Goal: Information Seeking & Learning: Learn about a topic

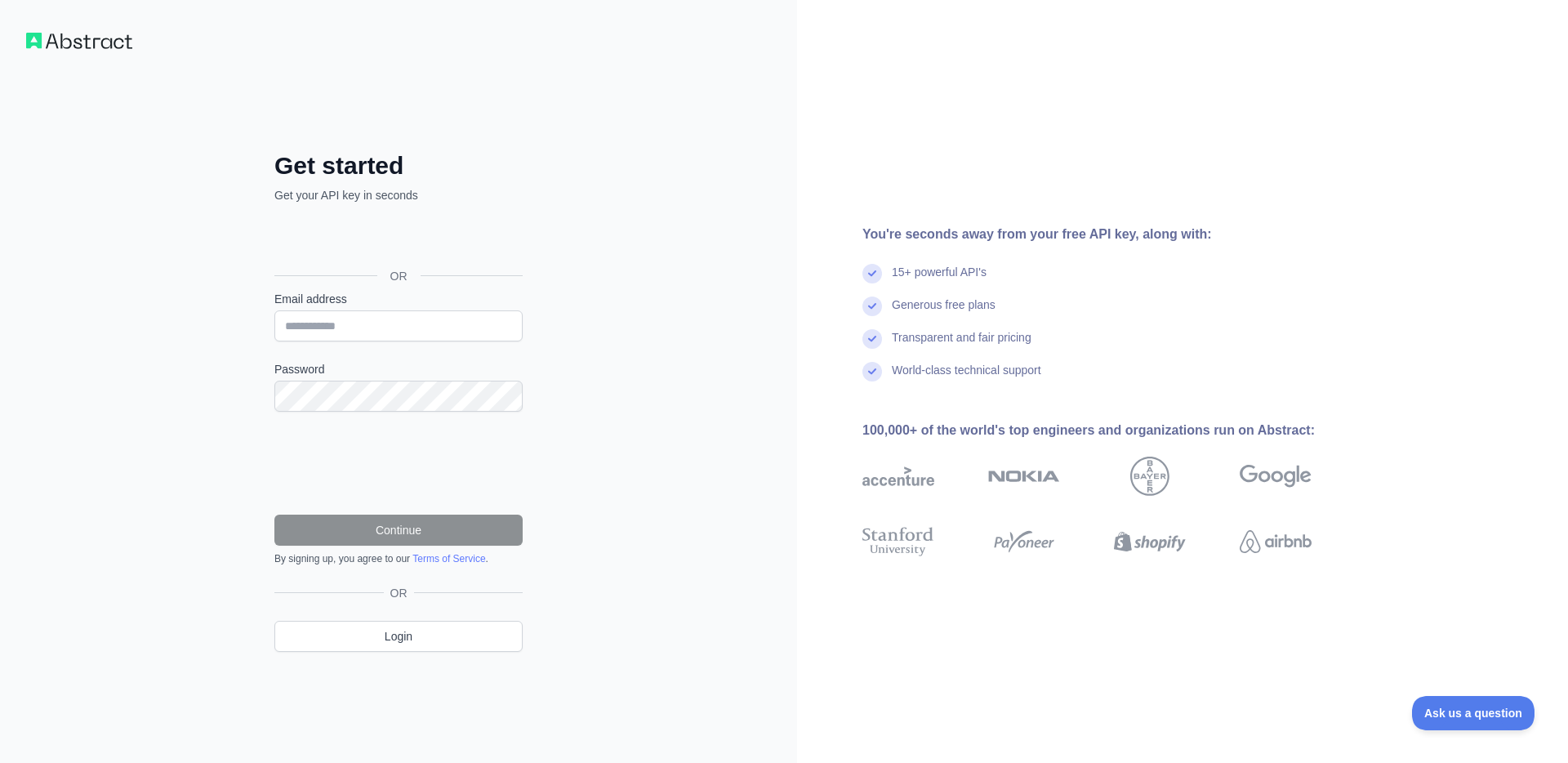
click at [619, 172] on div "Get started Get your API key in seconds OR Email address Password Continue By s…" at bounding box center [399, 381] width 797 height 763
click at [600, 195] on div "Get started Get your API key in seconds OR Email address Password Continue By s…" at bounding box center [399, 381] width 797 height 763
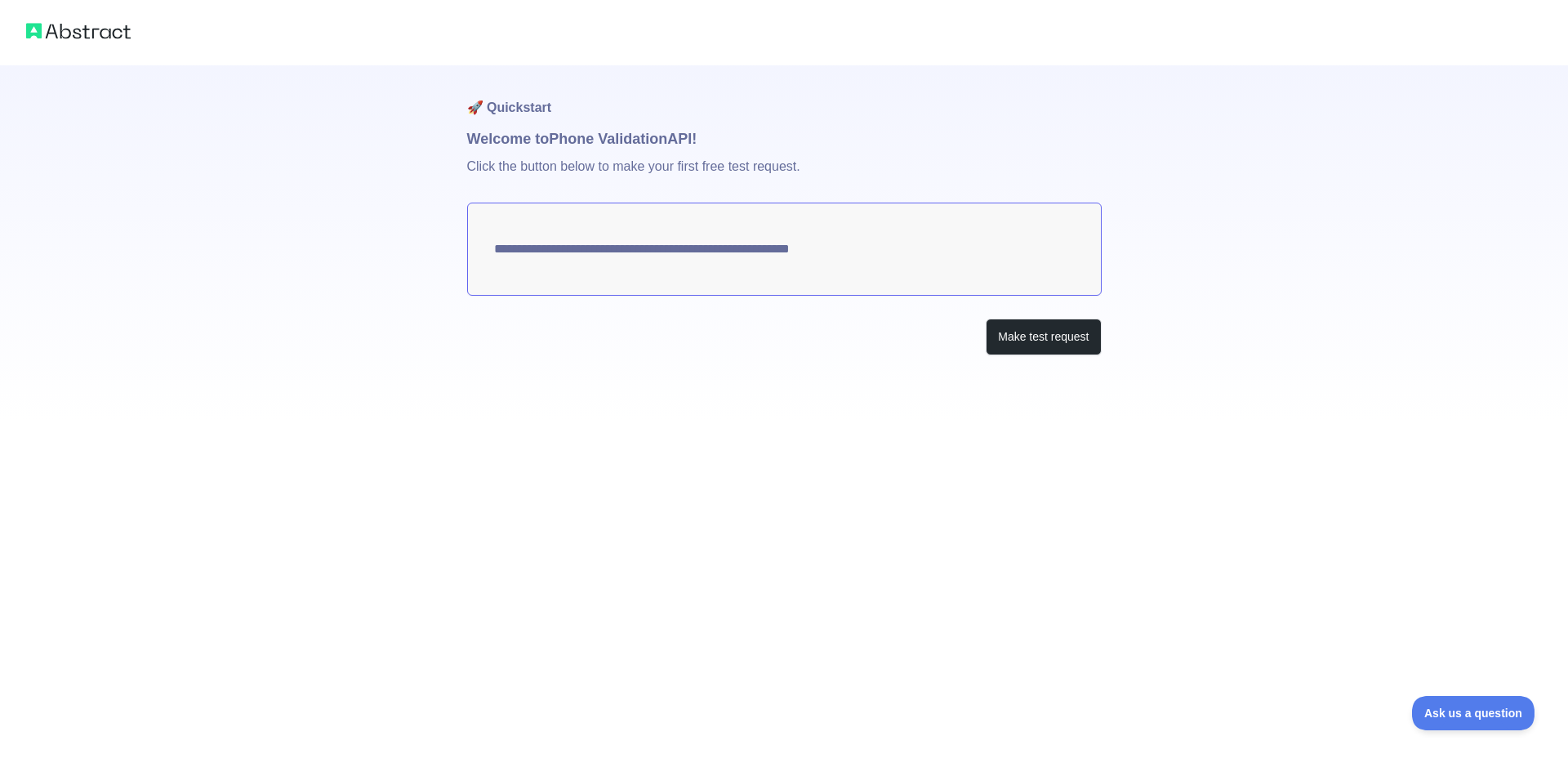
click at [945, 234] on textarea "**********" at bounding box center [784, 248] width 634 height 93
click at [1067, 336] on button "Make test request" at bounding box center [1044, 337] width 115 height 37
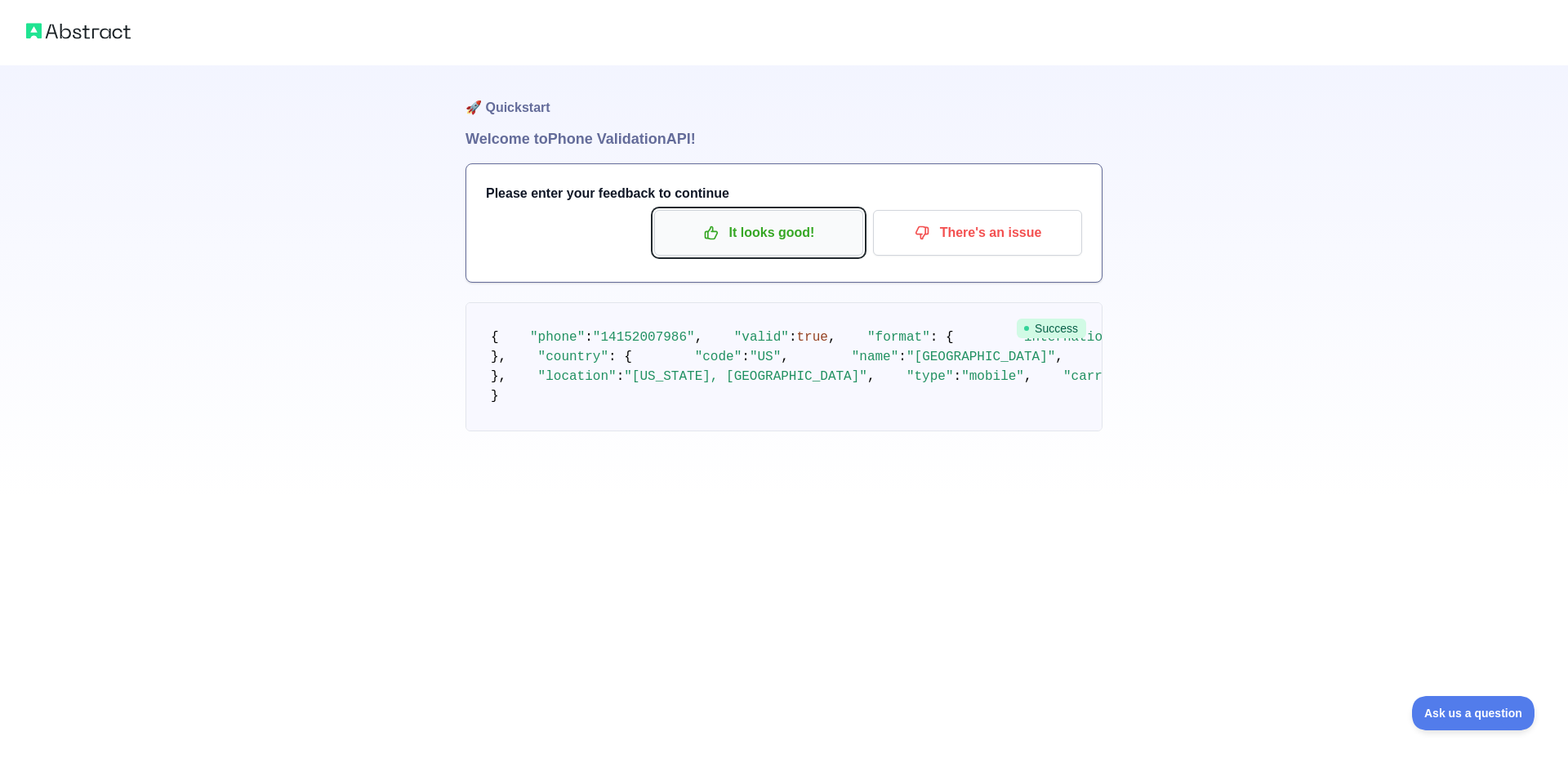
click at [744, 246] on p "It looks good!" at bounding box center [758, 232] width 185 height 28
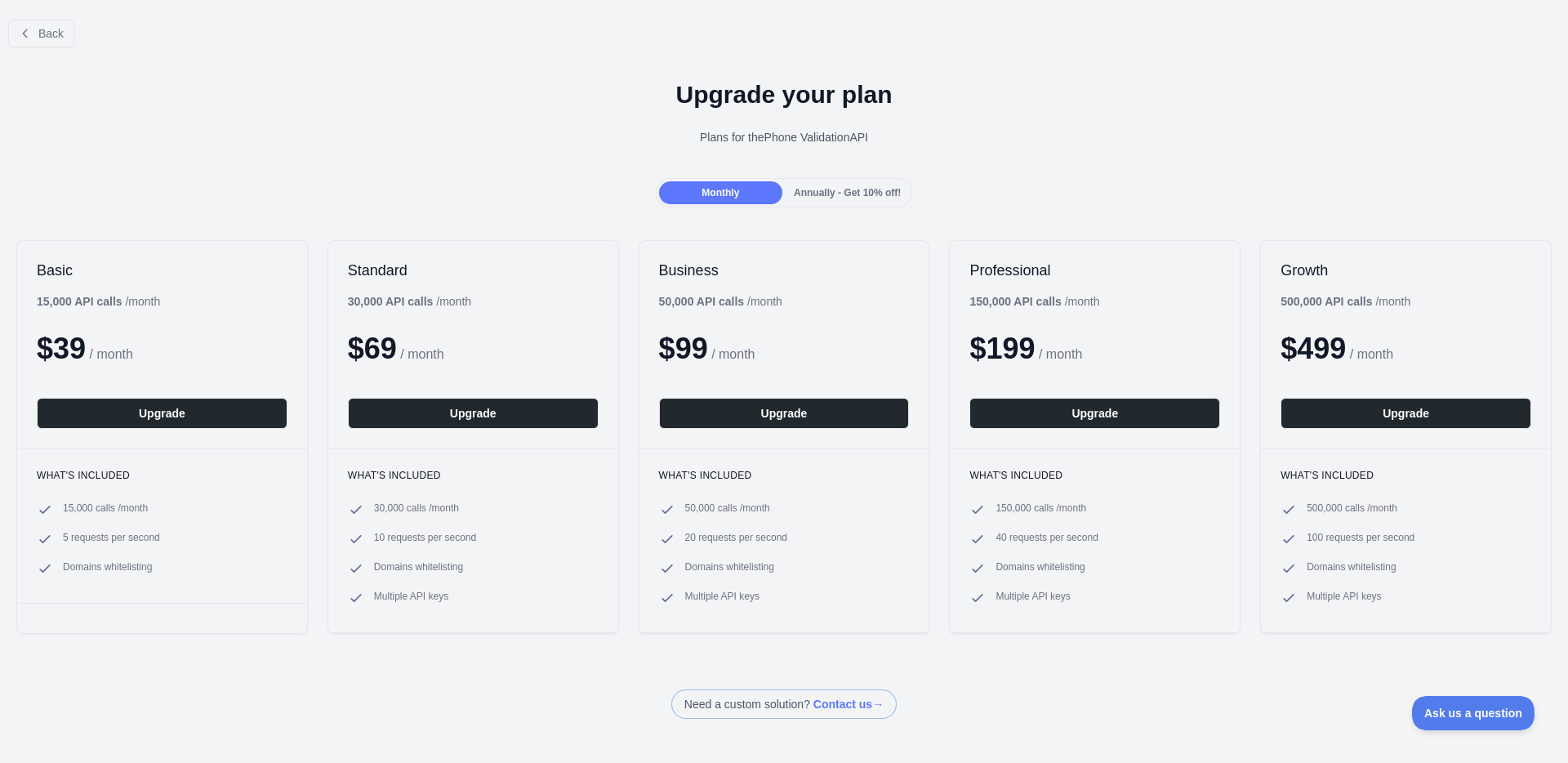
click at [817, 199] on div "Annually - Get 10% off!" at bounding box center [848, 192] width 124 height 23
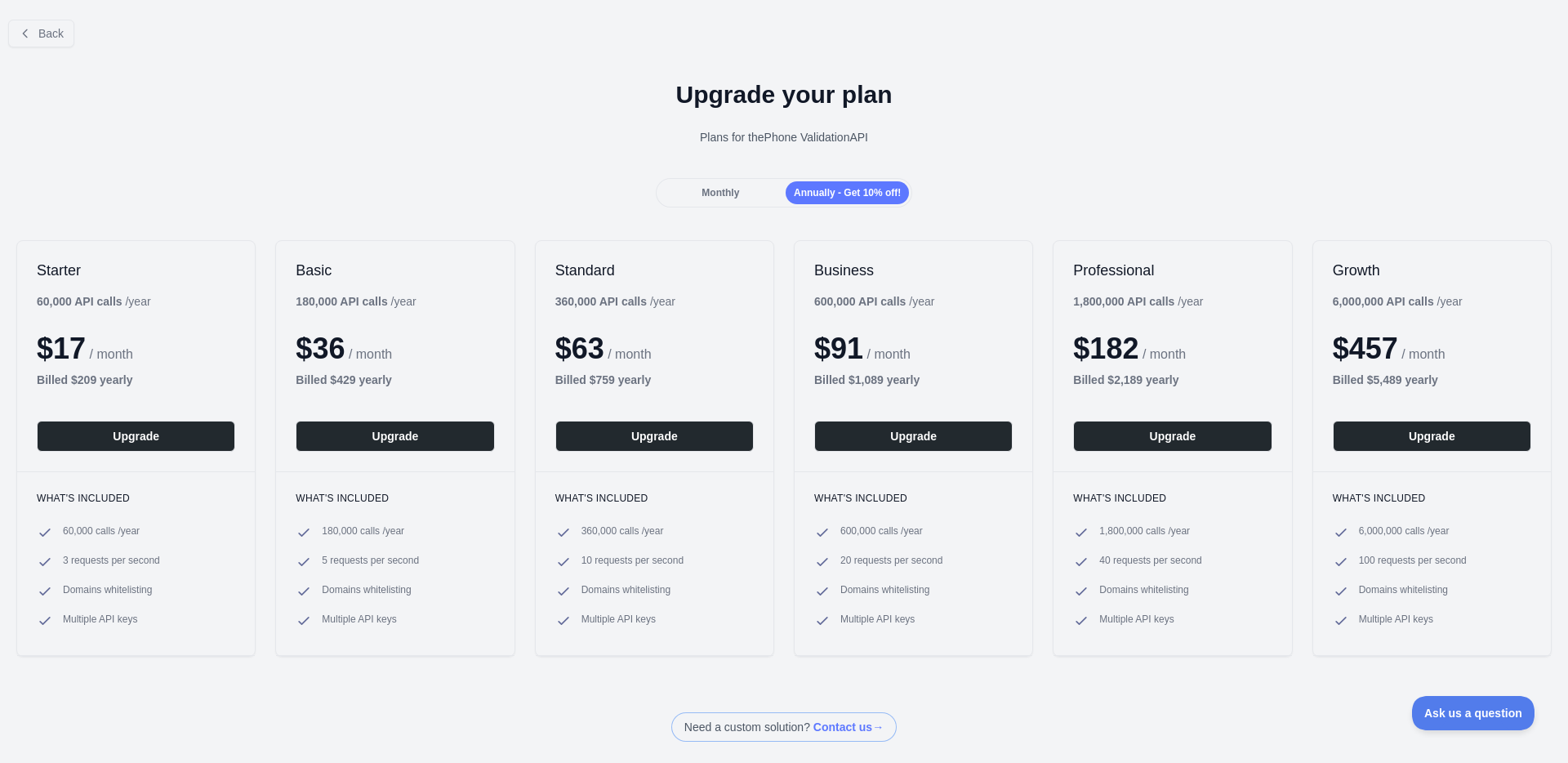
click at [702, 195] on span "Monthly" at bounding box center [720, 193] width 38 height 12
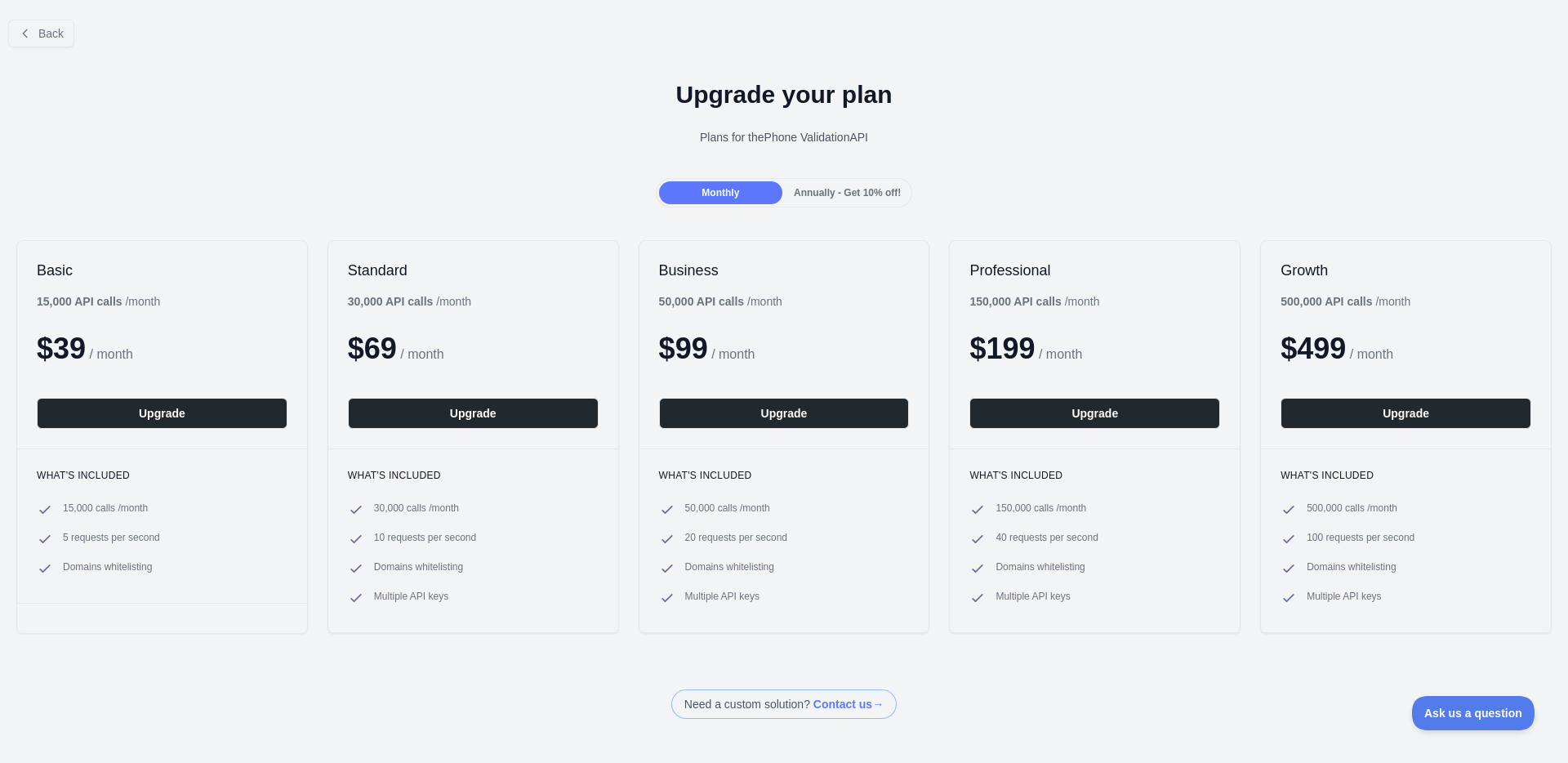
click at [797, 190] on span "Annually - Get 10% off!" at bounding box center [848, 193] width 107 height 12
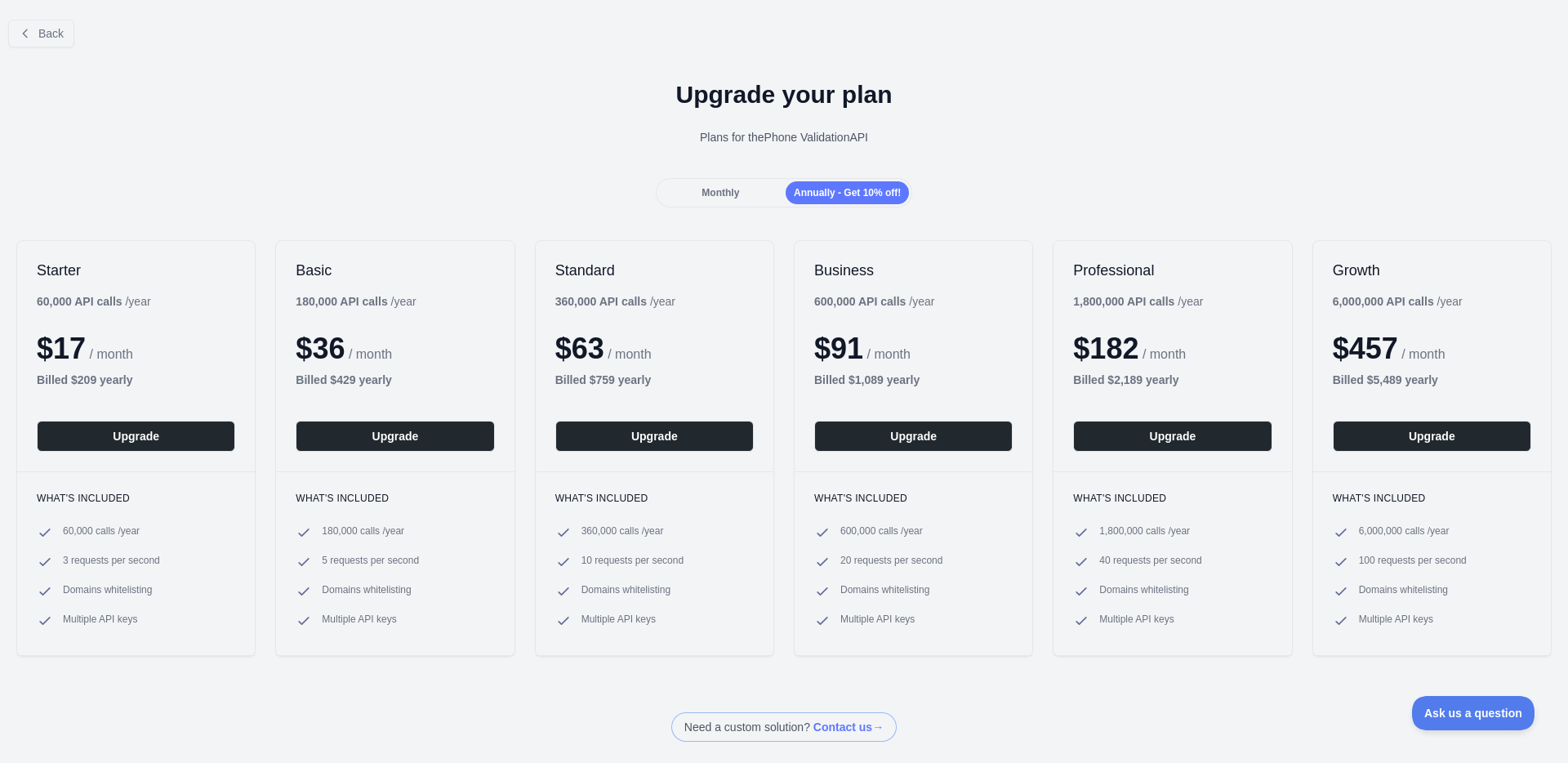
click at [710, 195] on span "Monthly" at bounding box center [720, 193] width 38 height 12
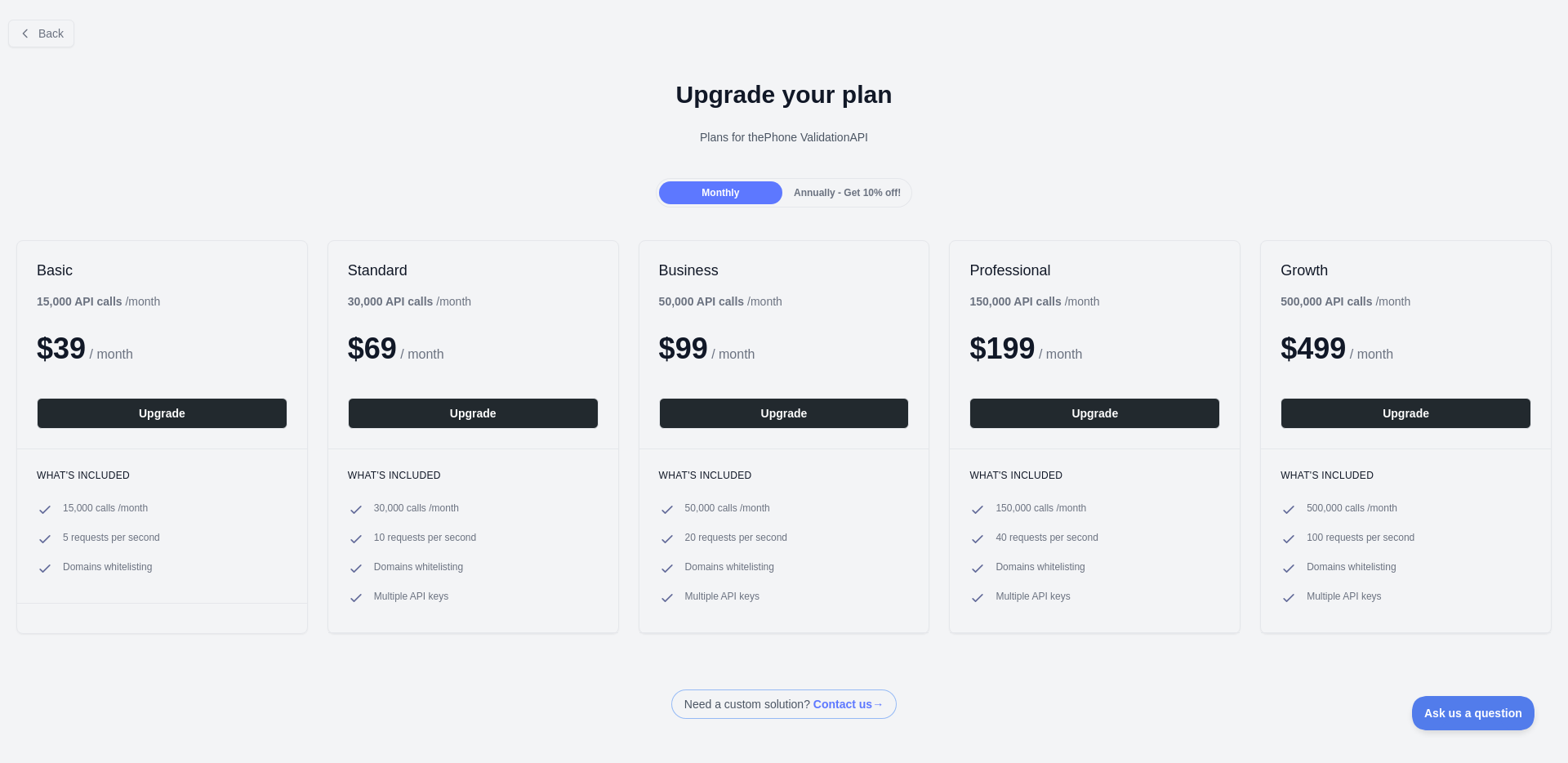
click at [802, 191] on span "Annually - Get 10% off!" at bounding box center [848, 193] width 107 height 12
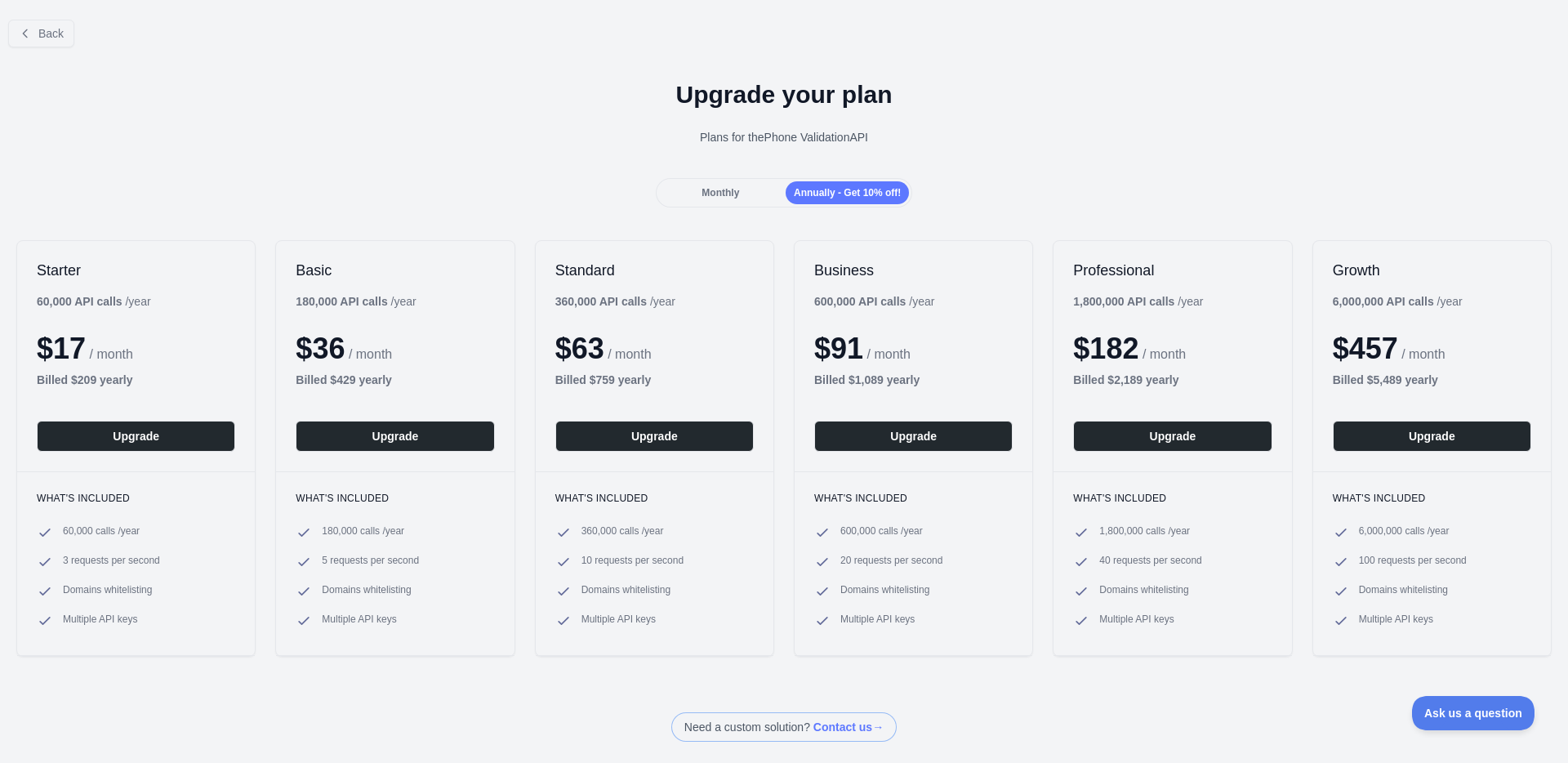
click at [715, 197] on span "Monthly" at bounding box center [720, 193] width 38 height 12
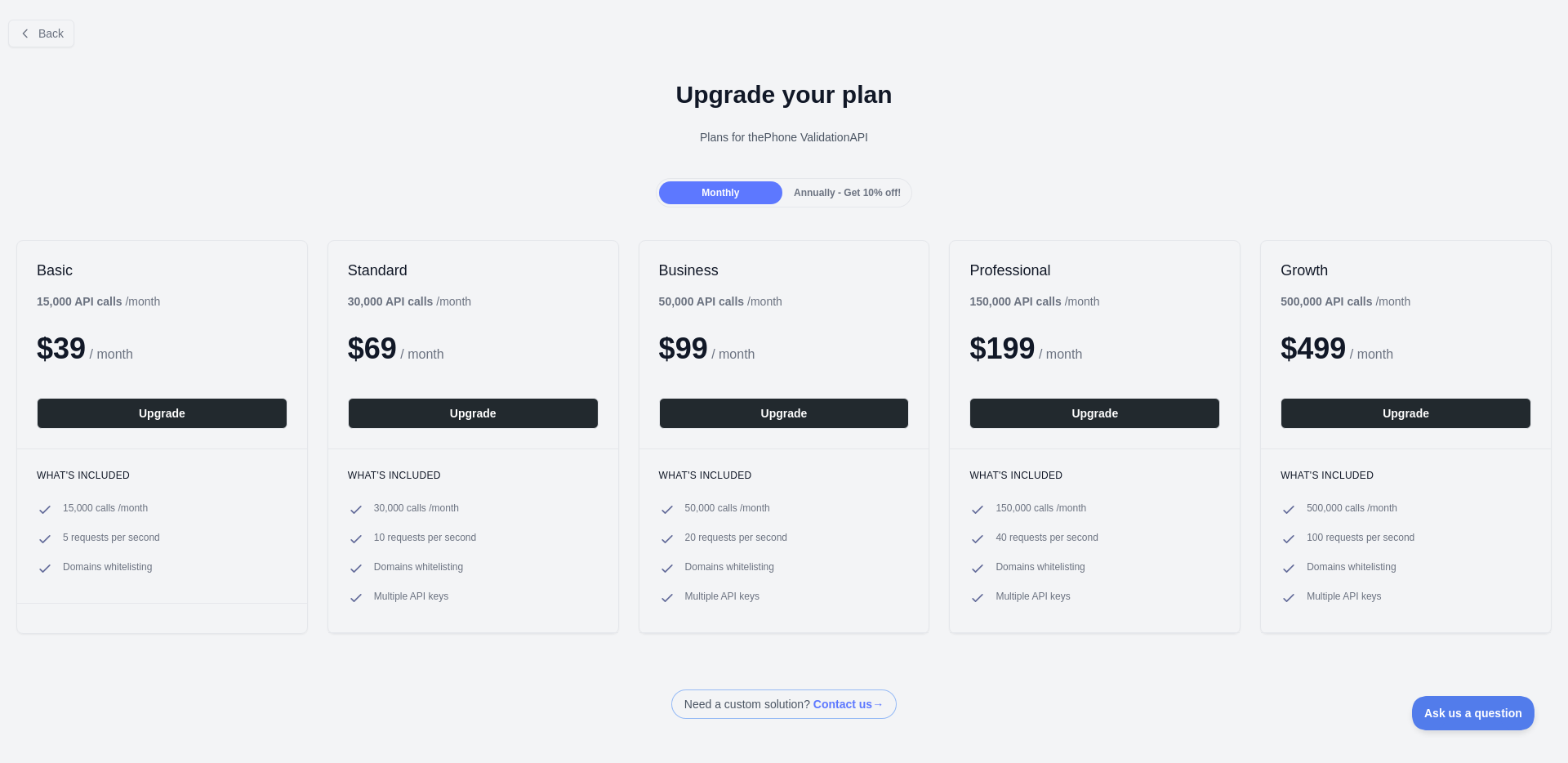
click at [797, 197] on span "Annually - Get 10% off!" at bounding box center [848, 193] width 107 height 12
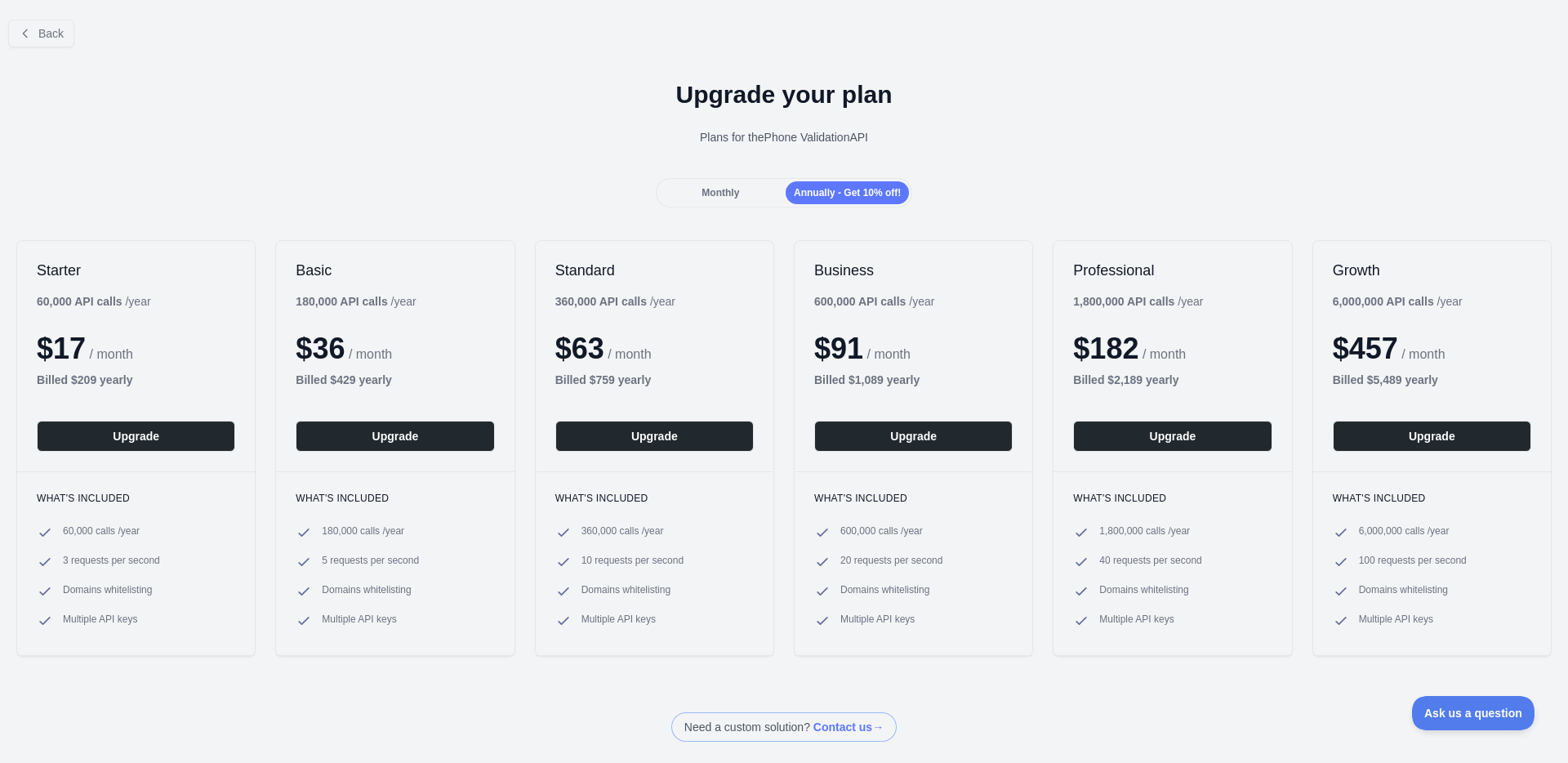
click at [713, 194] on span "Monthly" at bounding box center [720, 193] width 38 height 12
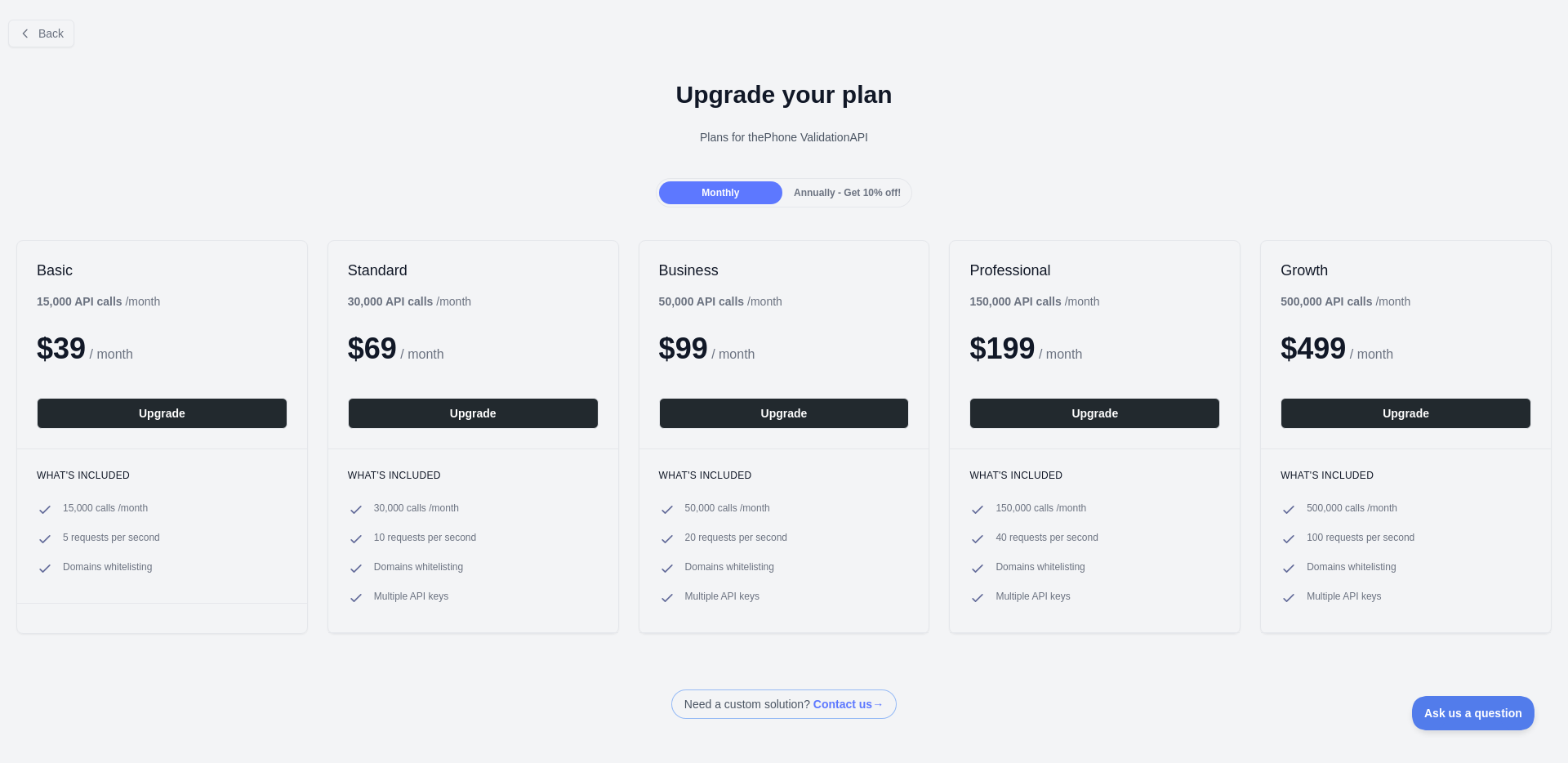
click at [799, 188] on span "Annually - Get 10% off!" at bounding box center [848, 193] width 107 height 12
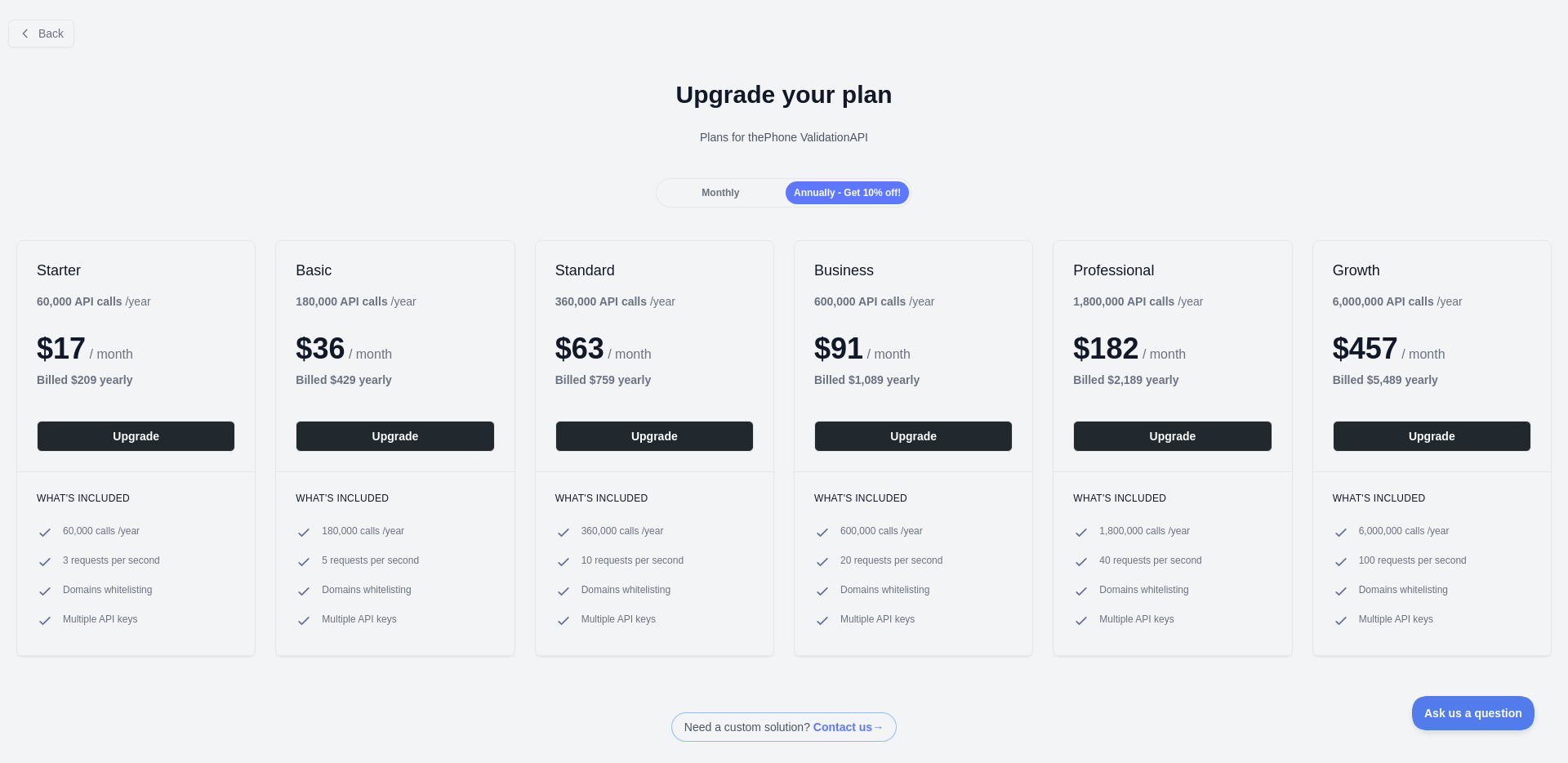
click at [741, 189] on div "Monthly" at bounding box center [721, 192] width 124 height 23
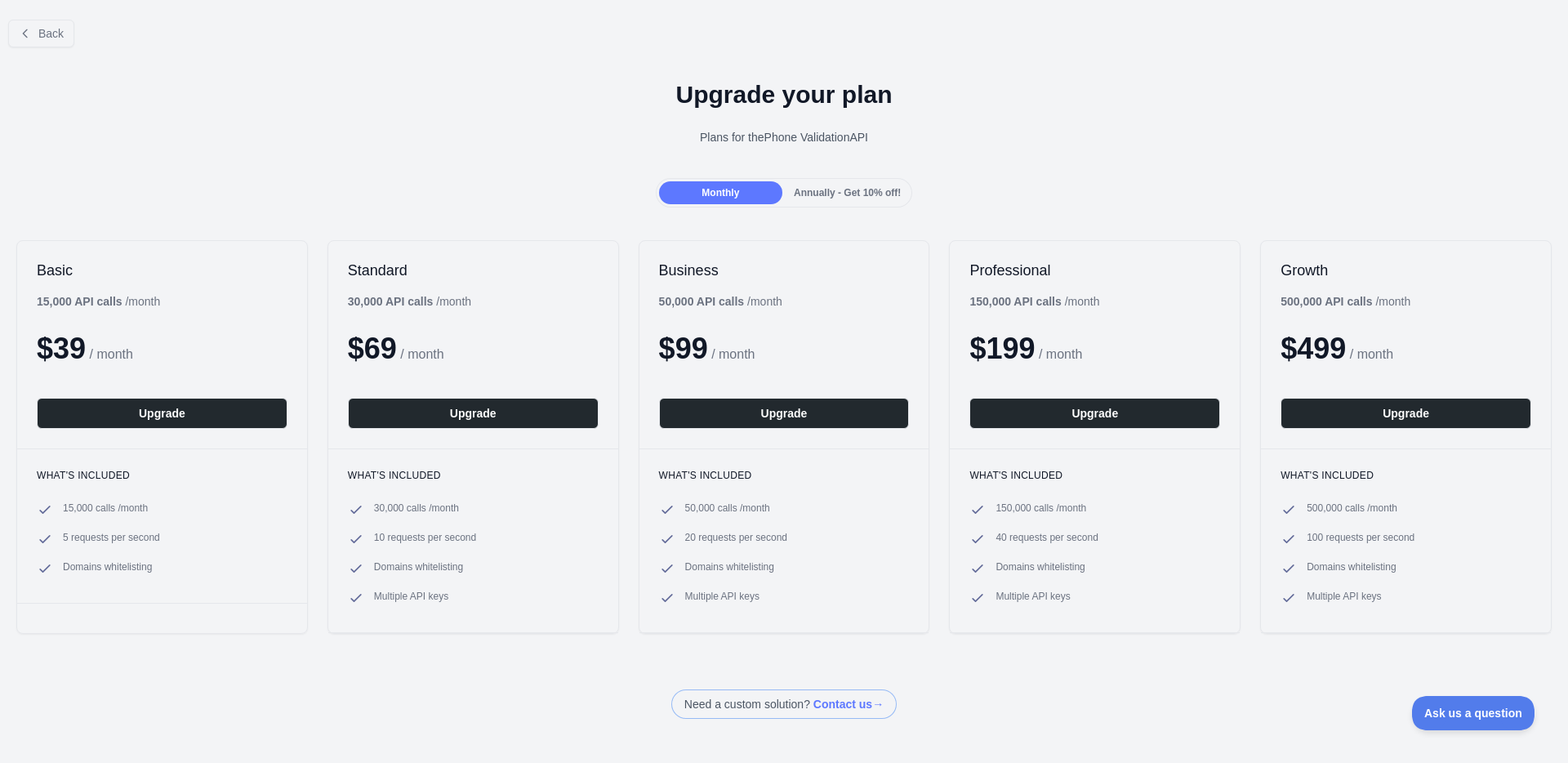
click at [815, 191] on span "Annually - Get 10% off!" at bounding box center [848, 193] width 107 height 12
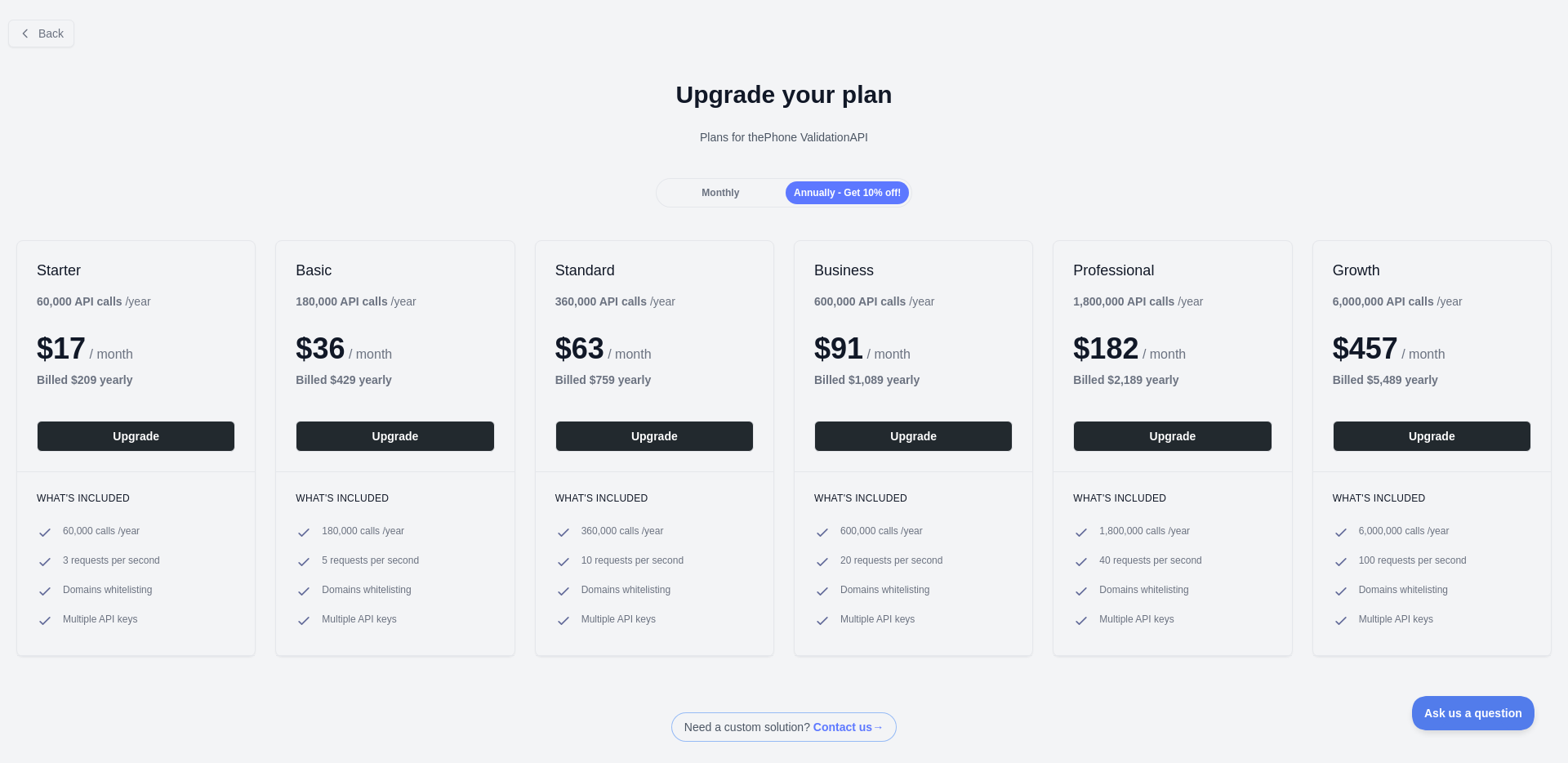
click at [731, 195] on span "Monthly" at bounding box center [720, 193] width 38 height 12
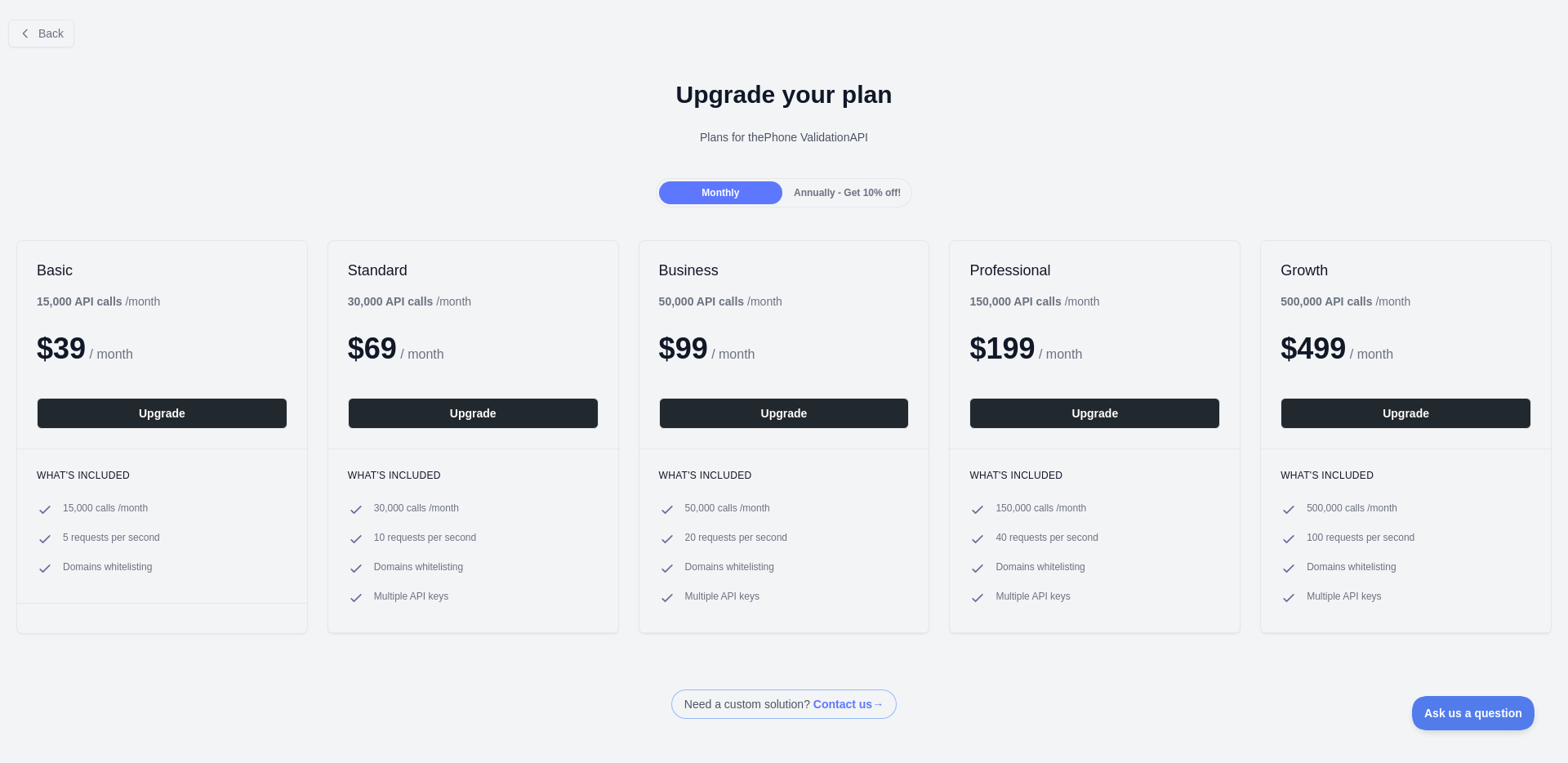
click at [813, 193] on span "Annually - Get 10% off!" at bounding box center [848, 193] width 107 height 12
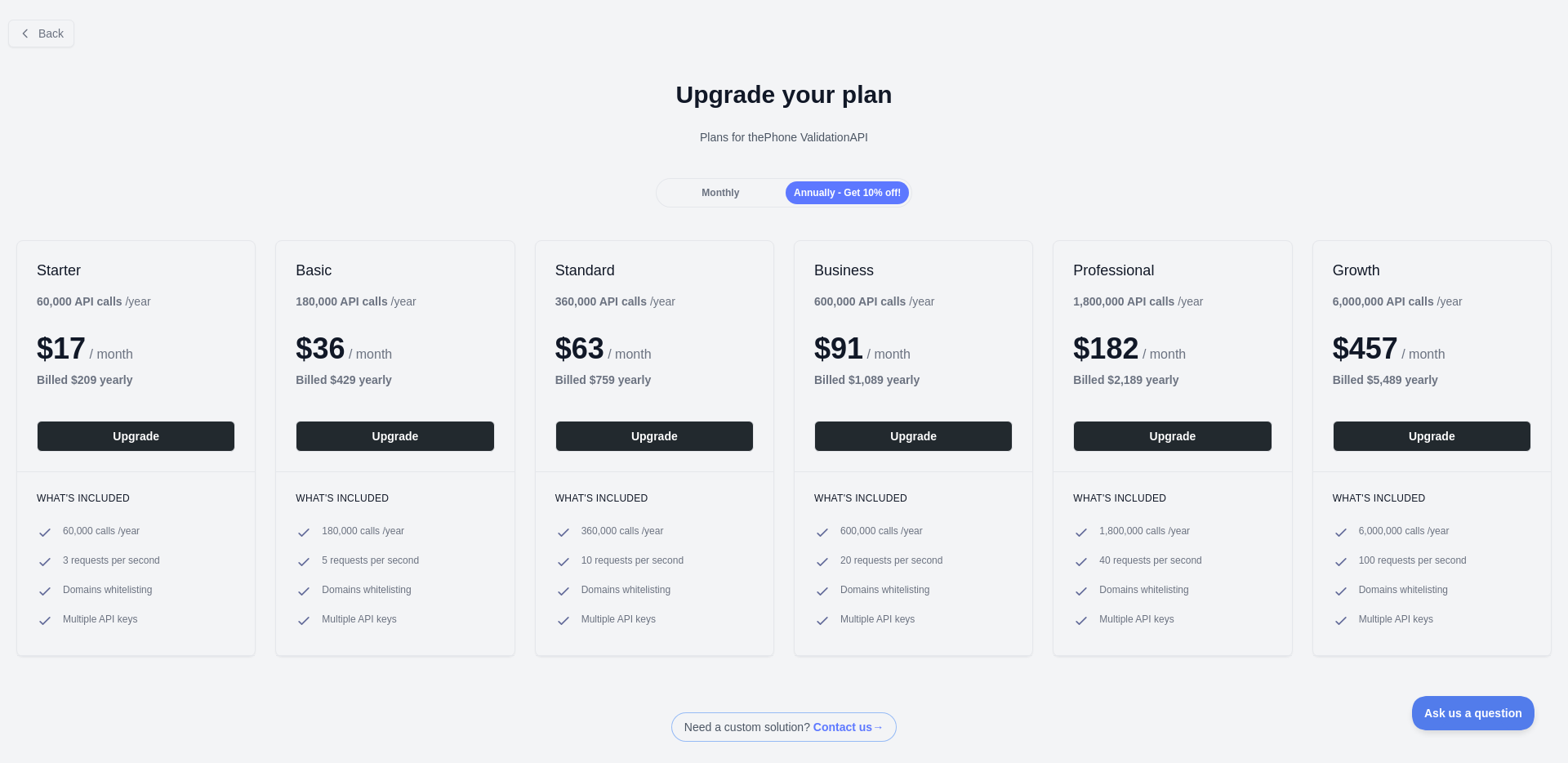
click at [725, 194] on span "Monthly" at bounding box center [720, 193] width 38 height 12
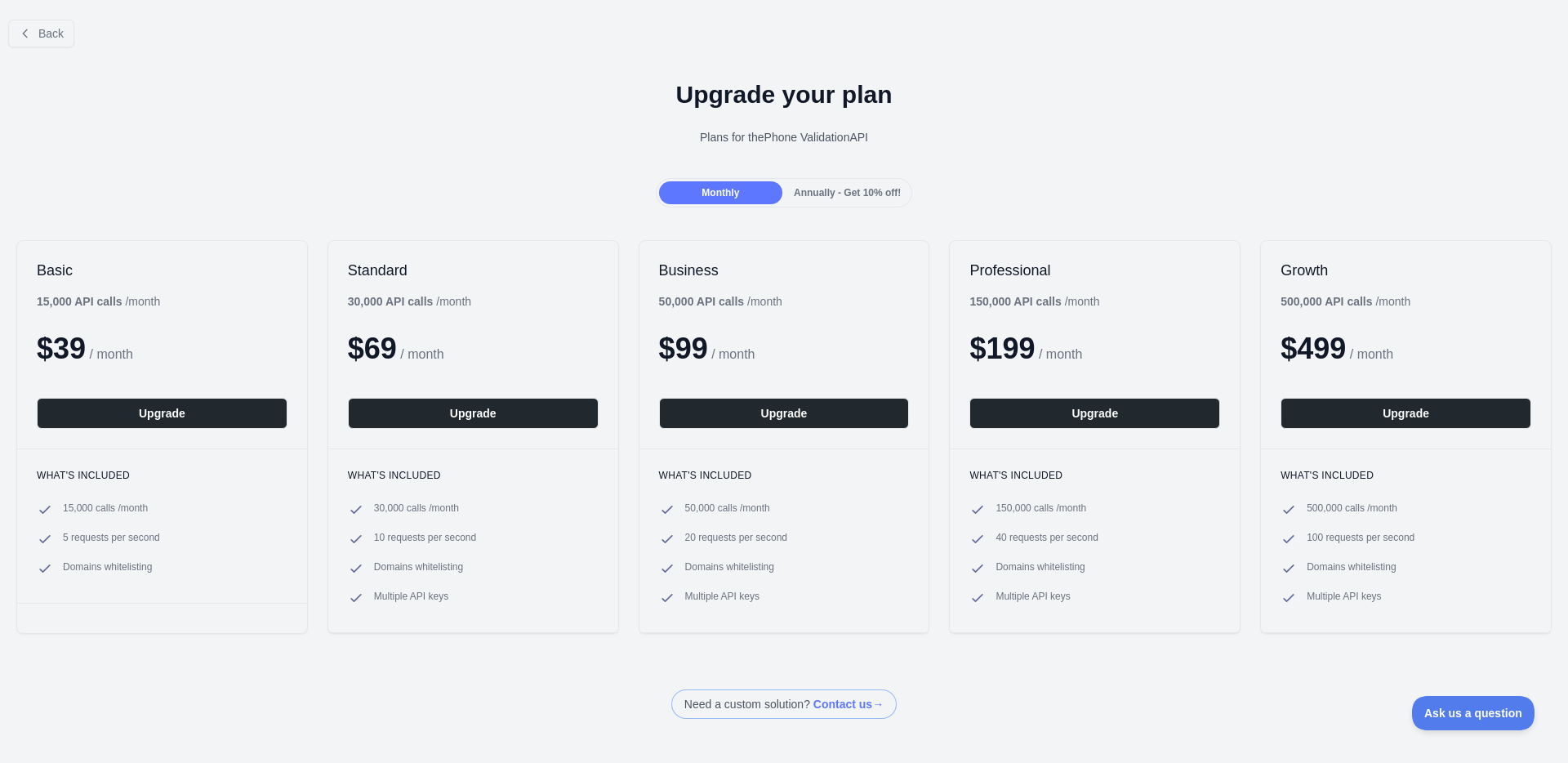
click at [342, 196] on div "Monthly Annually - Get 10% off!" at bounding box center [784, 192] width 1568 height 29
click at [324, 197] on div "Monthly Annually - Get 10% off!" at bounding box center [784, 192] width 1568 height 29
click at [84, 155] on div "Upgrade your plan Plans for the Phone Validation API" at bounding box center [784, 119] width 1568 height 118
click at [127, 49] on div "Back" at bounding box center [784, 33] width 1568 height 53
click at [74, 31] on button "Back" at bounding box center [41, 33] width 66 height 28
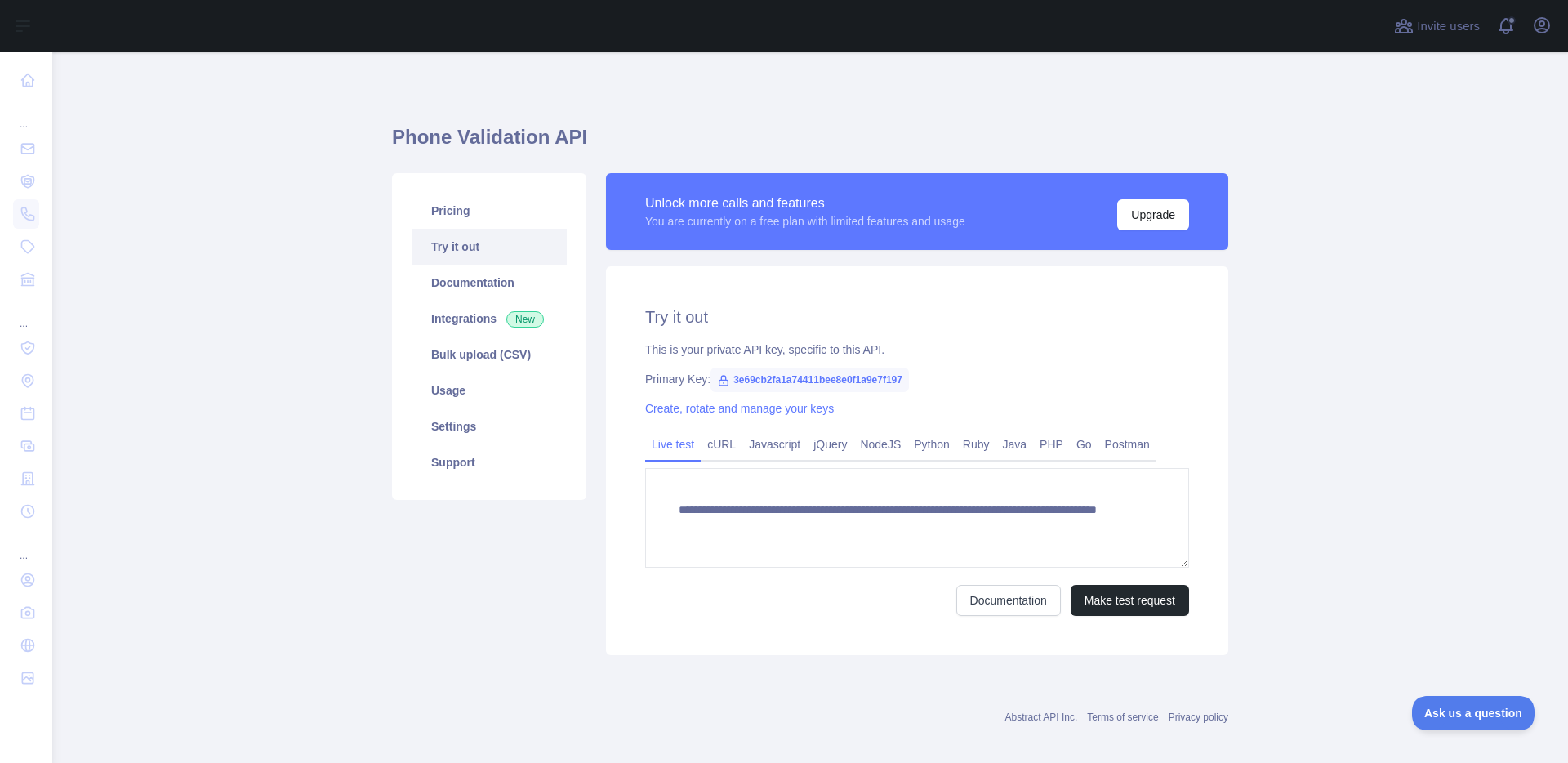
click at [324, 264] on main "**********" at bounding box center [811, 408] width 1516 height 710
click at [446, 208] on link "Pricing" at bounding box center [490, 211] width 155 height 36
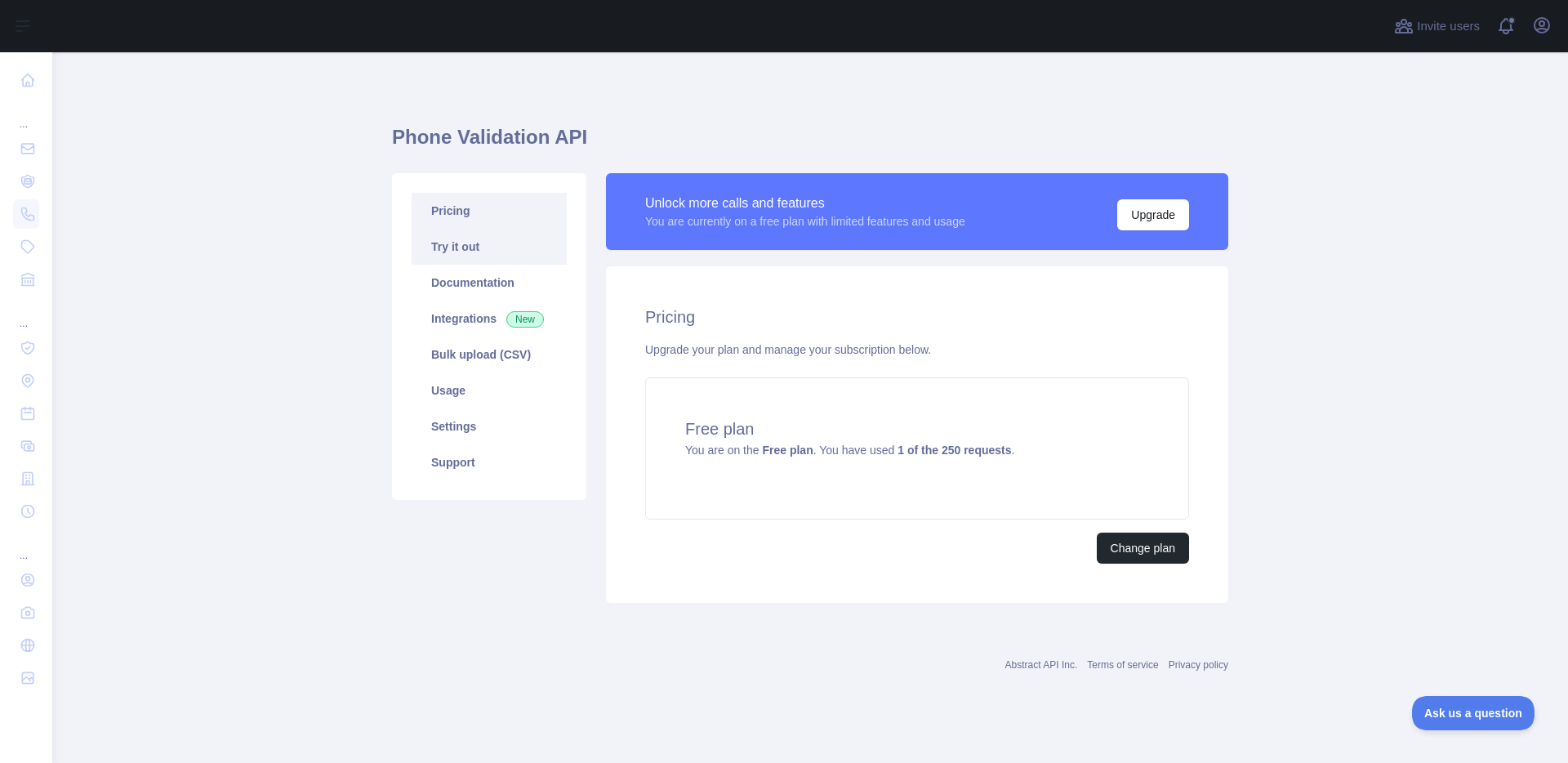
click at [452, 241] on link "Try it out" at bounding box center [490, 247] width 155 height 36
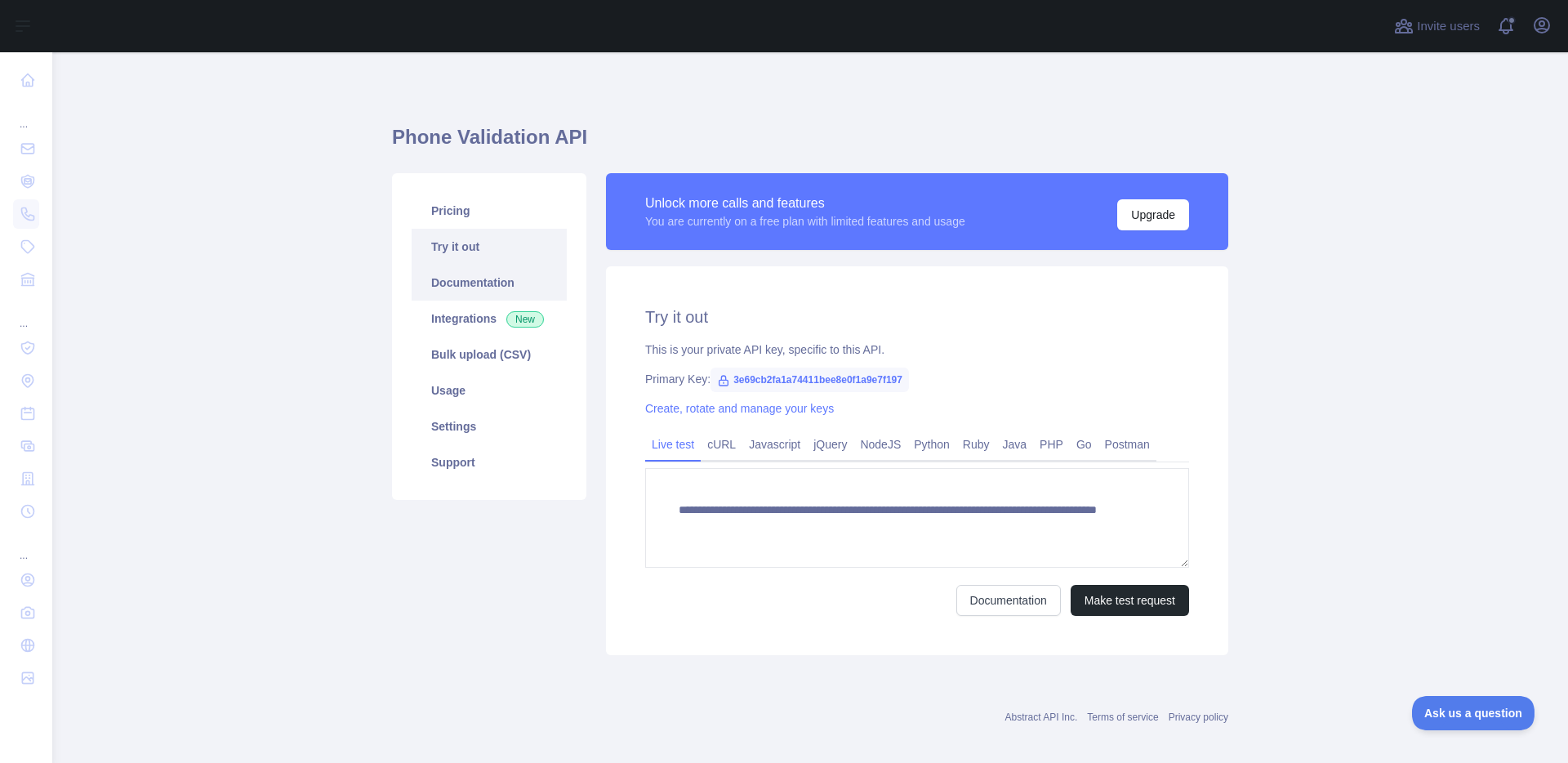
click at [443, 286] on link "Documentation" at bounding box center [490, 282] width 155 height 36
click at [338, 418] on main "**********" at bounding box center [811, 408] width 1516 height 710
click at [473, 389] on link "Usage" at bounding box center [490, 390] width 155 height 36
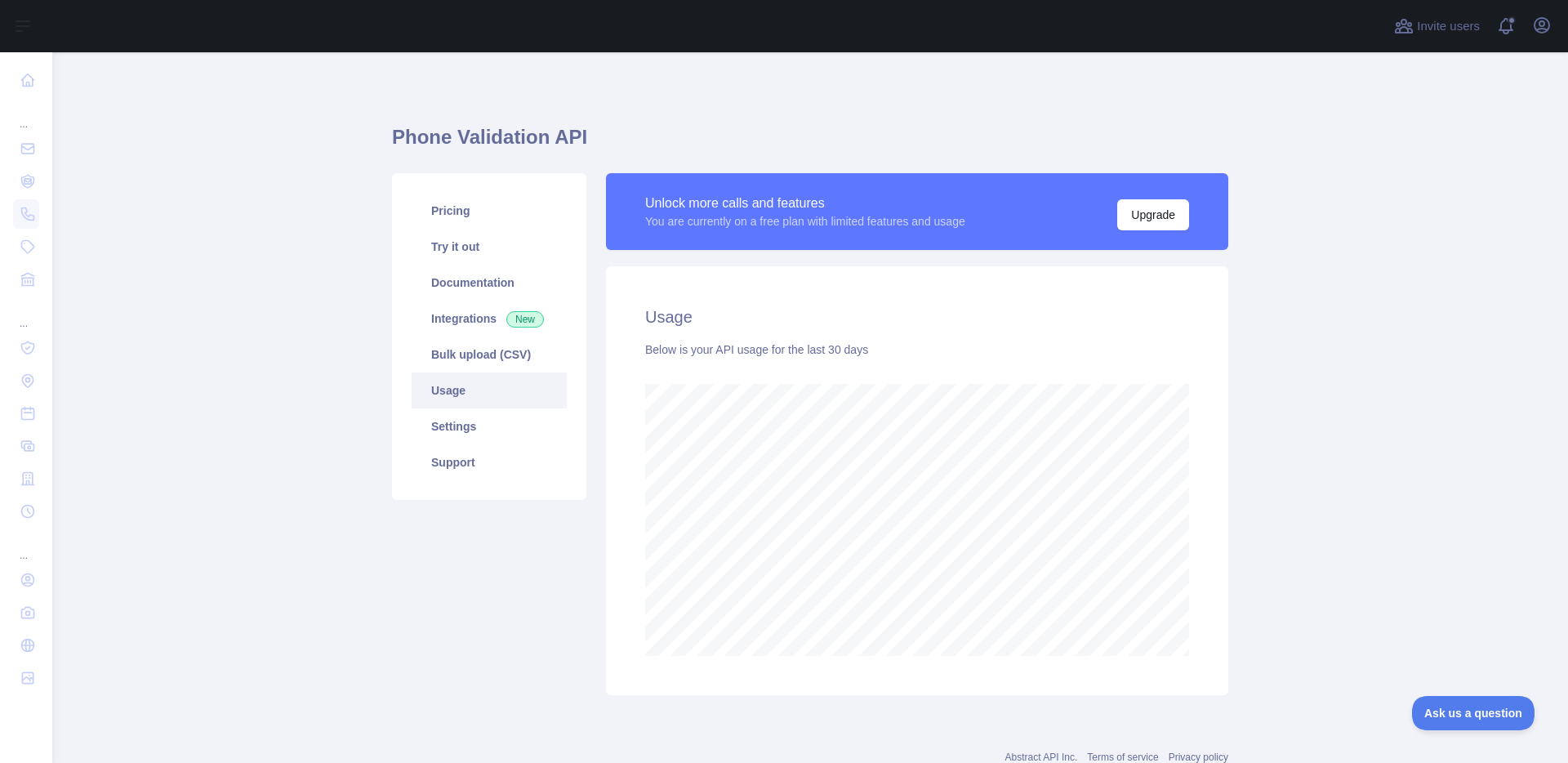
scroll to position [710, 1504]
click at [473, 415] on link "Settings" at bounding box center [490, 426] width 155 height 36
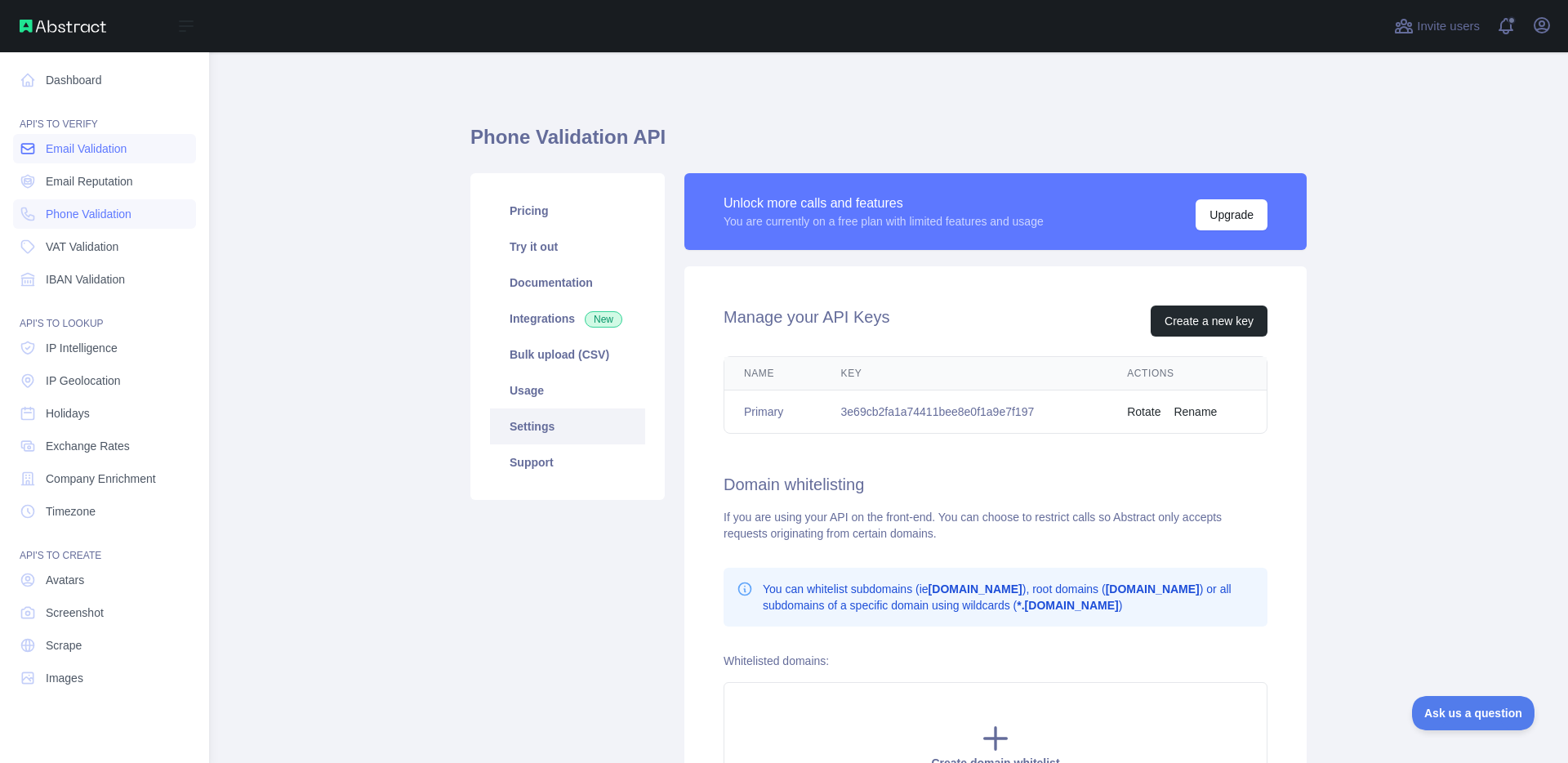
click at [89, 153] on span "Email Validation" at bounding box center [86, 149] width 81 height 17
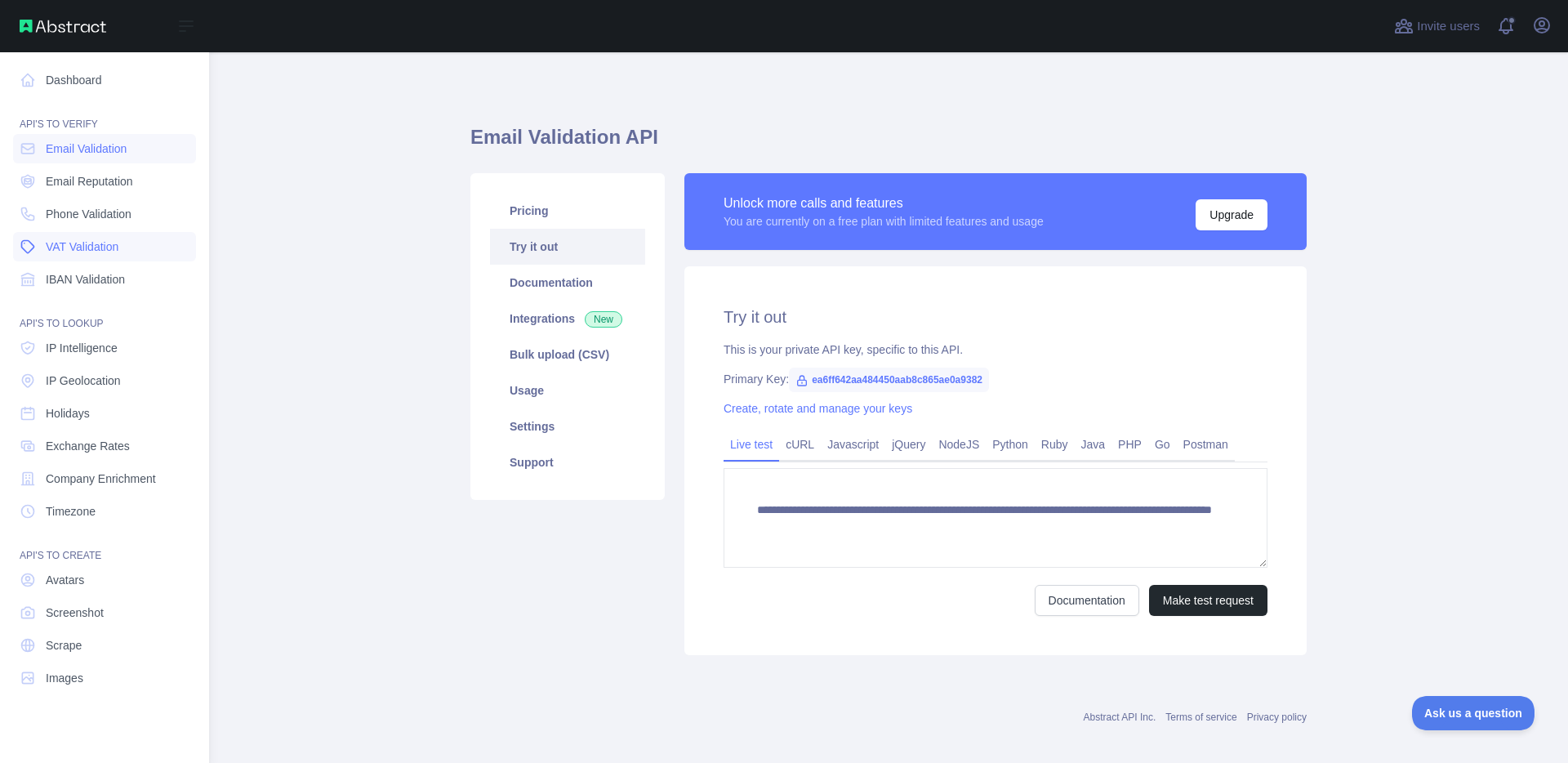
click at [101, 243] on span "VAT Validation" at bounding box center [82, 247] width 73 height 17
click at [96, 373] on span "IP Geolocation" at bounding box center [84, 381] width 75 height 17
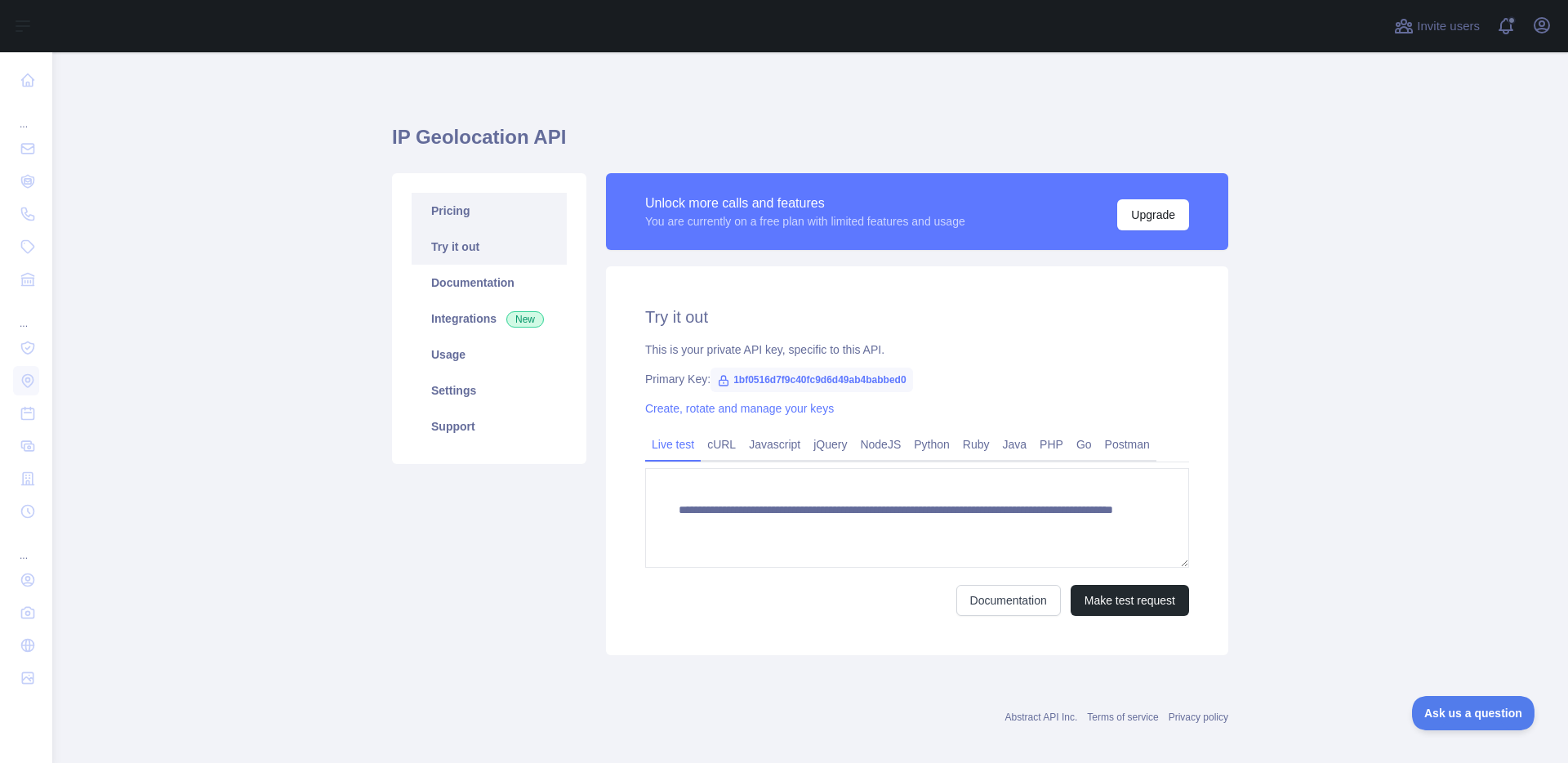
click at [451, 214] on link "Pricing" at bounding box center [490, 211] width 155 height 36
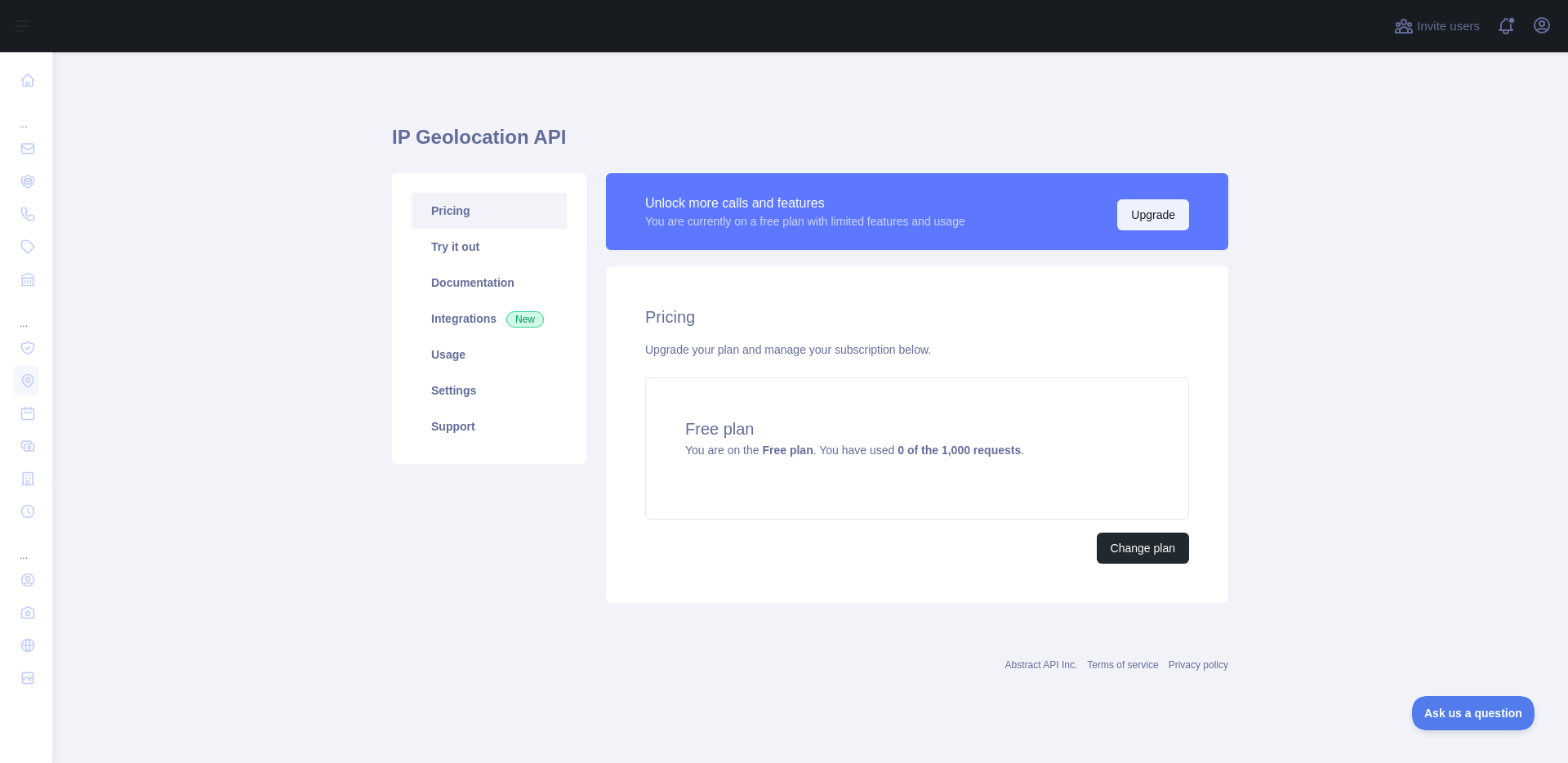
click at [1133, 220] on button "Upgrade" at bounding box center [1153, 214] width 72 height 31
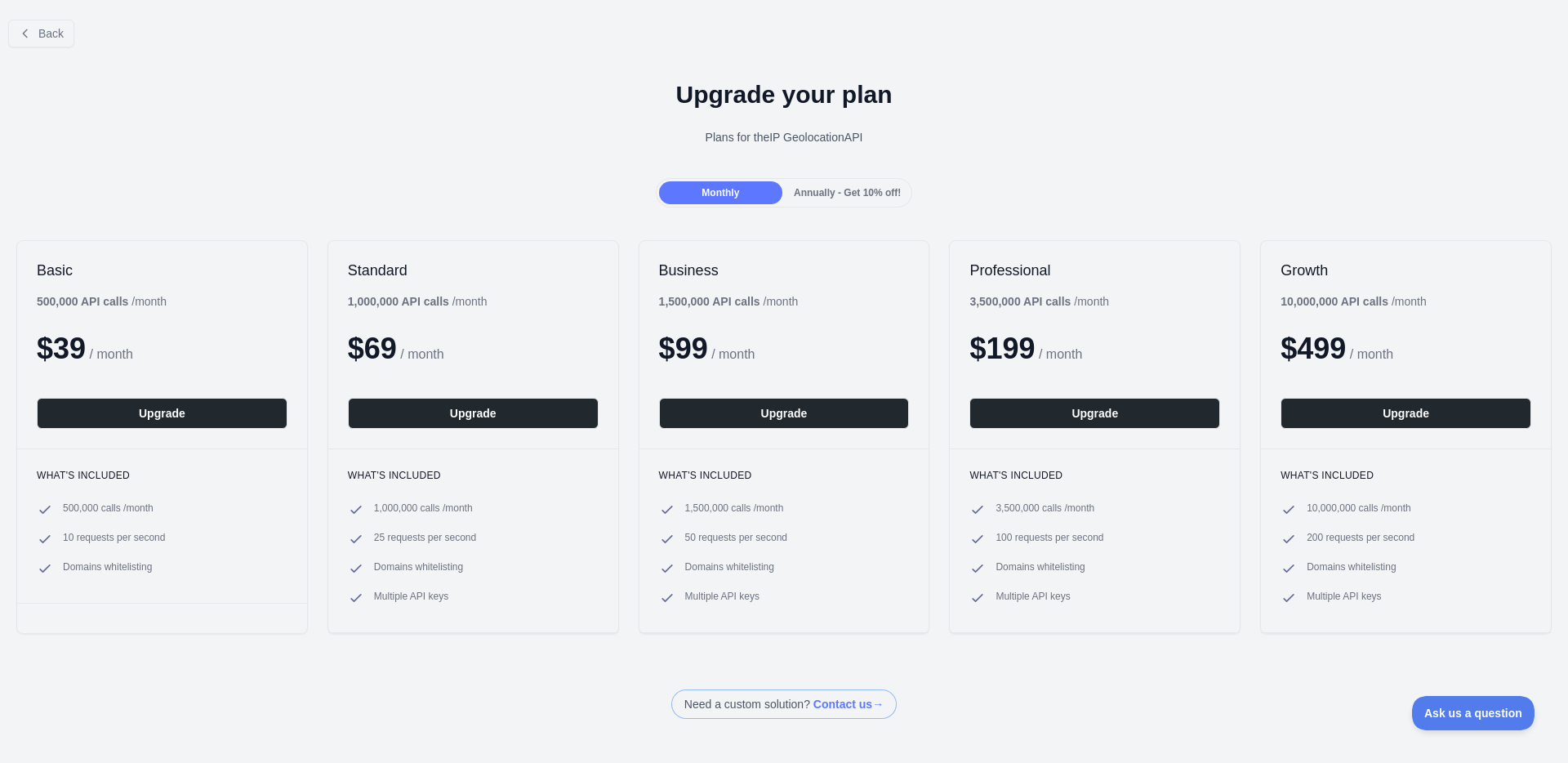
click at [776, 221] on div "Back Upgrade your plan Plans for the IP Geolocation API Monthly Annually - Get …" at bounding box center [784, 363] width 1568 height 712
click at [814, 188] on span "Annually - Get 10% off!" at bounding box center [848, 193] width 107 height 12
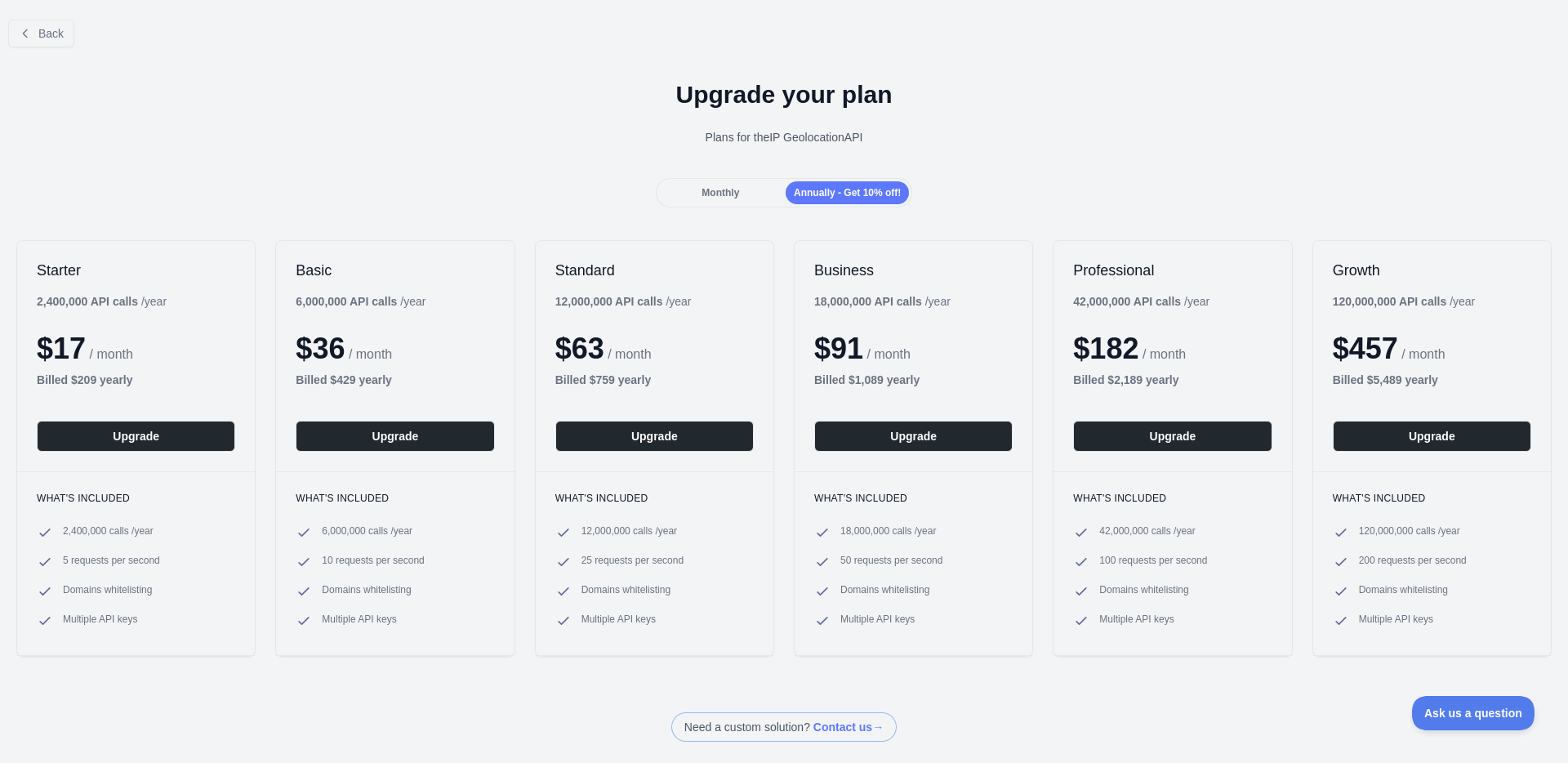
drag, startPoint x: 513, startPoint y: 203, endPoint x: 661, endPoint y: 141, distance: 160.5
click at [513, 203] on div "Monthly Annually - Get 10% off!" at bounding box center [784, 192] width 1568 height 29
click at [43, 33] on span "Back" at bounding box center [51, 33] width 25 height 13
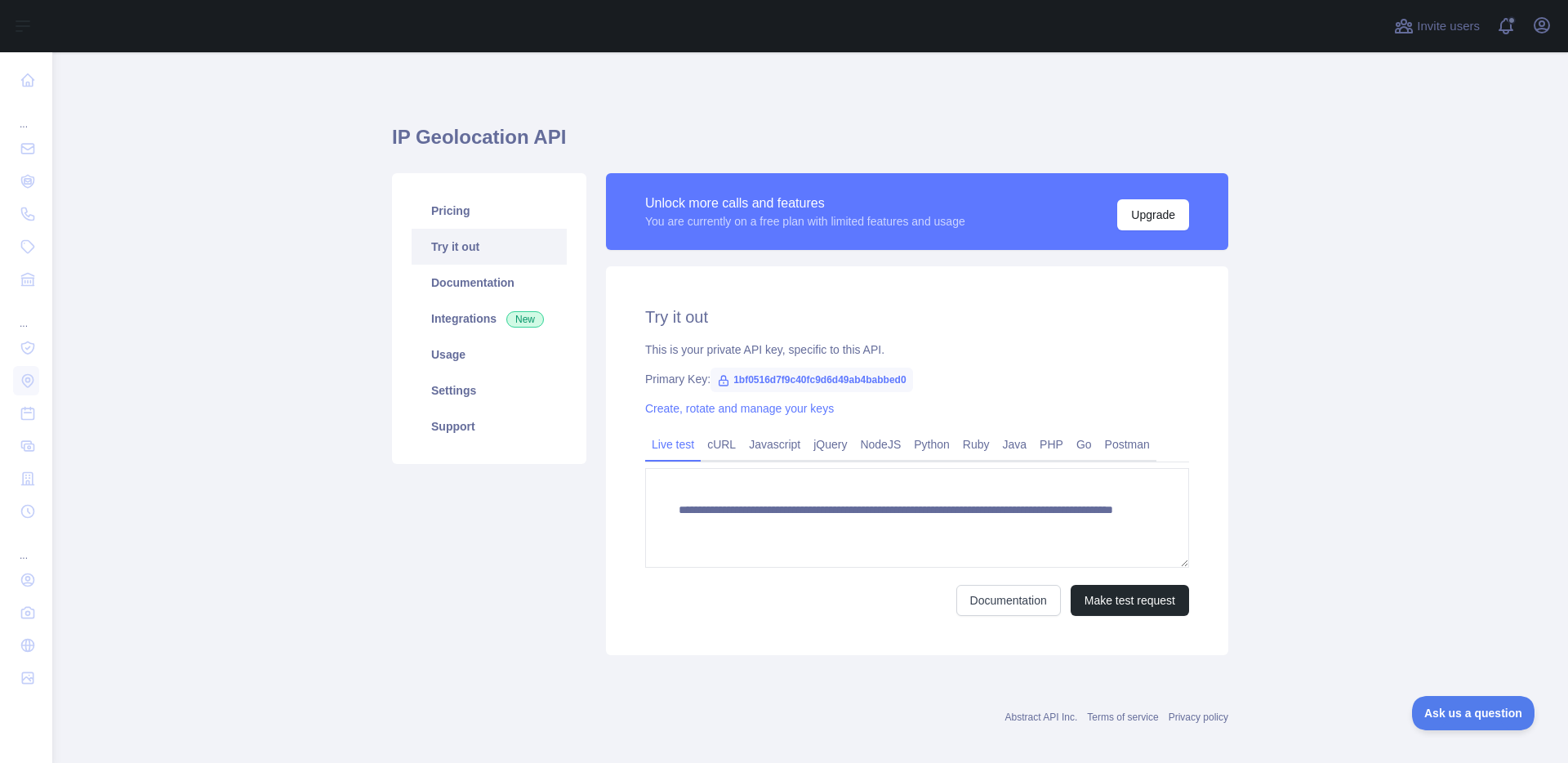
click at [121, 266] on main "**********" at bounding box center [811, 408] width 1516 height 710
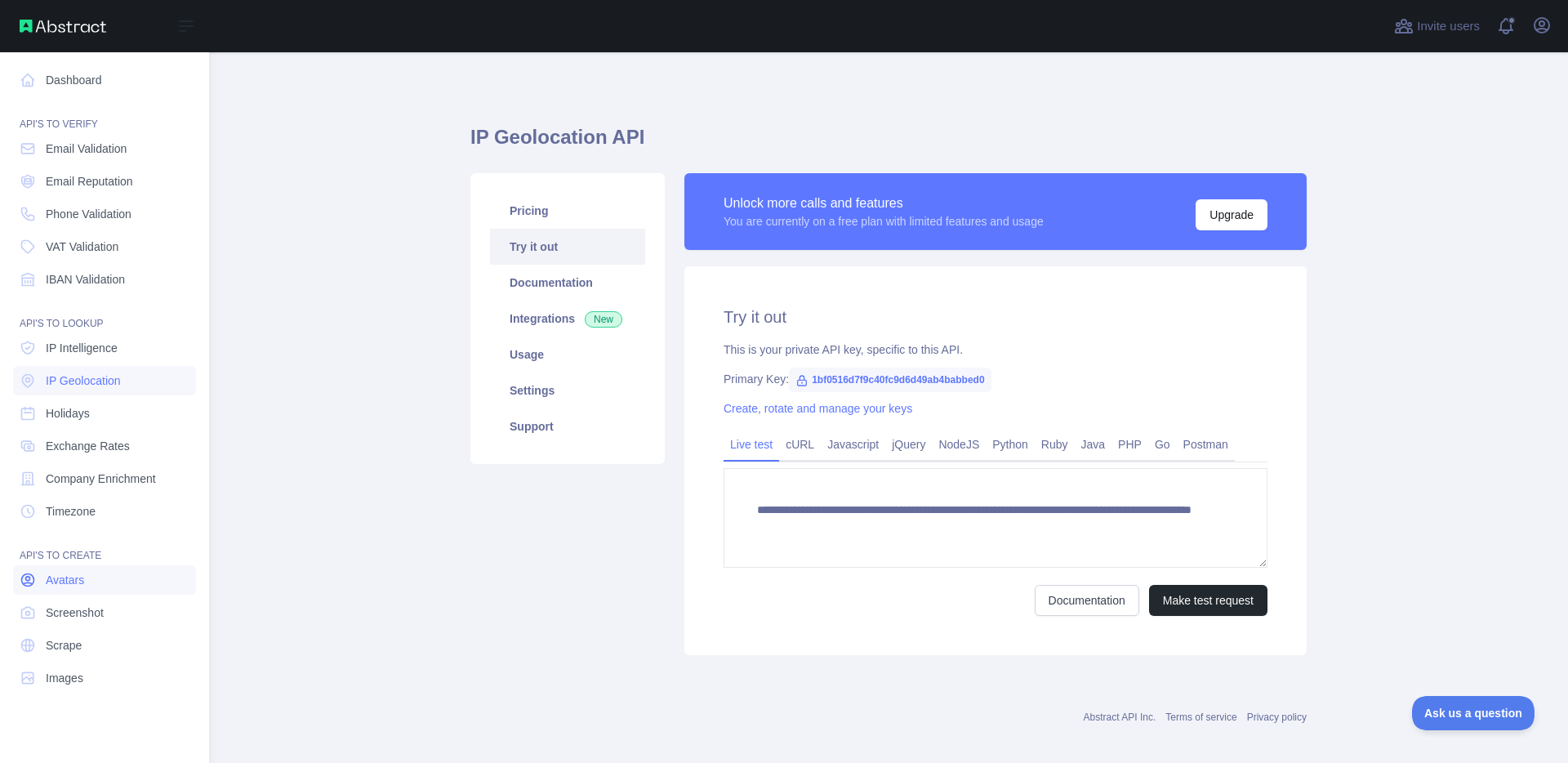
click at [89, 570] on link "Avatars" at bounding box center [104, 579] width 183 height 29
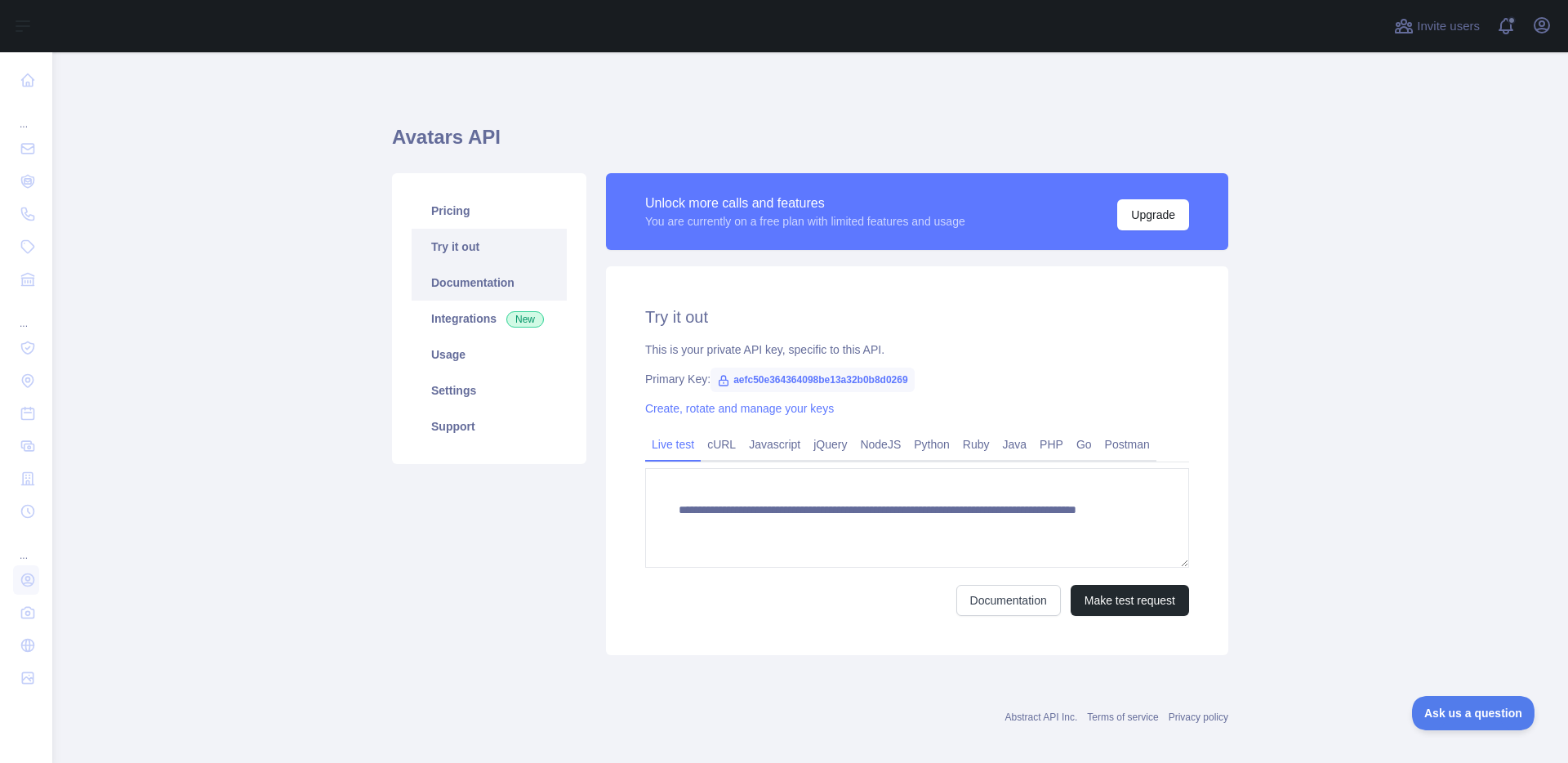
click at [493, 279] on link "Documentation" at bounding box center [490, 282] width 155 height 36
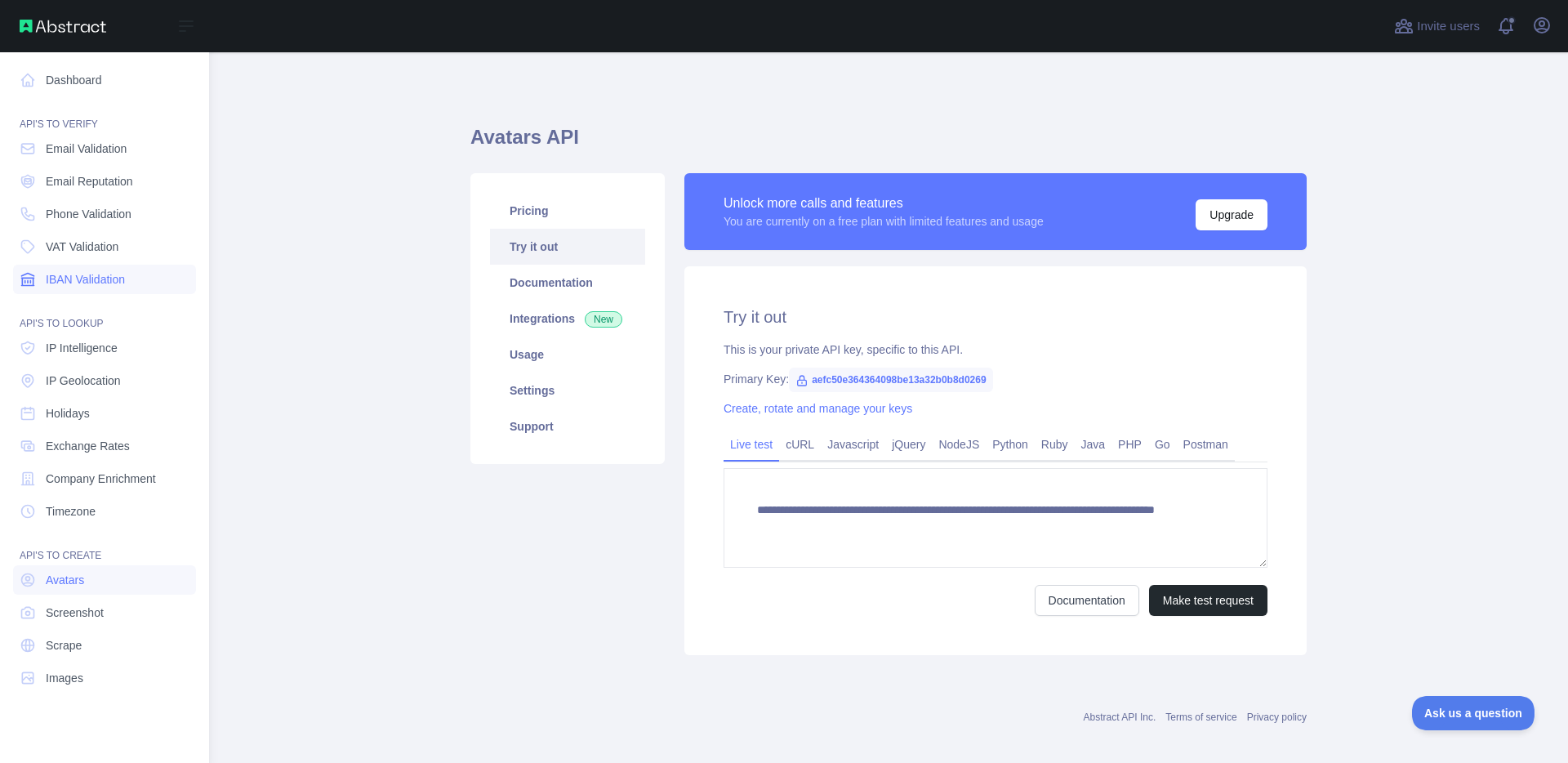
click at [108, 284] on span "IBAN Validation" at bounding box center [85, 279] width 79 height 17
click at [88, 247] on span "VAT Validation" at bounding box center [82, 247] width 73 height 17
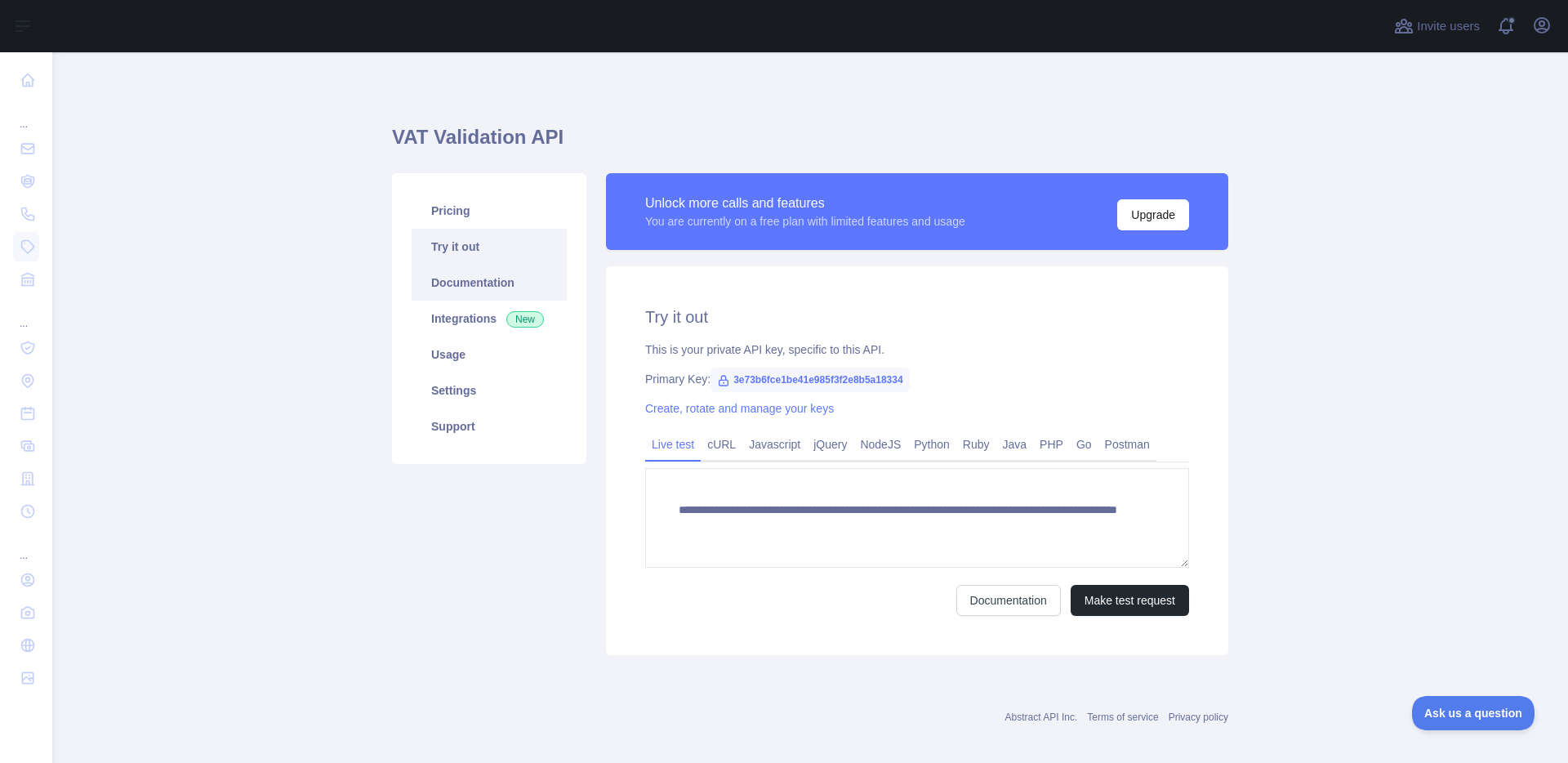
click at [462, 283] on link "Documentation" at bounding box center [490, 282] width 155 height 36
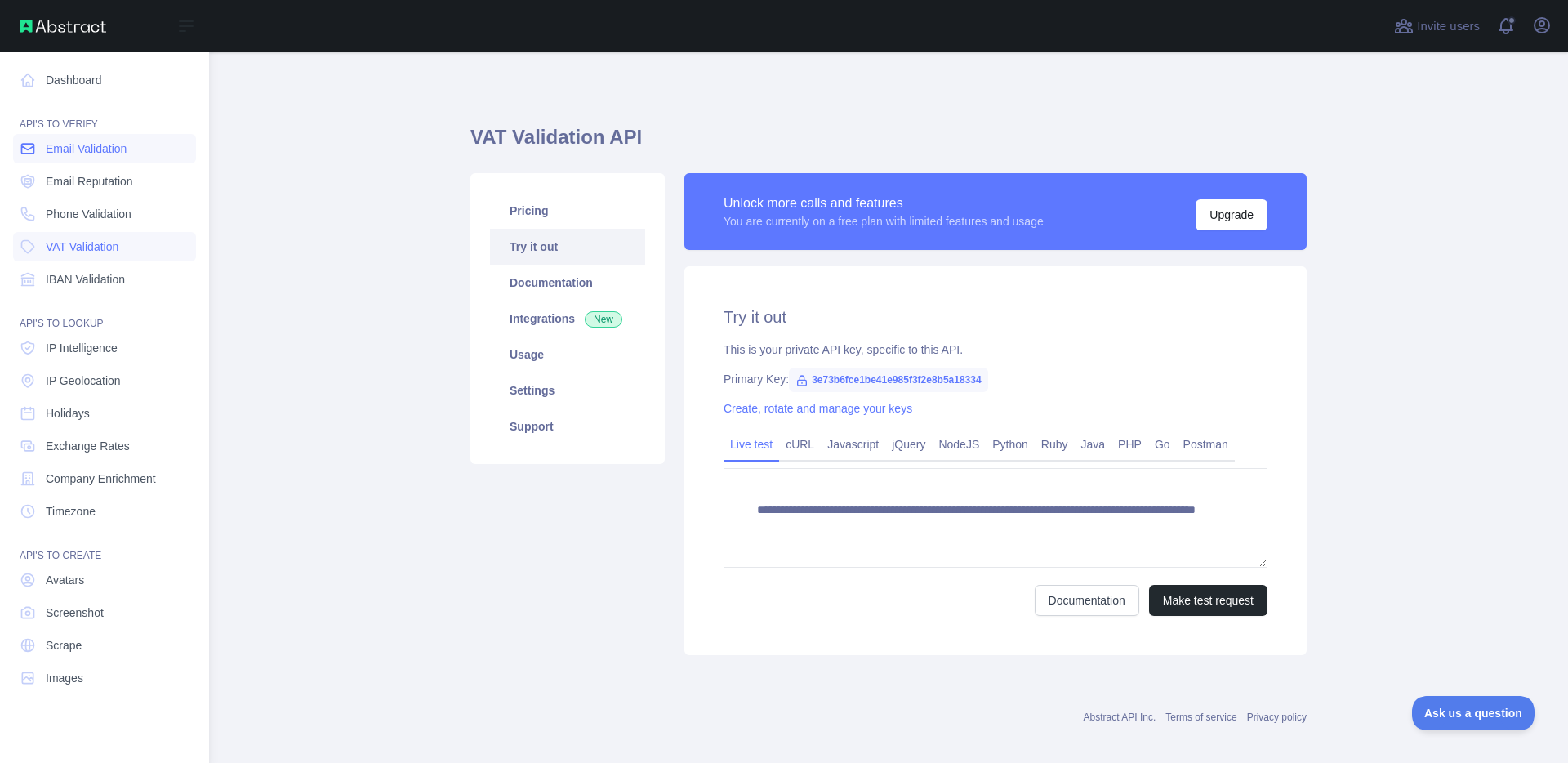
click at [121, 158] on link "Email Validation" at bounding box center [104, 148] width 183 height 29
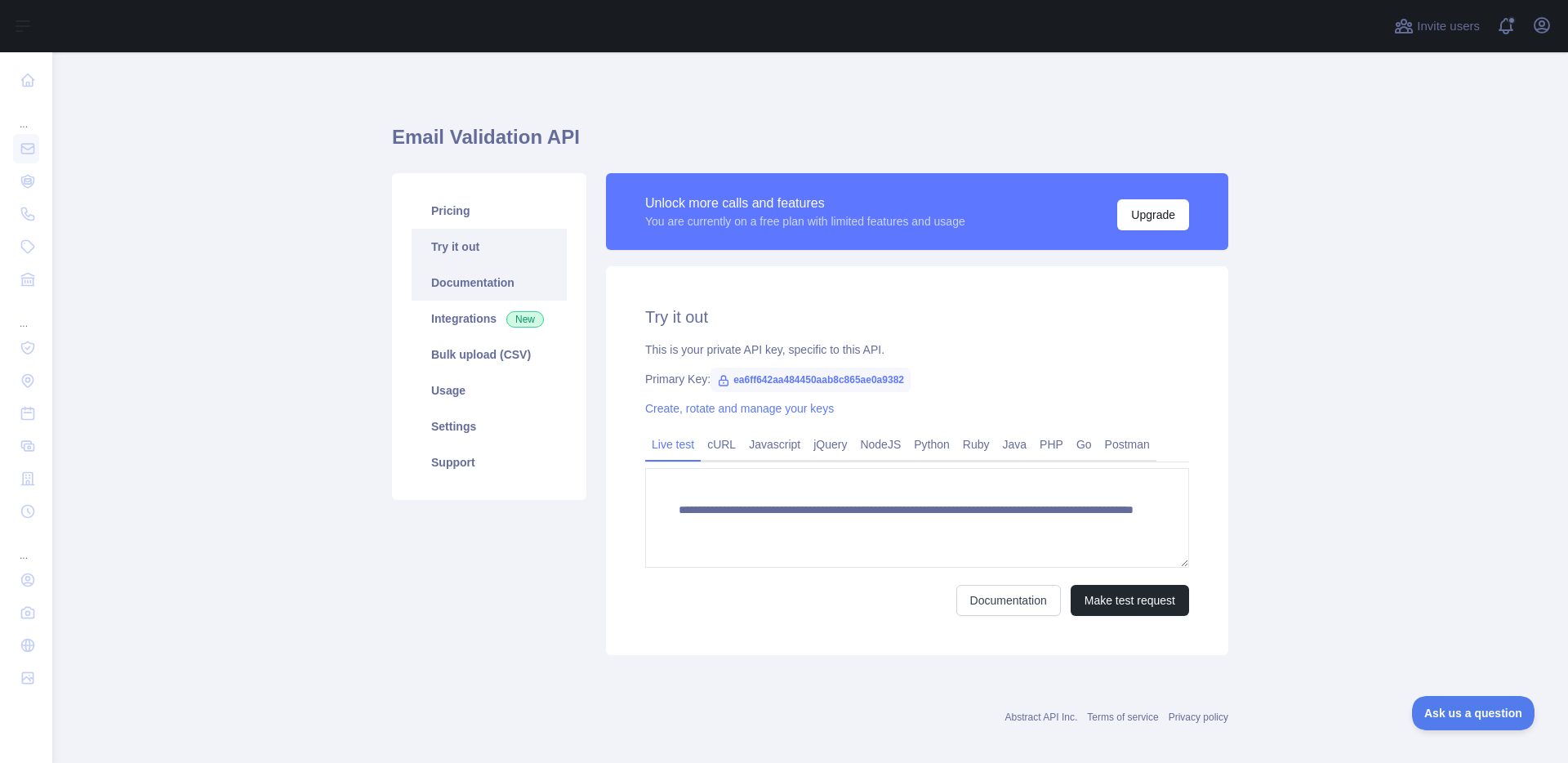
click at [458, 269] on link "Documentation" at bounding box center [490, 282] width 155 height 36
drag, startPoint x: 928, startPoint y: 379, endPoint x: 729, endPoint y: 380, distance: 199.0
click at [729, 380] on span "ea6ff642aa484450aab8c865ae0a9382" at bounding box center [810, 379] width 200 height 24
copy span "ea6ff642aa484450aab8c865ae0a9382"
click at [1032, 360] on div "**********" at bounding box center [917, 460] width 623 height 389
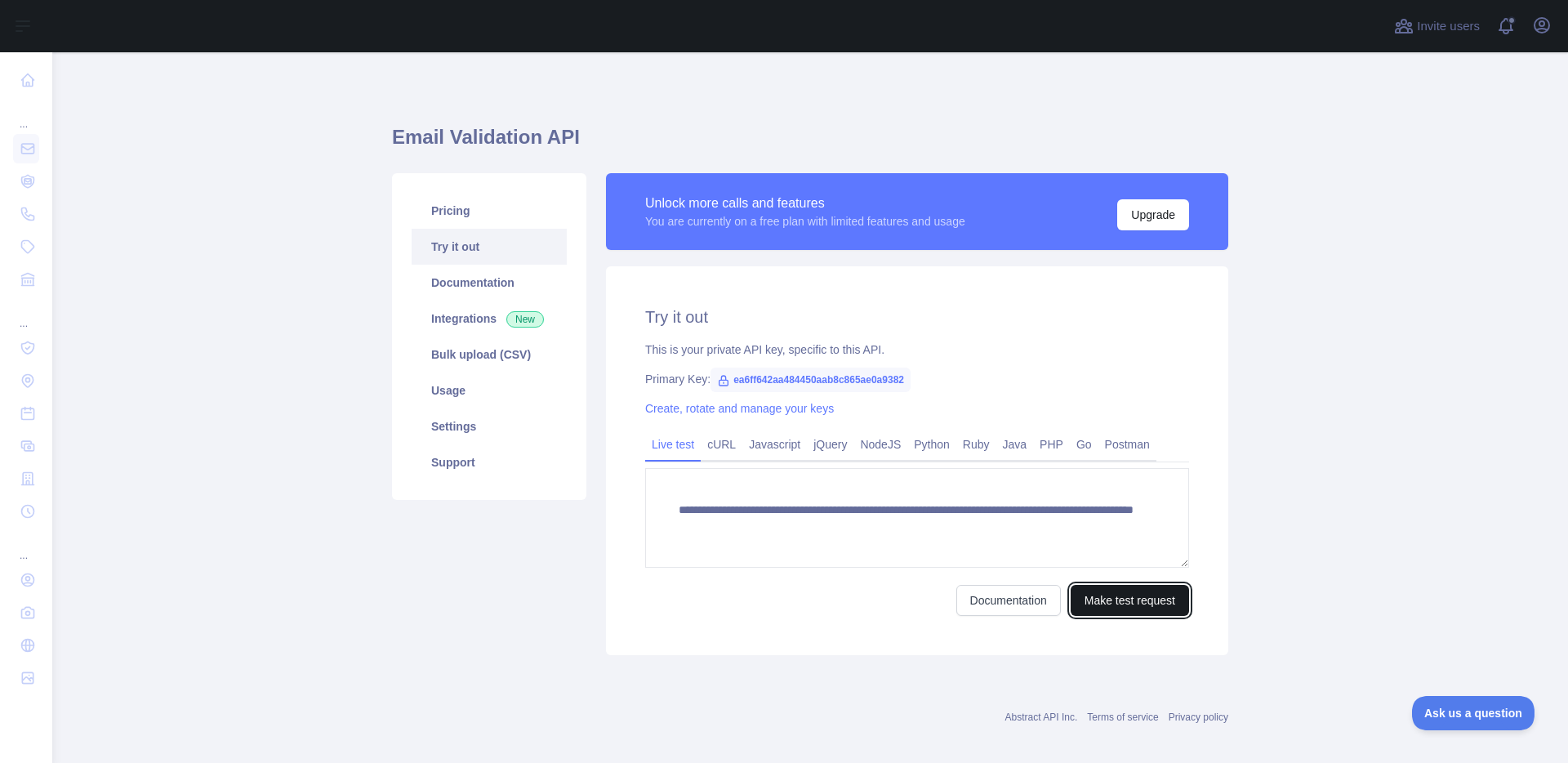
click at [1106, 601] on button "Make test request" at bounding box center [1130, 600] width 119 height 31
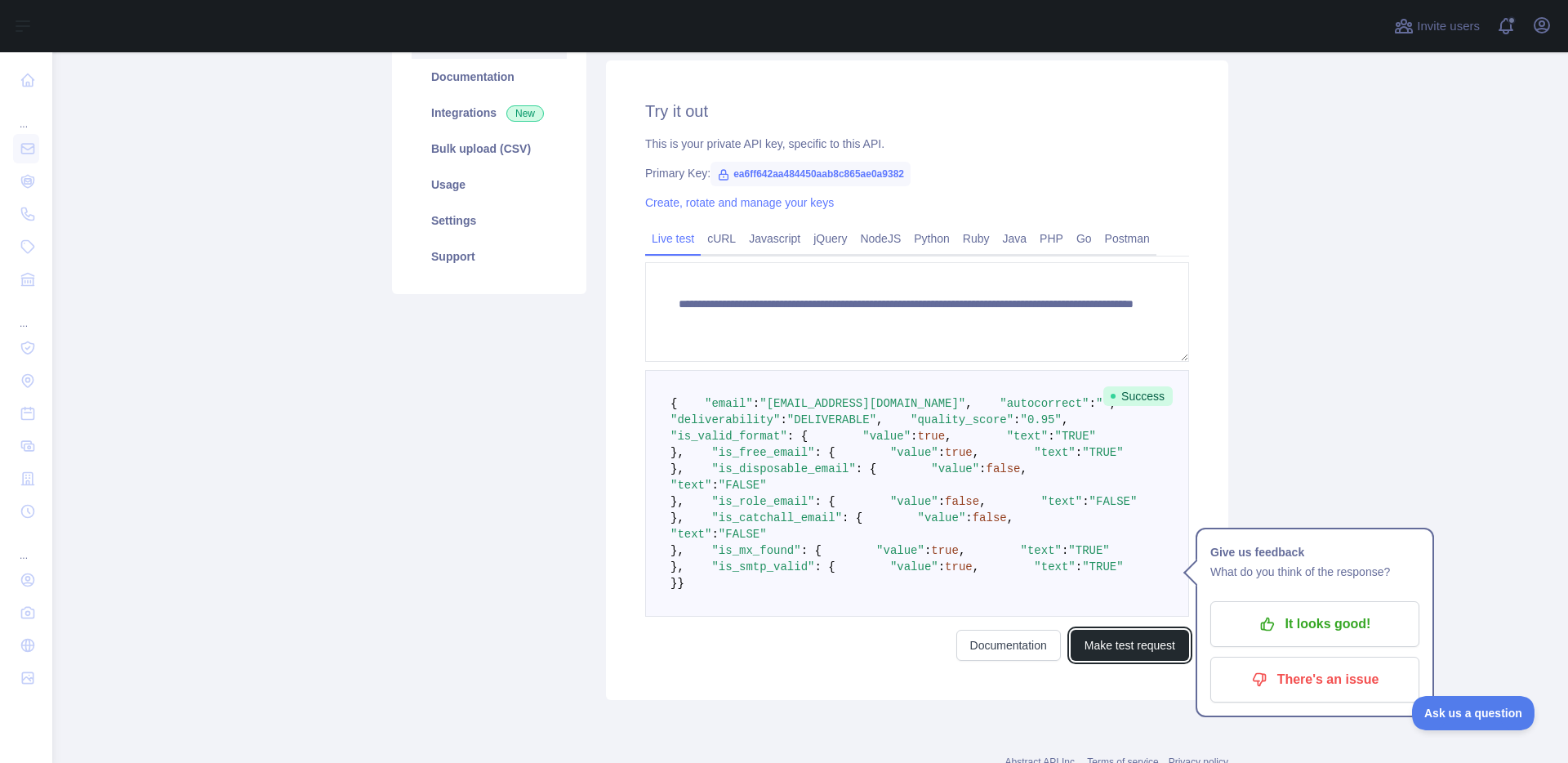
scroll to position [216, 0]
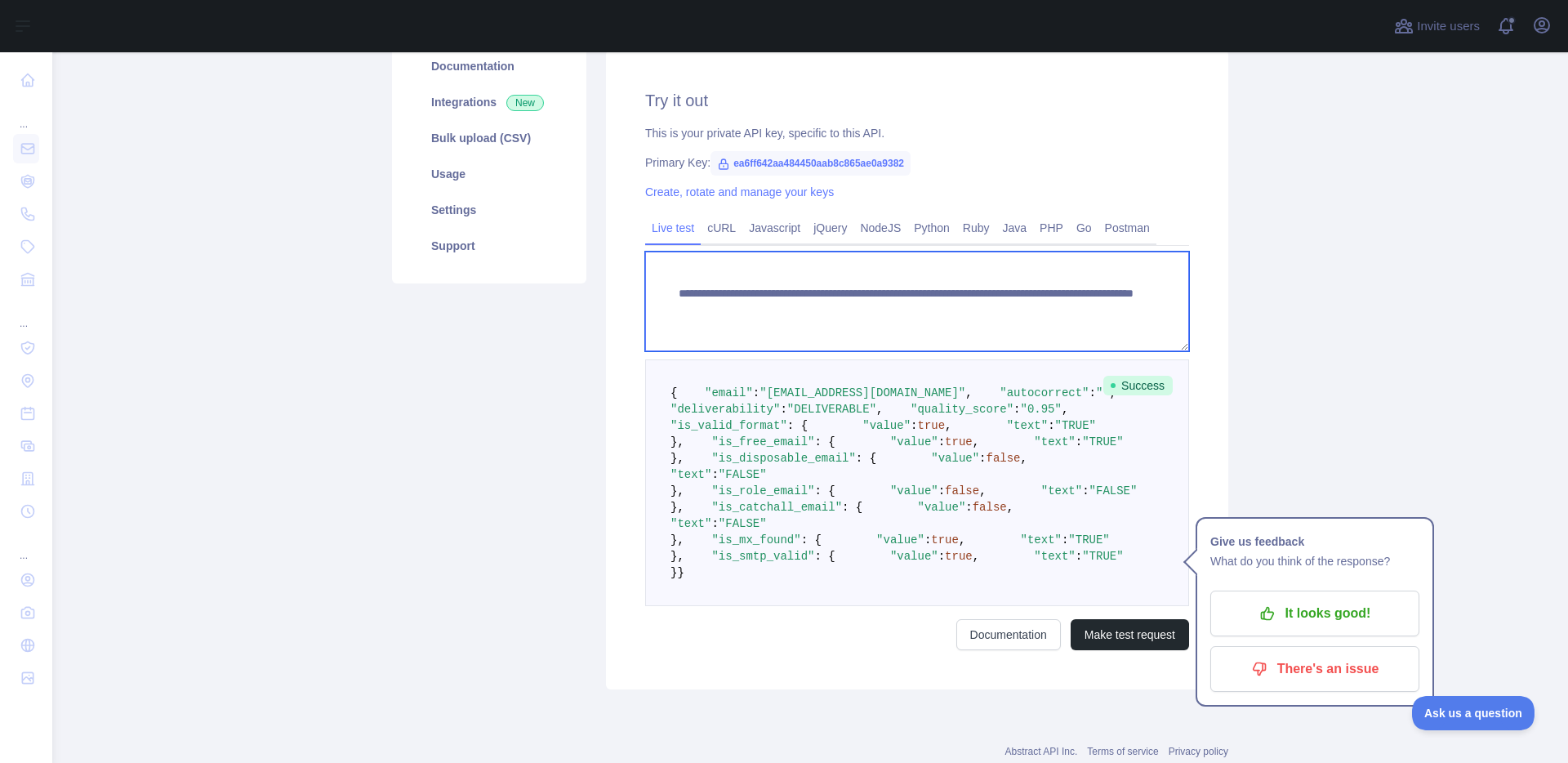
click at [1025, 313] on textarea "**********" at bounding box center [917, 301] width 544 height 99
drag, startPoint x: 1026, startPoint y: 312, endPoint x: 1005, endPoint y: 313, distance: 21.0
click at [1005, 313] on textarea "**********" at bounding box center [917, 301] width 544 height 99
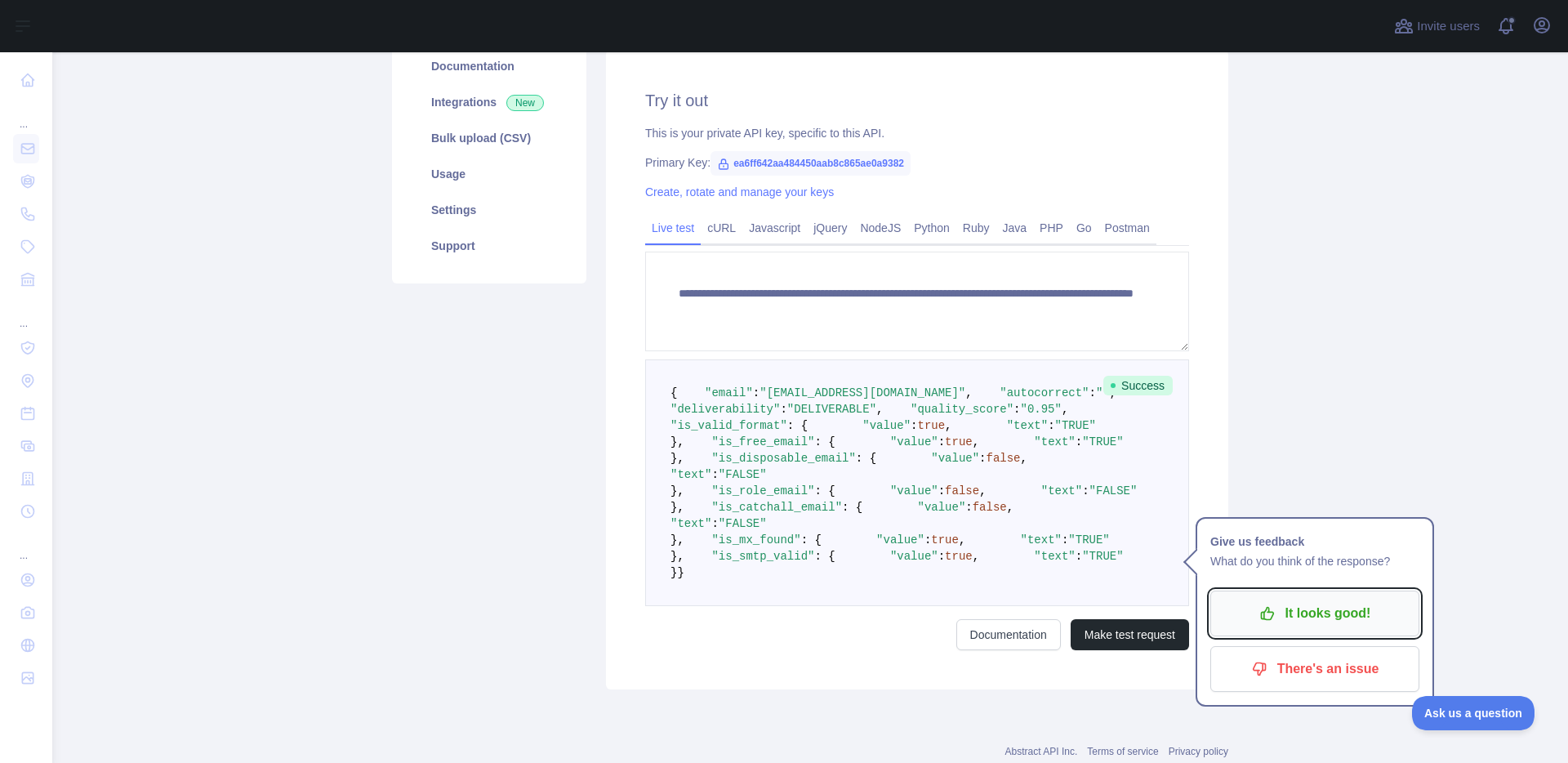
click at [1324, 615] on p "It looks good!" at bounding box center [1315, 613] width 185 height 28
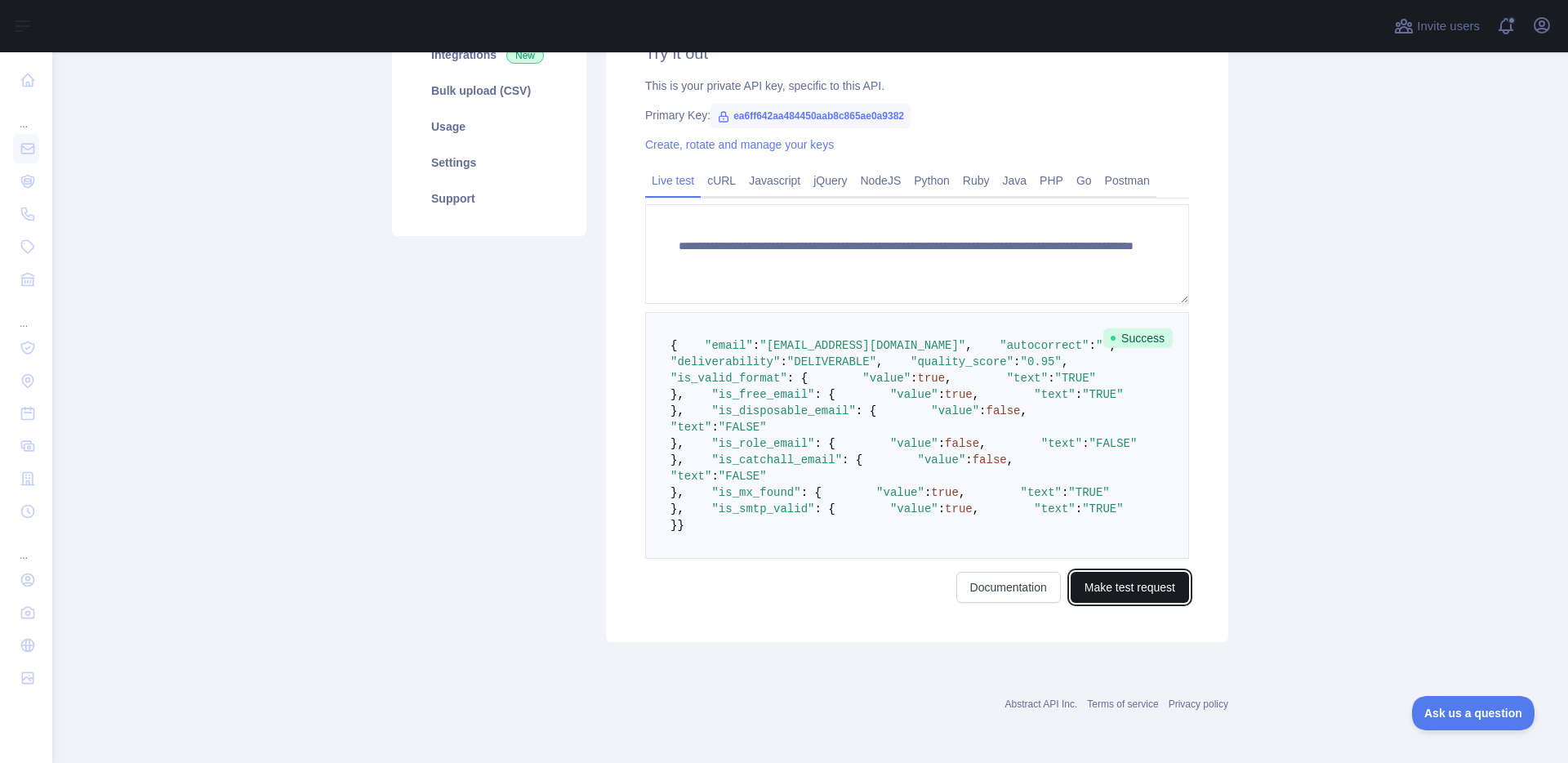
click at [1126, 589] on button "Make test request" at bounding box center [1130, 587] width 119 height 31
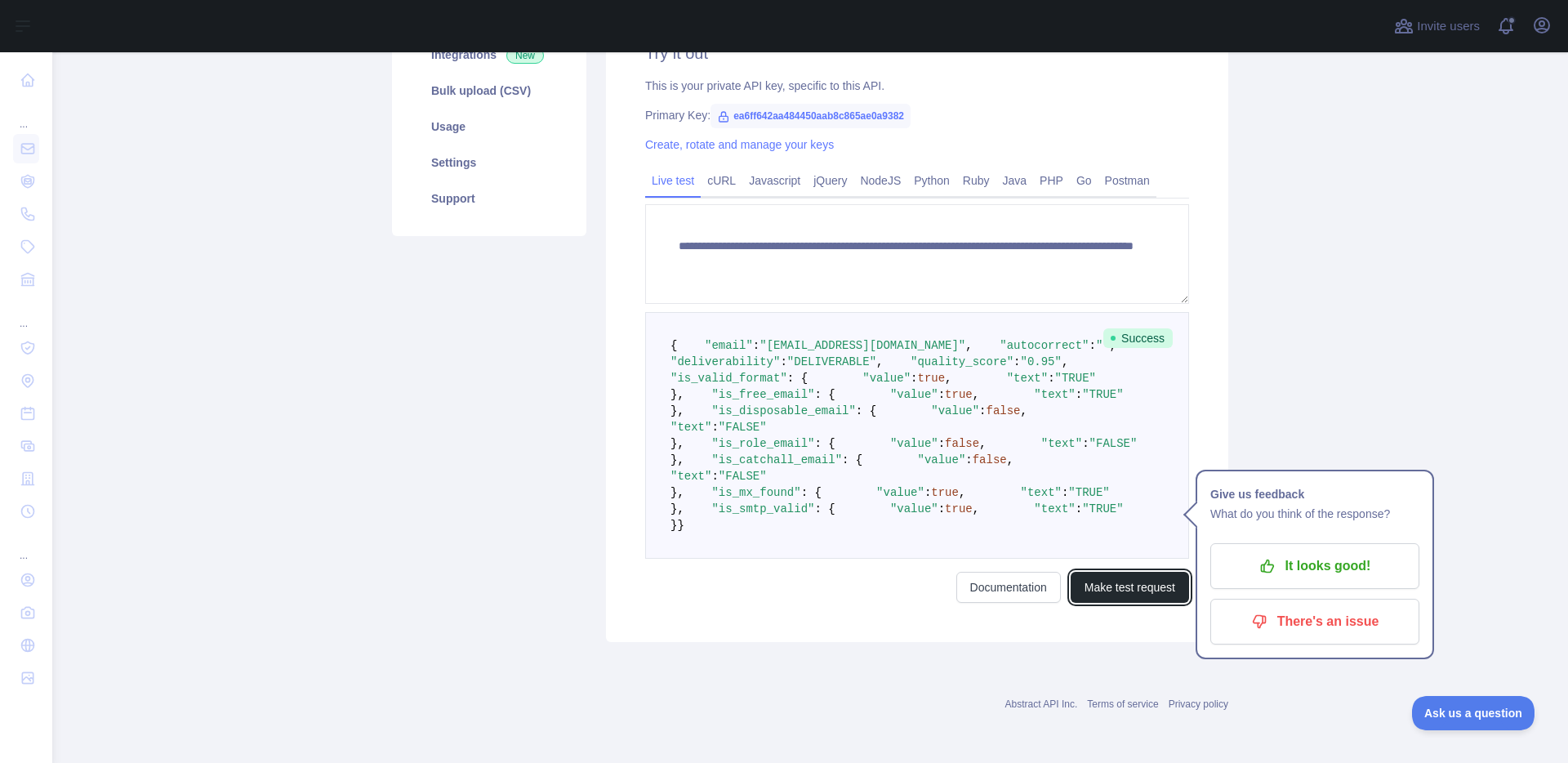
scroll to position [349, 0]
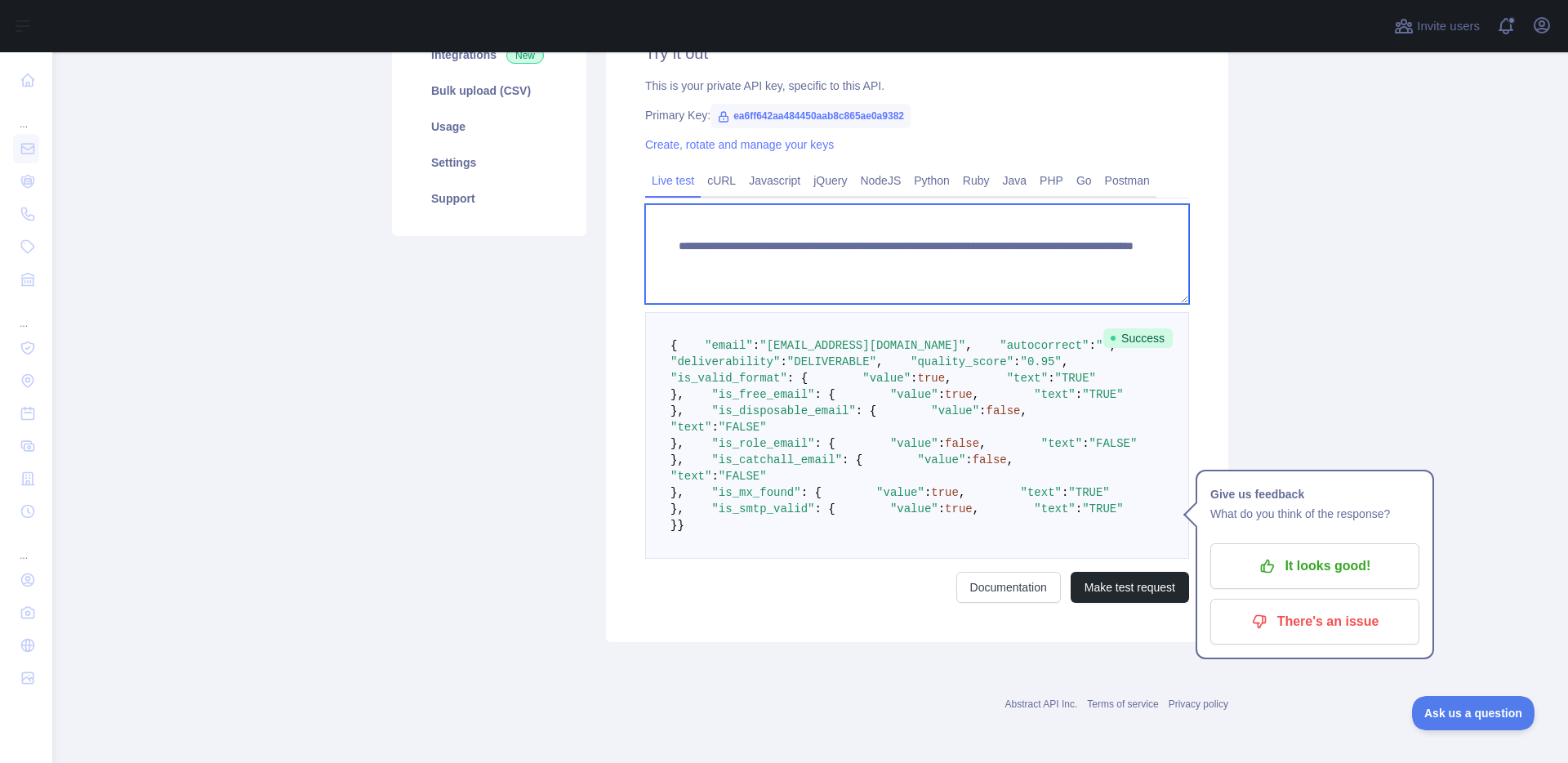
click at [1029, 204] on textarea "**********" at bounding box center [917, 253] width 544 height 99
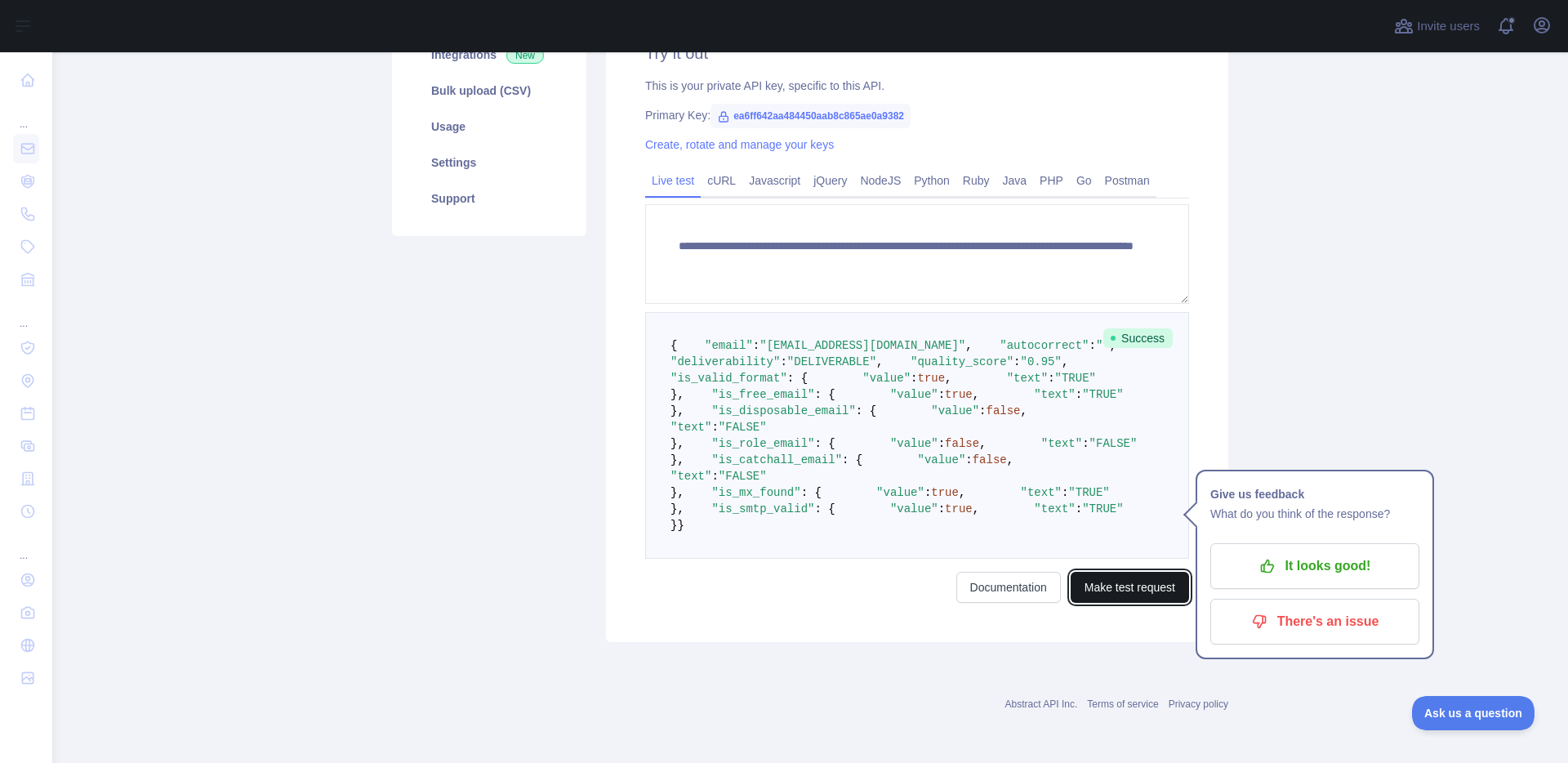
click at [1145, 584] on button "Make test request" at bounding box center [1130, 587] width 119 height 31
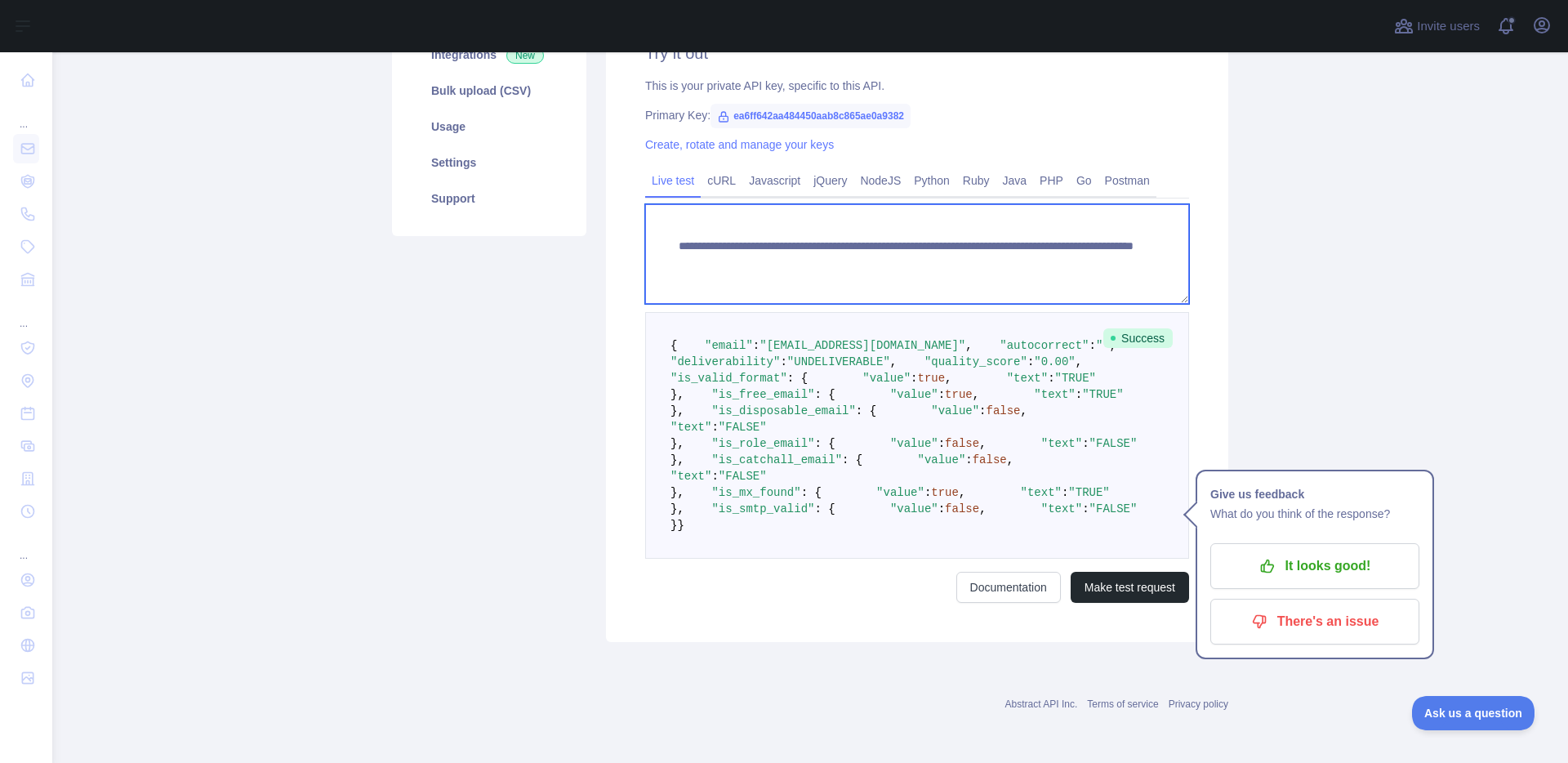
drag, startPoint x: 1031, startPoint y: 237, endPoint x: 1006, endPoint y: 238, distance: 25.0
click at [1006, 238] on textarea "**********" at bounding box center [917, 253] width 544 height 99
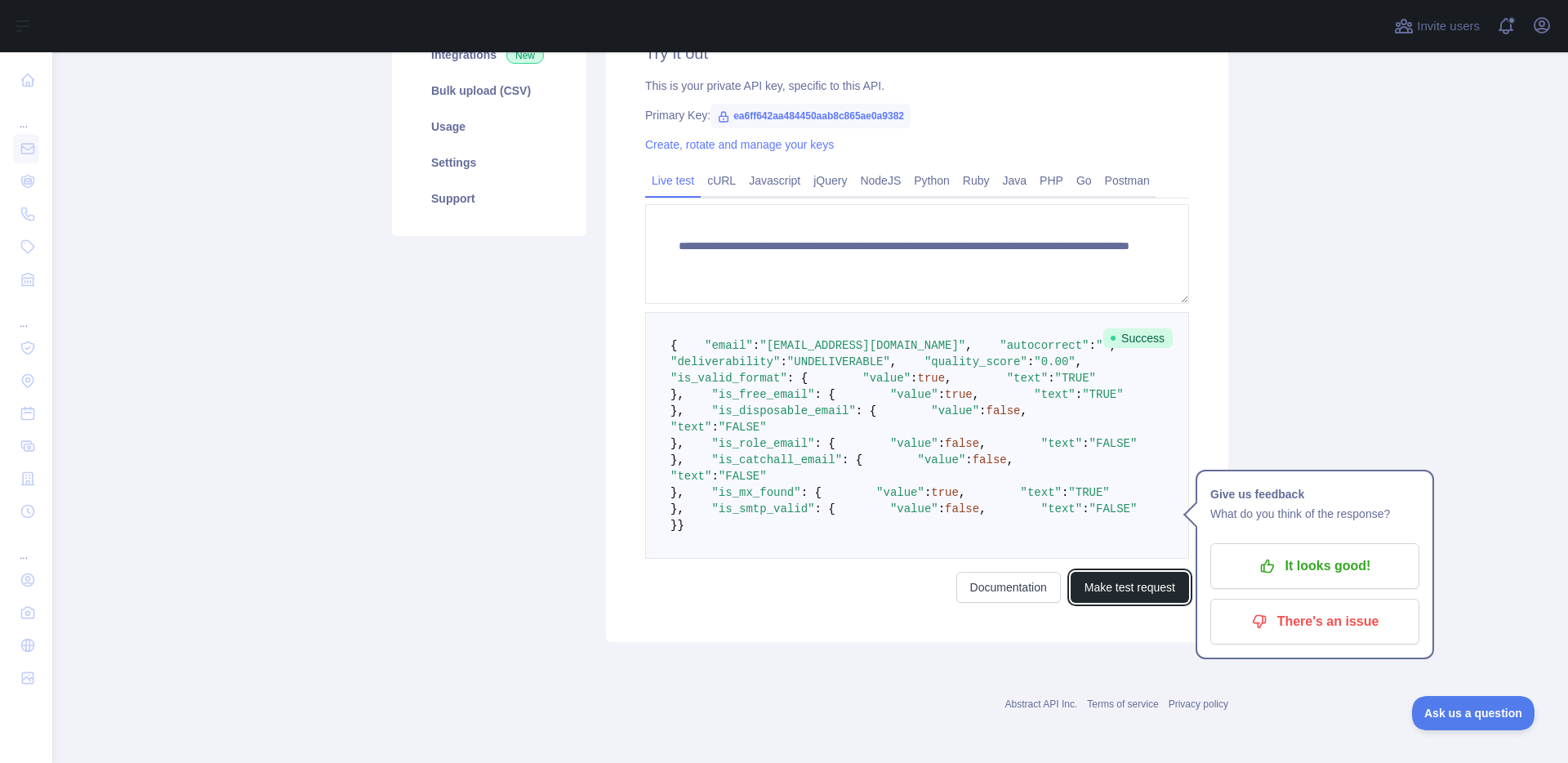
click at [1130, 603] on button "Make test request" at bounding box center [1130, 587] width 119 height 31
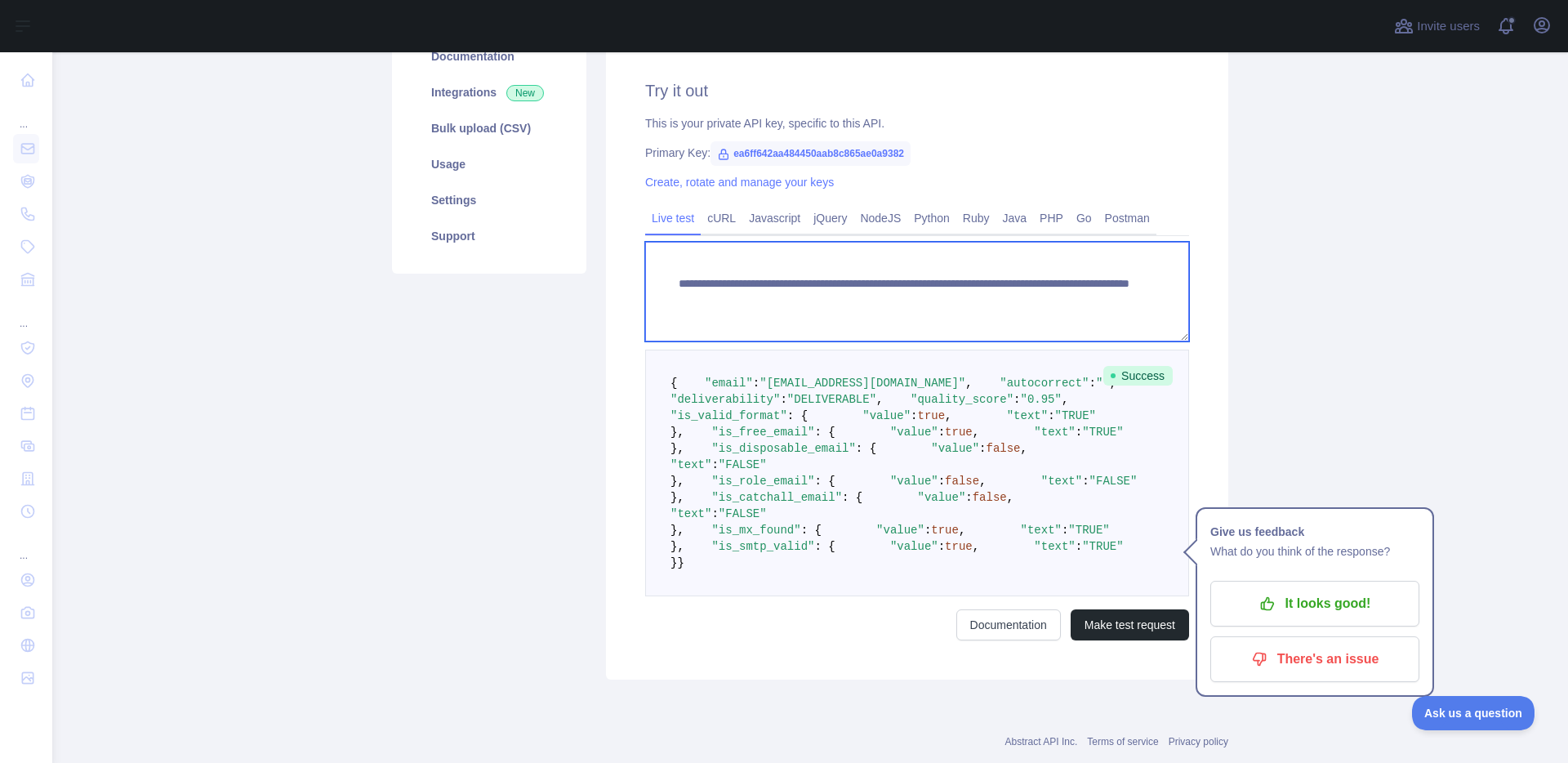
click at [1018, 298] on textarea "**********" at bounding box center [917, 291] width 544 height 99
drag, startPoint x: 1019, startPoint y: 298, endPoint x: 979, endPoint y: 300, distance: 40.0
click at [976, 300] on textarea "**********" at bounding box center [917, 291] width 544 height 99
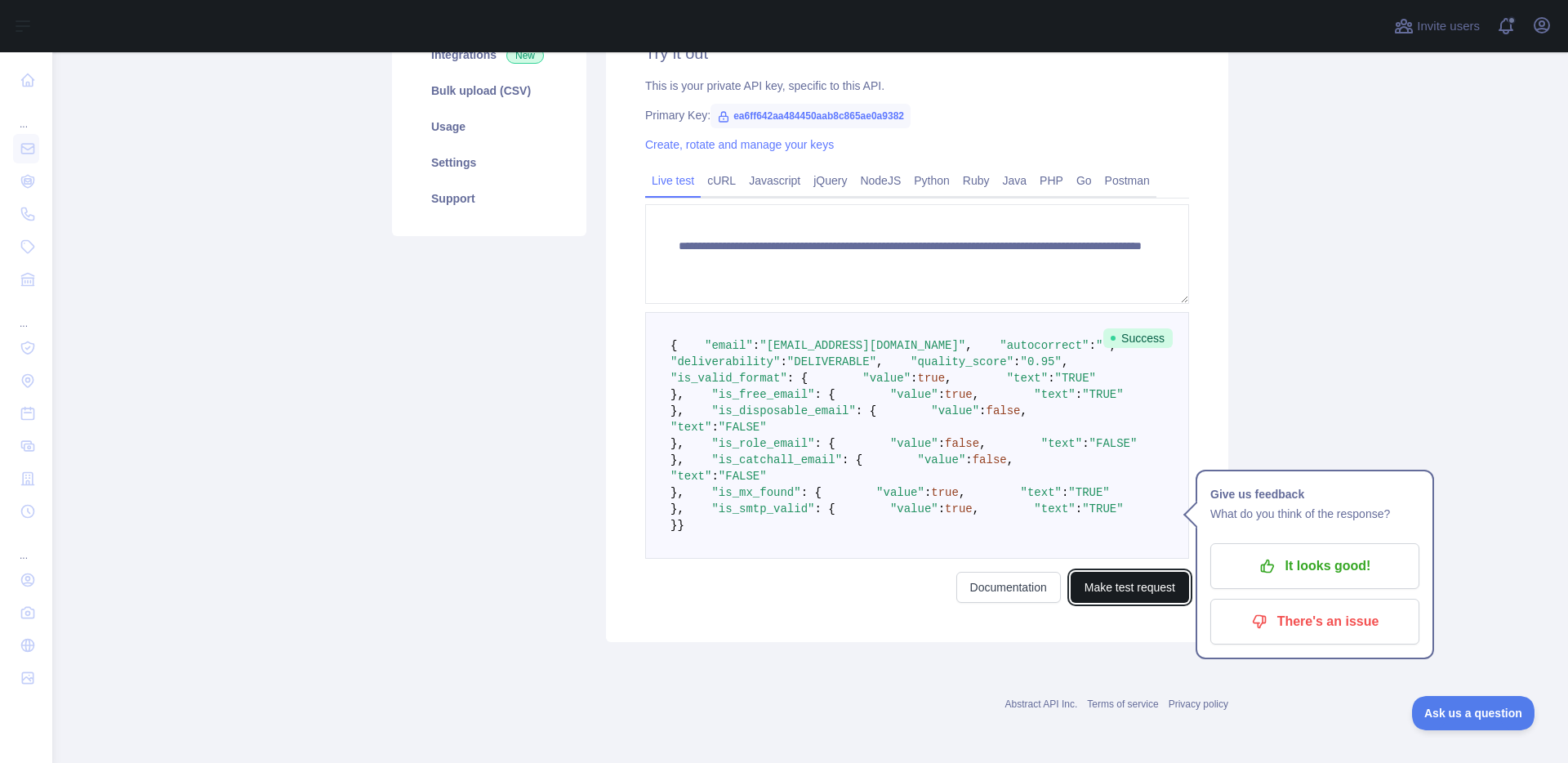
click at [1110, 603] on button "Make test request" at bounding box center [1130, 587] width 119 height 31
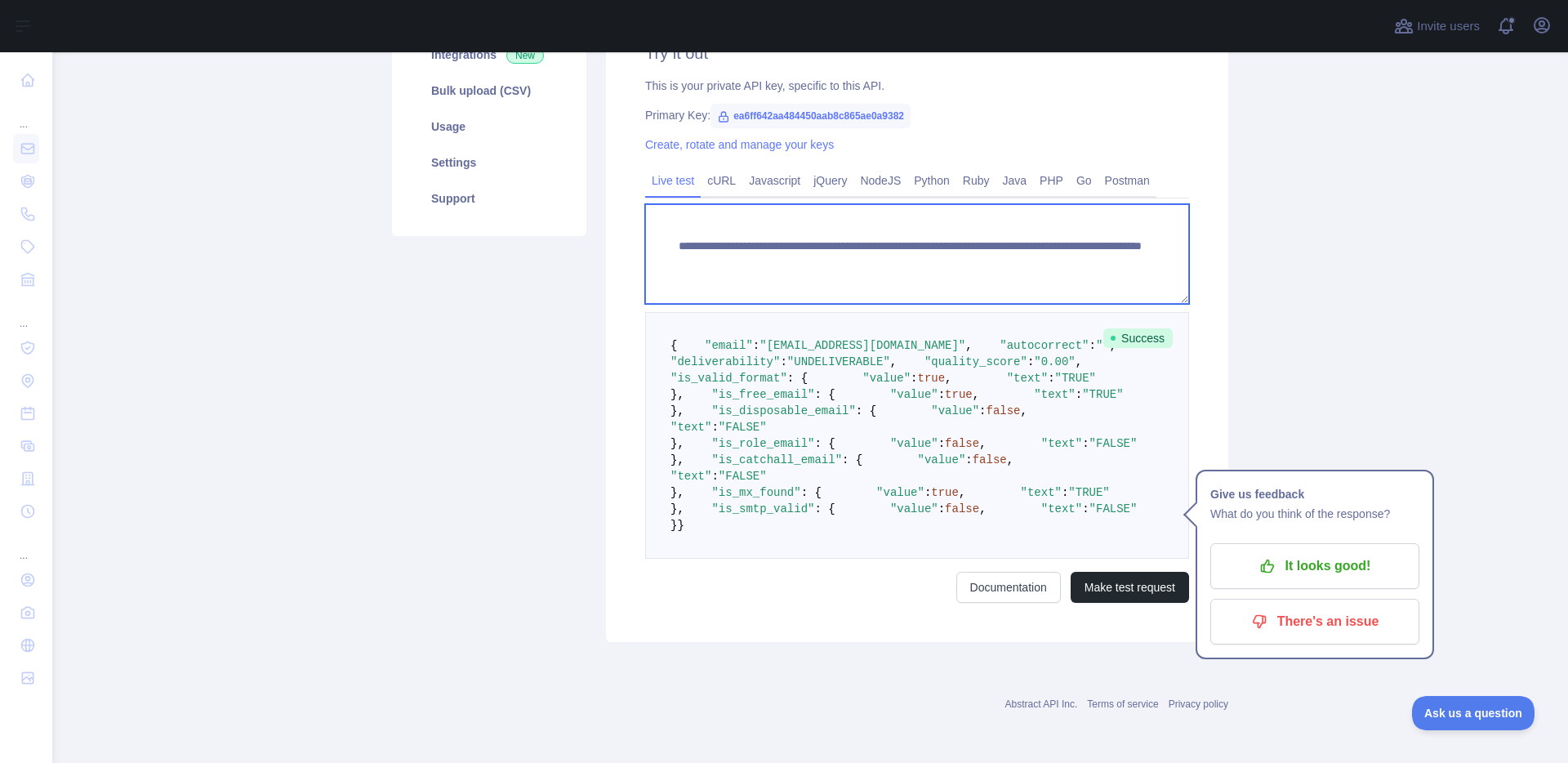
click at [1039, 240] on textarea "**********" at bounding box center [917, 253] width 544 height 99
type textarea "**********"
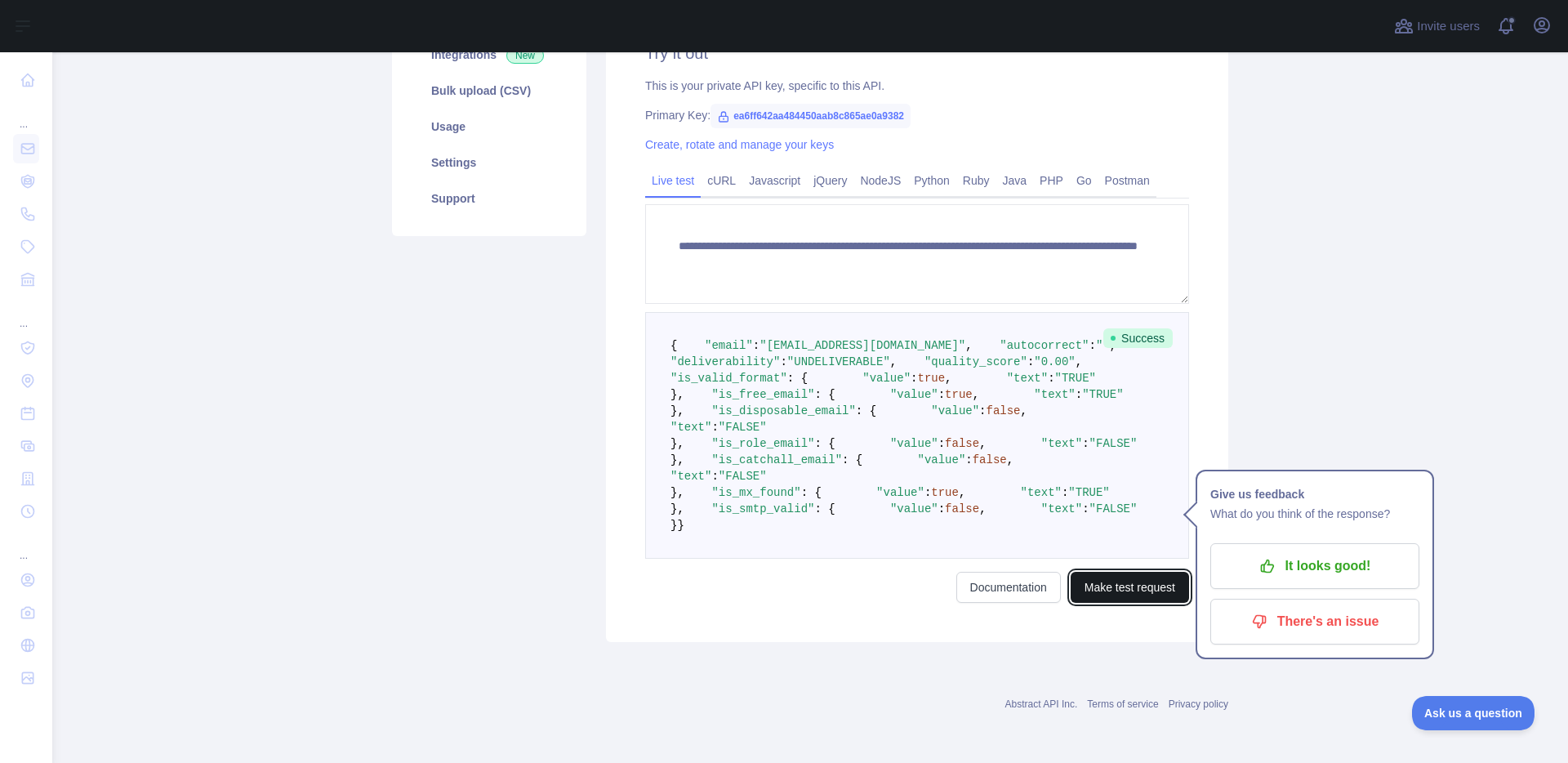
click at [1112, 588] on button "Make test request" at bounding box center [1130, 587] width 119 height 31
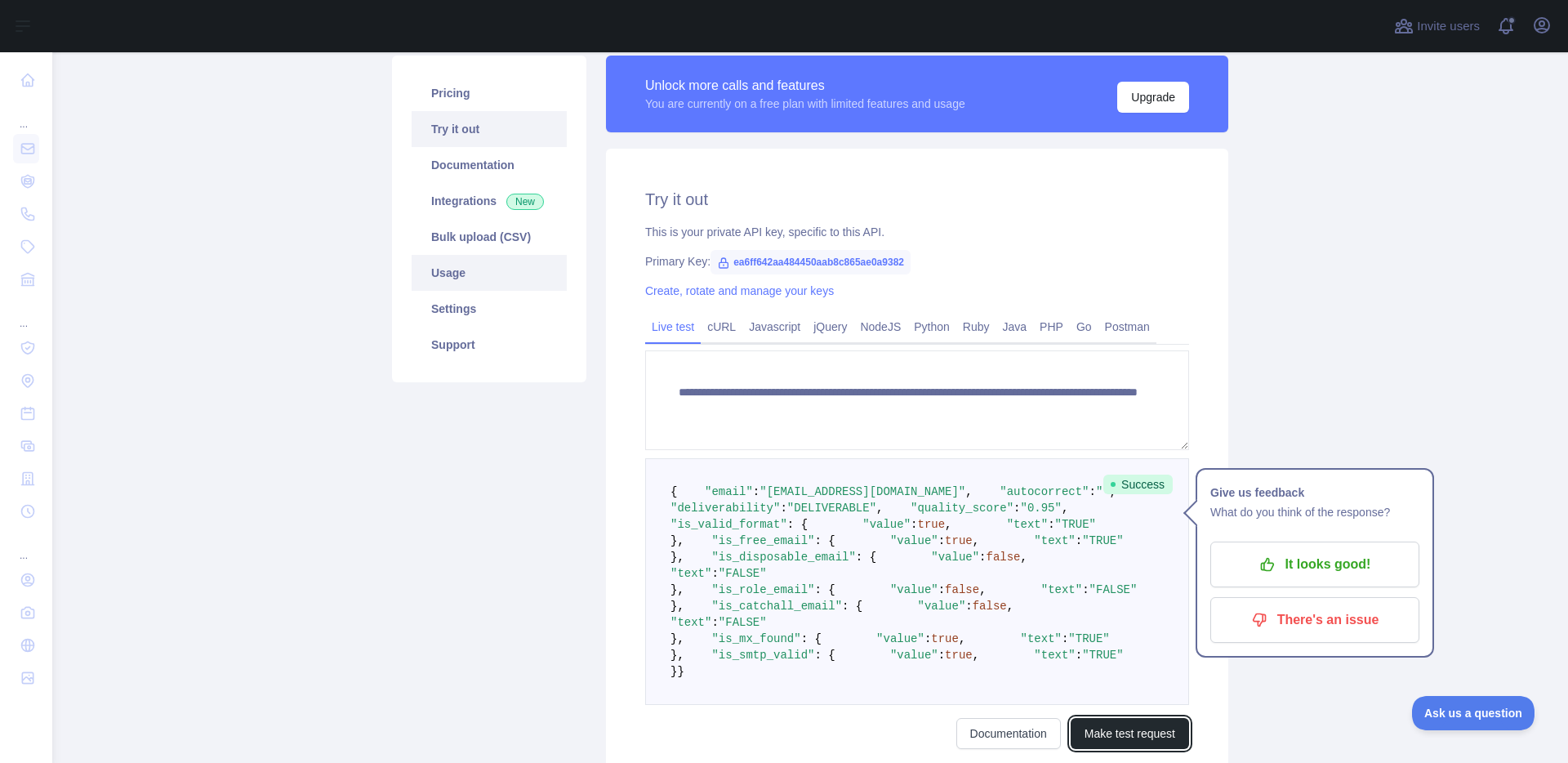
scroll to position [13, 0]
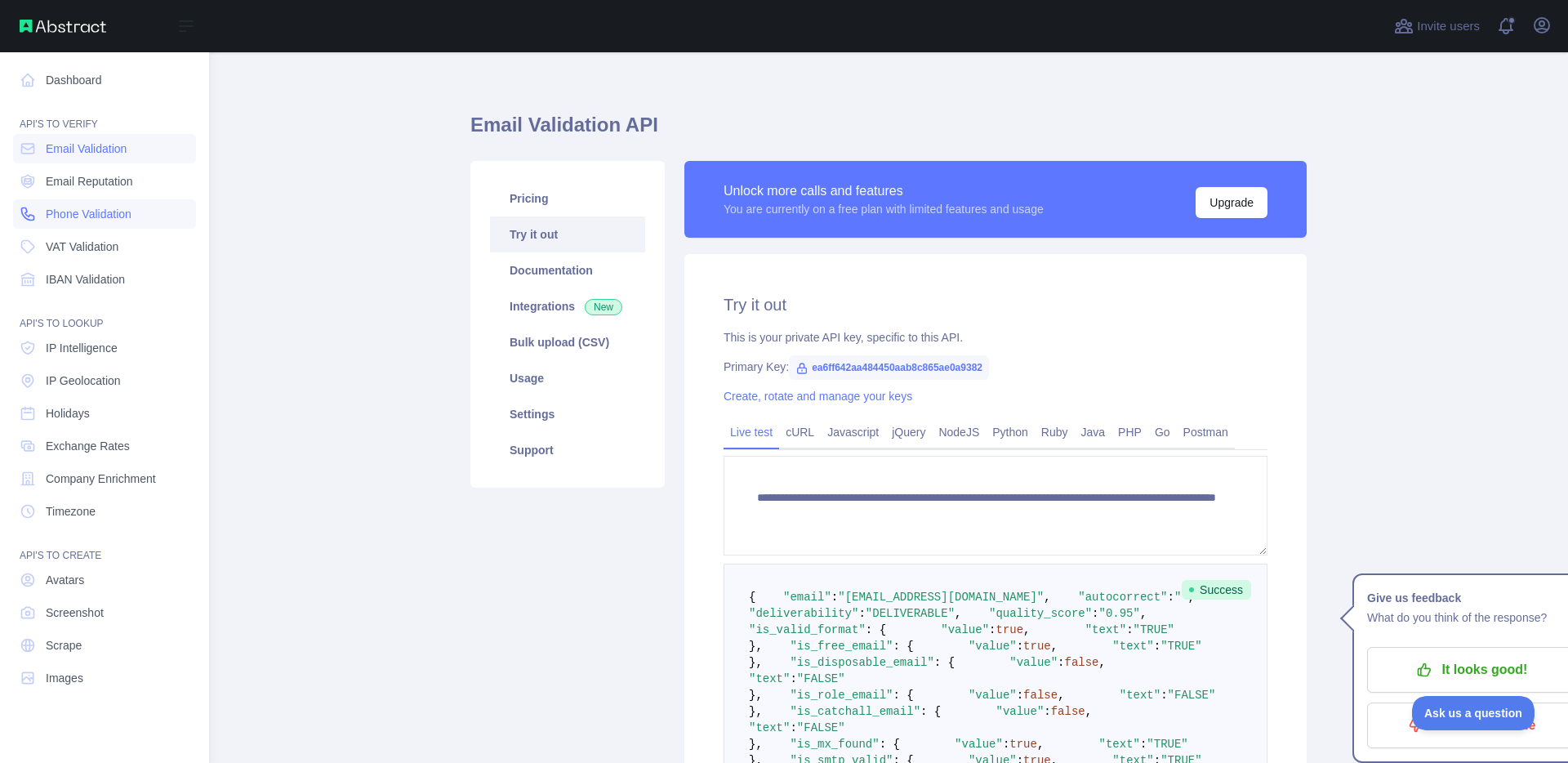
click at [69, 216] on span "Phone Validation" at bounding box center [89, 214] width 86 height 17
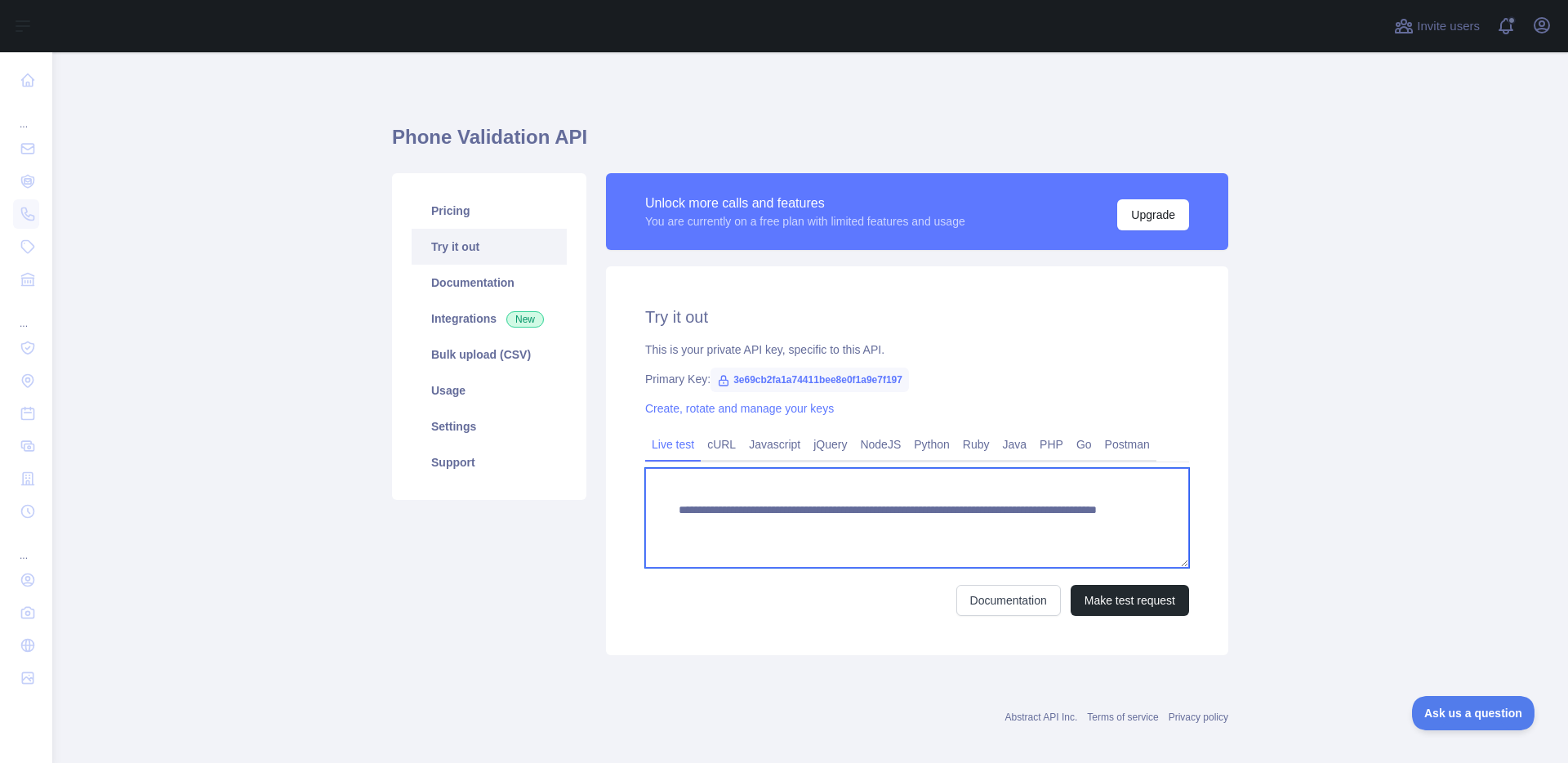
drag, startPoint x: 1035, startPoint y: 523, endPoint x: 971, endPoint y: 528, distance: 64.2
click at [971, 528] on textarea "**********" at bounding box center [917, 517] width 544 height 99
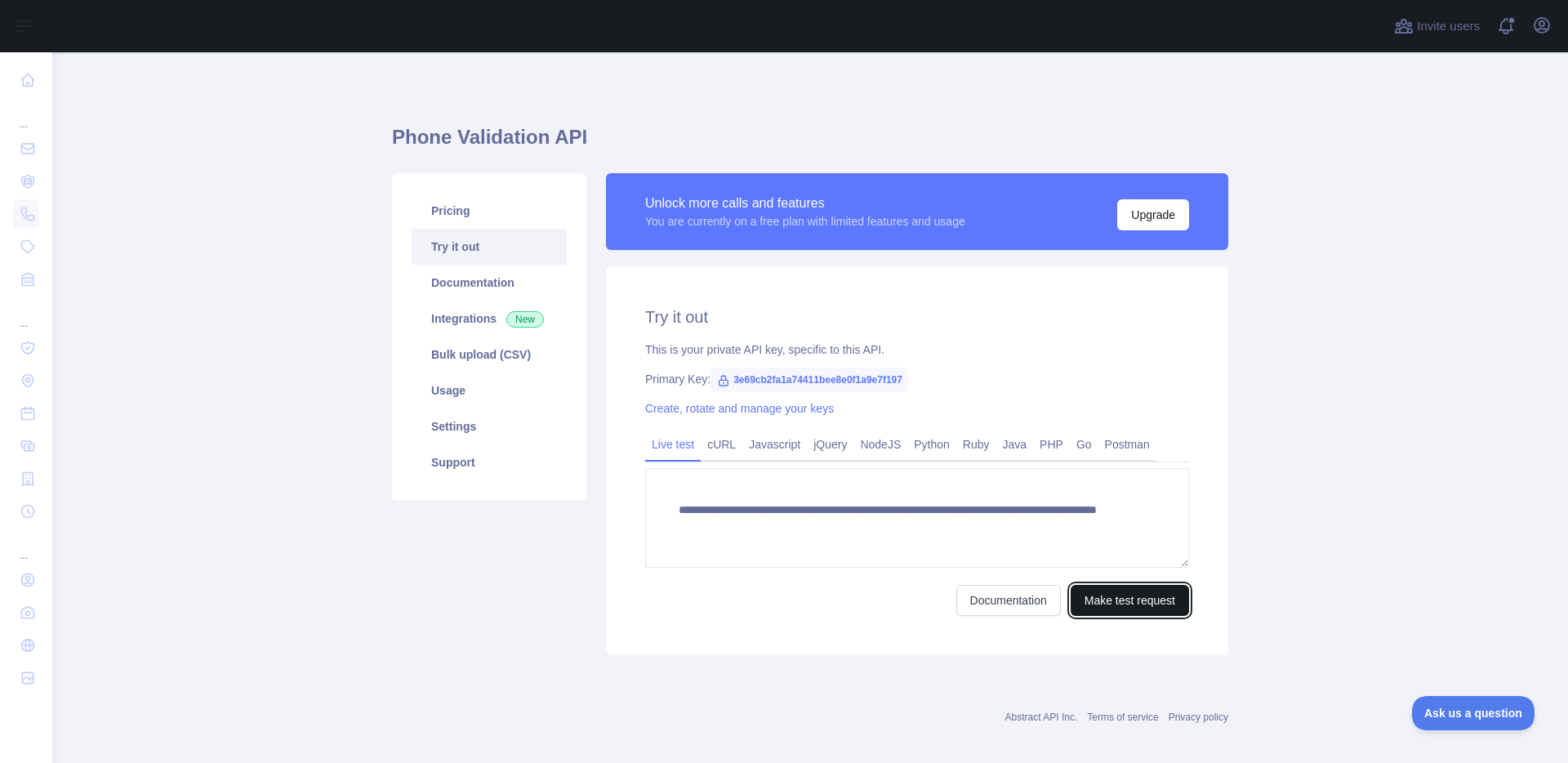
click at [1092, 601] on button "Make test request" at bounding box center [1130, 600] width 119 height 31
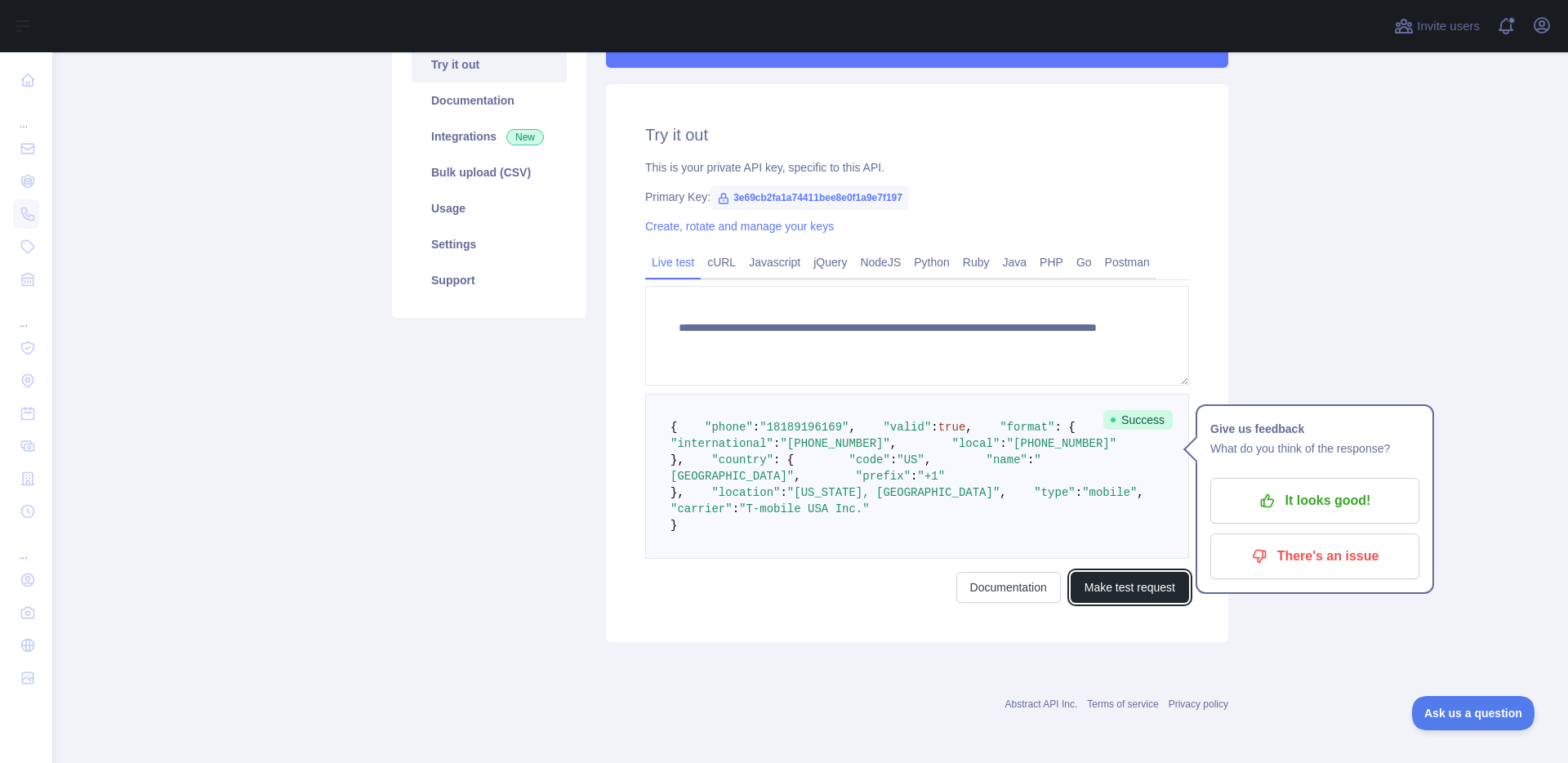
scroll to position [265, 0]
click at [1268, 535] on main "**********" at bounding box center [811, 408] width 1516 height 710
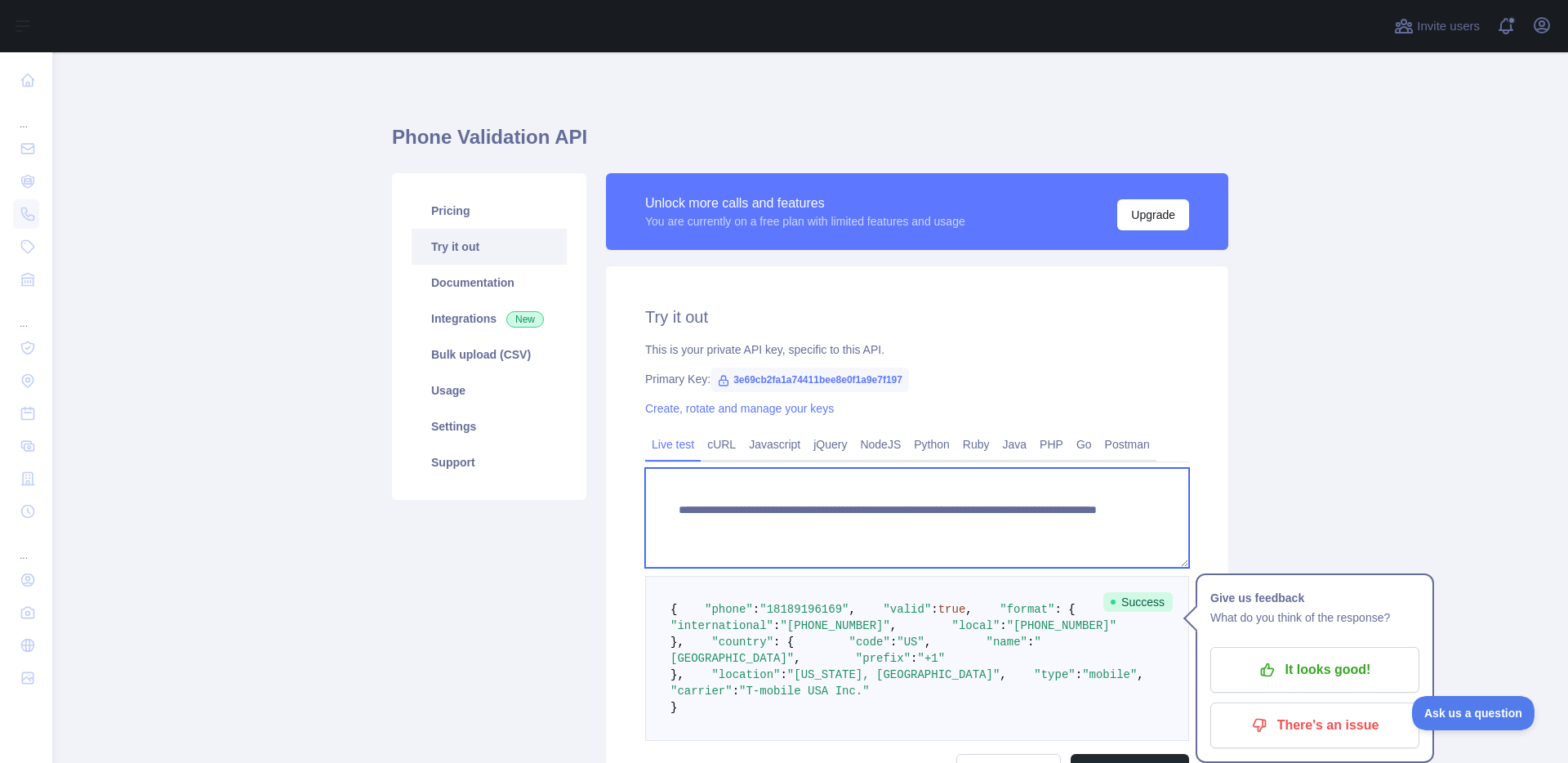
drag, startPoint x: 1023, startPoint y: 525, endPoint x: 1014, endPoint y: 526, distance: 9.1
click at [1013, 526] on textarea "**********" at bounding box center [917, 517] width 544 height 99
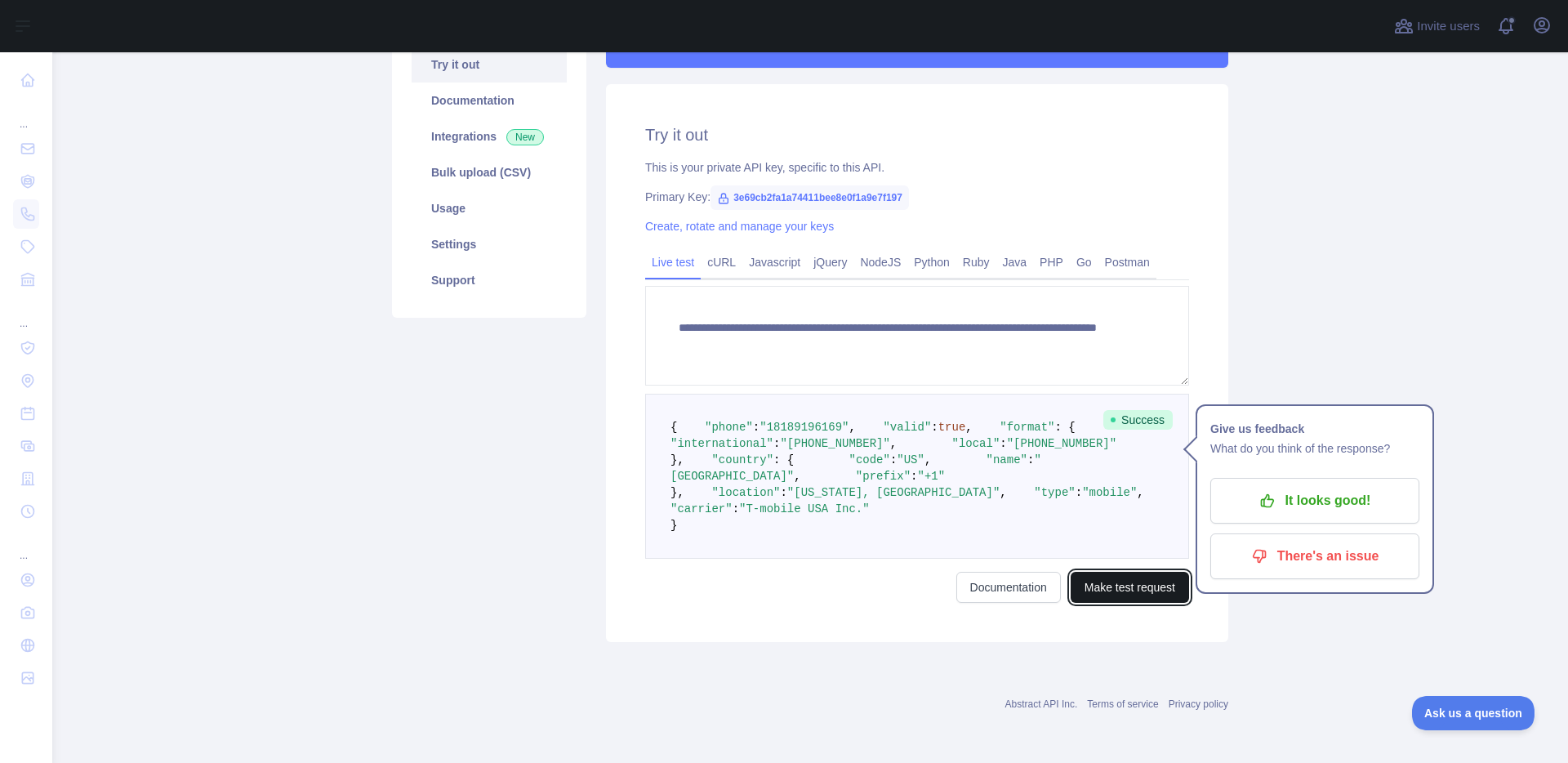
click at [1133, 591] on button "Make test request" at bounding box center [1130, 587] width 119 height 31
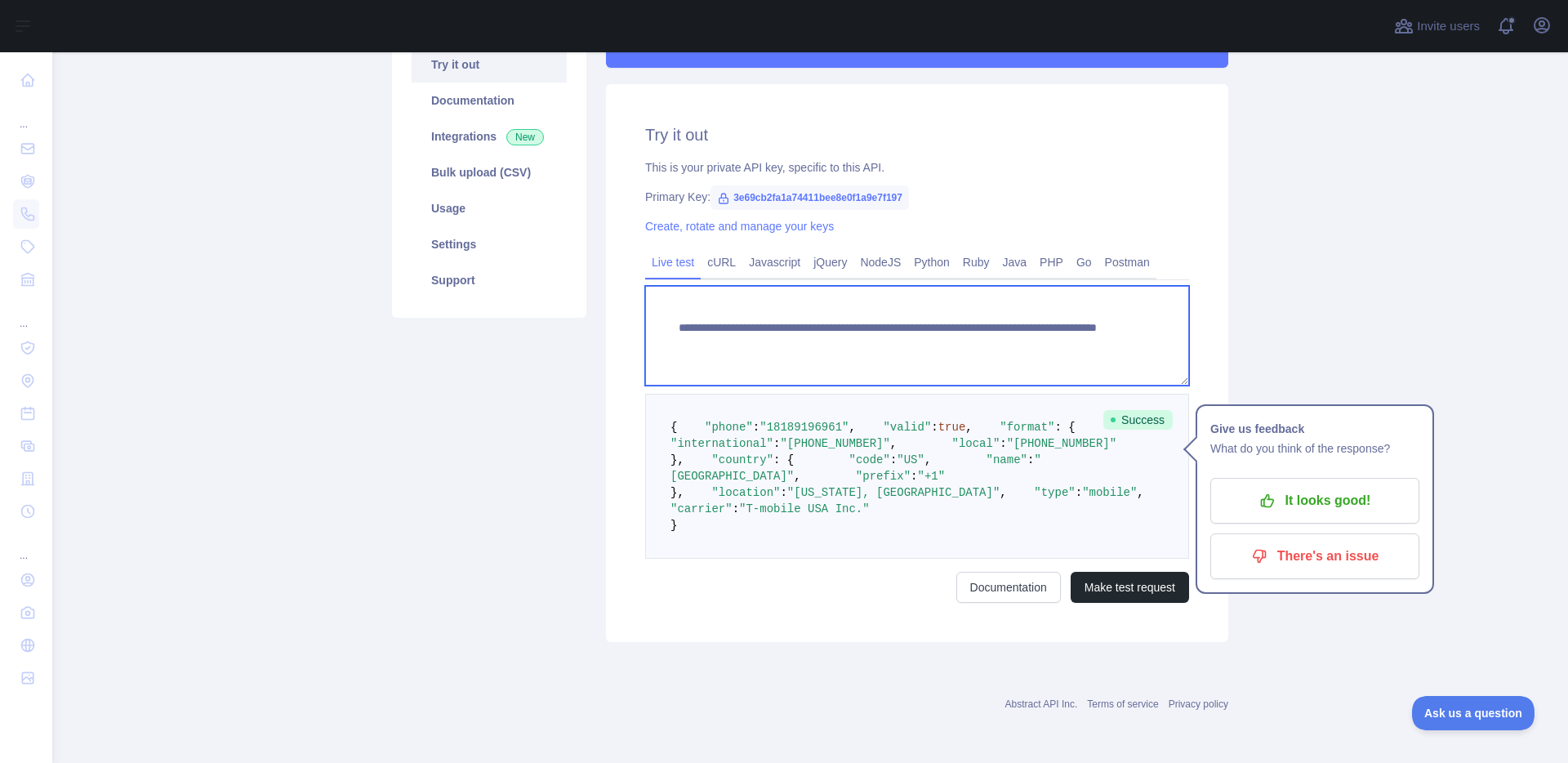
drag, startPoint x: 1033, startPoint y: 269, endPoint x: 970, endPoint y: 270, distance: 63.0
click at [970, 286] on textarea "**********" at bounding box center [917, 335] width 544 height 99
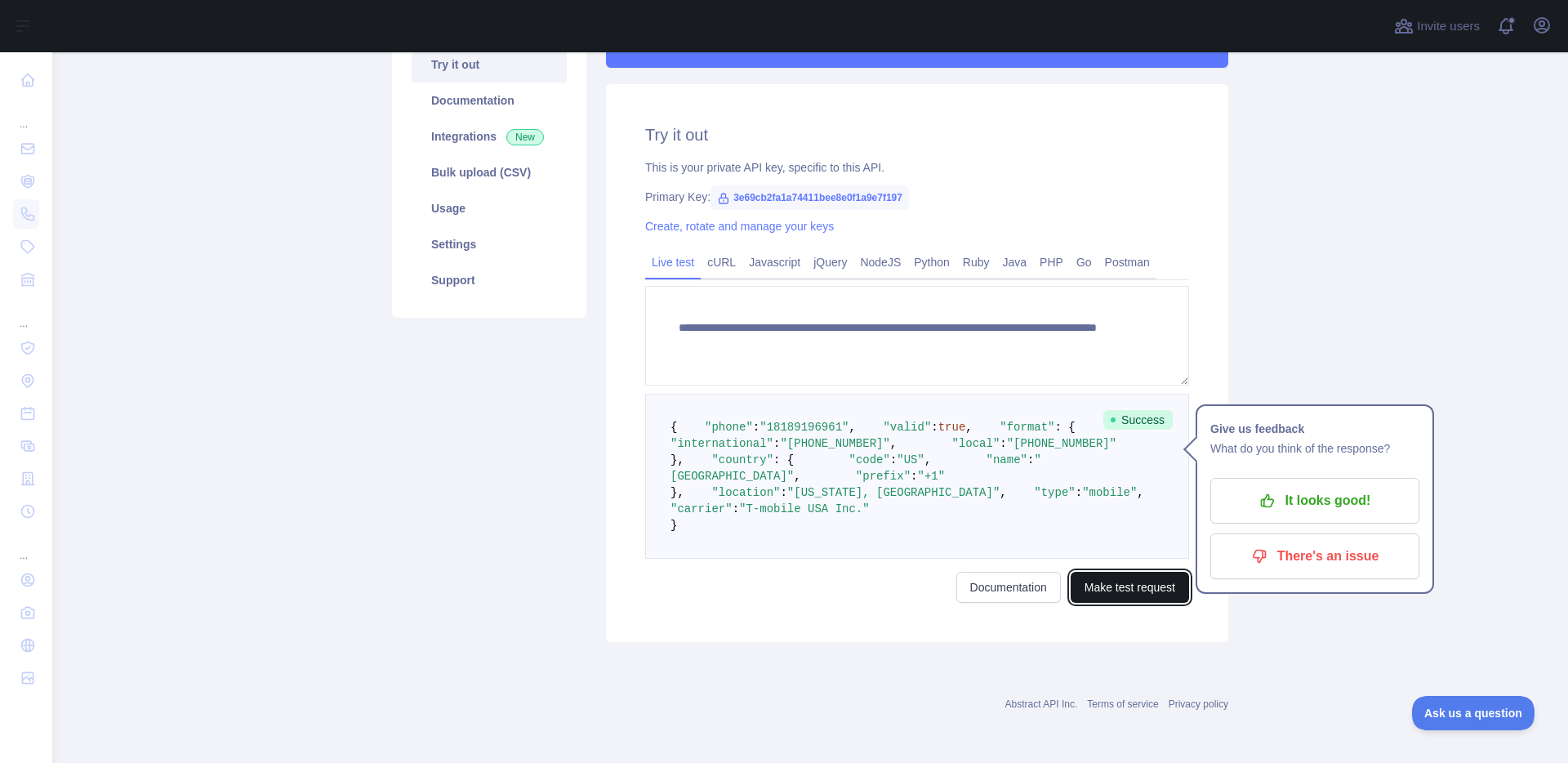
click at [1125, 603] on button "Make test request" at bounding box center [1130, 587] width 119 height 31
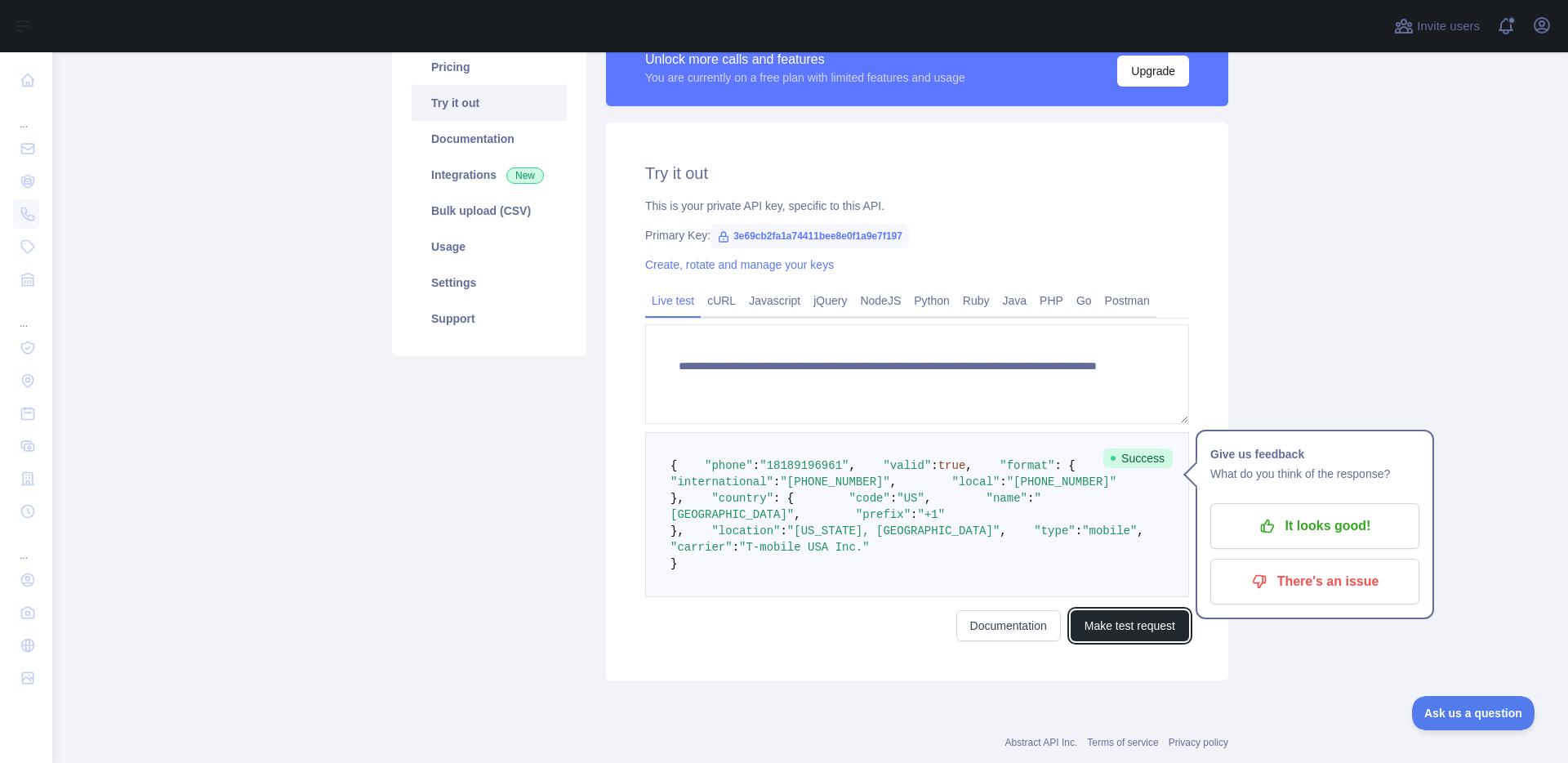
scroll to position [0, 0]
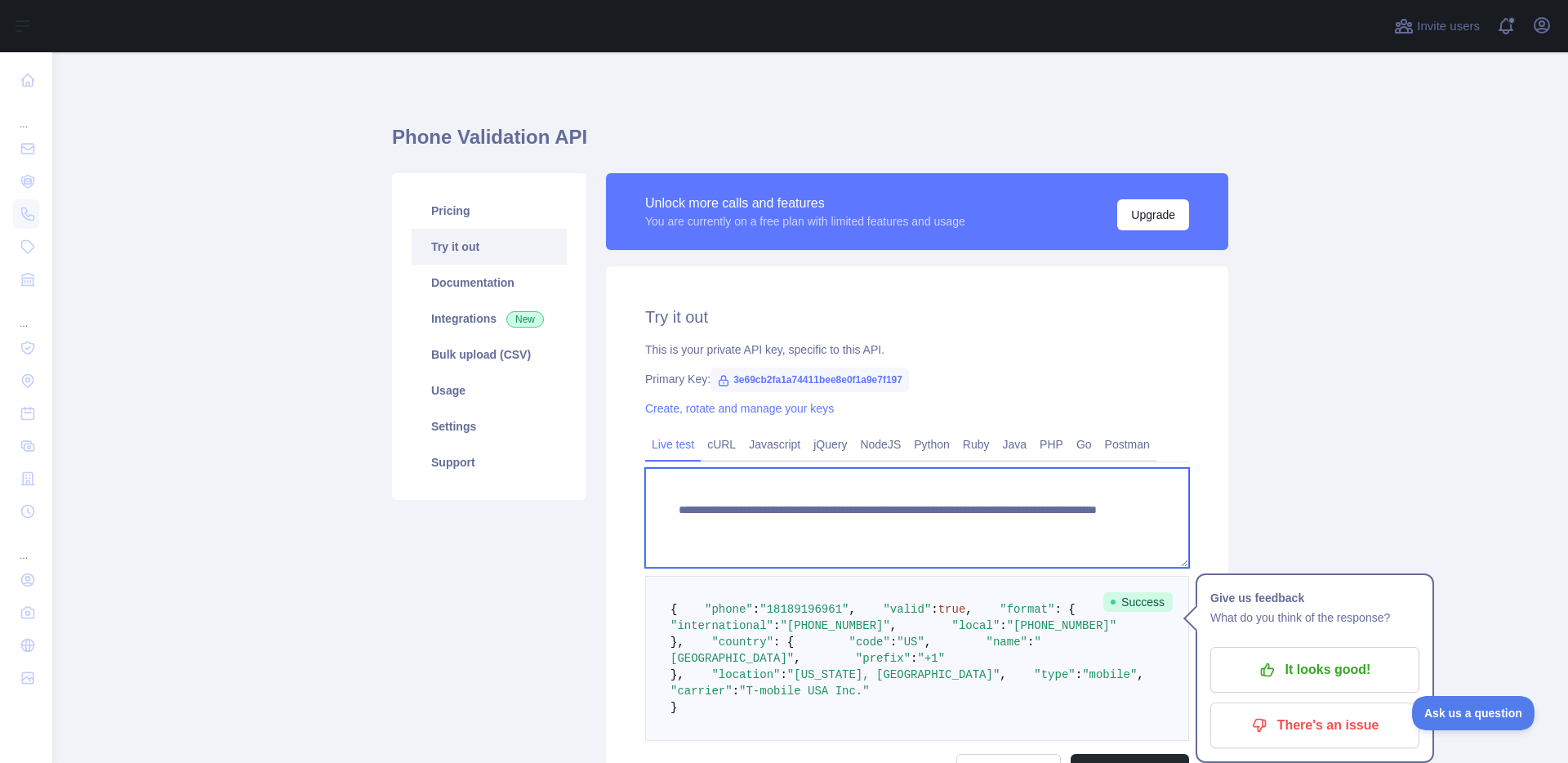
click at [1040, 528] on textarea "**********" at bounding box center [917, 517] width 544 height 99
drag, startPoint x: 1038, startPoint y: 529, endPoint x: 989, endPoint y: 532, distance: 49.1
click at [989, 532] on textarea "**********" at bounding box center [917, 517] width 544 height 99
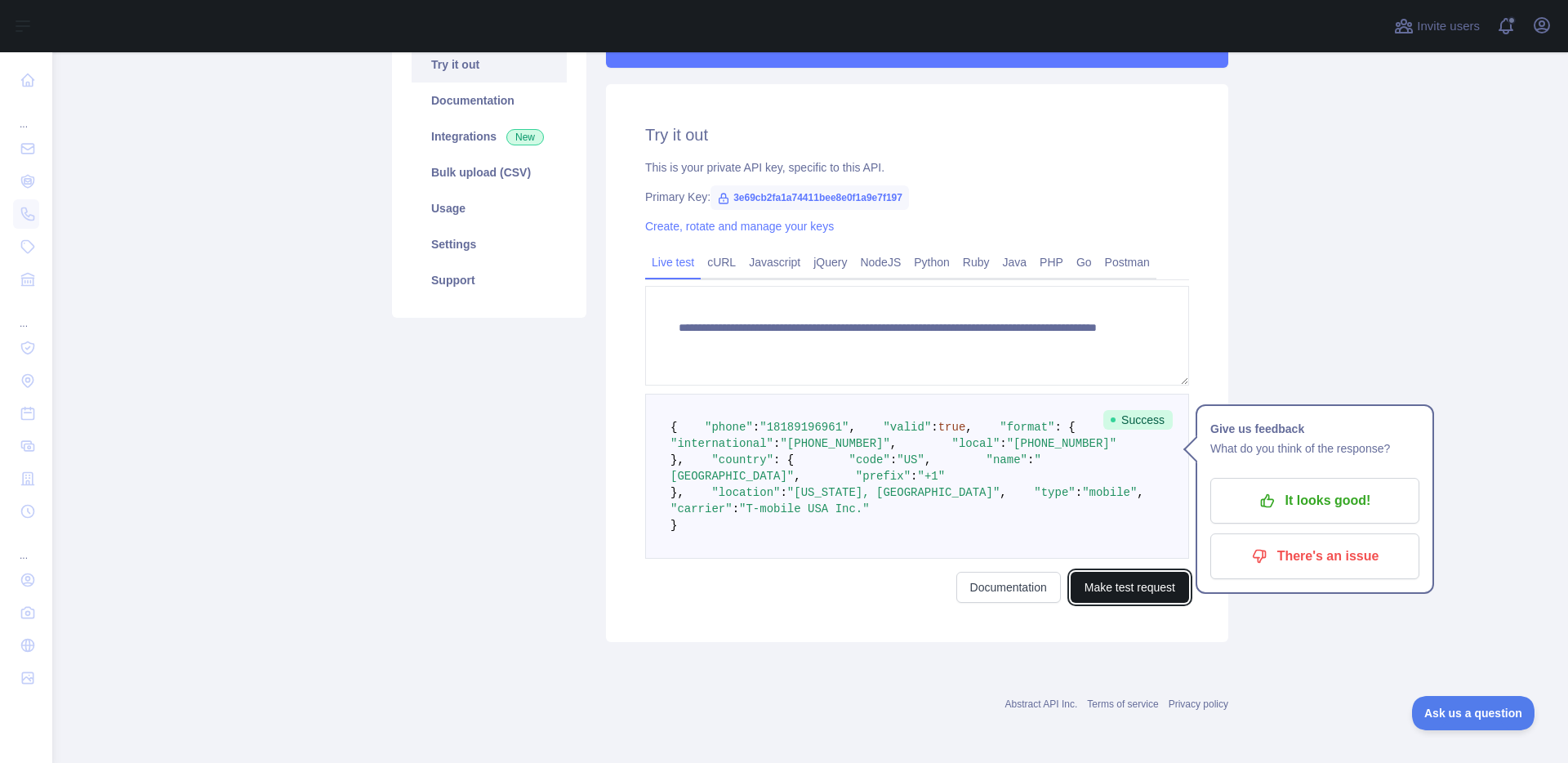
click at [1143, 588] on button "Make test request" at bounding box center [1130, 587] width 119 height 31
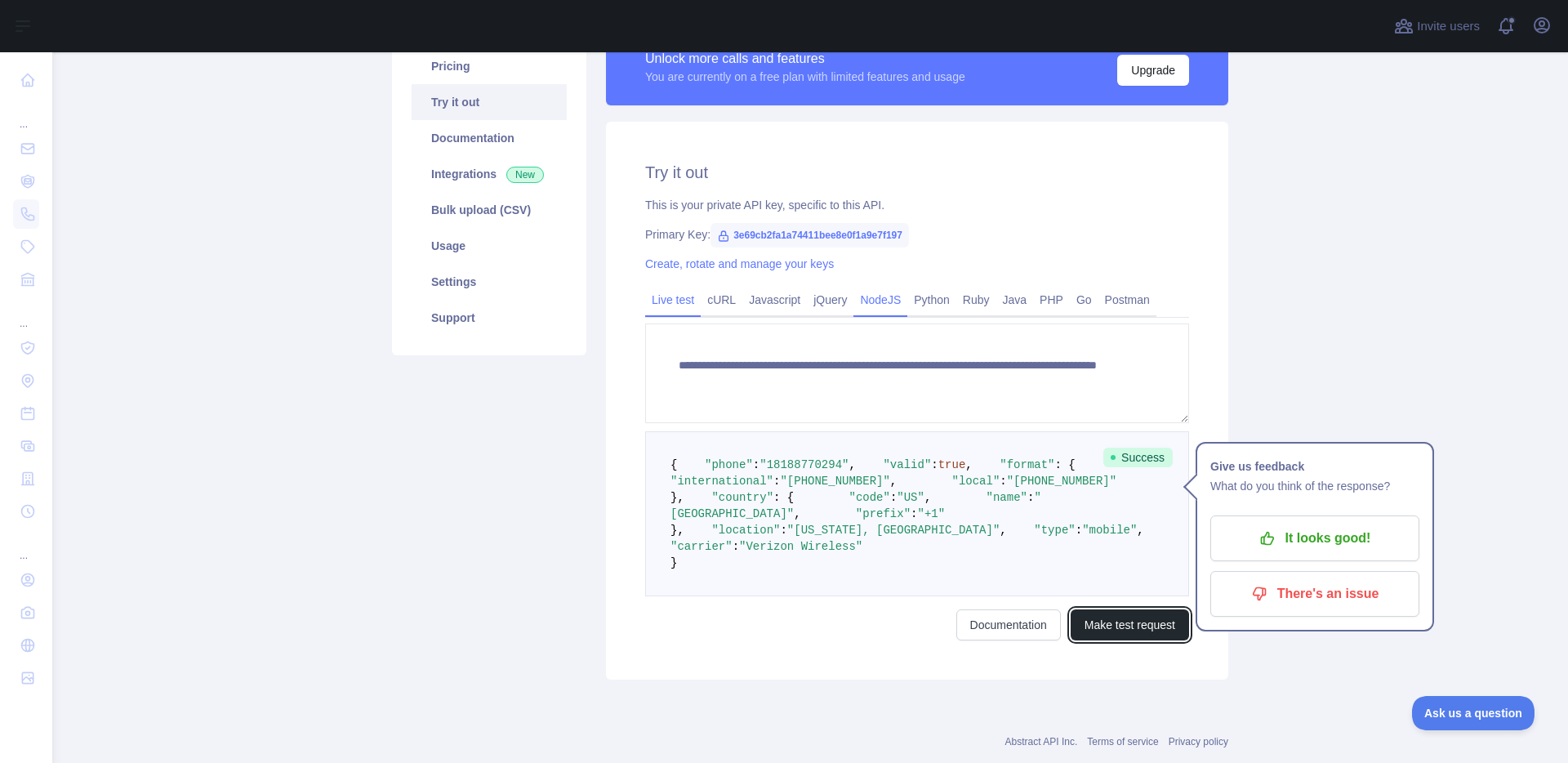
scroll to position [53, 0]
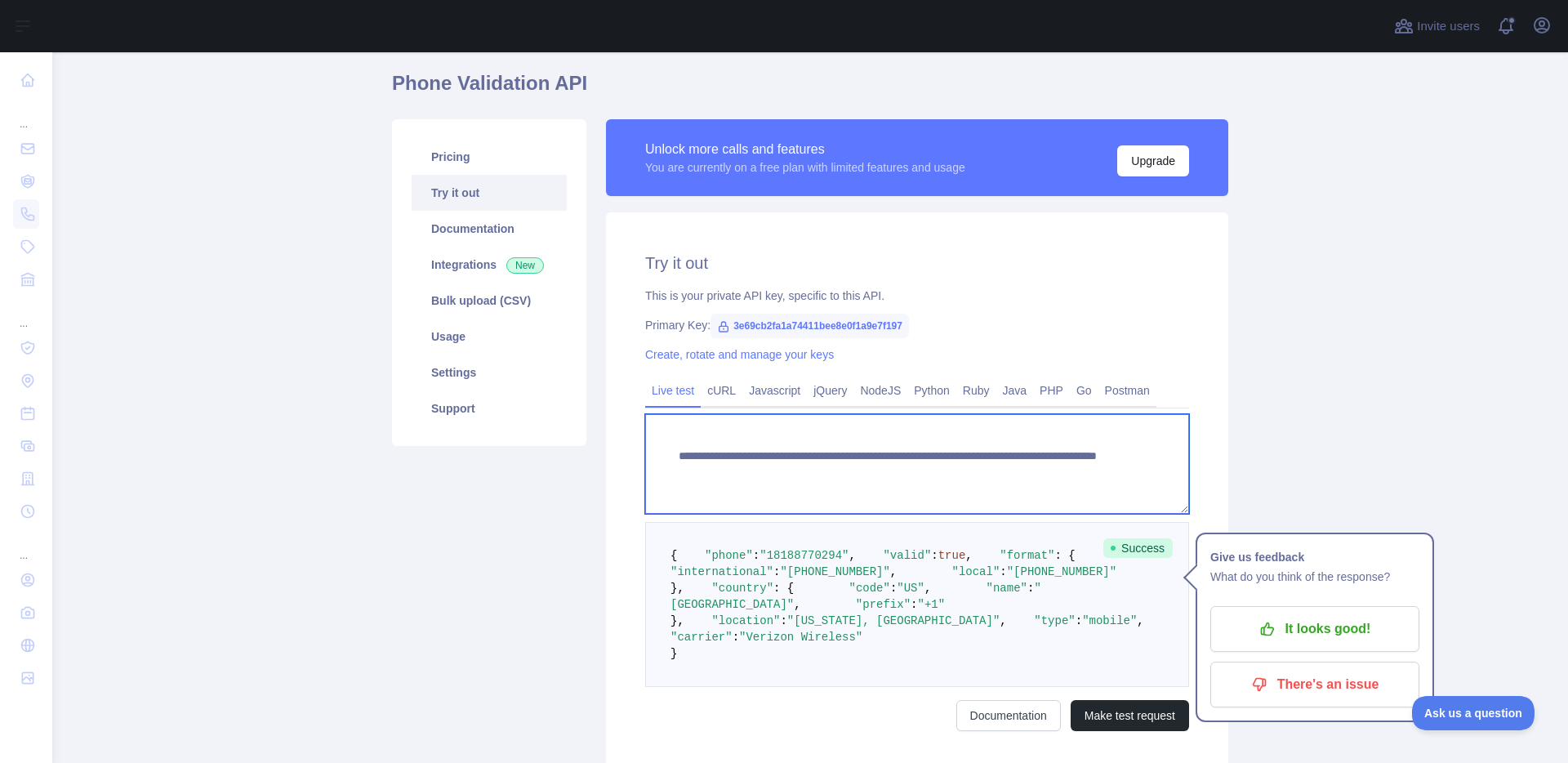
click at [1031, 475] on textarea "**********" at bounding box center [917, 463] width 544 height 99
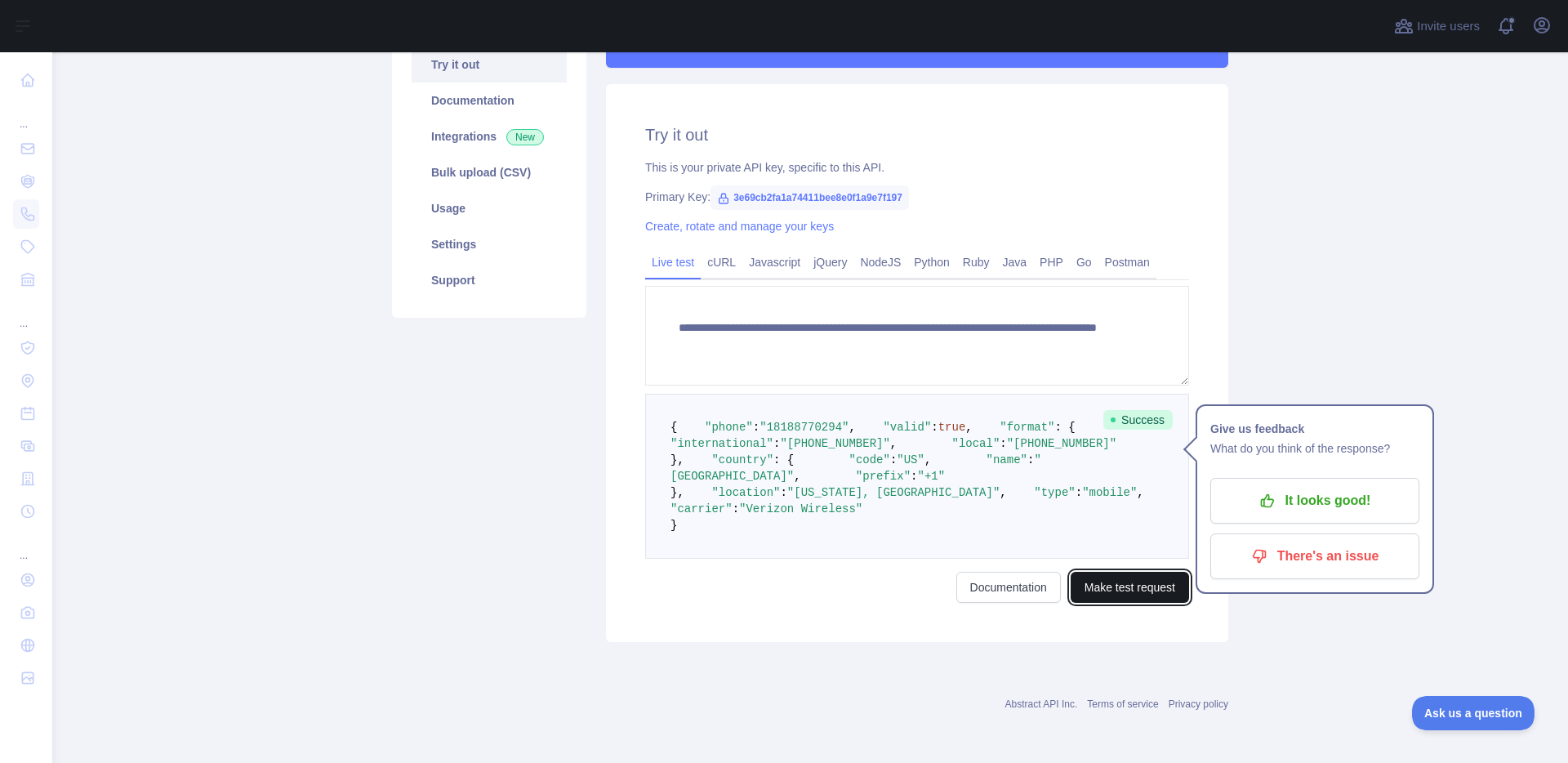
click at [1143, 593] on button "Make test request" at bounding box center [1130, 587] width 119 height 31
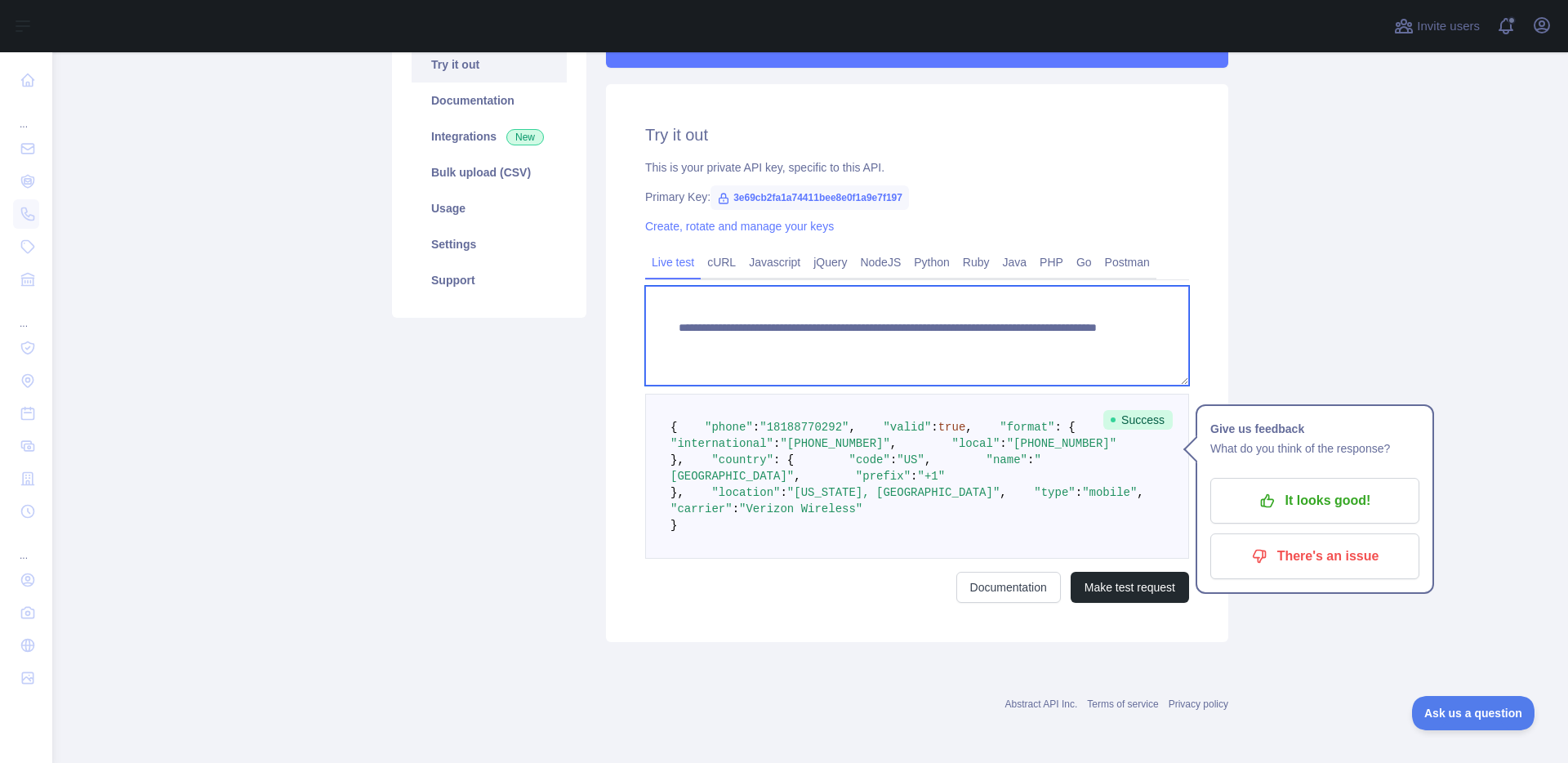
click at [1029, 338] on textarea "**********" at bounding box center [917, 335] width 544 height 99
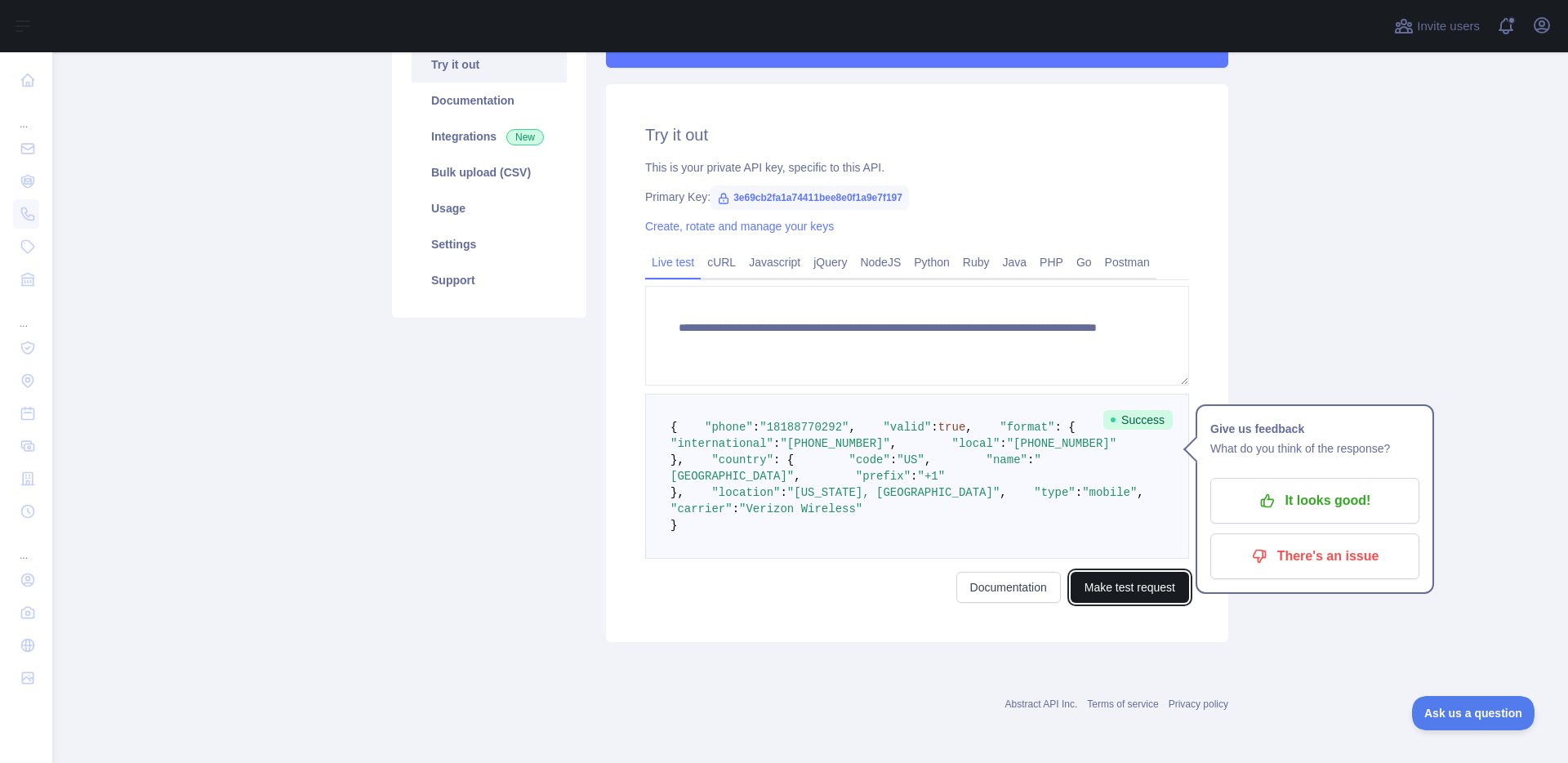
click at [1117, 587] on button "Make test request" at bounding box center [1130, 587] width 119 height 31
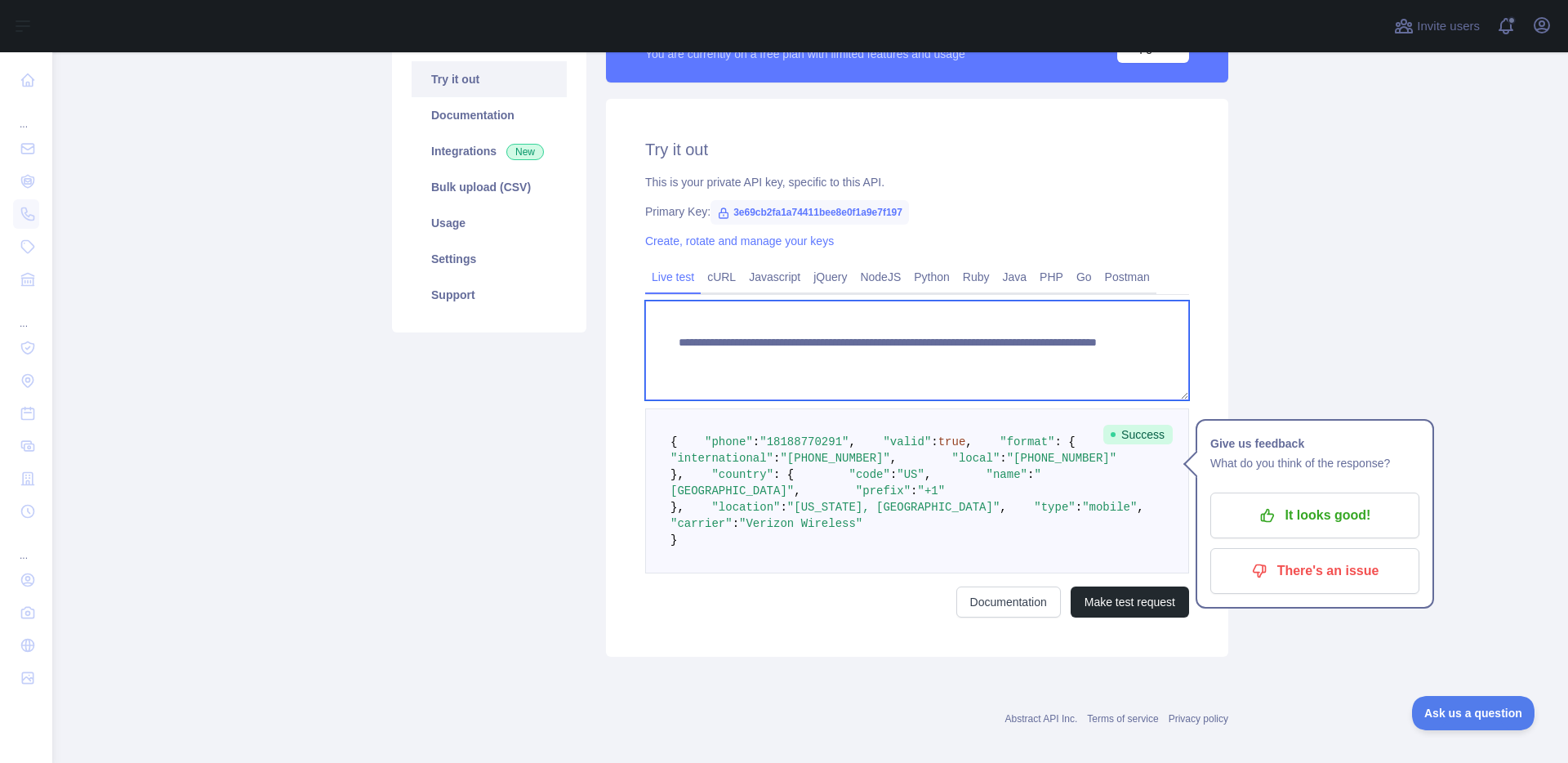
click at [1030, 359] on textarea "**********" at bounding box center [917, 350] width 544 height 99
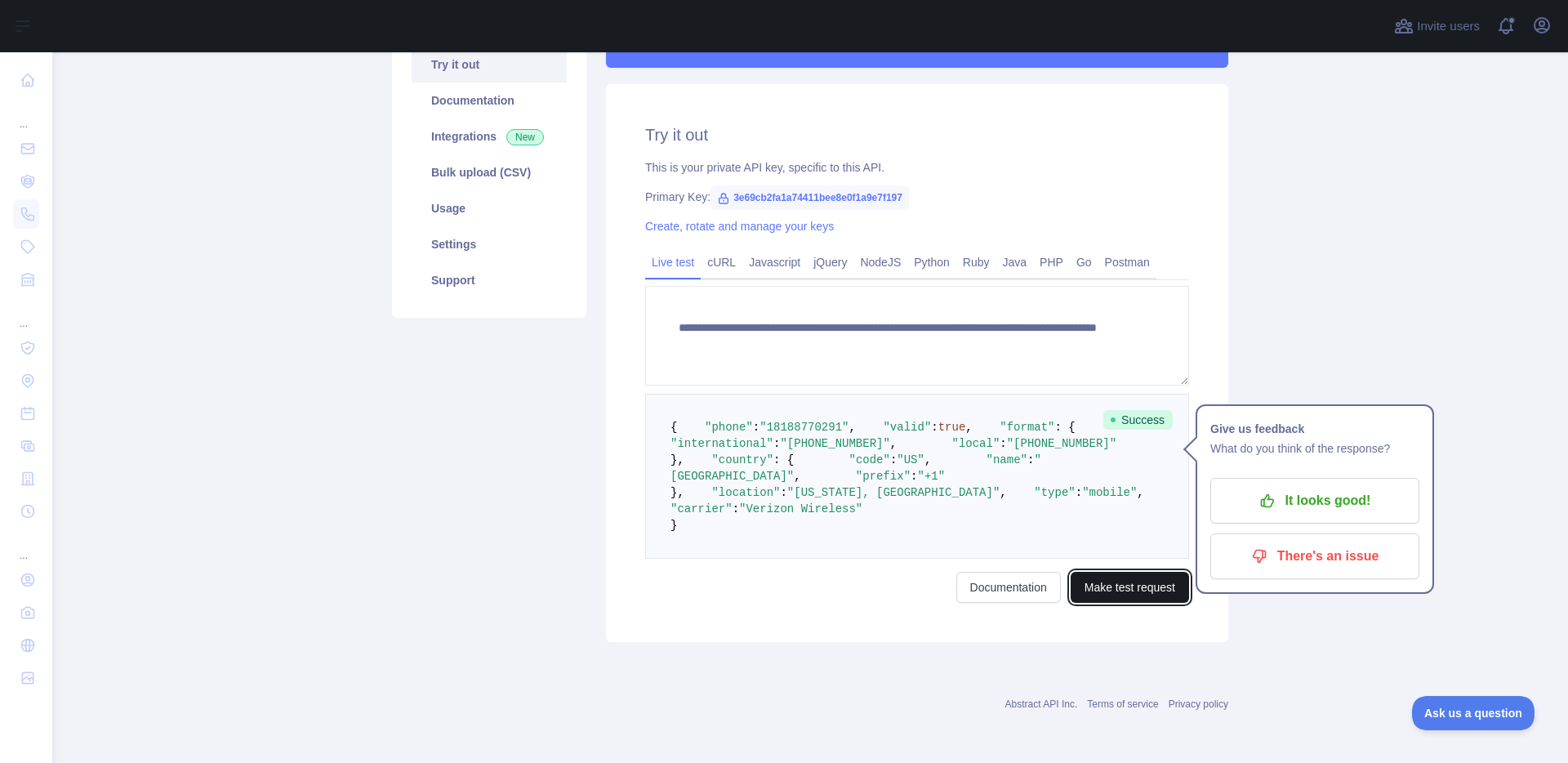
click at [1102, 583] on button "Make test request" at bounding box center [1130, 587] width 119 height 31
drag, startPoint x: 1033, startPoint y: 451, endPoint x: 1021, endPoint y: 452, distance: 12.0
click at [1021, 452] on form "**********" at bounding box center [917, 444] width 544 height 317
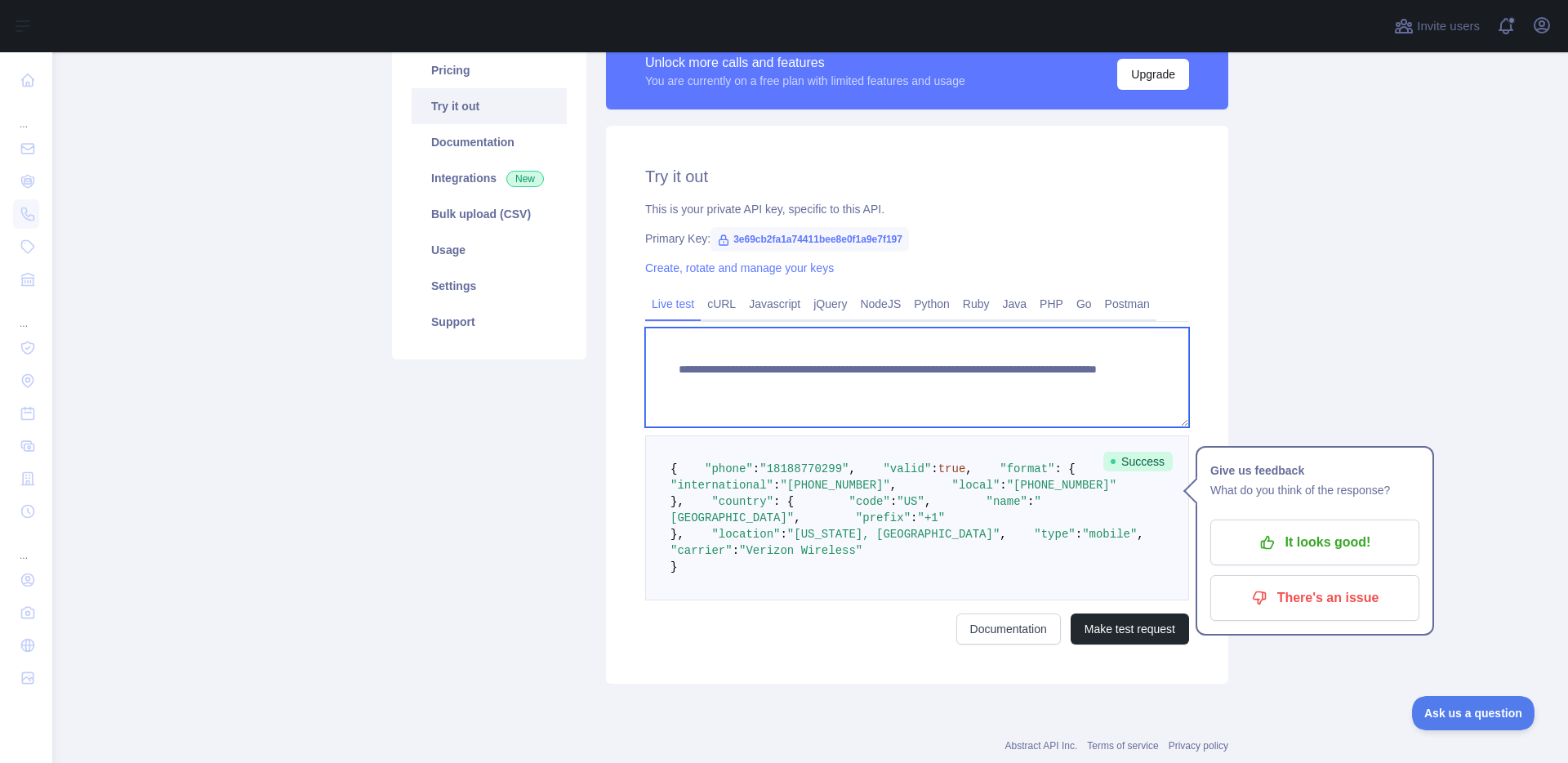
click at [1036, 392] on textarea "**********" at bounding box center [917, 377] width 544 height 99
drag, startPoint x: 1036, startPoint y: 388, endPoint x: 1011, endPoint y: 389, distance: 25.0
click at [1011, 389] on textarea "**********" at bounding box center [917, 377] width 544 height 99
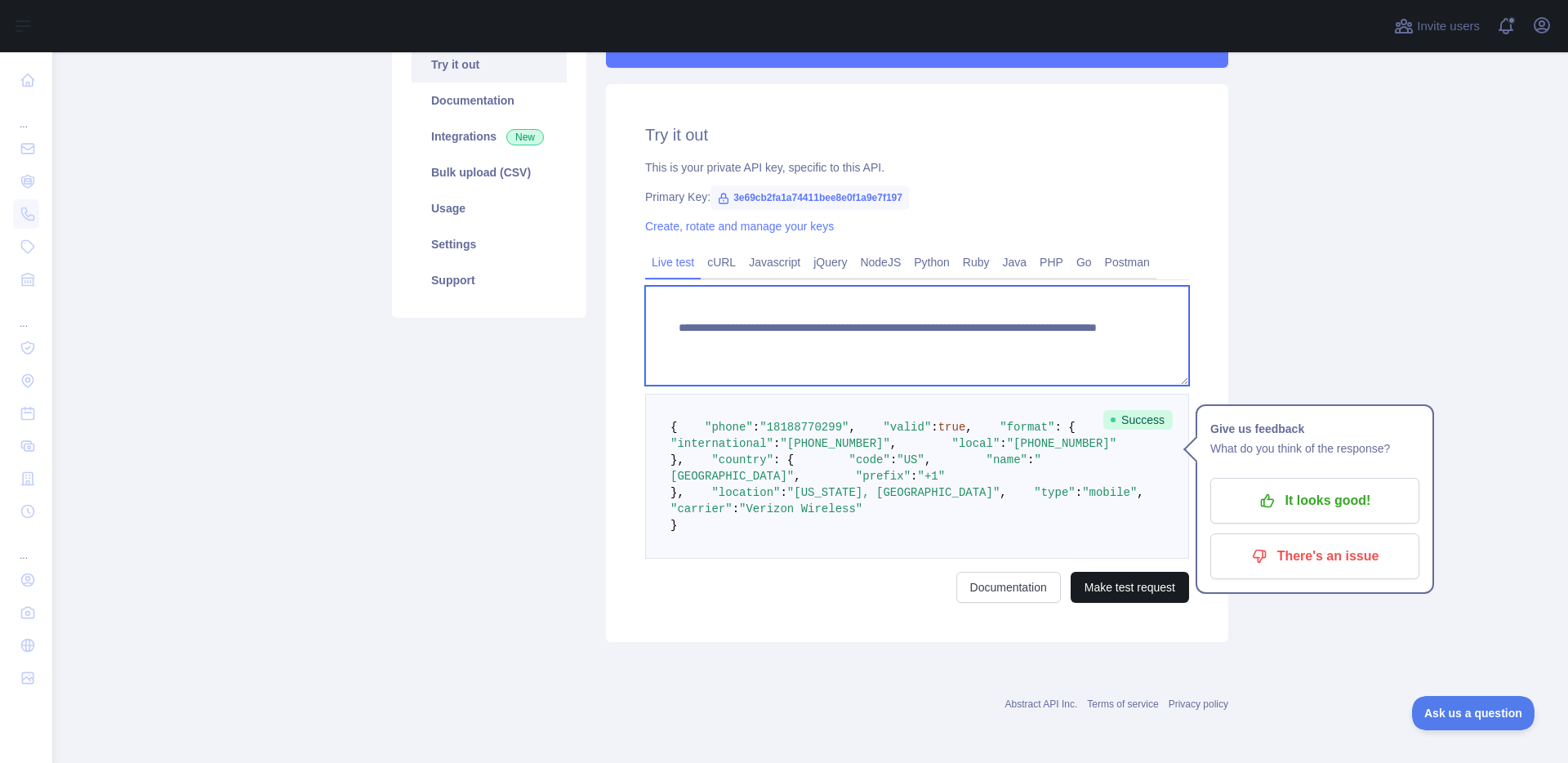
type textarea "**********"
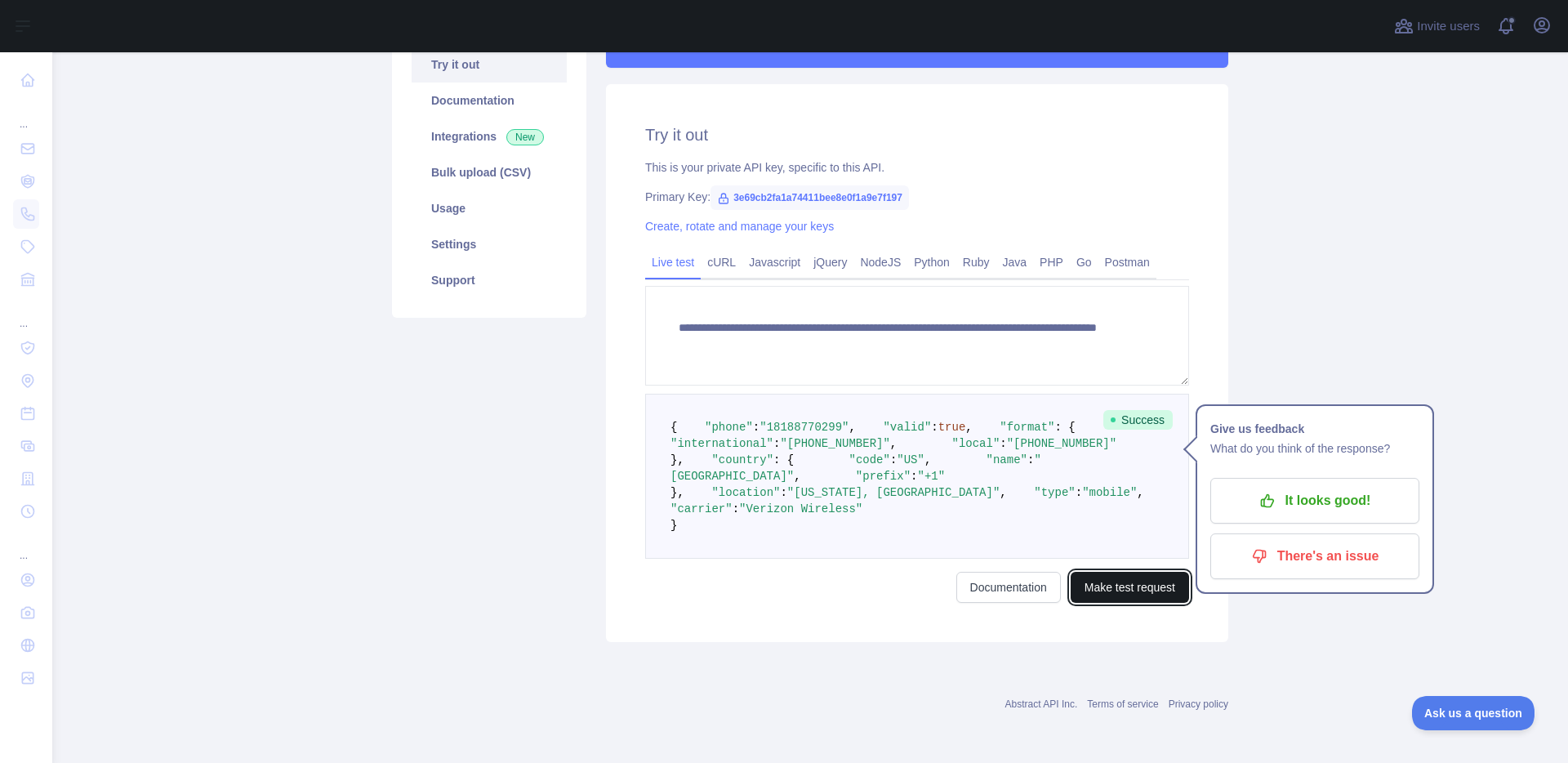
click at [1103, 586] on button "Make test request" at bounding box center [1130, 587] width 119 height 31
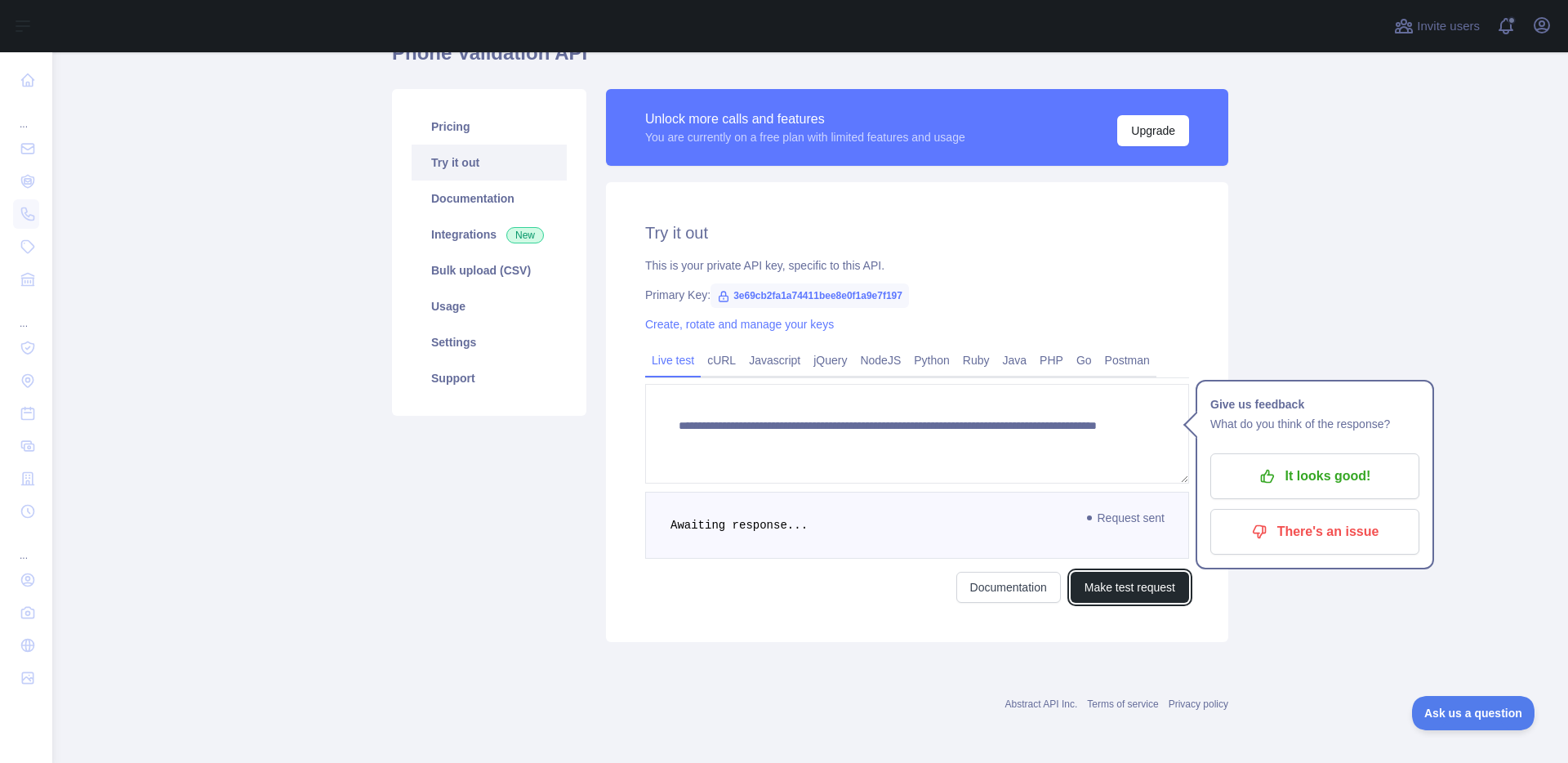
scroll to position [329, 0]
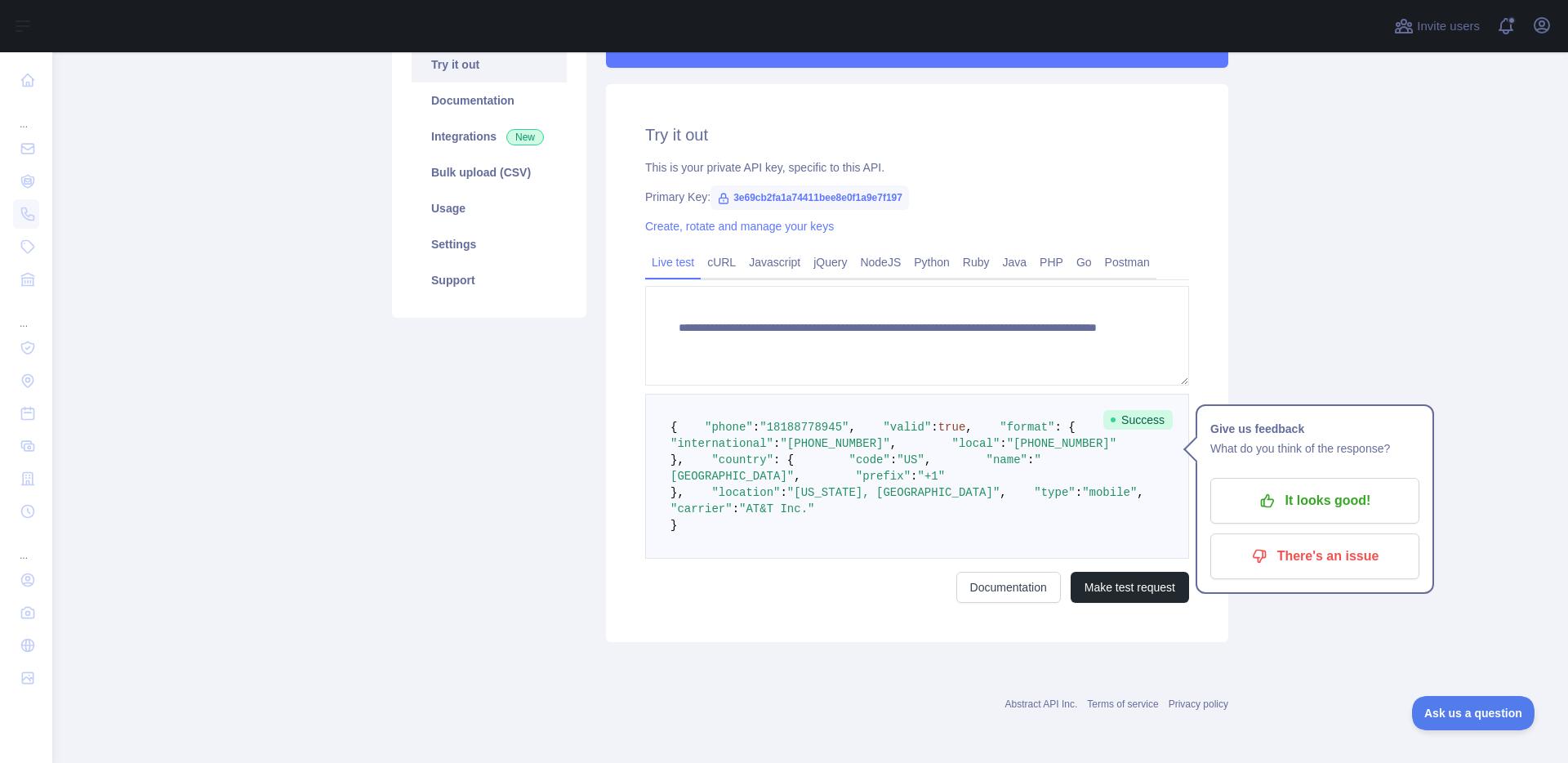
click at [467, 448] on div "Pricing Try it out Documentation Integrations New Bulk upload (CSV) Usage Setti…" at bounding box center [489, 316] width 214 height 651
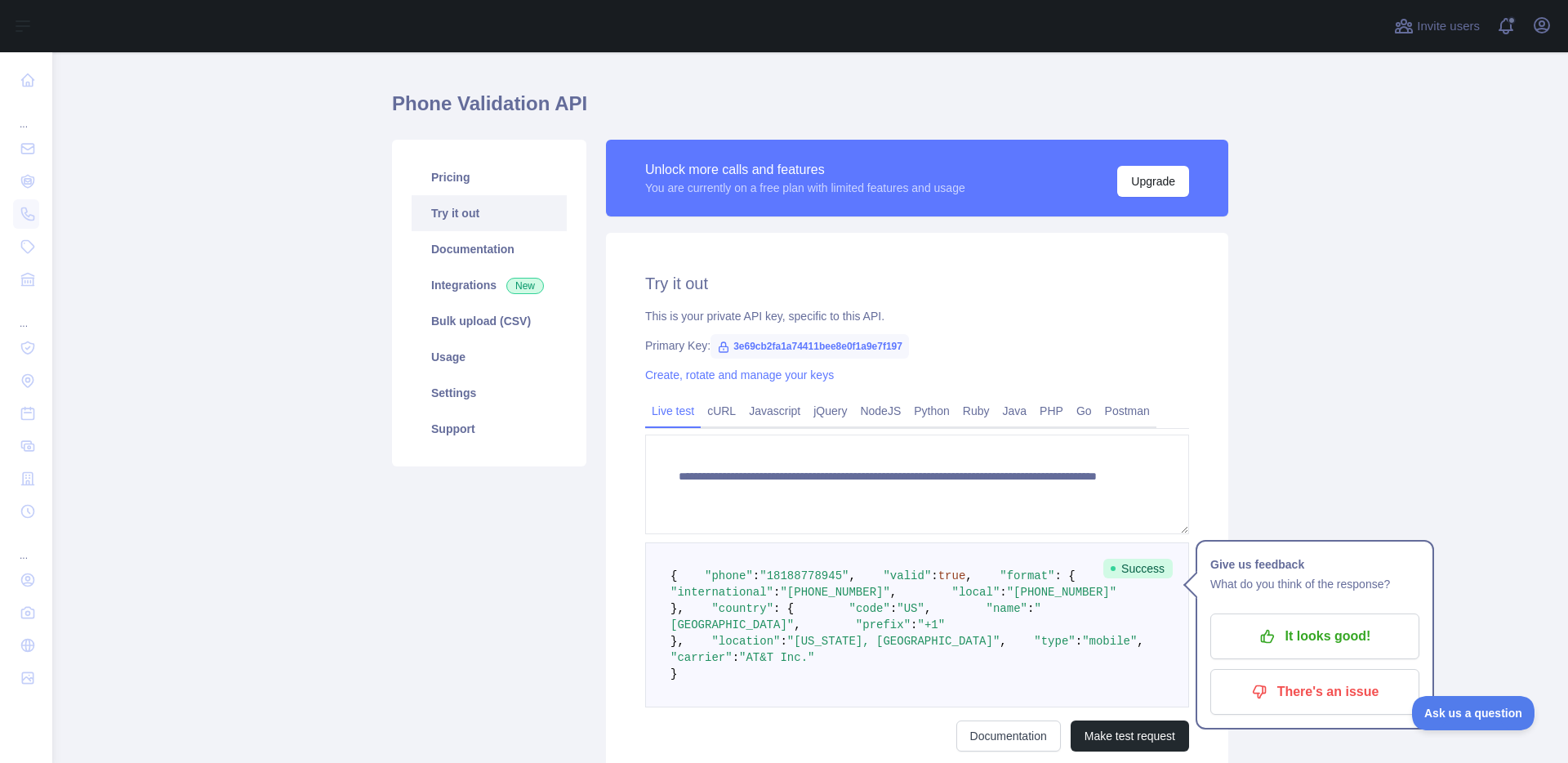
scroll to position [0, 0]
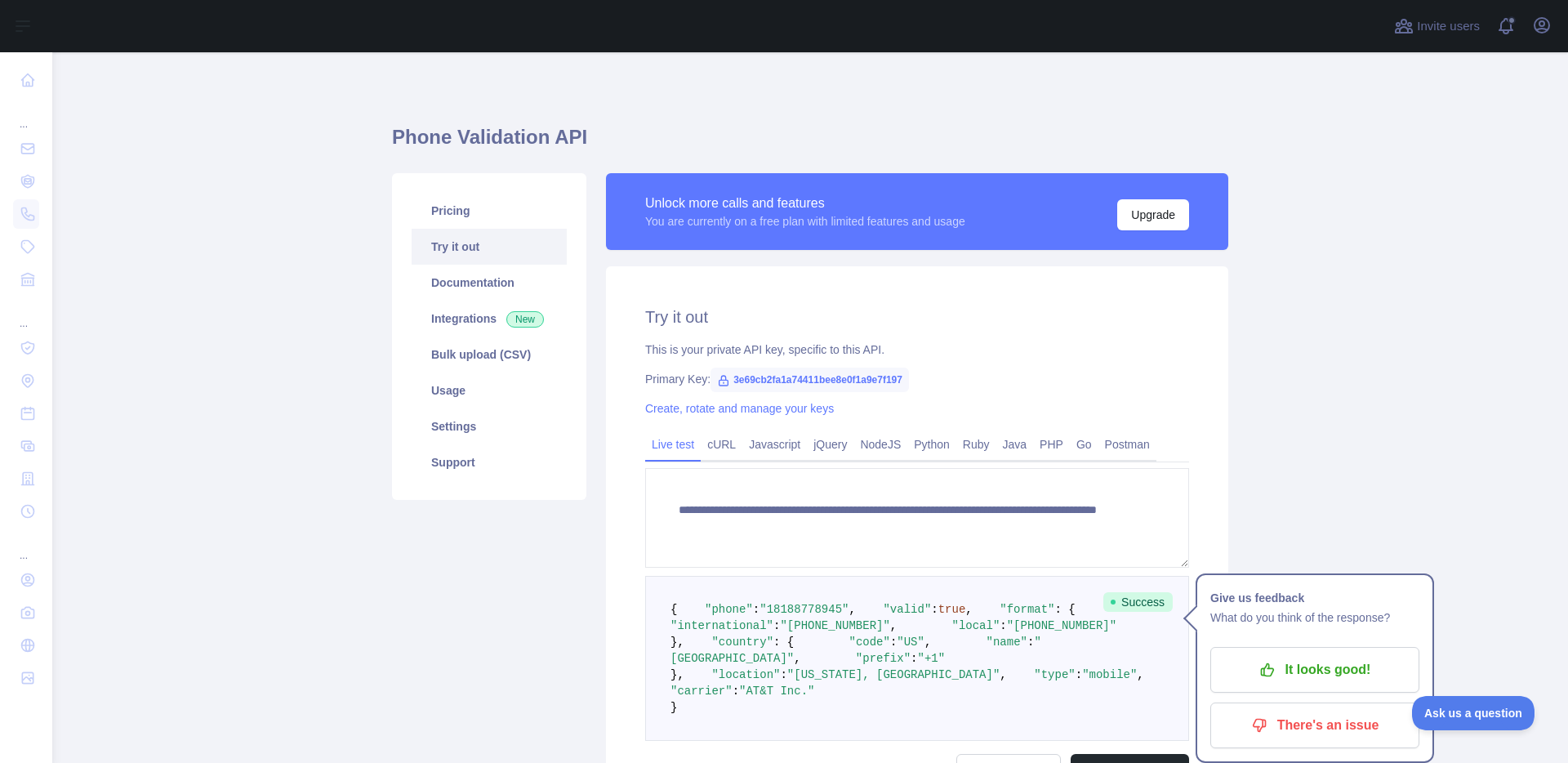
click at [263, 355] on main "**********" at bounding box center [811, 408] width 1516 height 710
click at [262, 343] on main "**********" at bounding box center [811, 408] width 1516 height 710
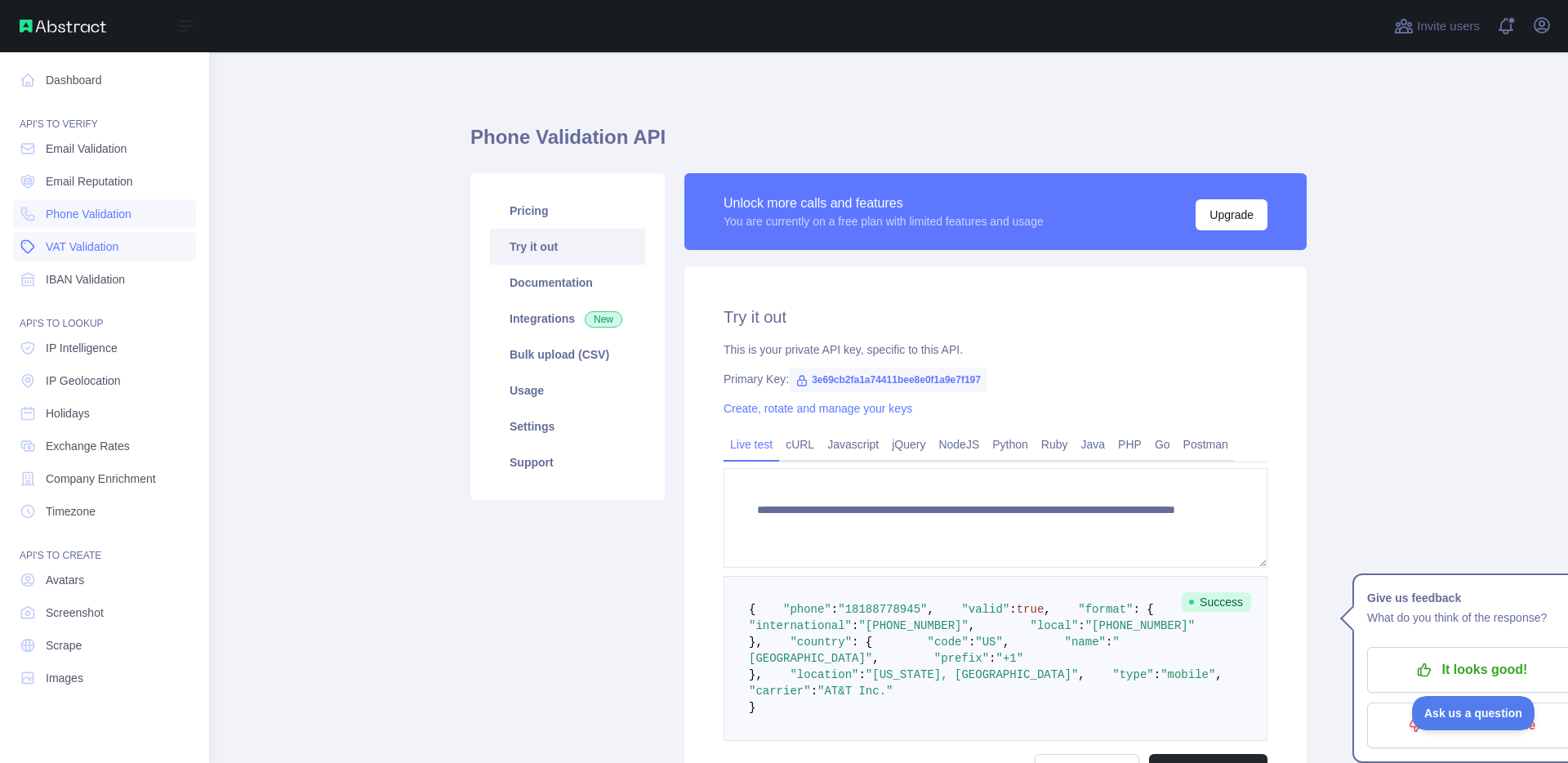
click at [87, 252] on span "VAT Validation" at bounding box center [82, 247] width 73 height 17
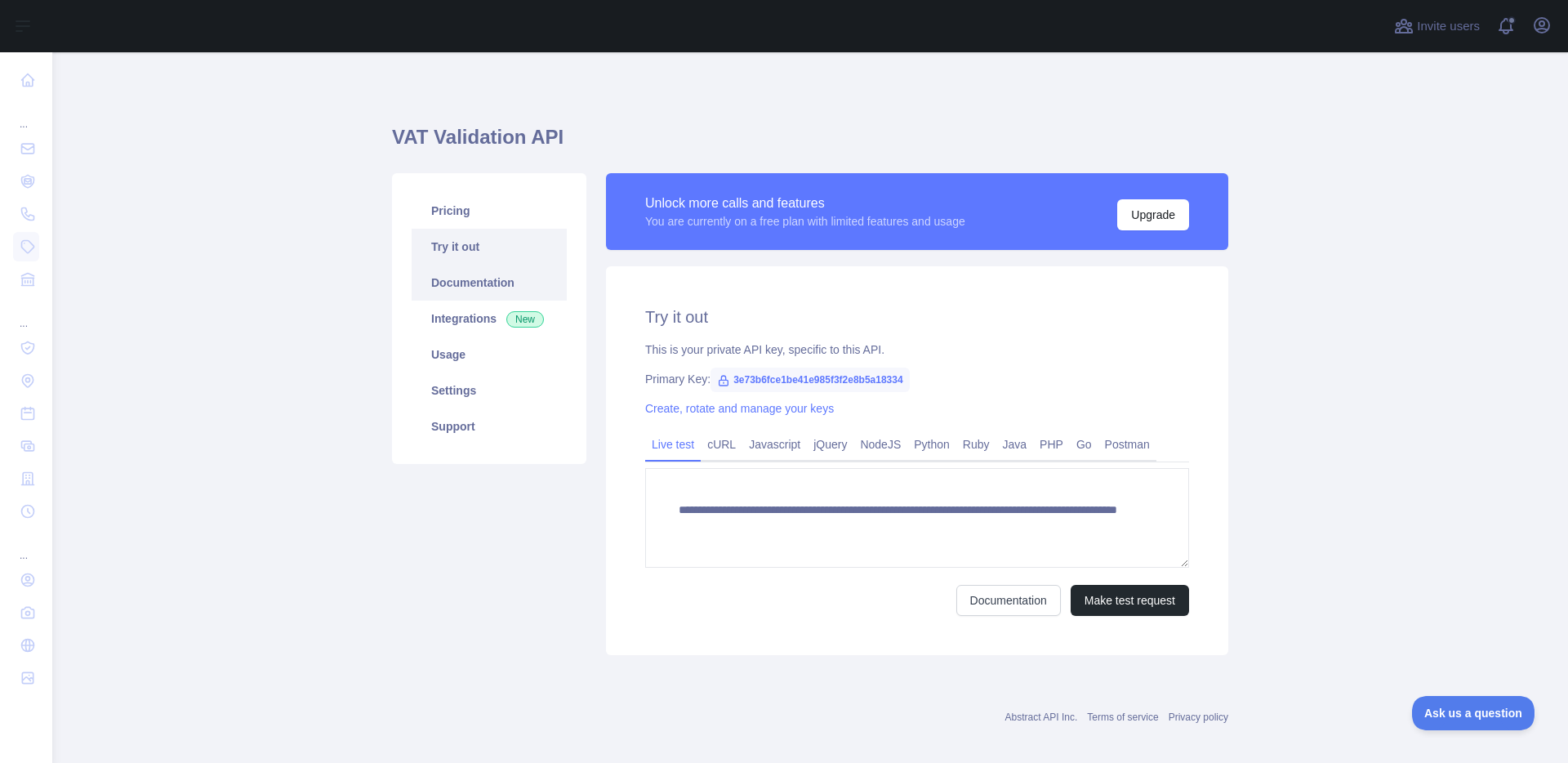
click at [463, 281] on link "Documentation" at bounding box center [490, 282] width 155 height 36
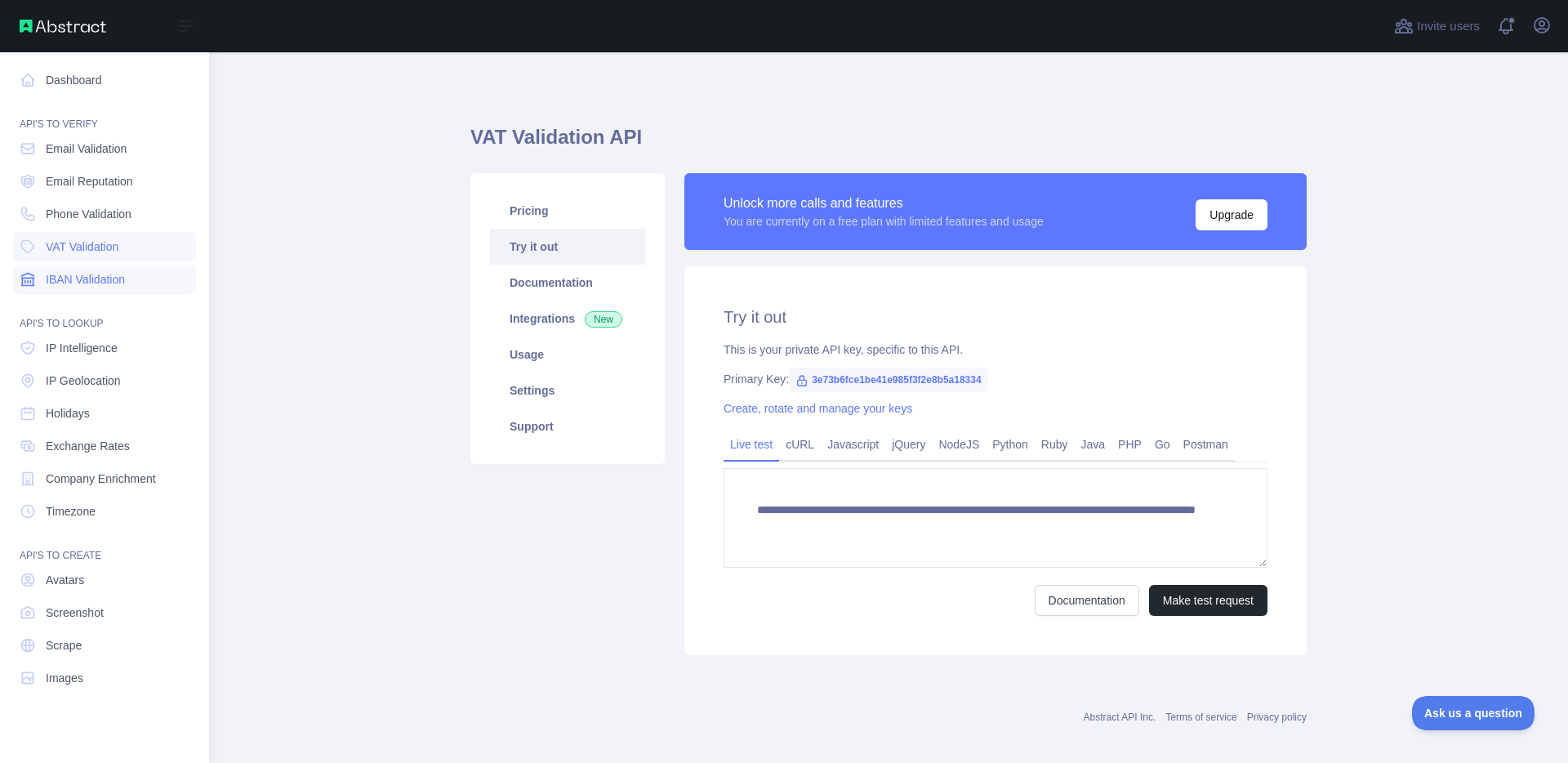
click at [82, 282] on span "IBAN Validation" at bounding box center [85, 279] width 79 height 17
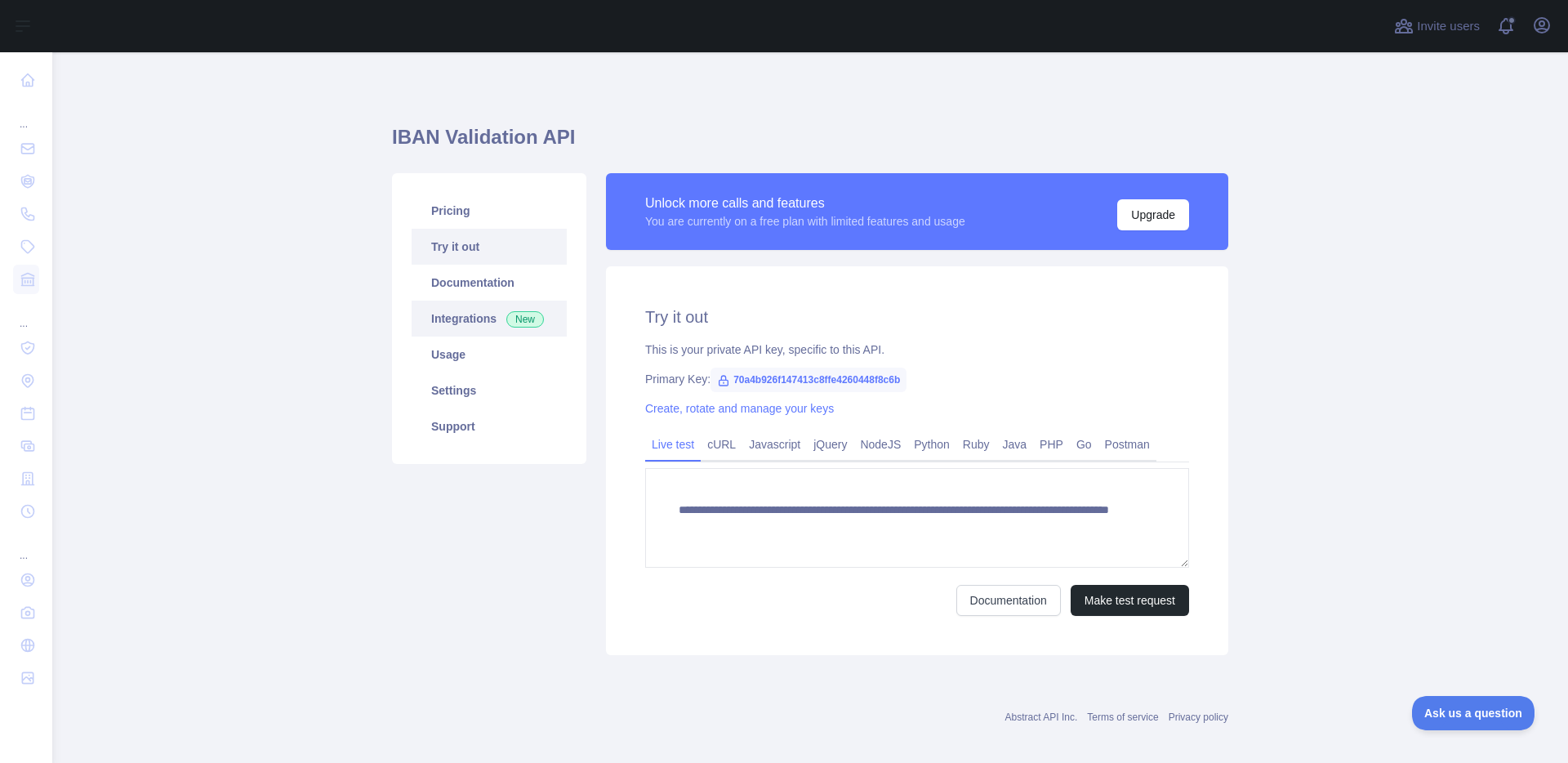
click at [445, 315] on link "Integrations New" at bounding box center [490, 318] width 155 height 36
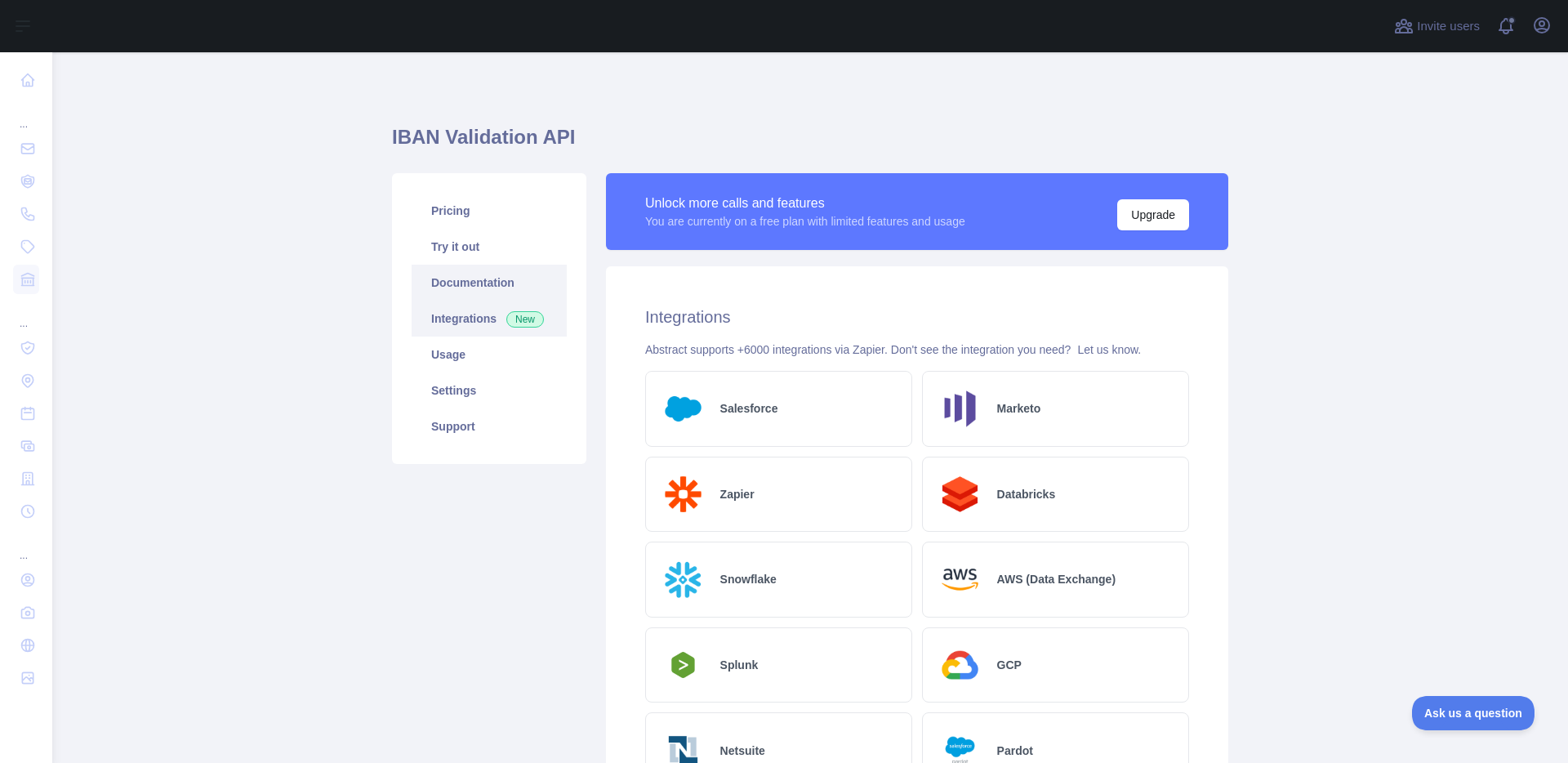
click at [453, 287] on link "Documentation" at bounding box center [490, 282] width 155 height 36
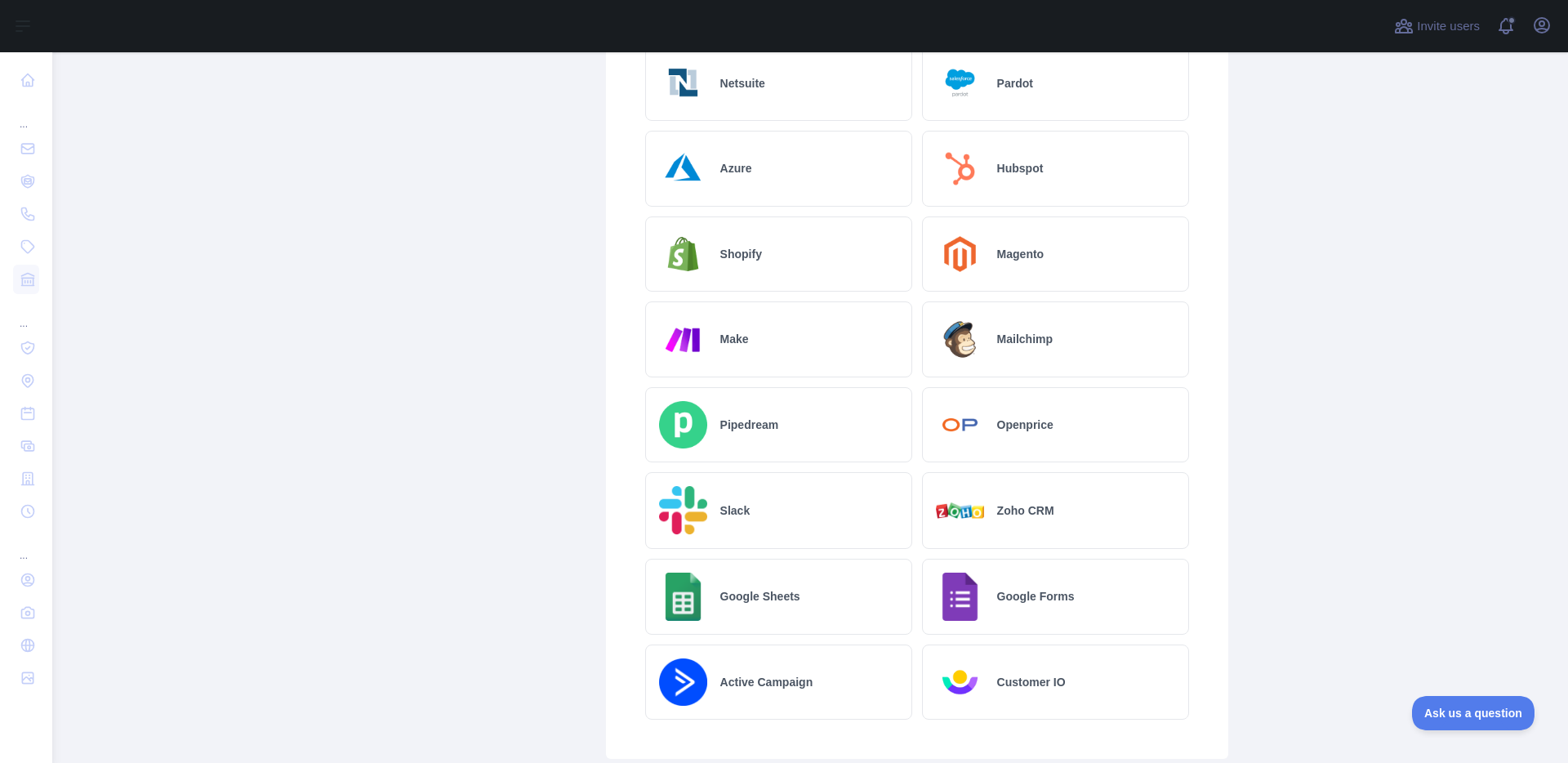
scroll to position [784, 0]
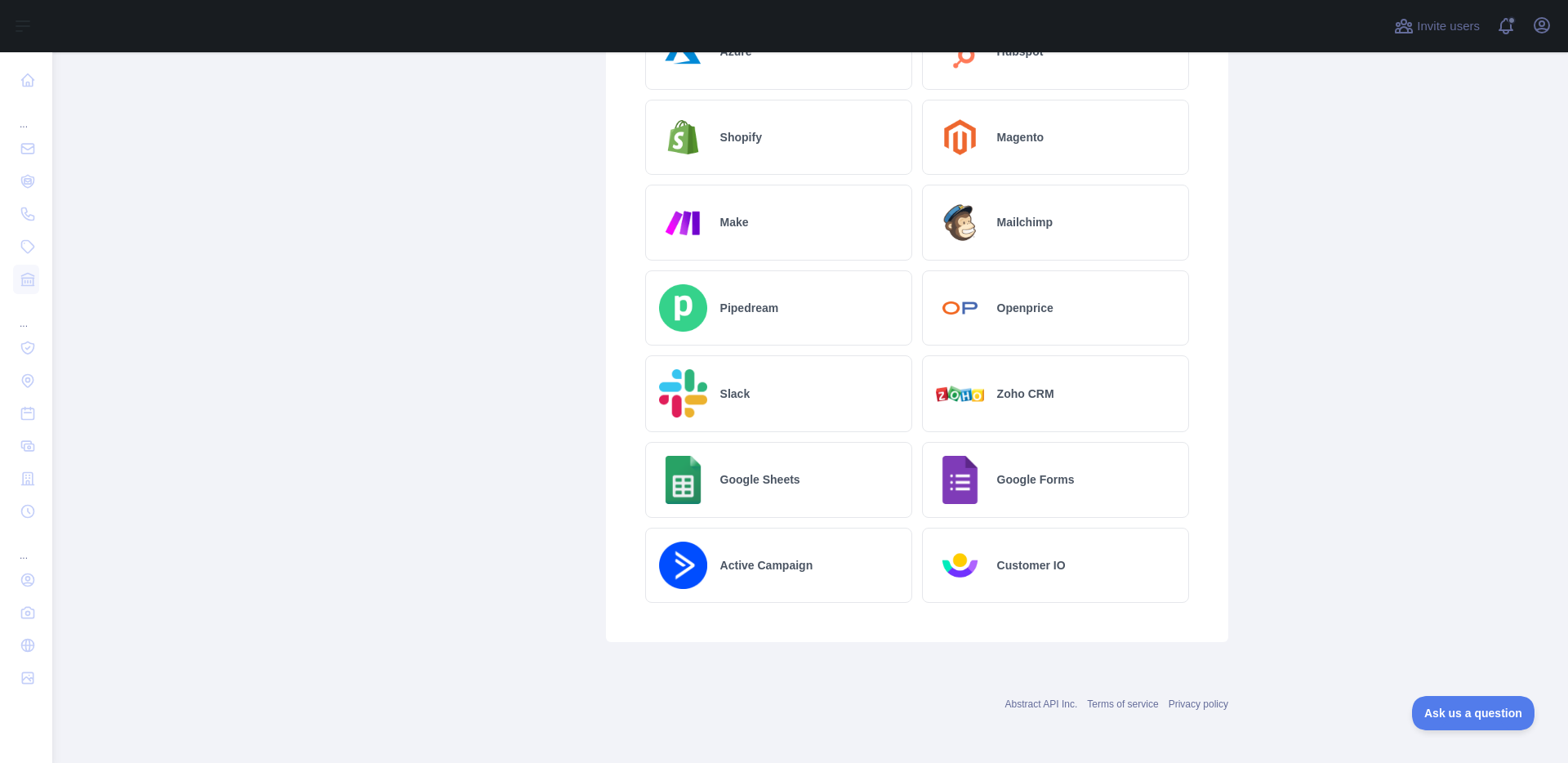
click at [494, 608] on div "Pricing Try it out Documentation Integrations New Usage Settings Support" at bounding box center [489, 15] width 214 height 1253
click at [1021, 700] on link "Abstract API Inc." at bounding box center [1041, 705] width 73 height 12
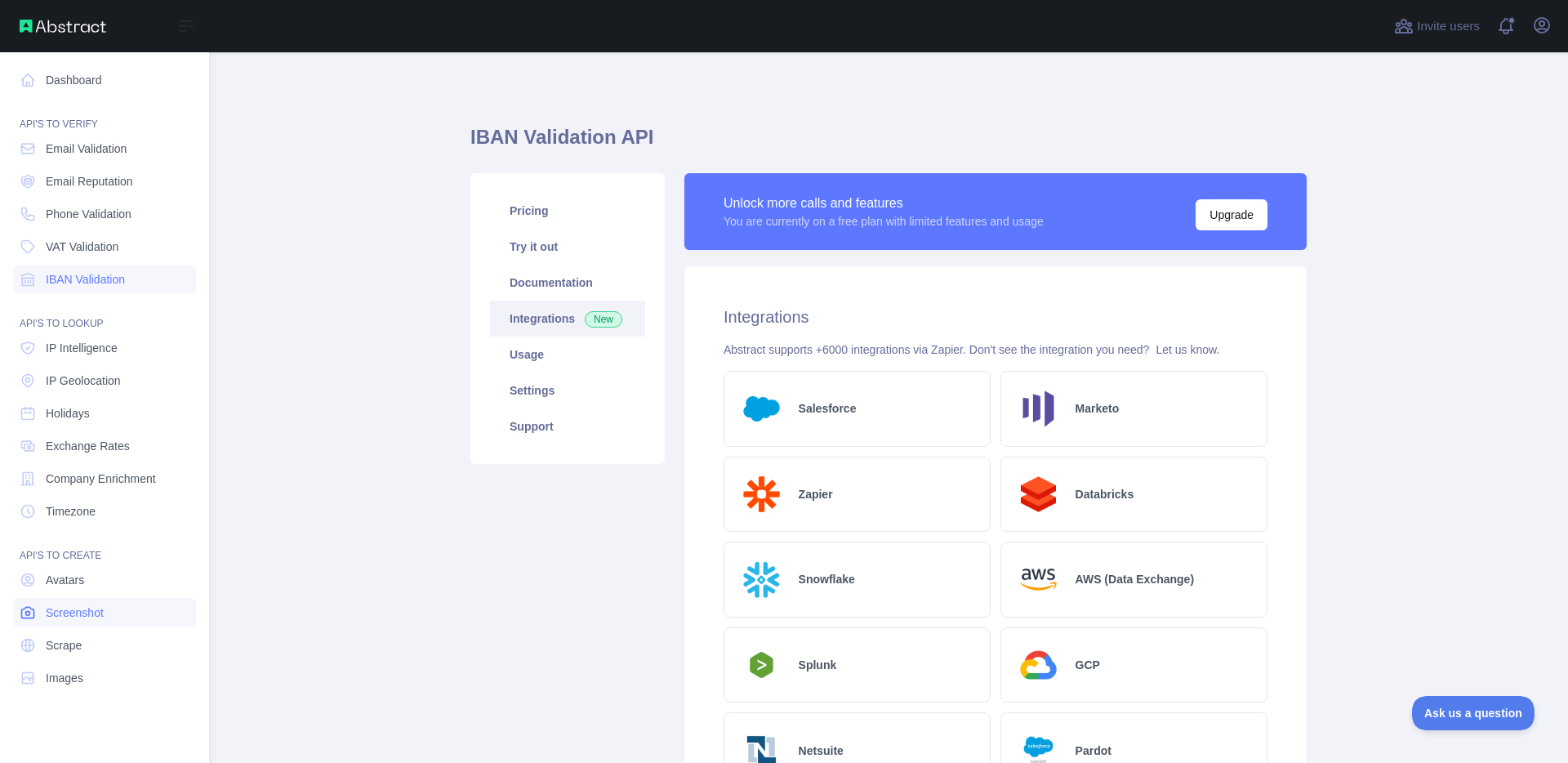
click at [84, 616] on span "Screenshot" at bounding box center [74, 613] width 58 height 17
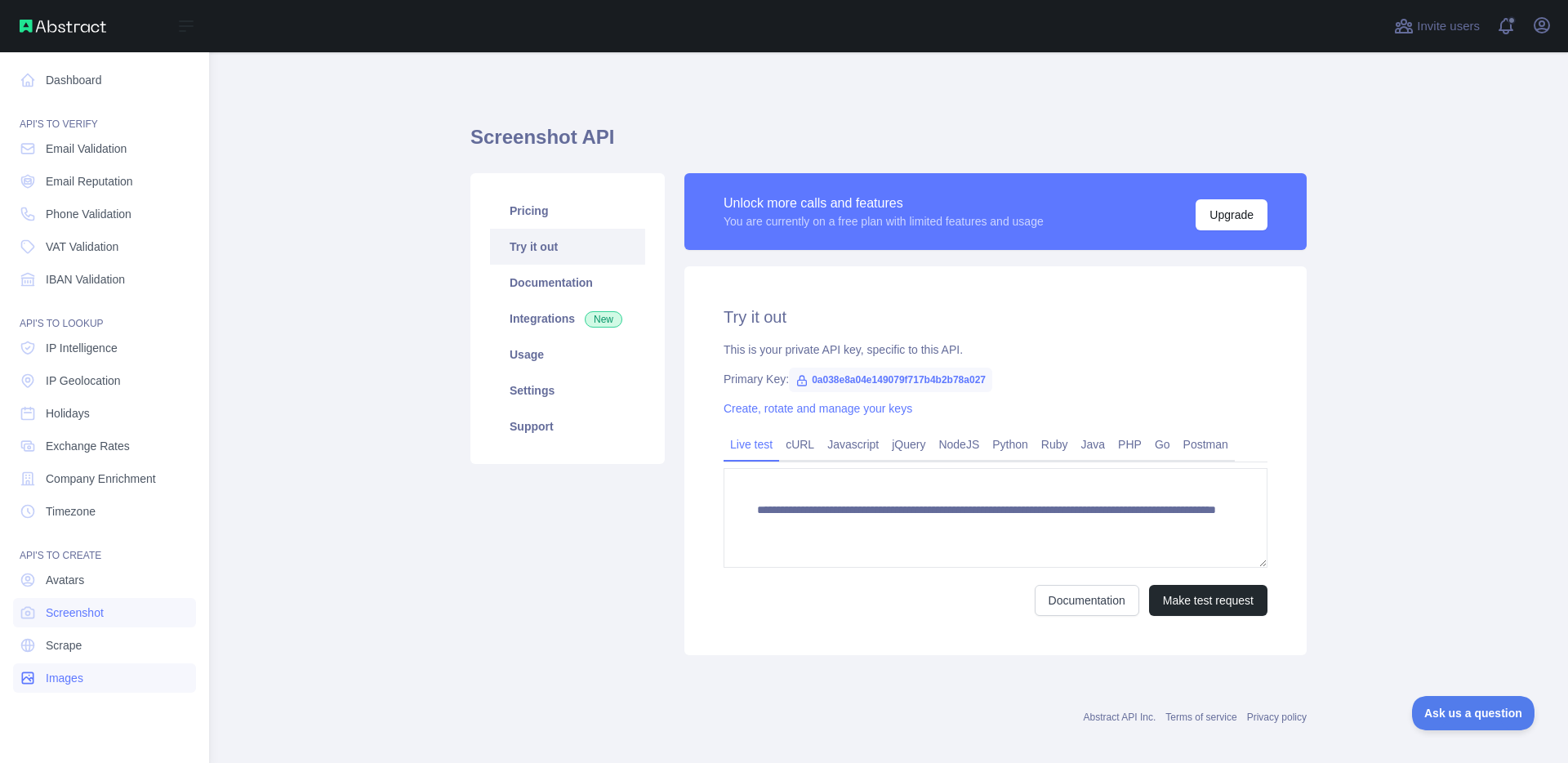
click at [89, 667] on link "Images" at bounding box center [104, 678] width 183 height 29
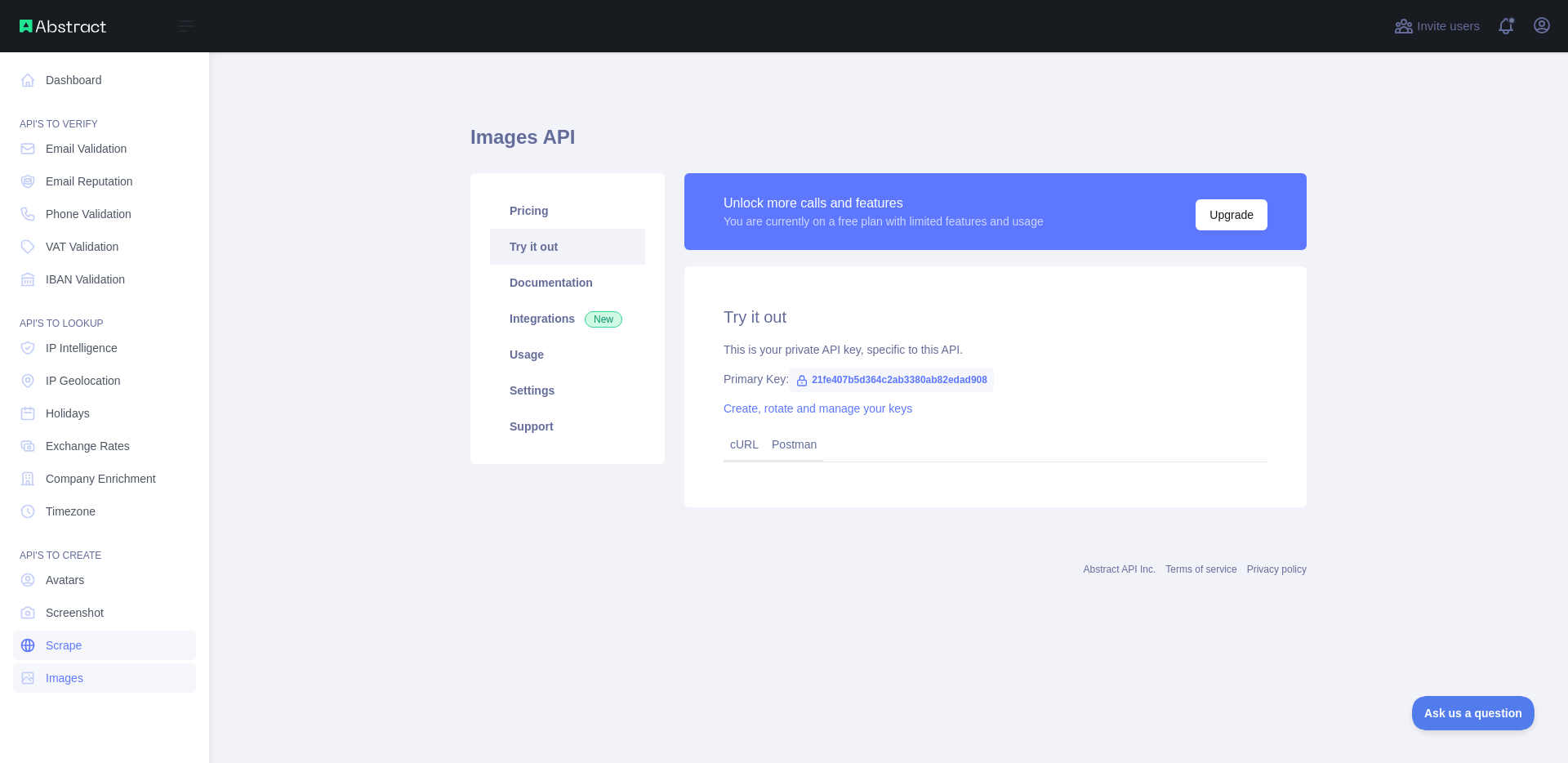
click at [82, 651] on span "Scrape" at bounding box center [64, 645] width 36 height 17
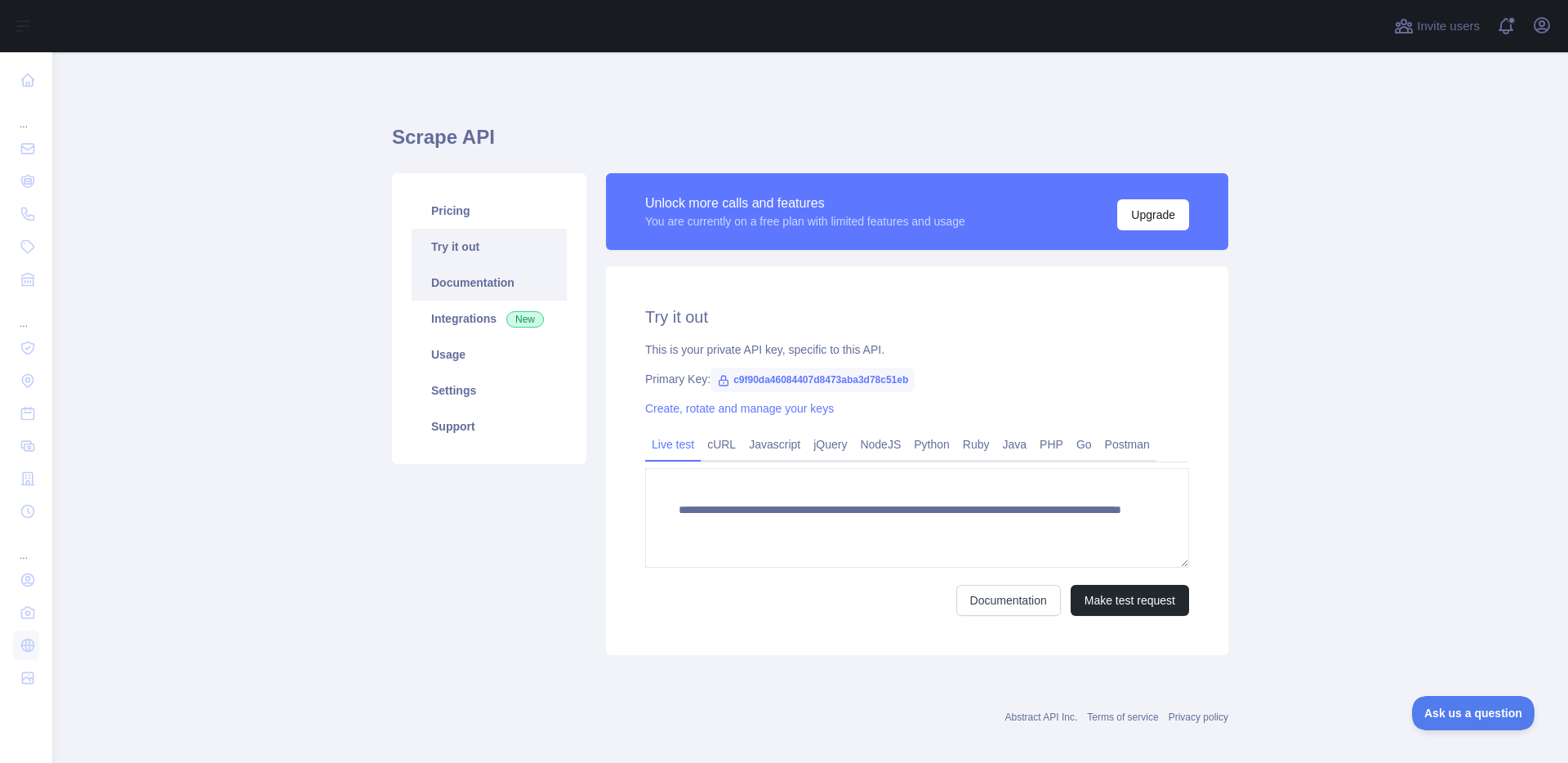
click at [465, 289] on link "Documentation" at bounding box center [490, 282] width 155 height 36
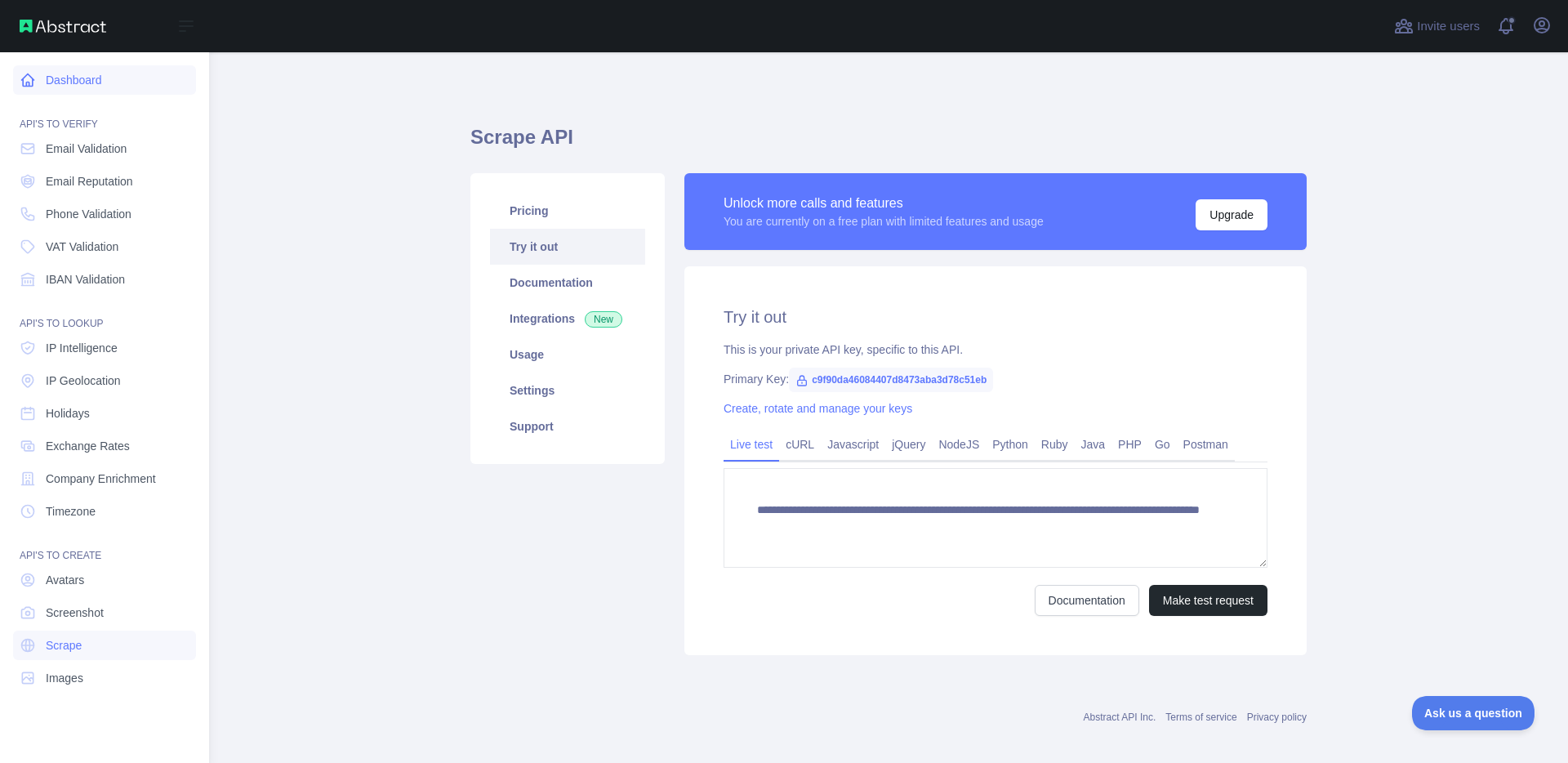
click at [102, 75] on link "Dashboard" at bounding box center [104, 79] width 183 height 29
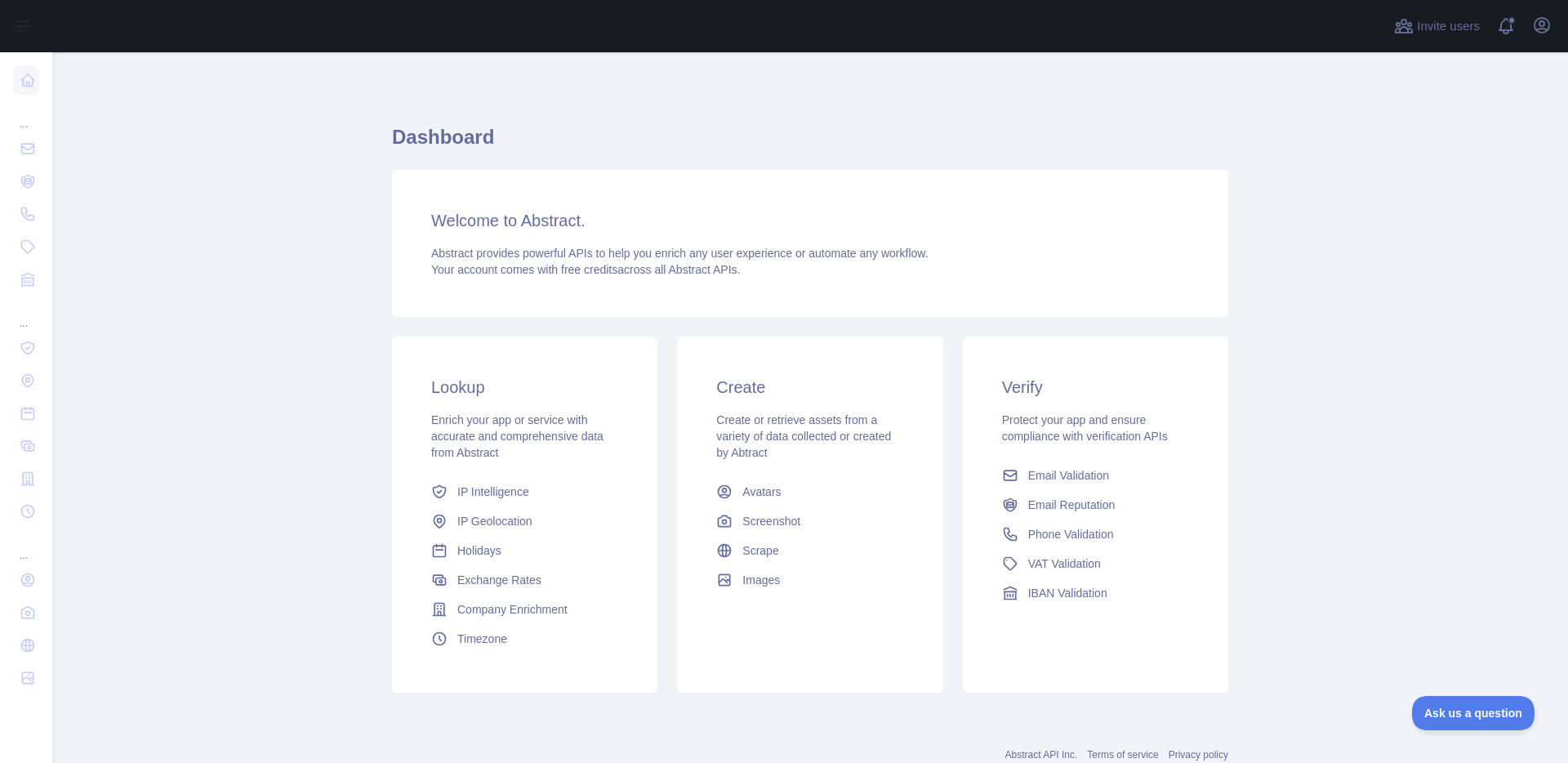
click at [314, 437] on main "Dashboard Welcome to Abstract. Abstract provides powerful APIs to help you enri…" at bounding box center [811, 408] width 1516 height 710
drag, startPoint x: 303, startPoint y: 450, endPoint x: 284, endPoint y: 450, distance: 19.0
click at [303, 450] on main "Dashboard Welcome to Abstract. Abstract provides powerful APIs to help you enri…" at bounding box center [811, 408] width 1516 height 710
click at [282, 450] on main "Dashboard Welcome to Abstract. Abstract provides powerful APIs to help you enri…" at bounding box center [811, 408] width 1516 height 710
drag, startPoint x: 1031, startPoint y: 638, endPoint x: 1000, endPoint y: 639, distance: 31.0
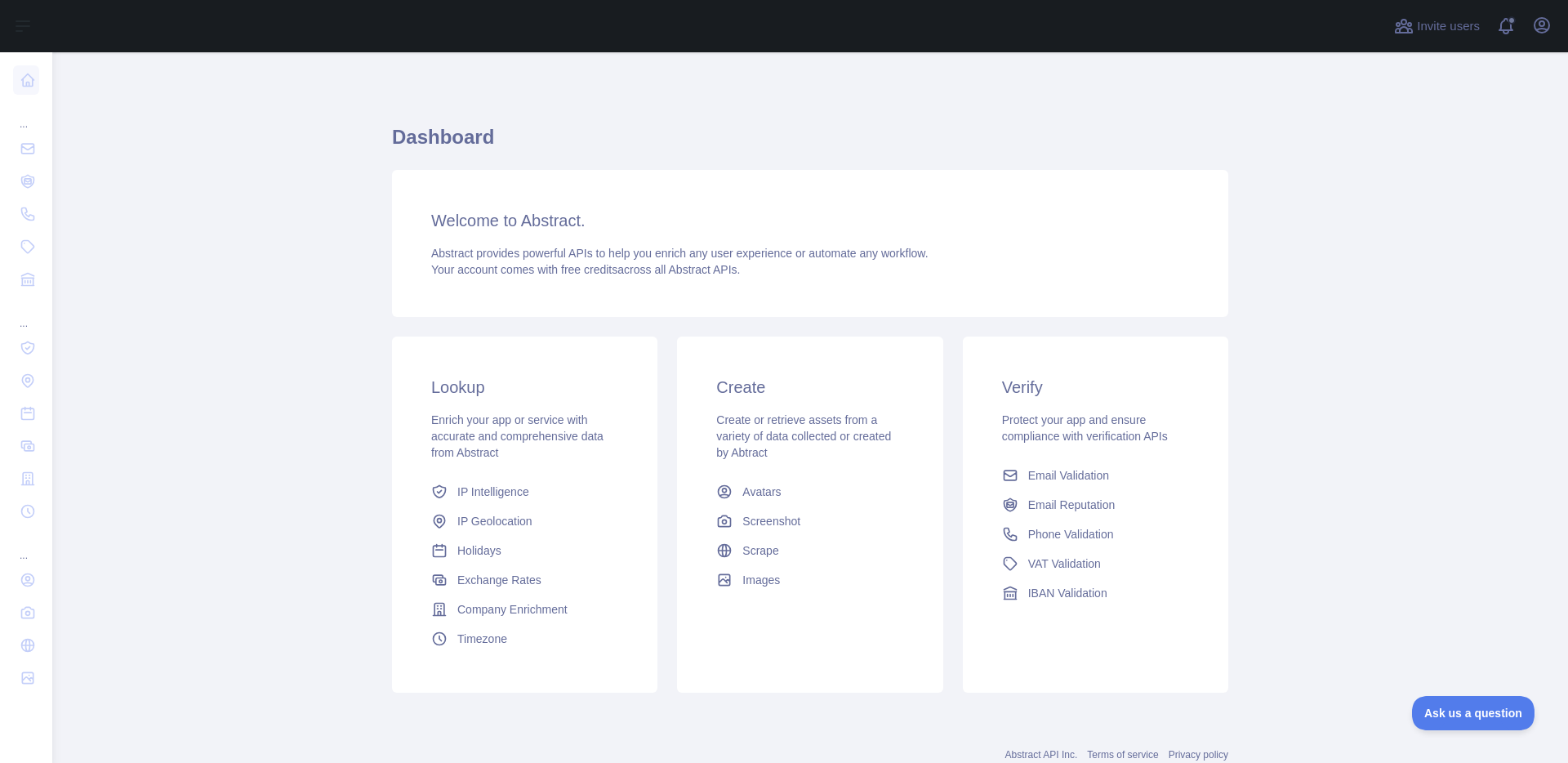
click at [1031, 638] on div "Verify Protect your app and ensure compliance with verification APIs Email Vali…" at bounding box center [1096, 491] width 266 height 310
click at [993, 639] on div "Verify Protect your app and ensure compliance with verification APIs Email Vali…" at bounding box center [1096, 491] width 266 height 310
click at [1056, 508] on span "Email Reputation" at bounding box center [1072, 505] width 88 height 17
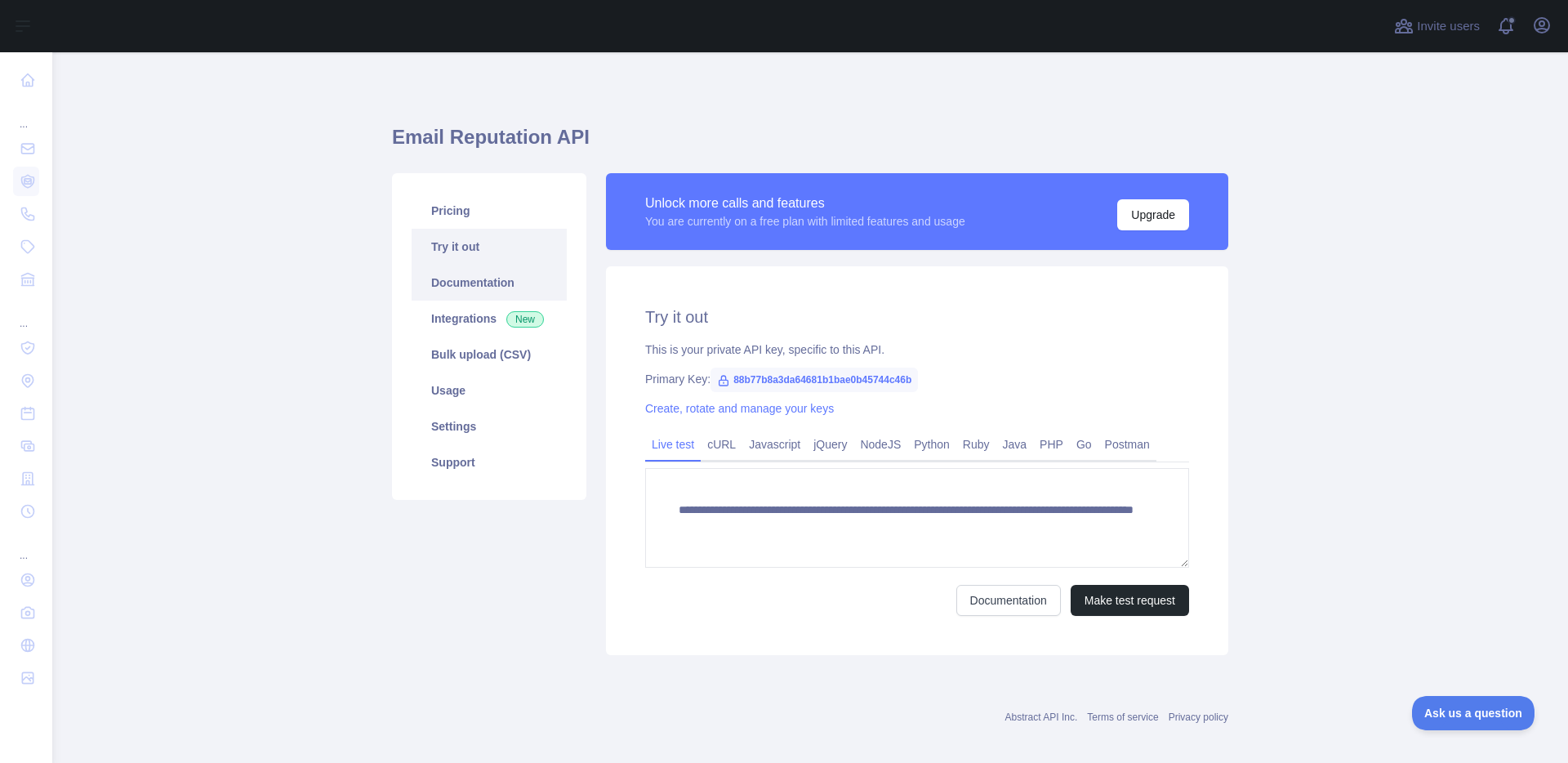
click at [516, 287] on link "Documentation" at bounding box center [490, 282] width 155 height 36
click at [1093, 607] on button "Make test request" at bounding box center [1130, 600] width 119 height 31
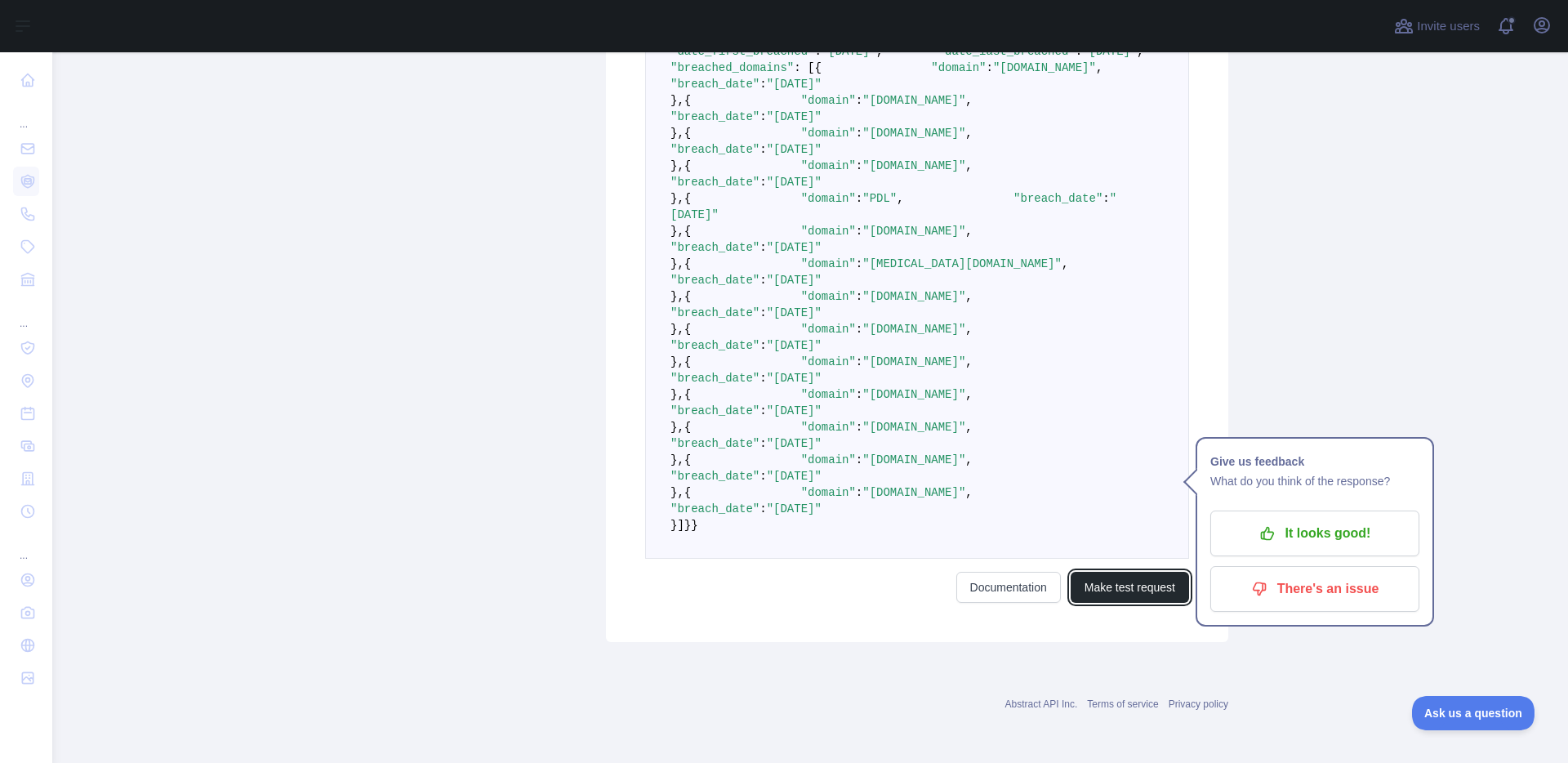
scroll to position [1305, 0]
click at [1243, 520] on p "It looks good!" at bounding box center [1315, 533] width 185 height 28
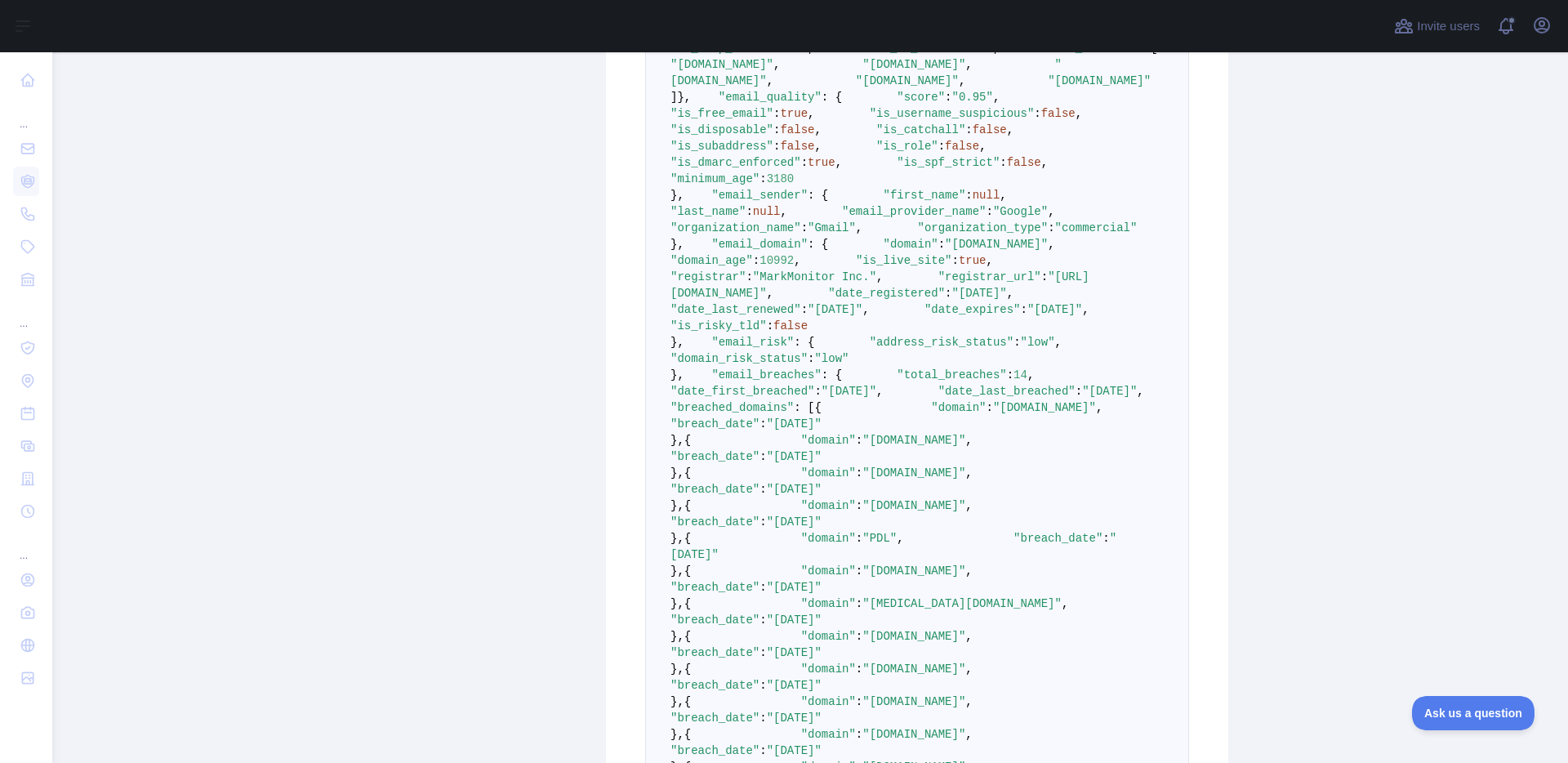
scroll to position [0, 0]
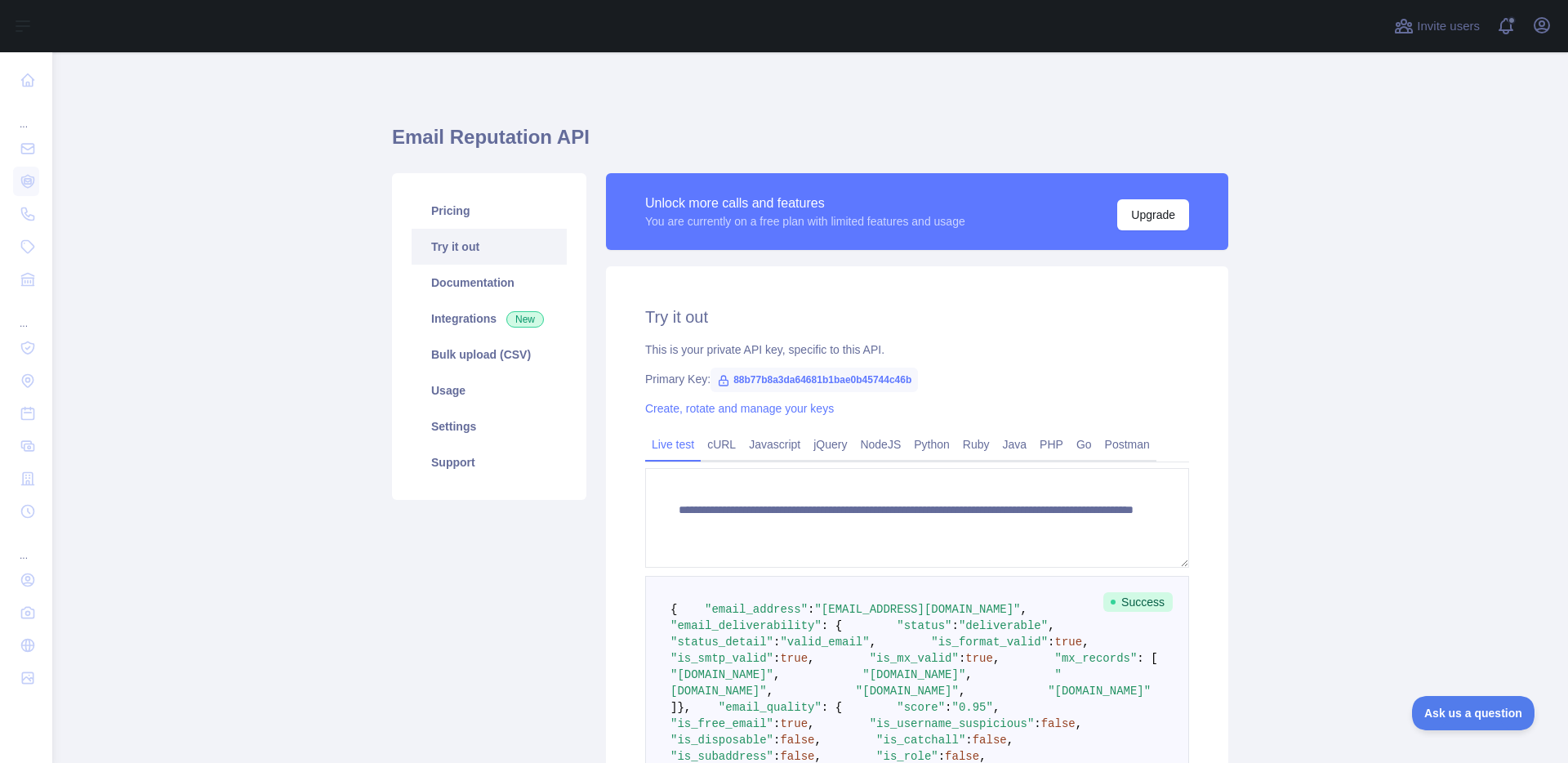
click at [332, 287] on main "**********" at bounding box center [811, 408] width 1516 height 710
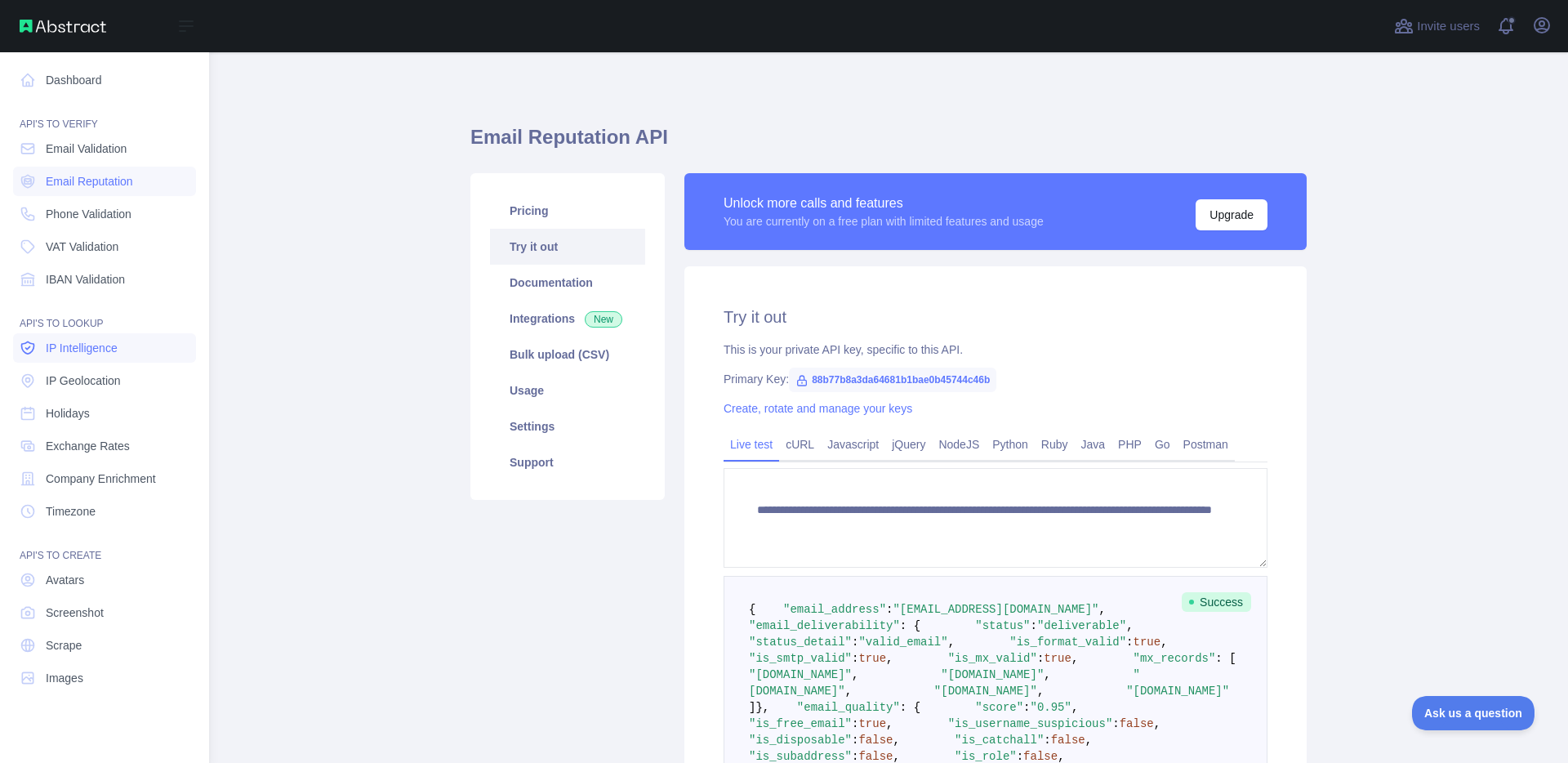
click at [88, 348] on span "IP Intelligence" at bounding box center [82, 348] width 72 height 17
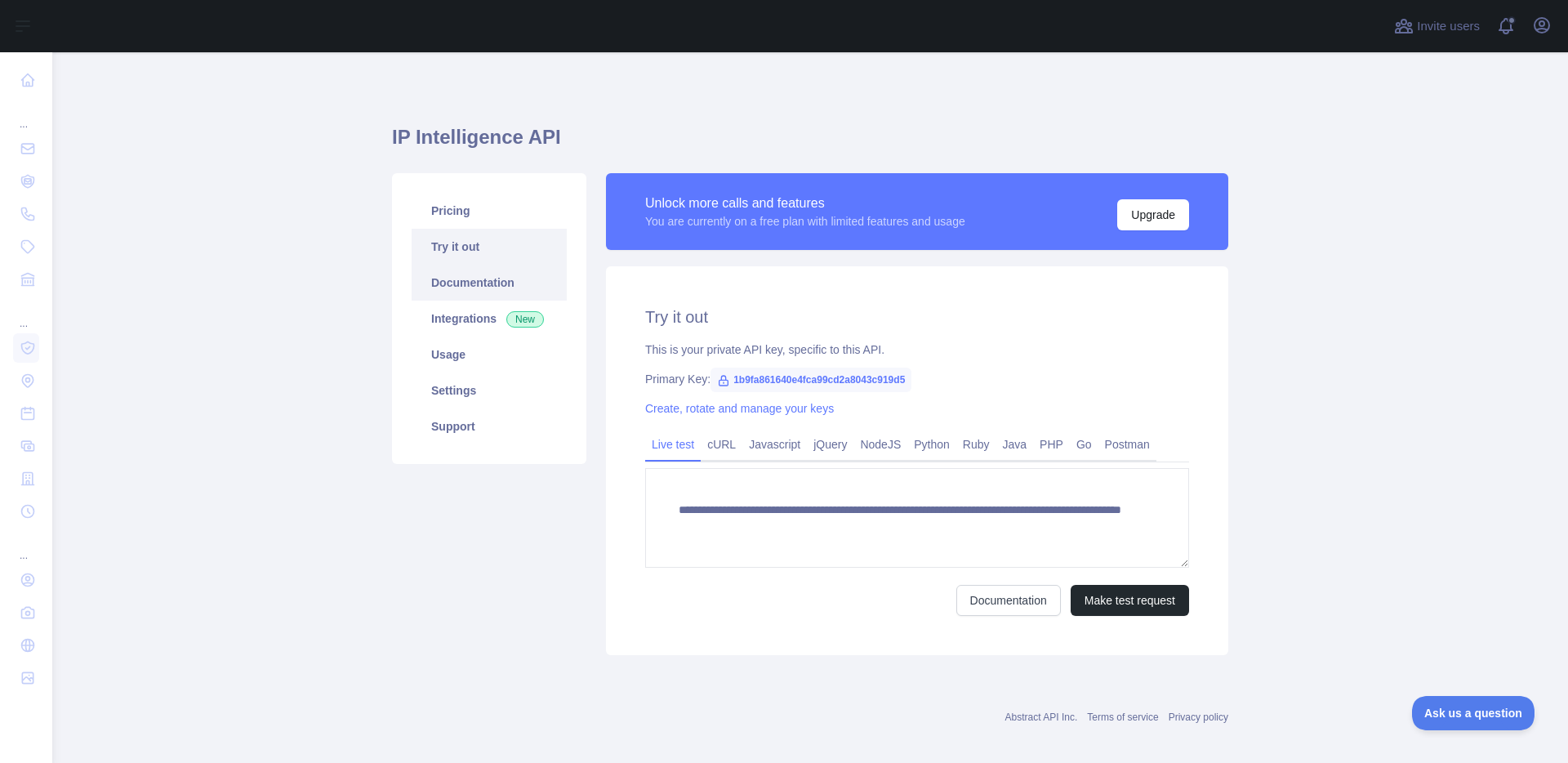
click at [493, 291] on link "Documentation" at bounding box center [490, 282] width 155 height 36
drag, startPoint x: 300, startPoint y: 359, endPoint x: 272, endPoint y: 354, distance: 28.4
click at [299, 359] on main "**********" at bounding box center [811, 408] width 1516 height 710
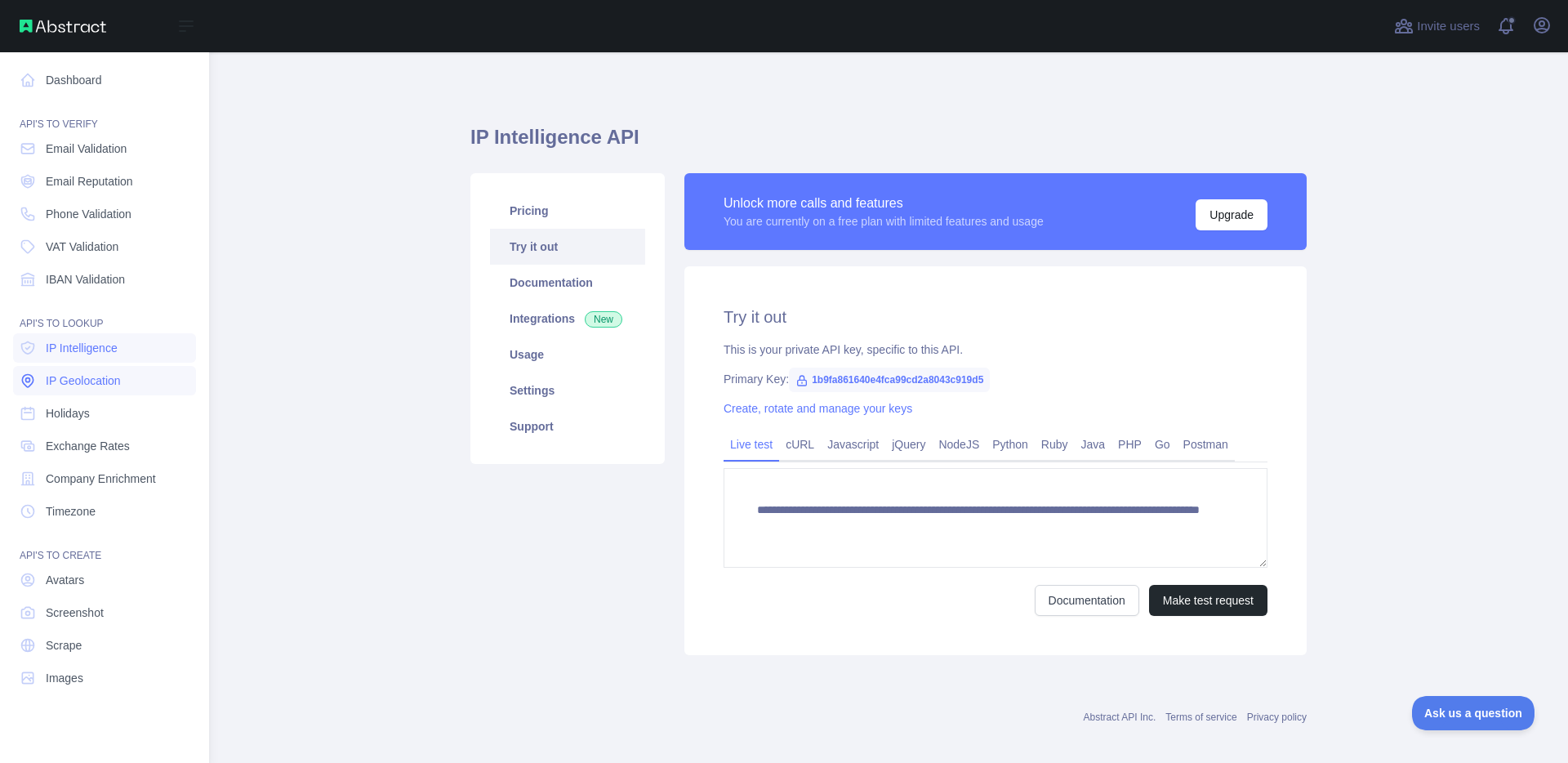
click at [84, 383] on span "IP Geolocation" at bounding box center [84, 381] width 75 height 17
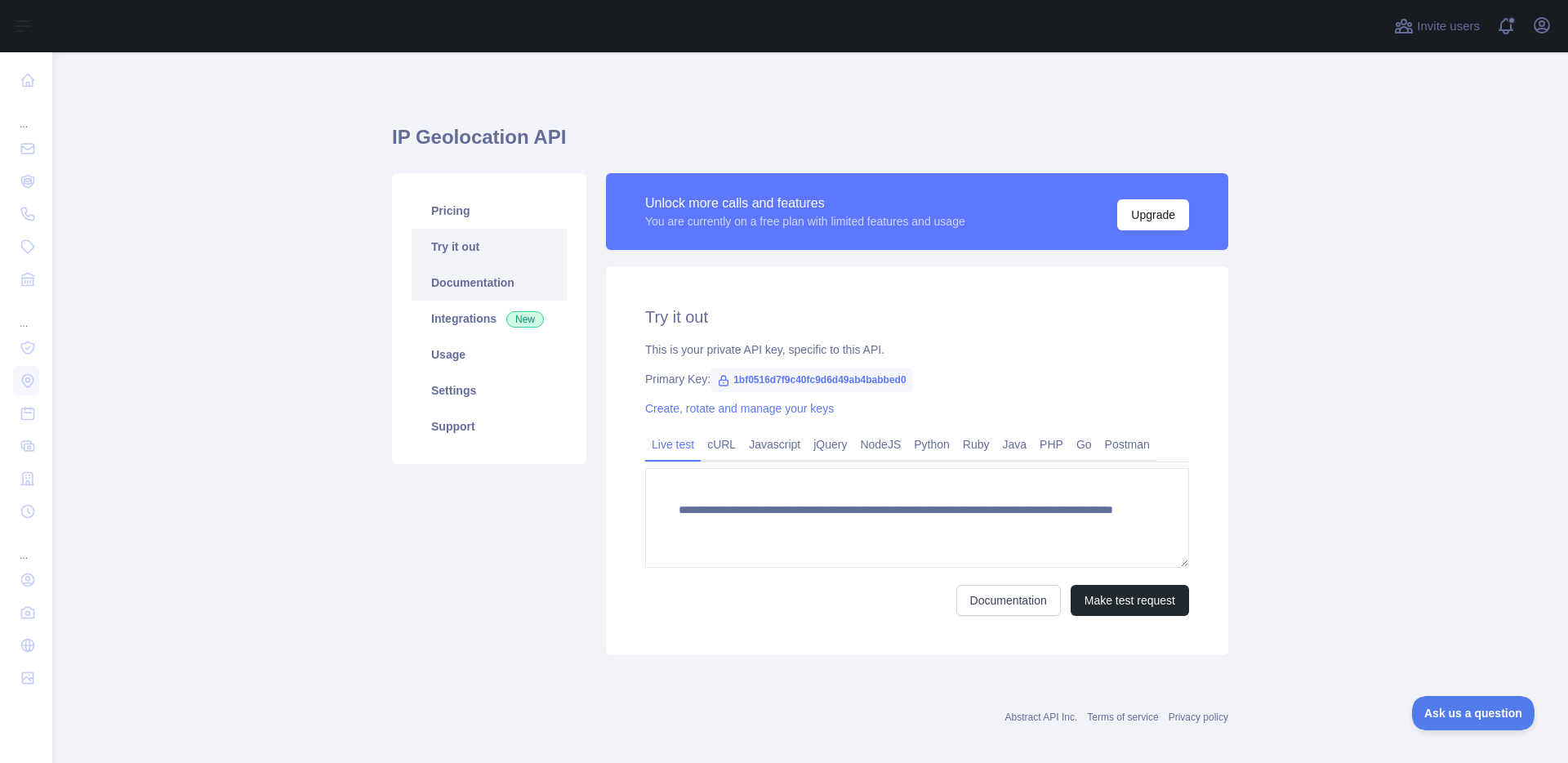
click at [489, 268] on link "Documentation" at bounding box center [490, 282] width 155 height 36
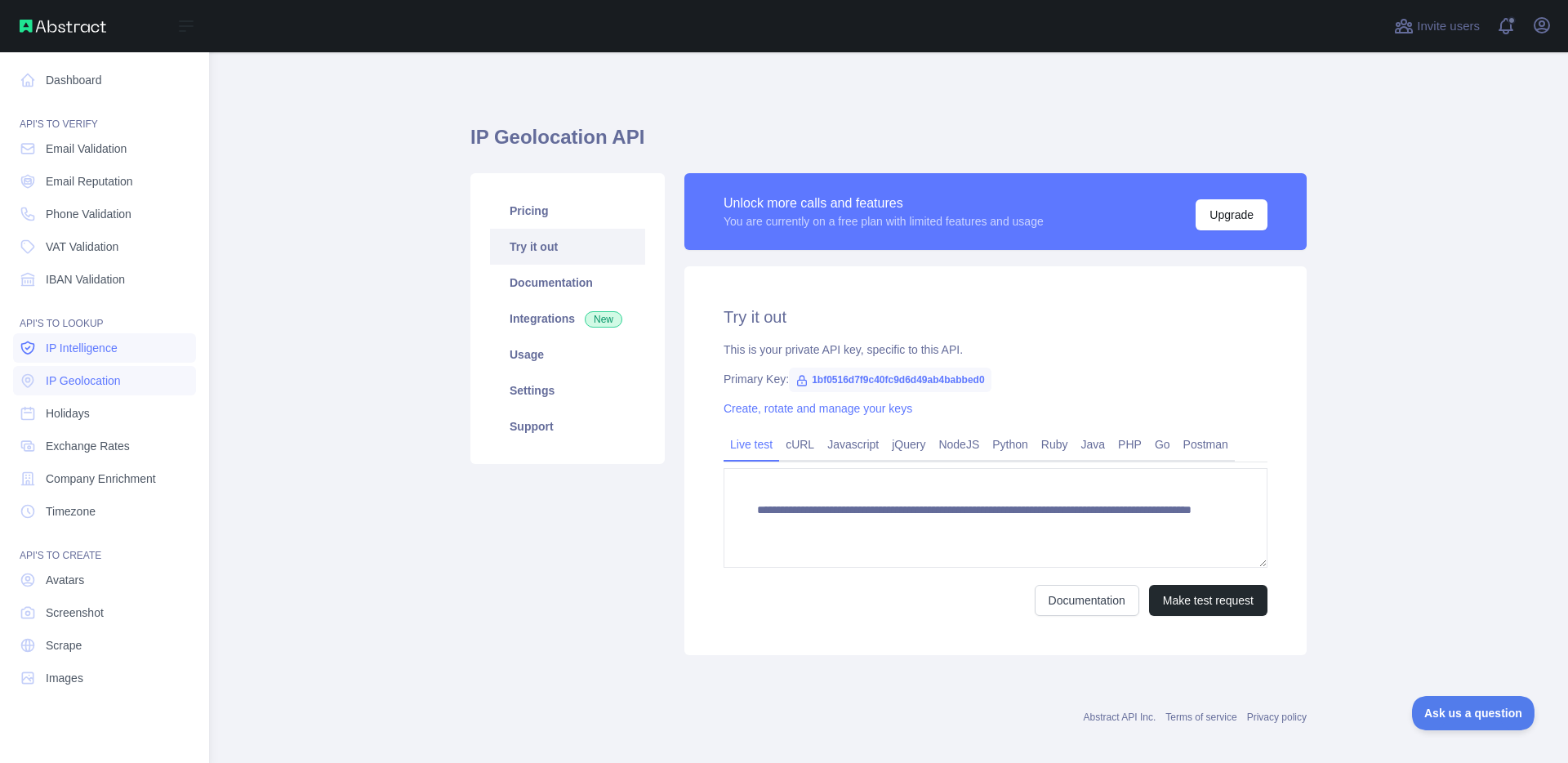
click at [94, 352] on span "IP Intelligence" at bounding box center [82, 348] width 72 height 17
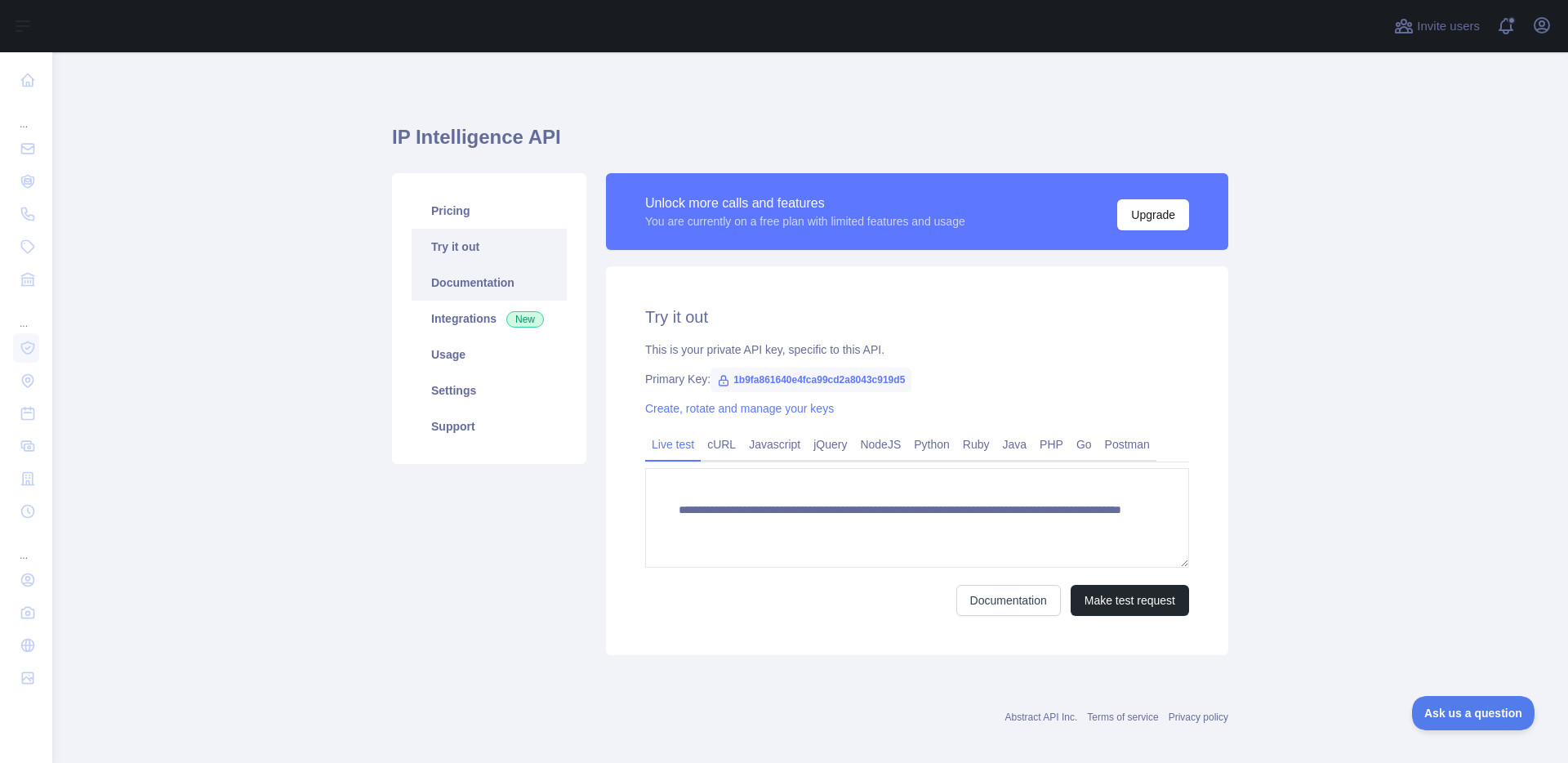
click at [473, 282] on link "Documentation" at bounding box center [490, 282] width 155 height 36
click at [313, 418] on main "**********" at bounding box center [811, 408] width 1516 height 710
click at [296, 409] on main "**********" at bounding box center [811, 408] width 1516 height 710
click at [336, 348] on main "**********" at bounding box center [811, 408] width 1516 height 710
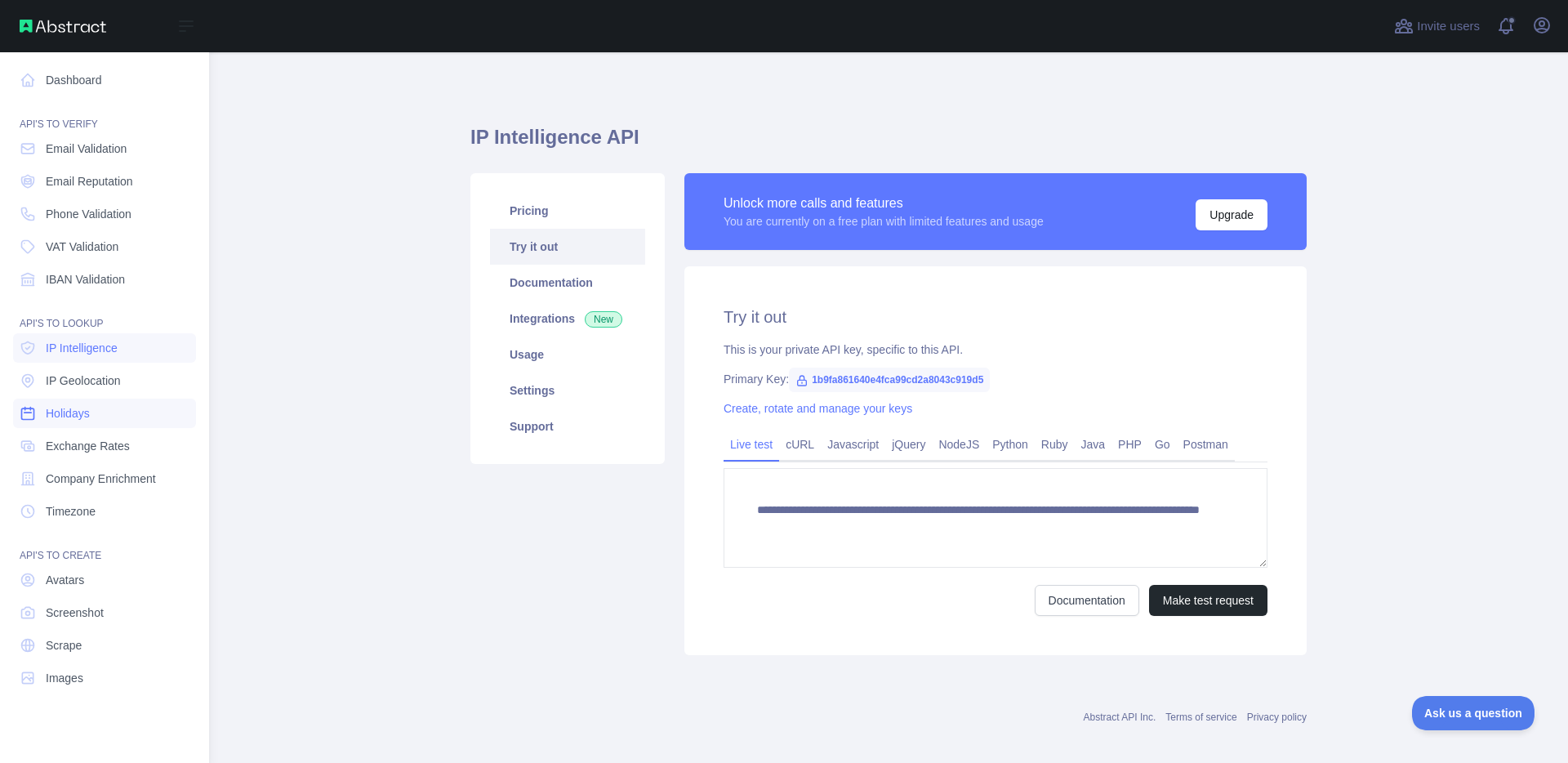
click at [88, 405] on span "Holidays" at bounding box center [68, 414] width 44 height 17
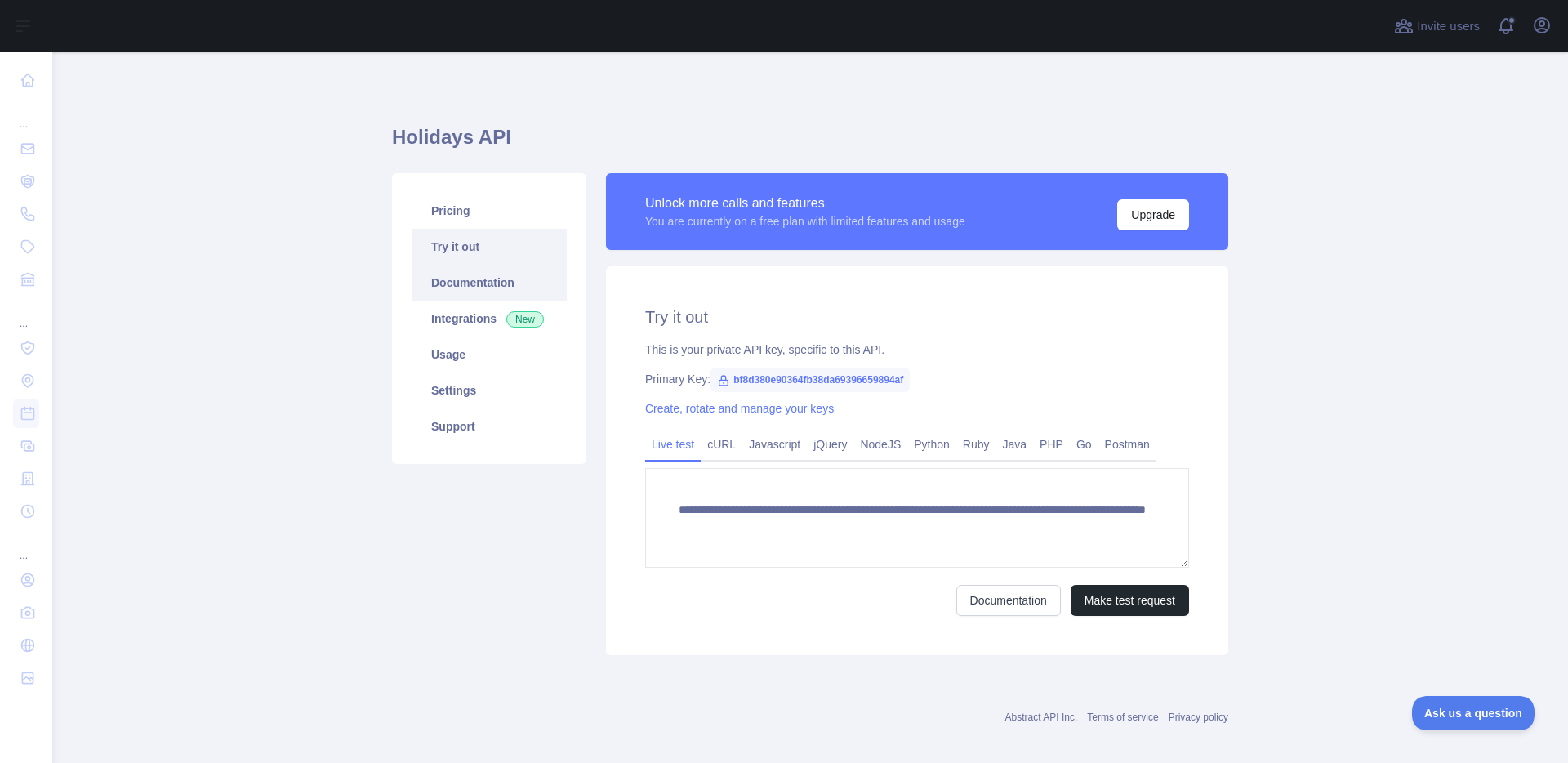
click at [507, 282] on link "Documentation" at bounding box center [490, 282] width 155 height 36
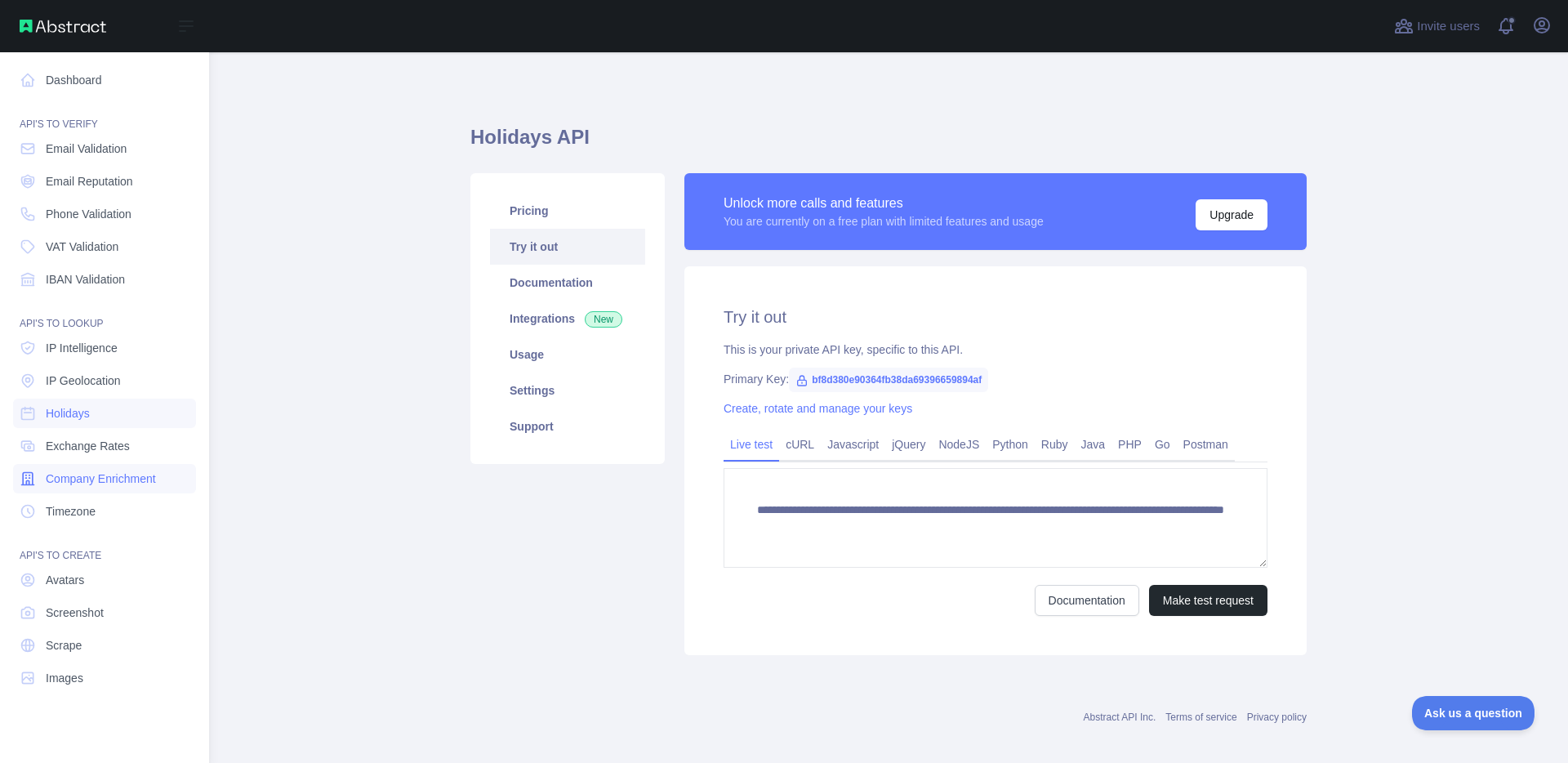
click at [89, 480] on span "Company Enrichment" at bounding box center [101, 479] width 110 height 17
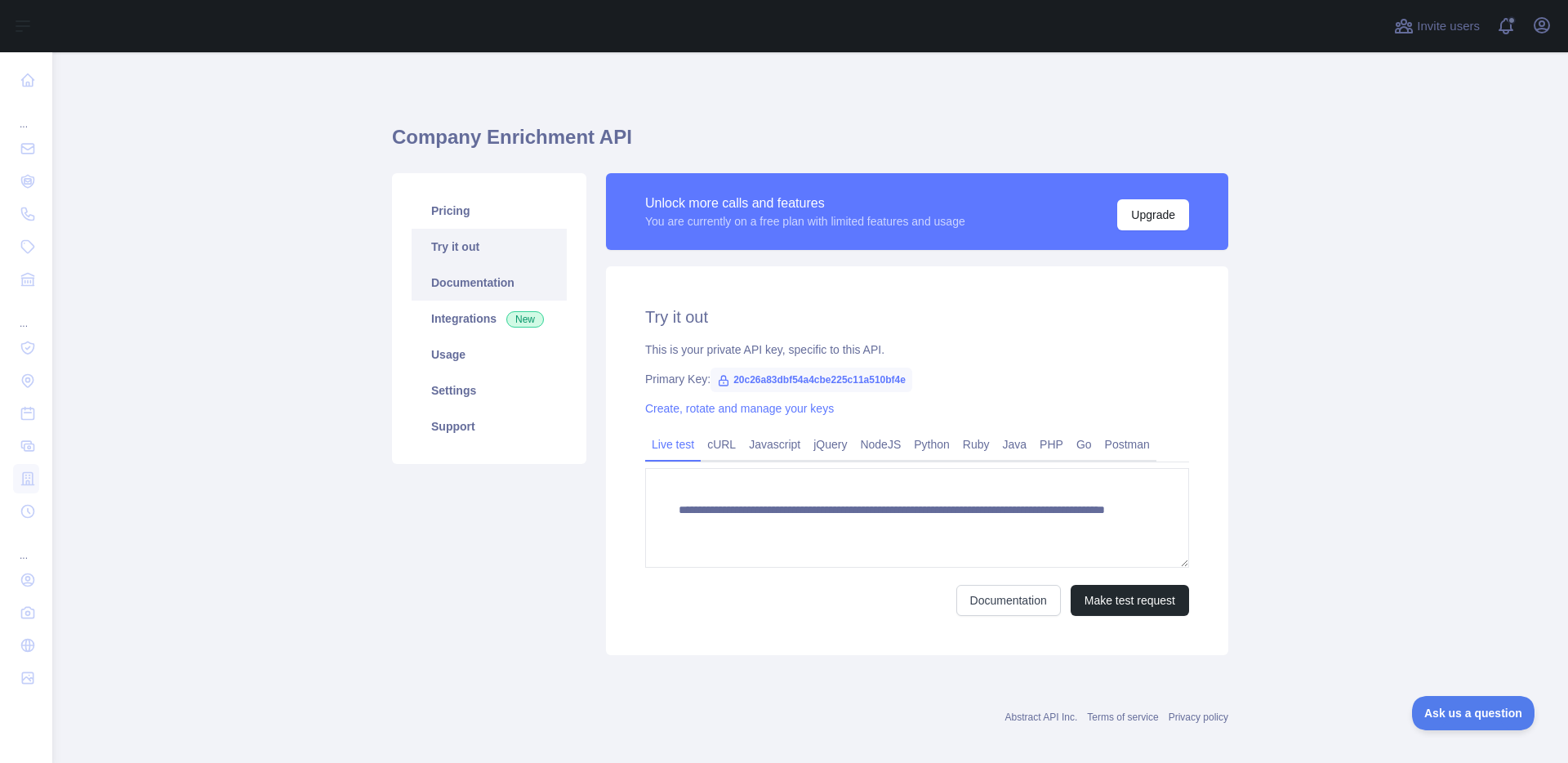
click at [471, 282] on link "Documentation" at bounding box center [490, 282] width 155 height 36
click at [331, 367] on main "**********" at bounding box center [811, 408] width 1516 height 710
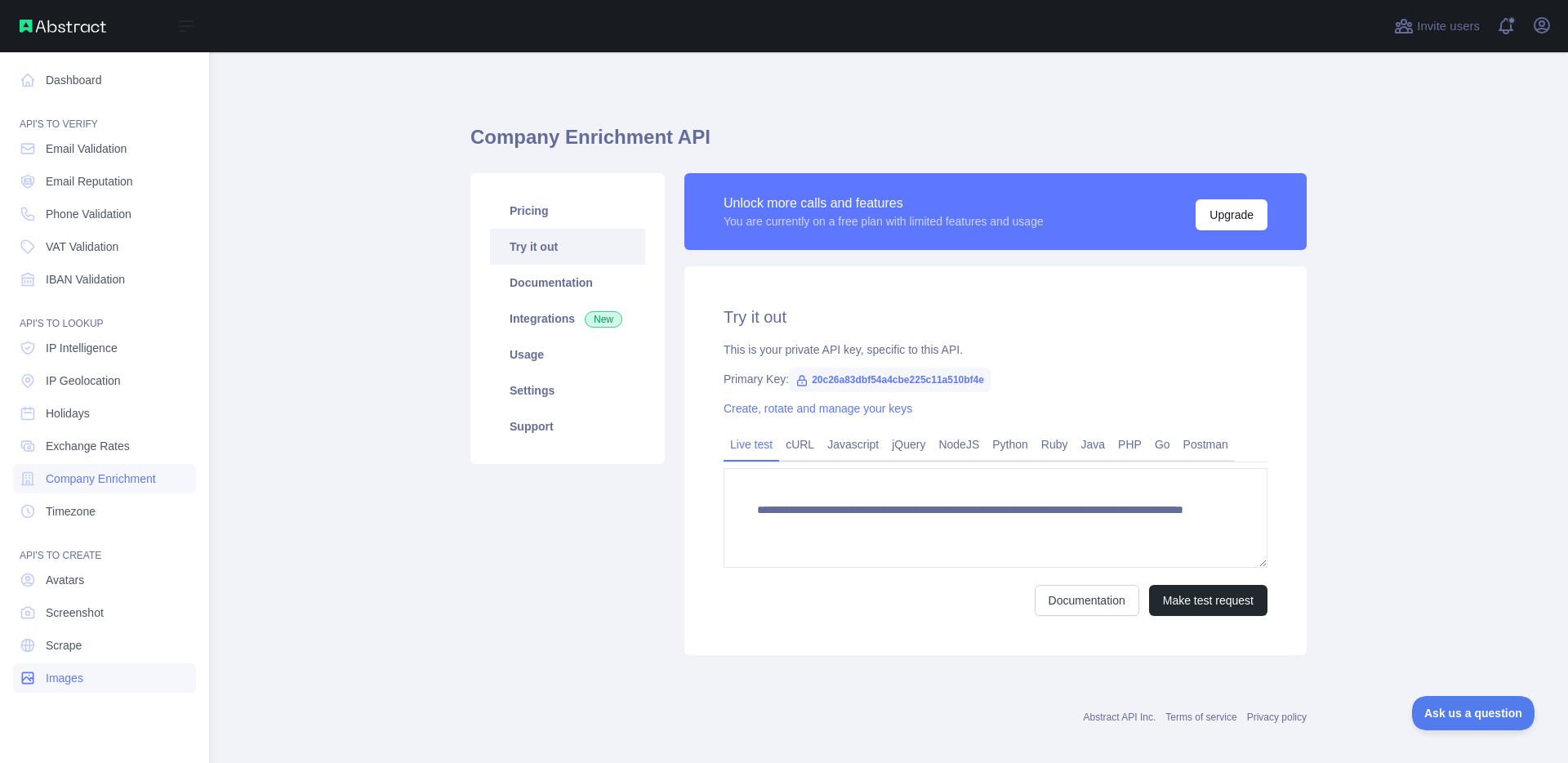
click at [83, 677] on span "Images" at bounding box center [64, 678] width 38 height 17
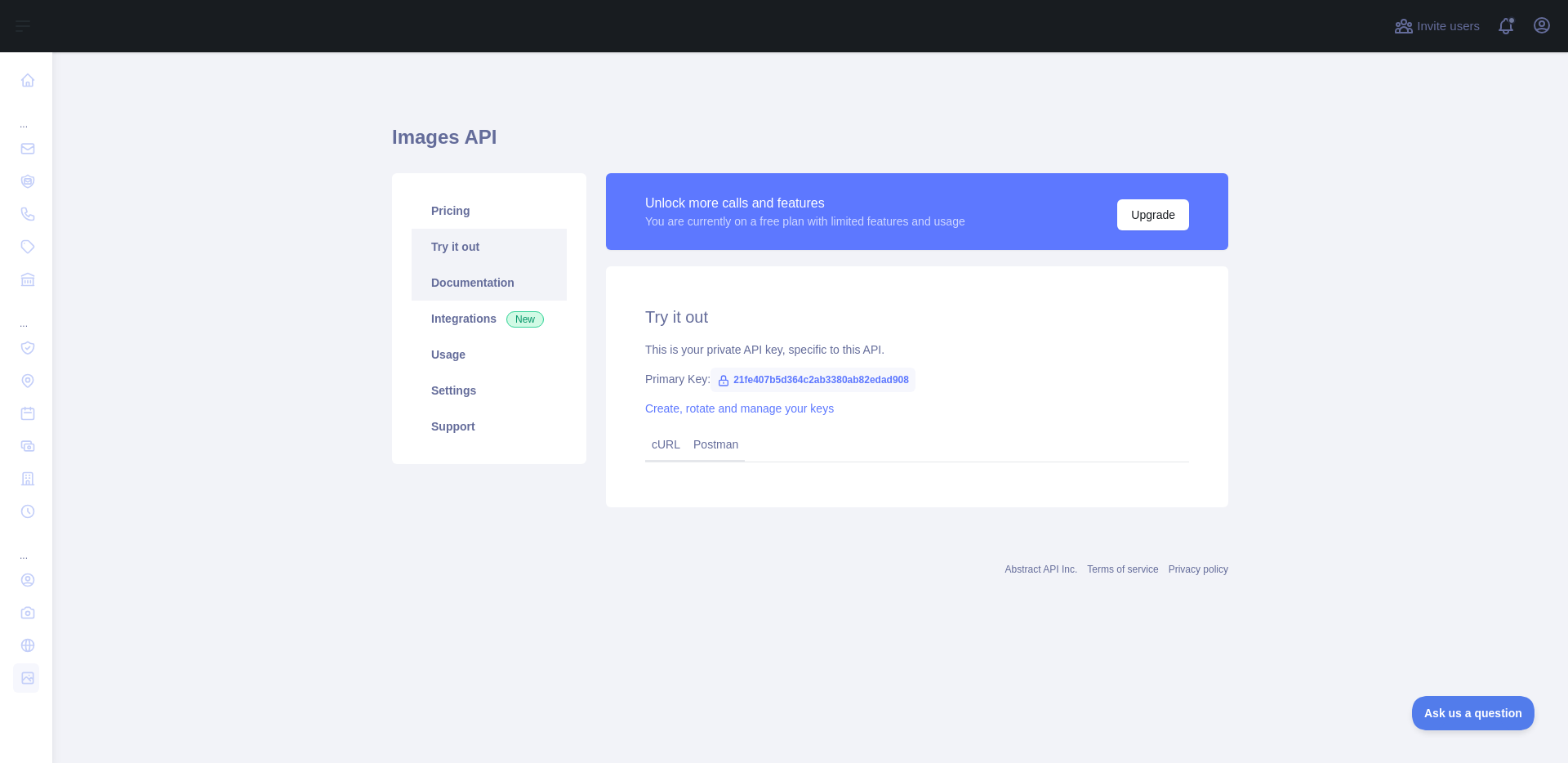
click at [458, 287] on link "Documentation" at bounding box center [490, 282] width 155 height 36
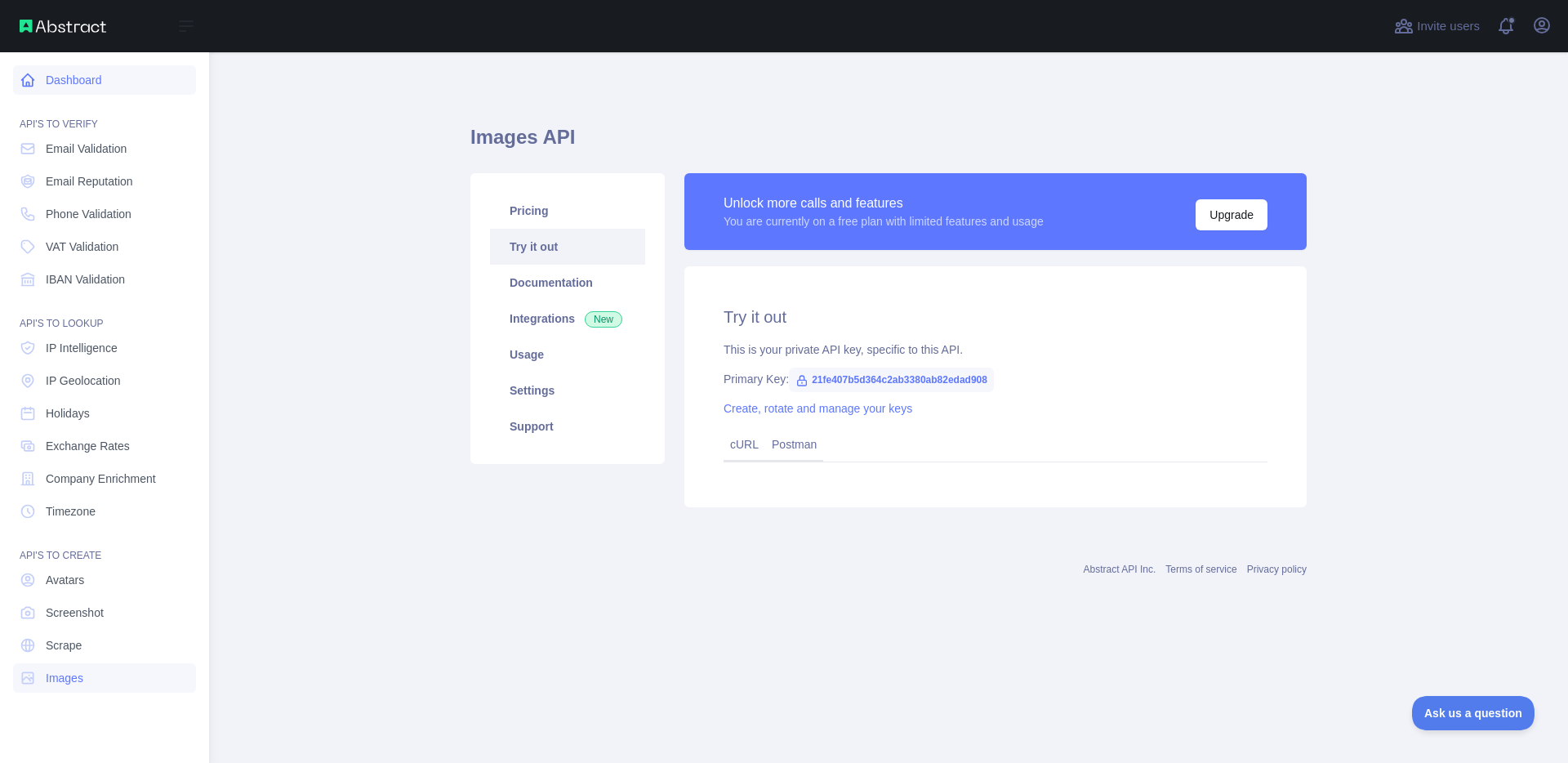
click at [94, 79] on link "Dashboard" at bounding box center [104, 79] width 183 height 29
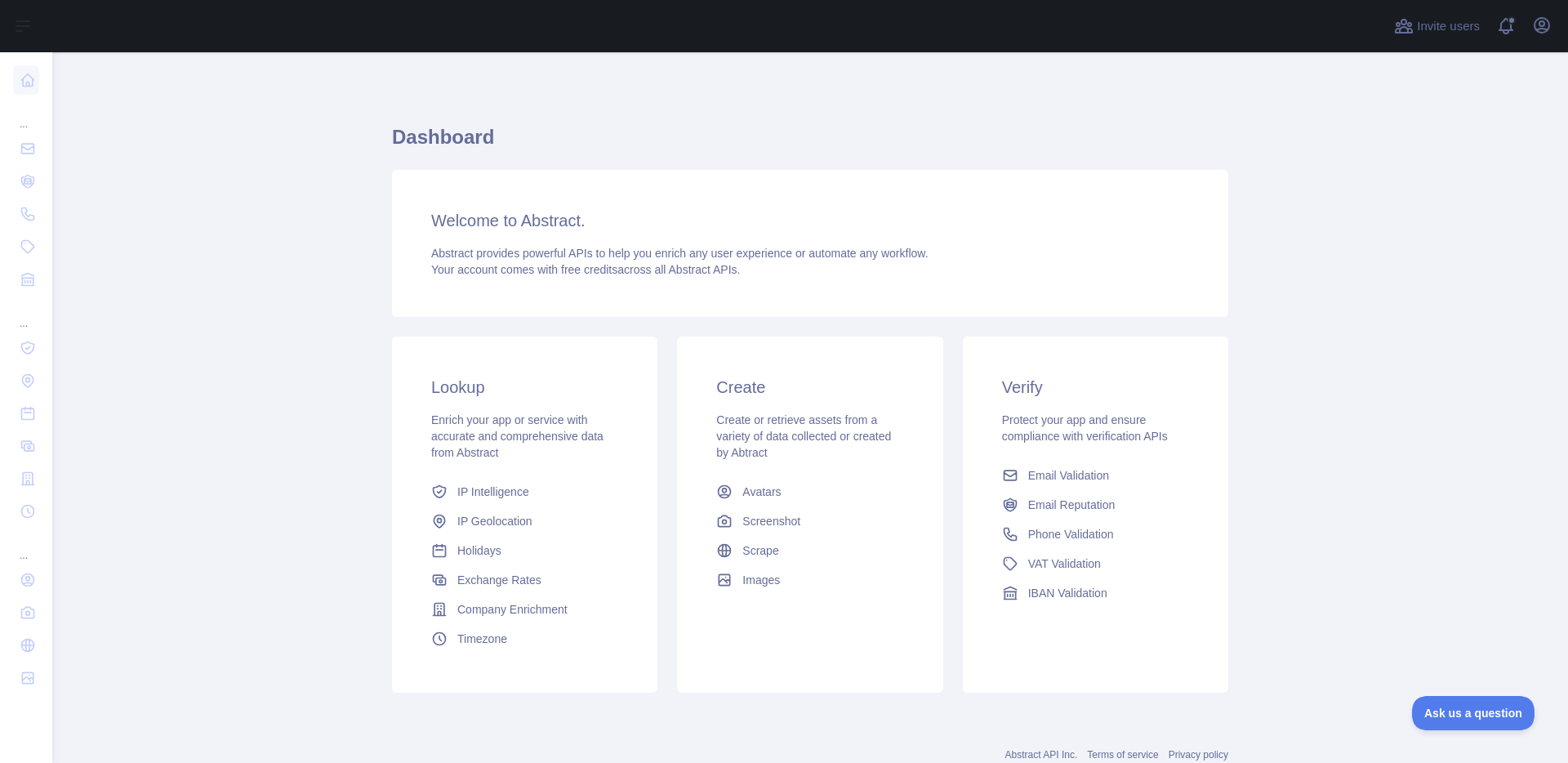
click at [314, 397] on main "Dashboard Welcome to Abstract. Abstract provides powerful APIs to help you enri…" at bounding box center [811, 408] width 1516 height 710
click at [312, 403] on main "Dashboard Welcome to Abstract. Abstract provides powerful APIs to help you enri…" at bounding box center [811, 408] width 1516 height 710
click at [305, 398] on main "Dashboard Welcome to Abstract. Abstract provides powerful APIs to help you enri…" at bounding box center [811, 408] width 1516 height 710
click at [689, 138] on h1 "Dashboard" at bounding box center [810, 144] width 837 height 39
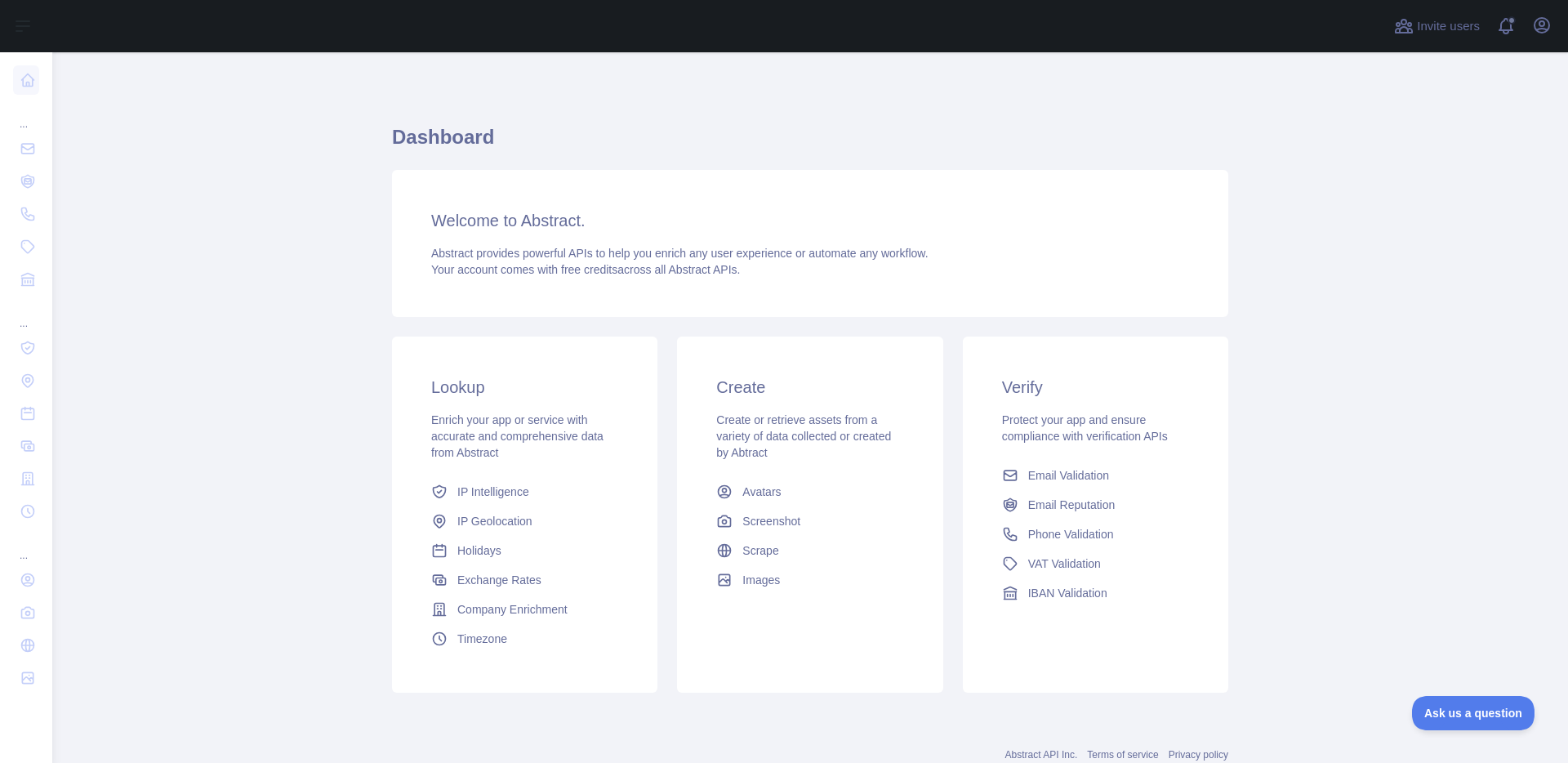
click at [248, 316] on main "Dashboard Welcome to Abstract. Abstract provides powerful APIs to help you enri…" at bounding box center [811, 408] width 1516 height 710
click at [245, 338] on main "Dashboard Welcome to Abstract. Abstract provides powerful APIs to help you enri…" at bounding box center [811, 408] width 1516 height 710
click at [316, 470] on main "Dashboard Welcome to Abstract. Abstract provides powerful APIs to help you enri…" at bounding box center [811, 408] width 1516 height 710
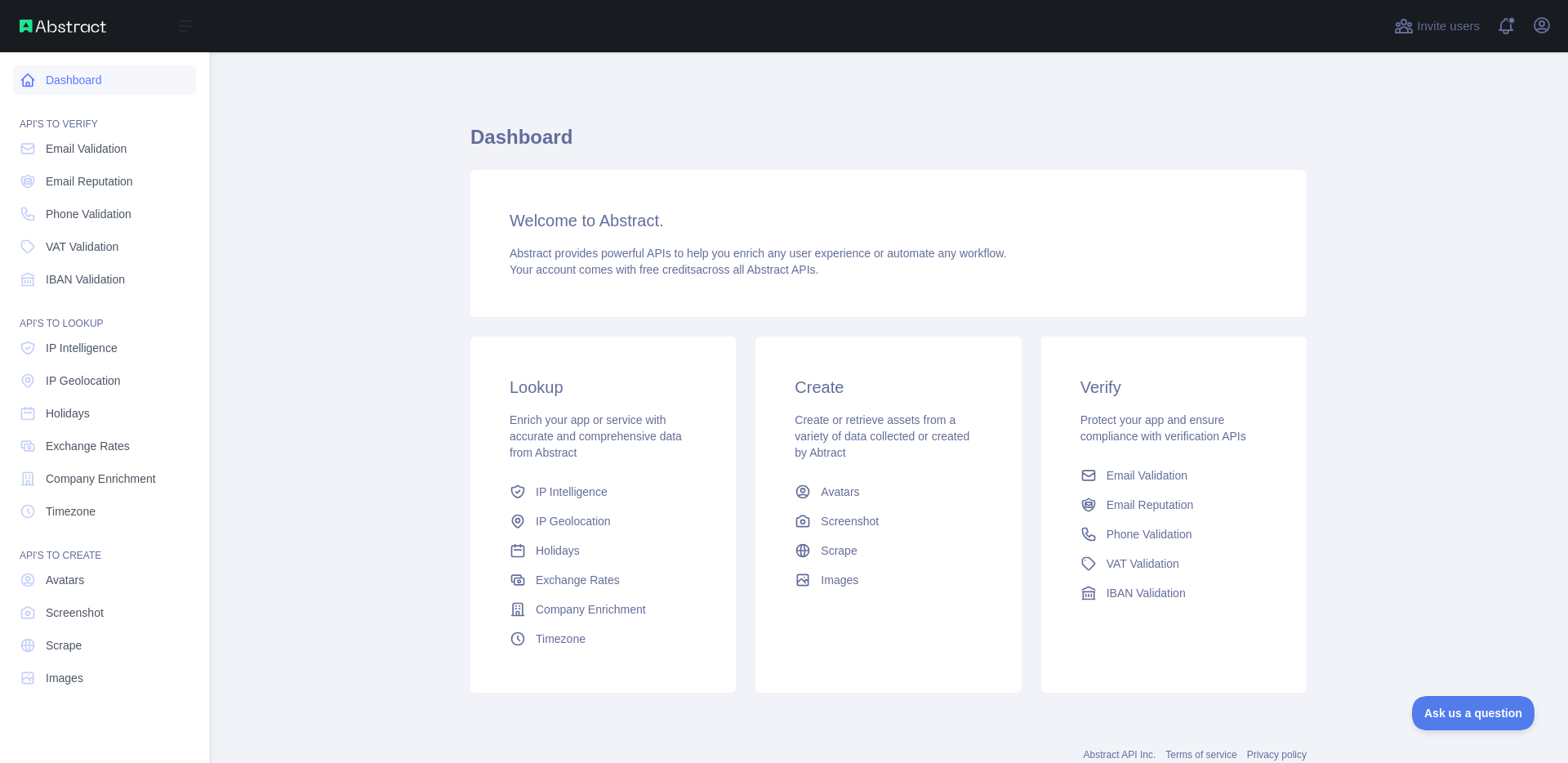
click at [66, 74] on link "Dashboard" at bounding box center [104, 79] width 183 height 29
click at [105, 343] on span "IP Intelligence" at bounding box center [82, 348] width 72 height 17
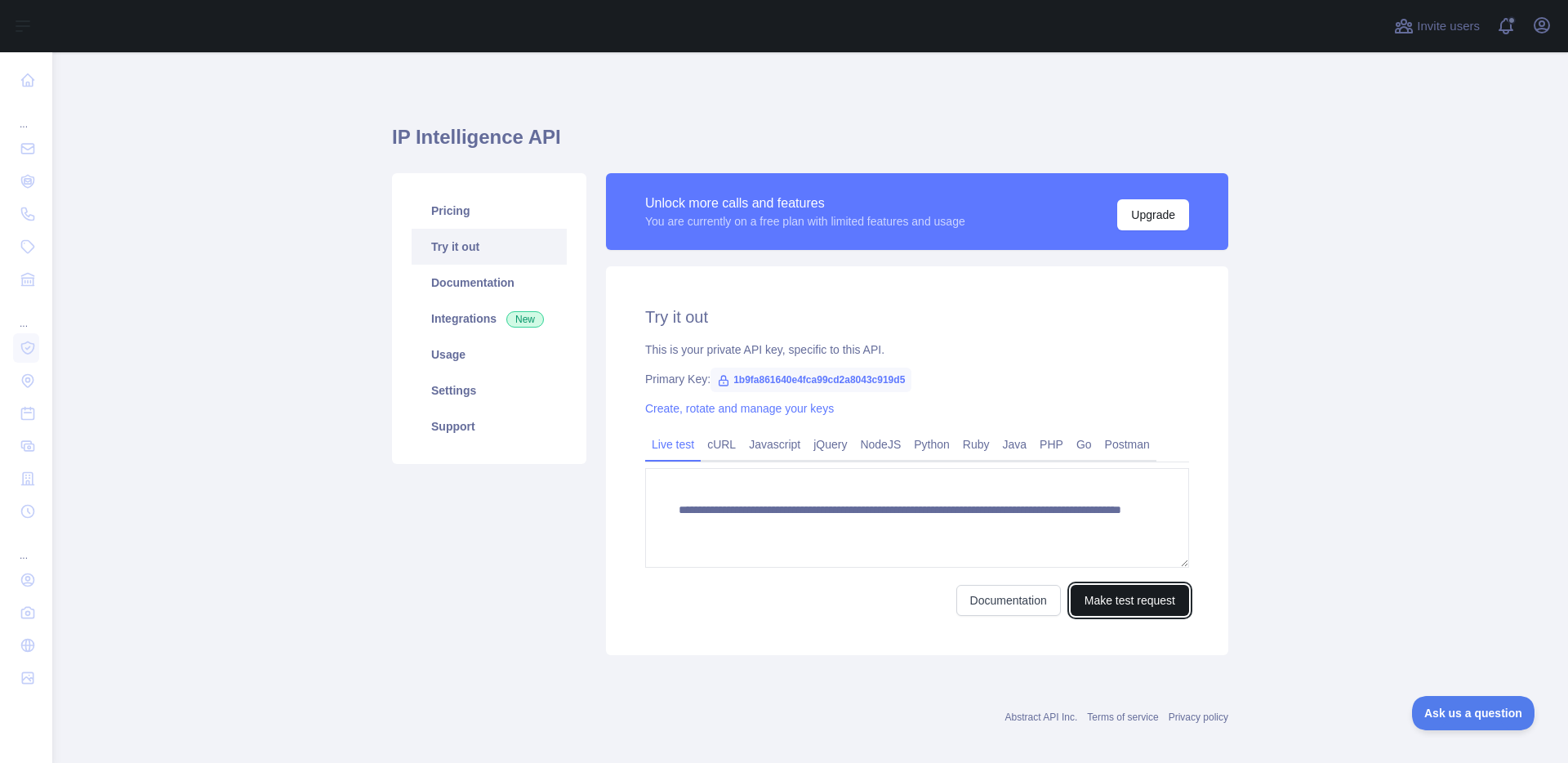
click at [1103, 594] on button "Make test request" at bounding box center [1130, 600] width 119 height 31
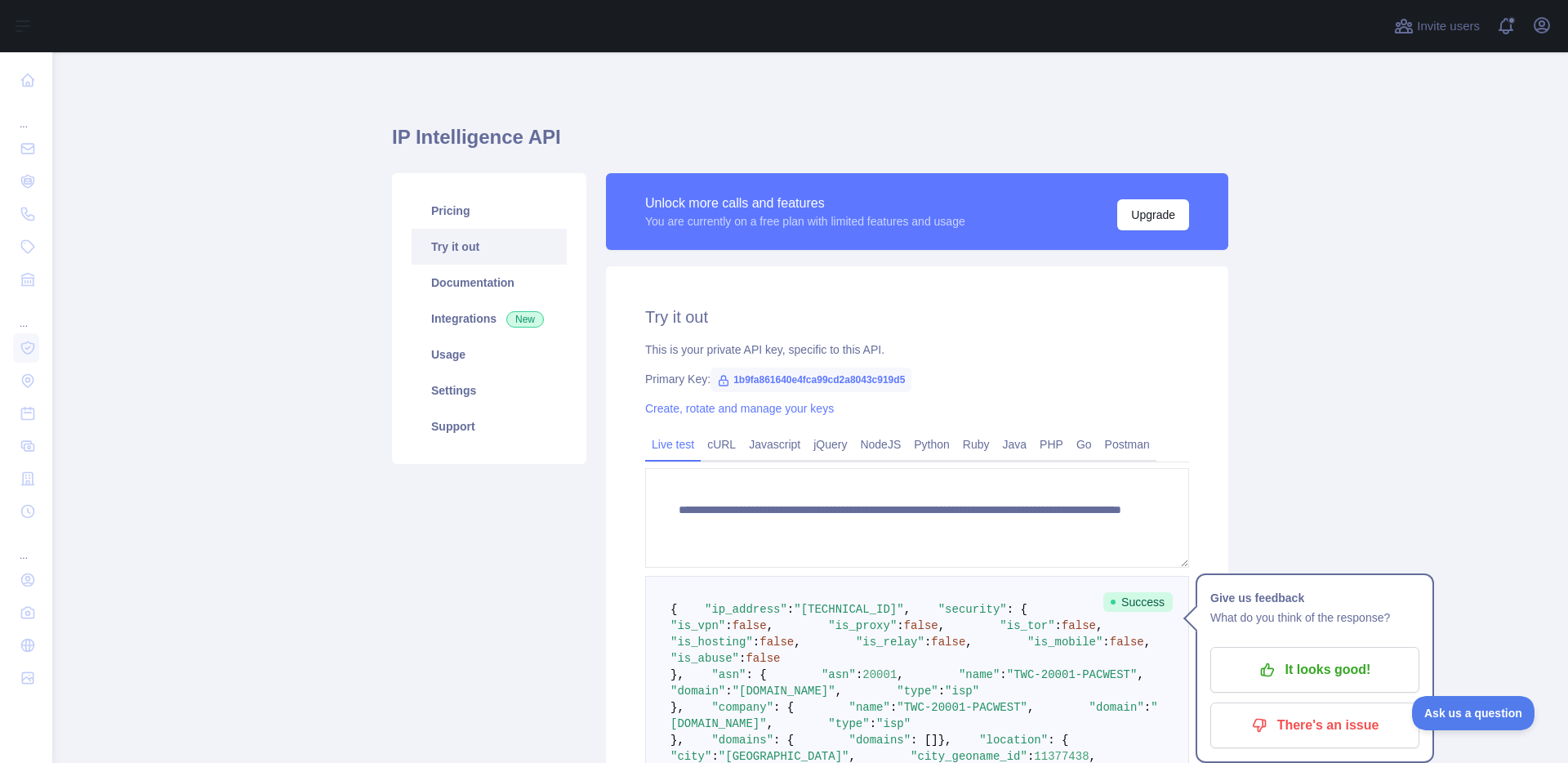
click at [314, 385] on main "**********" at bounding box center [811, 408] width 1516 height 710
click at [311, 392] on main "**********" at bounding box center [811, 408] width 1516 height 710
click at [1069, 89] on div "**********" at bounding box center [810, 654] width 837 height 1203
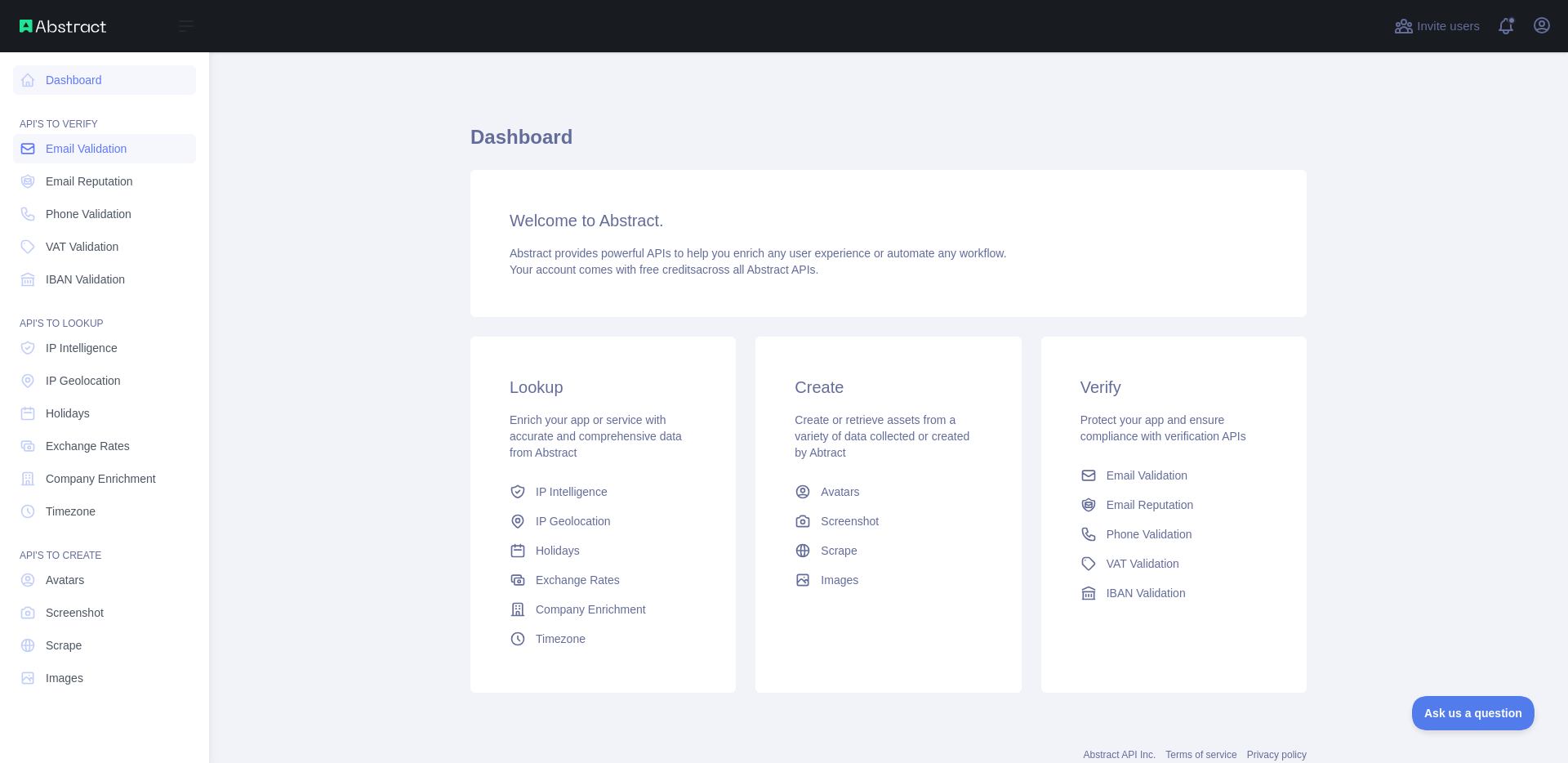
click at [64, 148] on span "Email Validation" at bounding box center [86, 149] width 81 height 17
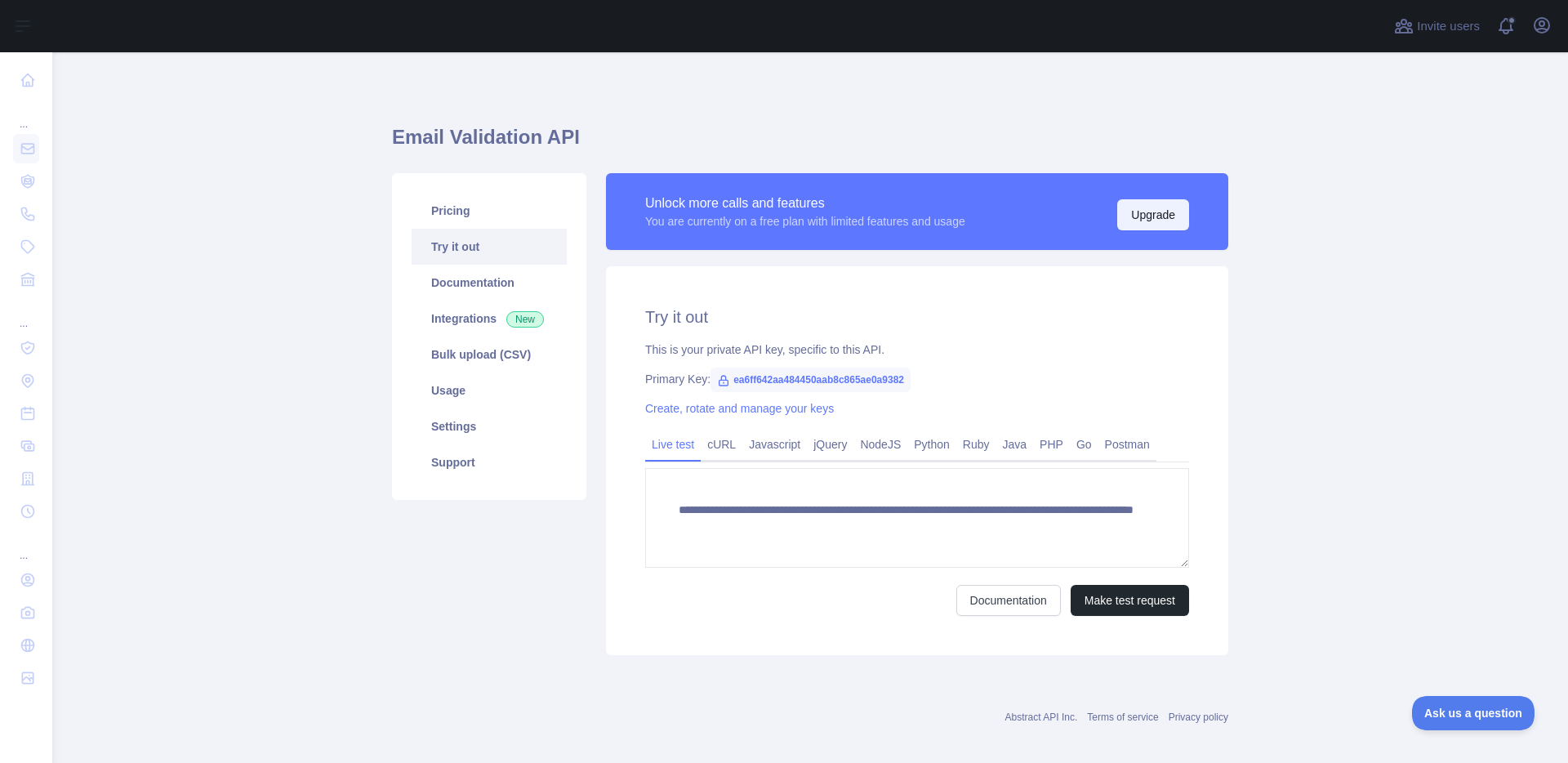
click at [1169, 213] on button "Upgrade" at bounding box center [1153, 214] width 72 height 31
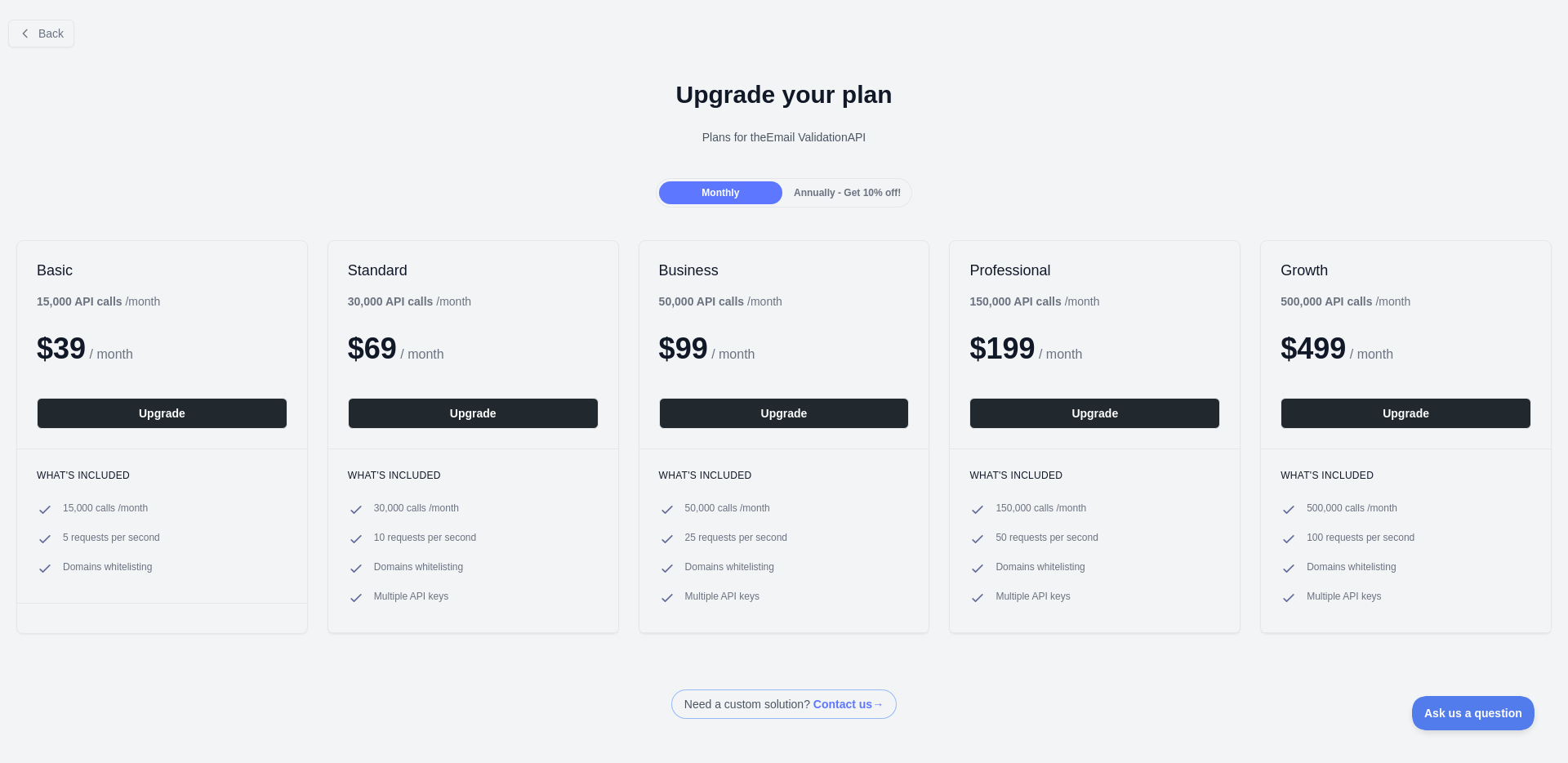
click at [624, 305] on div "Basic 15,000 API calls / month $ 39 / month Upgrade What's included 15,000 call…" at bounding box center [784, 437] width 1568 height 426
click at [873, 184] on div "Annually - Get 10% off!" at bounding box center [848, 192] width 124 height 23
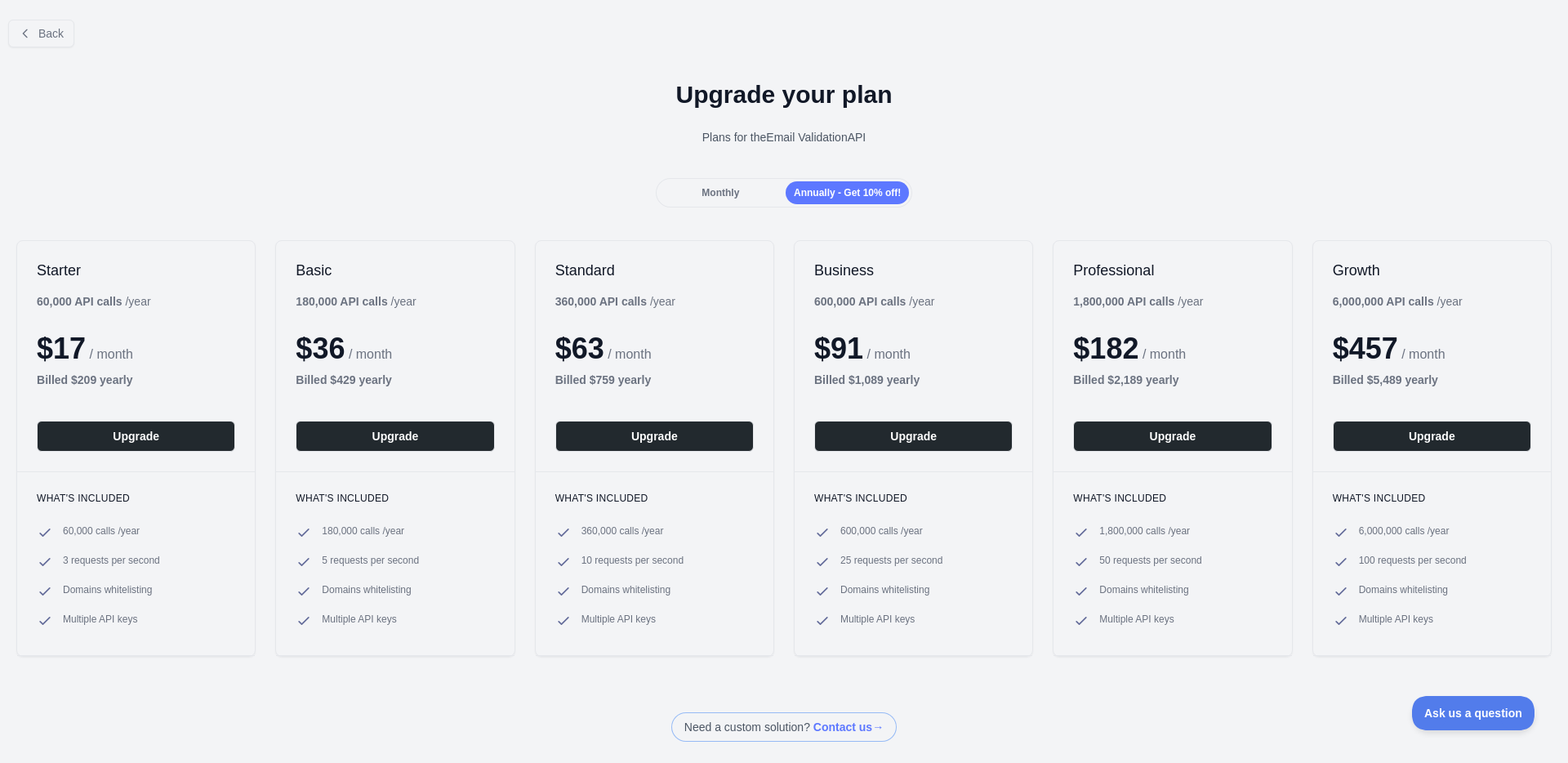
click at [803, 191] on span "Annually - Get 10% off!" at bounding box center [848, 193] width 107 height 12
click at [673, 198] on div "Monthly" at bounding box center [721, 192] width 124 height 23
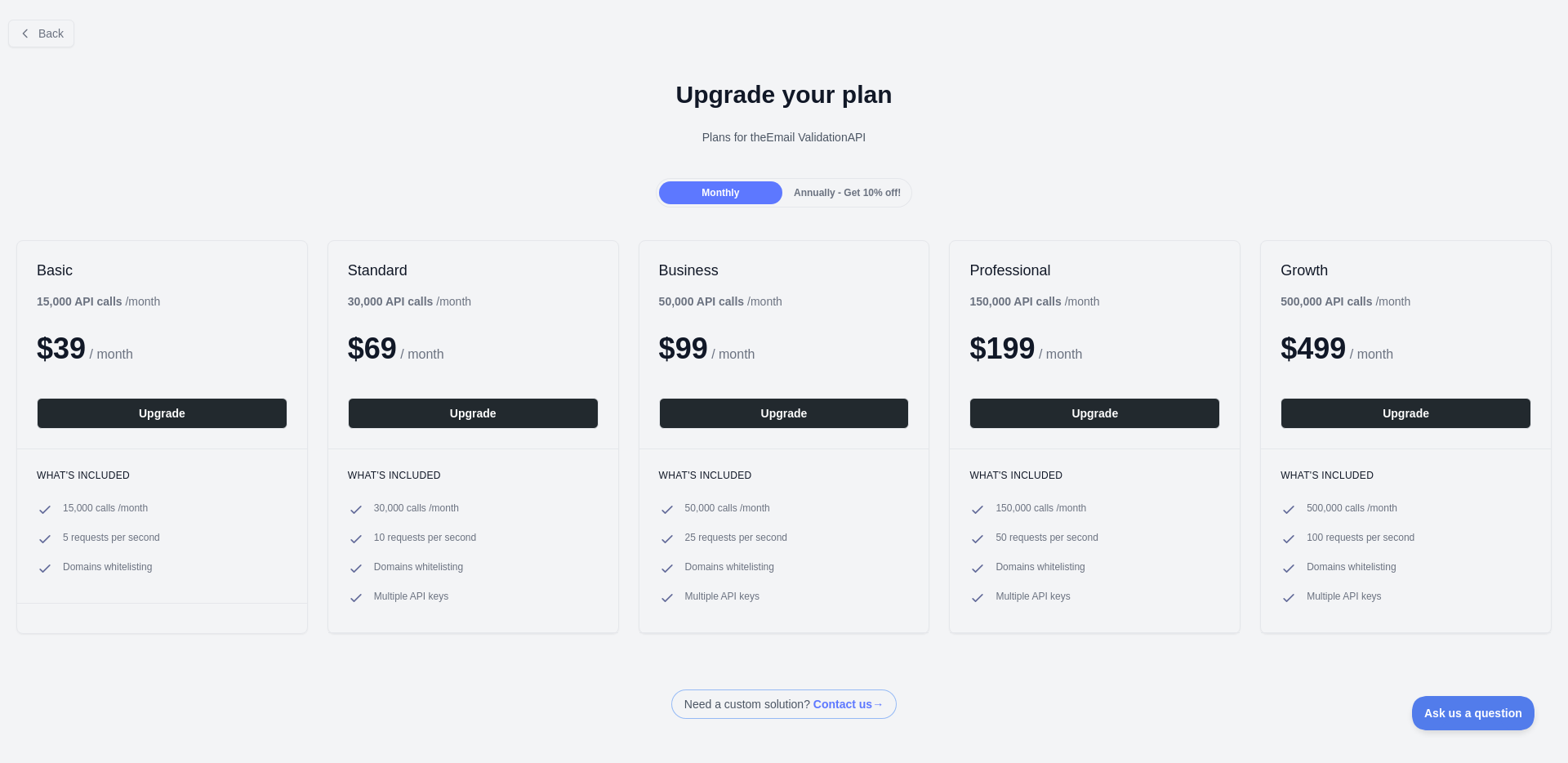
click at [643, 221] on div "Back Upgrade your plan Plans for the Email Validation API Monthly Annually - Ge…" at bounding box center [784, 363] width 1568 height 712
click at [796, 193] on span "Annually - Get 10% off!" at bounding box center [848, 193] width 107 height 12
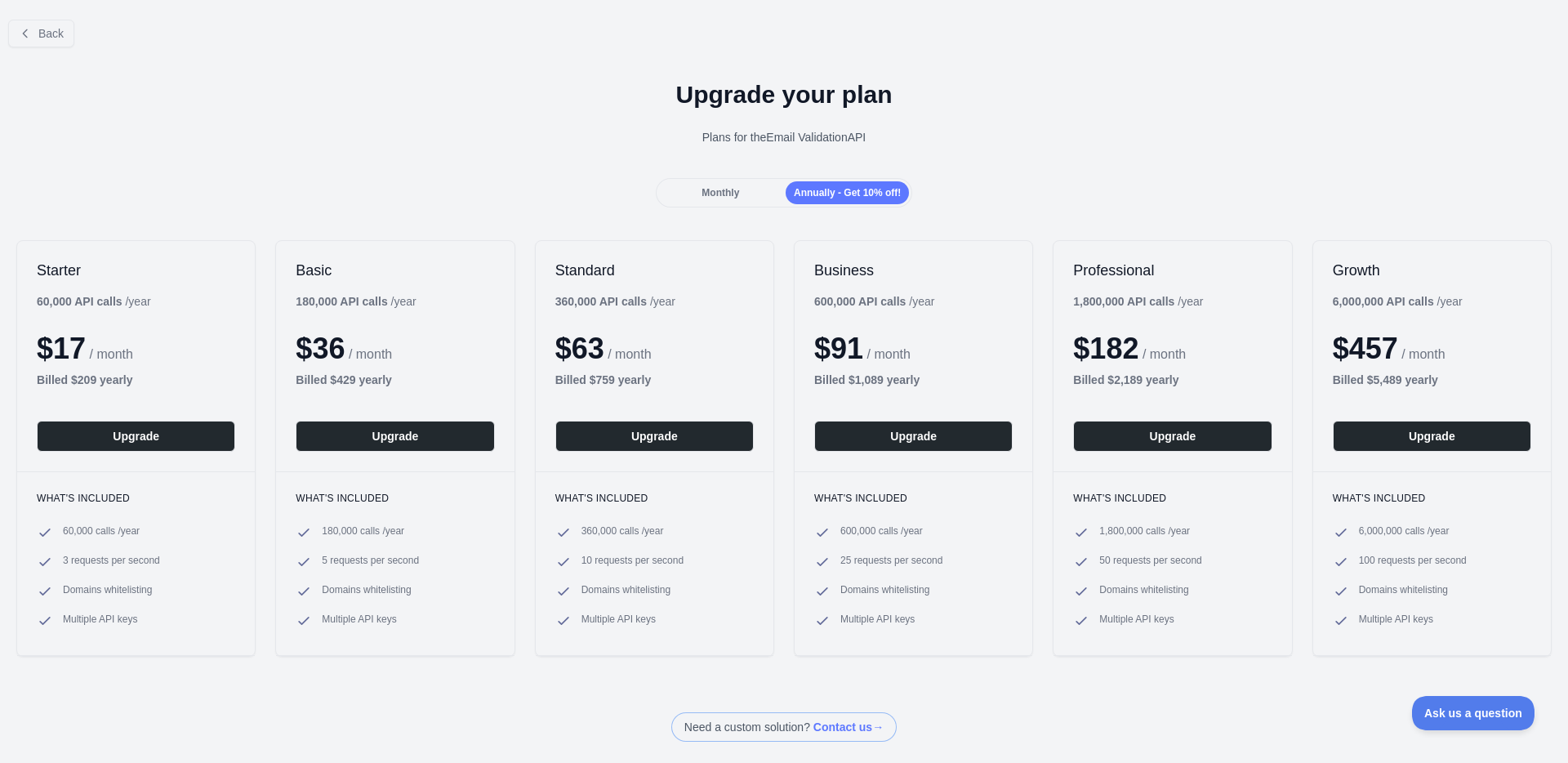
click at [705, 195] on span "Monthly" at bounding box center [720, 193] width 38 height 12
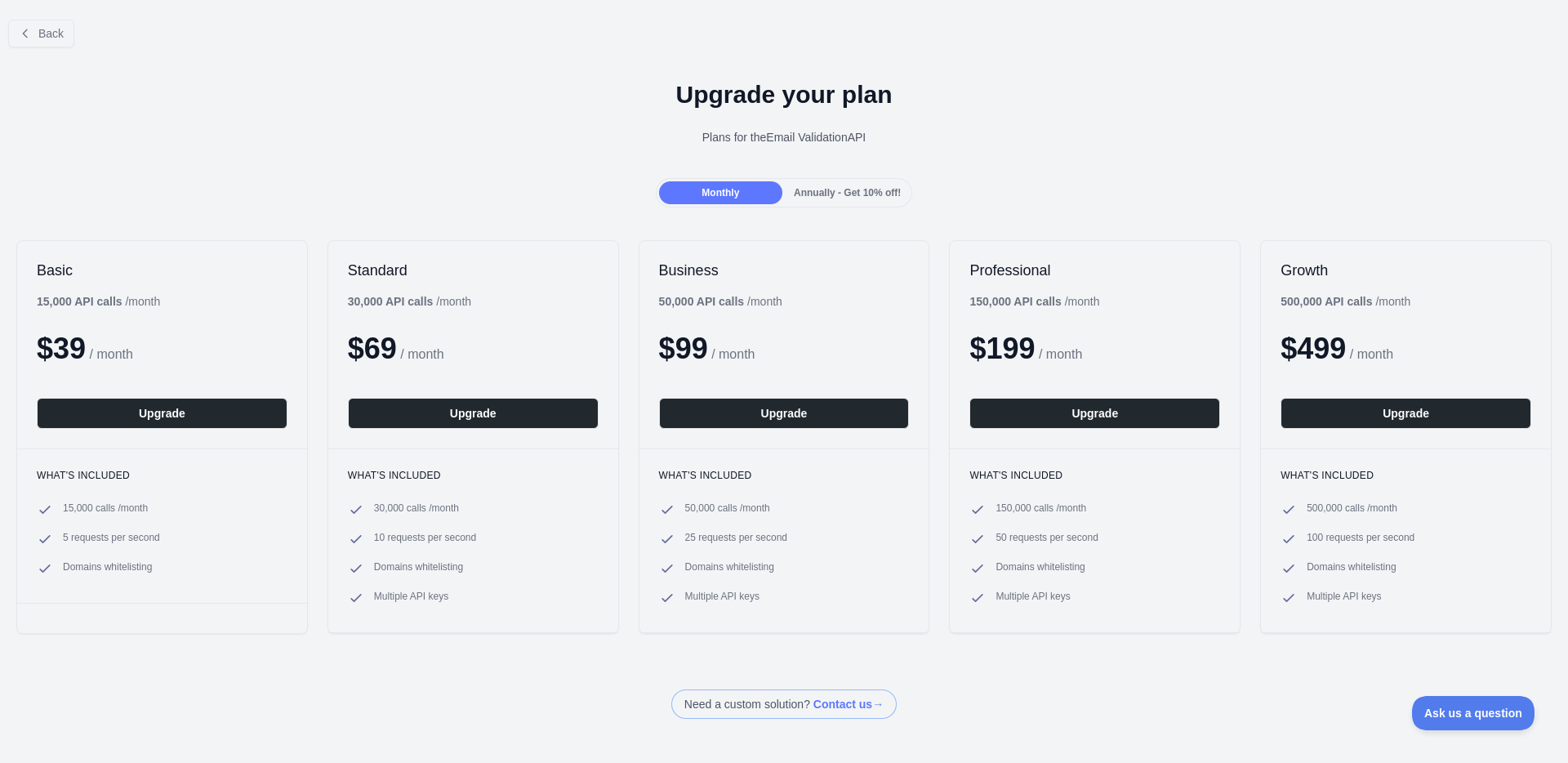
click at [865, 189] on span "Annually - Get 10% off!" at bounding box center [848, 193] width 107 height 12
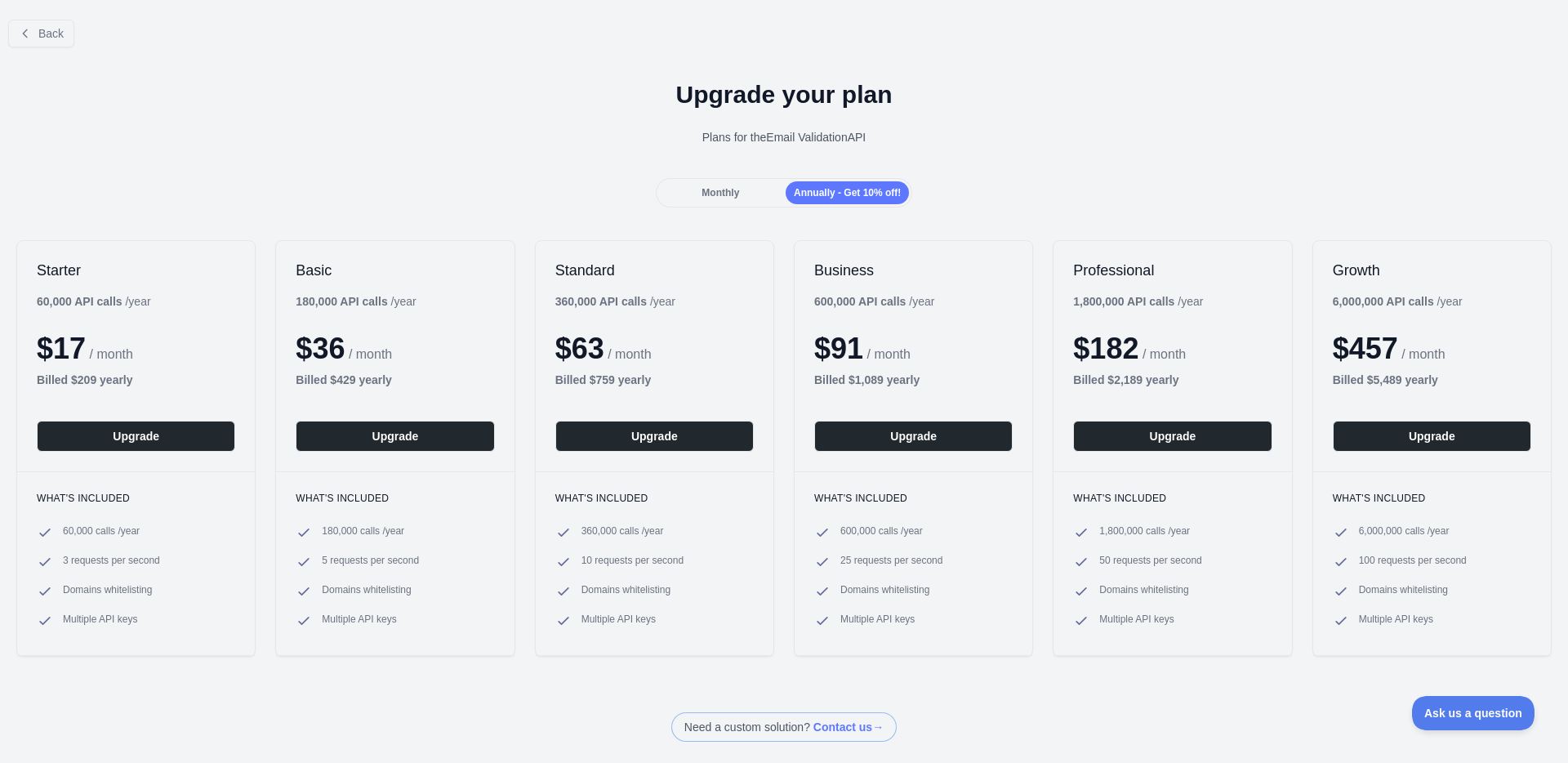
click at [544, 220] on div "Back Upgrade your plan Plans for the Email Validation API Monthly Annually - Ge…" at bounding box center [784, 374] width 1568 height 735
click at [543, 220] on div "Back Upgrade your plan Plans for the Email Validation API Monthly Annually - Ge…" at bounding box center [784, 374] width 1568 height 735
click at [452, 183] on div "Monthly Annually - Get 10% off!" at bounding box center [784, 192] width 1568 height 29
click at [435, 187] on div "Monthly Annually - Get 10% off!" at bounding box center [784, 192] width 1568 height 29
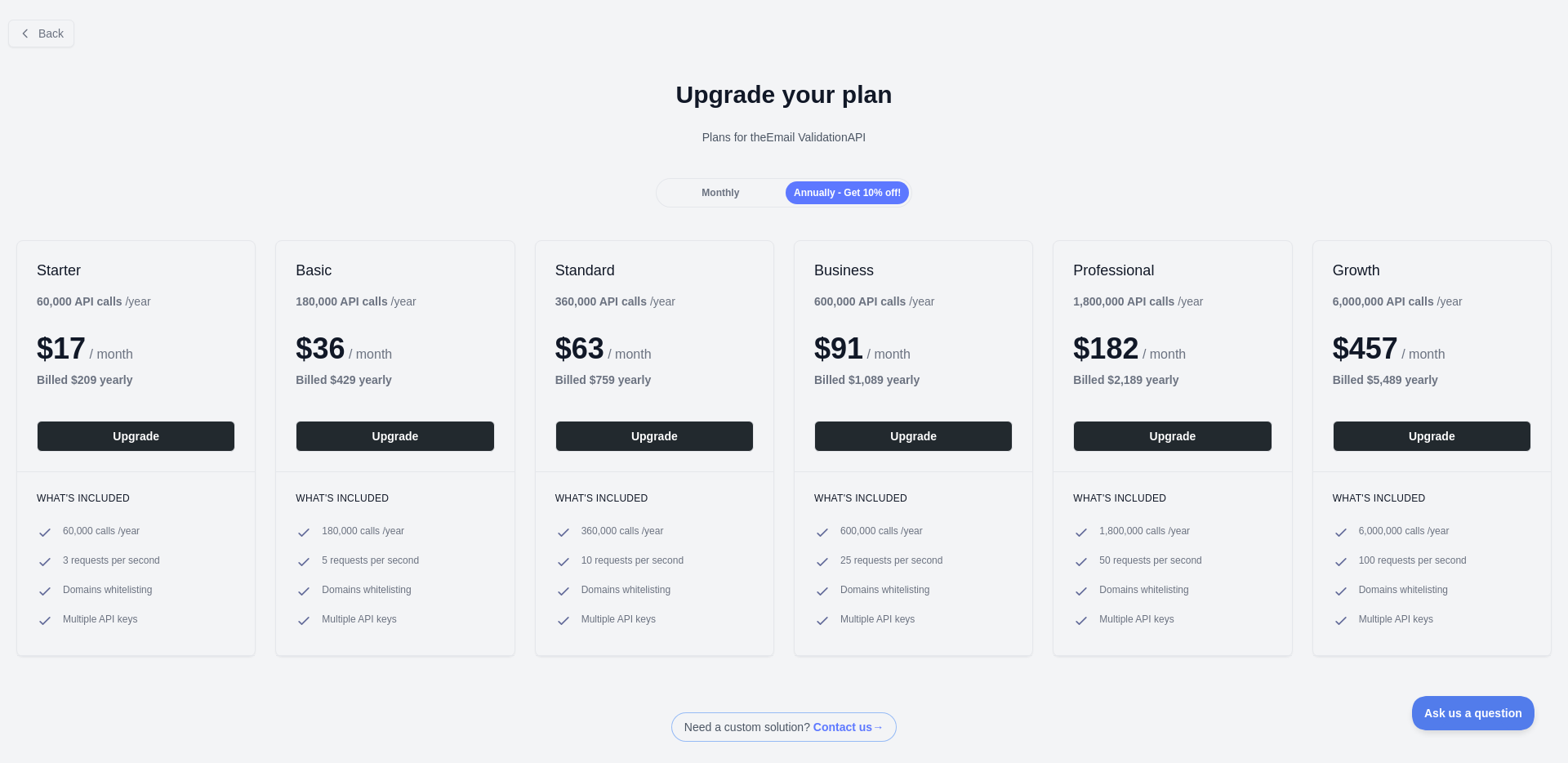
click at [435, 187] on div "Monthly Annually - Get 10% off!" at bounding box center [784, 192] width 1568 height 29
click at [435, 192] on div "Monthly Annually - Get 10% off!" at bounding box center [784, 192] width 1568 height 29
click at [433, 192] on div "Monthly Annually - Get 10% off!" at bounding box center [784, 192] width 1568 height 29
click at [485, 221] on div "Back Upgrade your plan Plans for the Email Validation API Monthly Annually - Ge…" at bounding box center [784, 374] width 1568 height 735
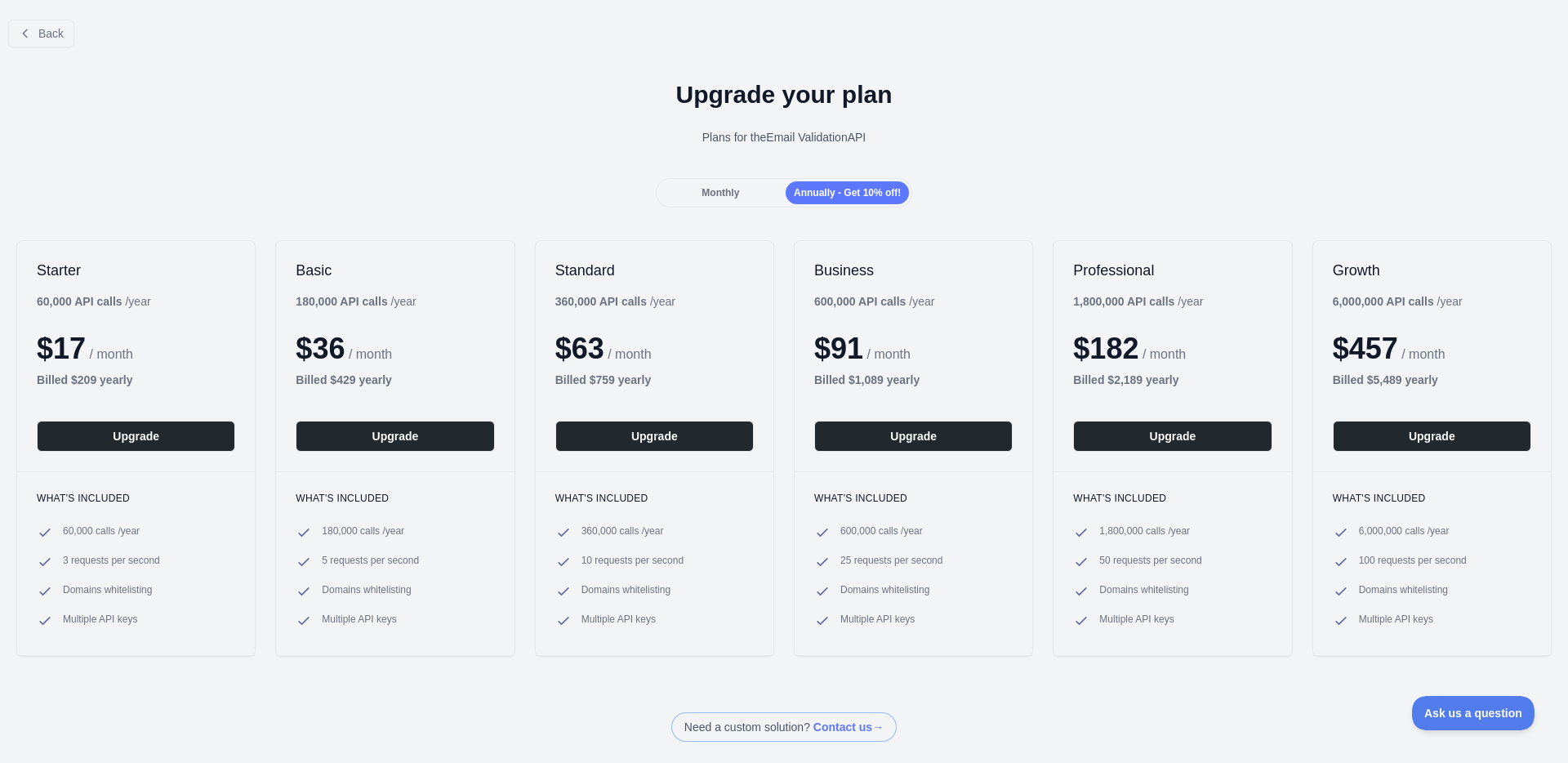
click at [710, 195] on span "Monthly" at bounding box center [720, 193] width 38 height 12
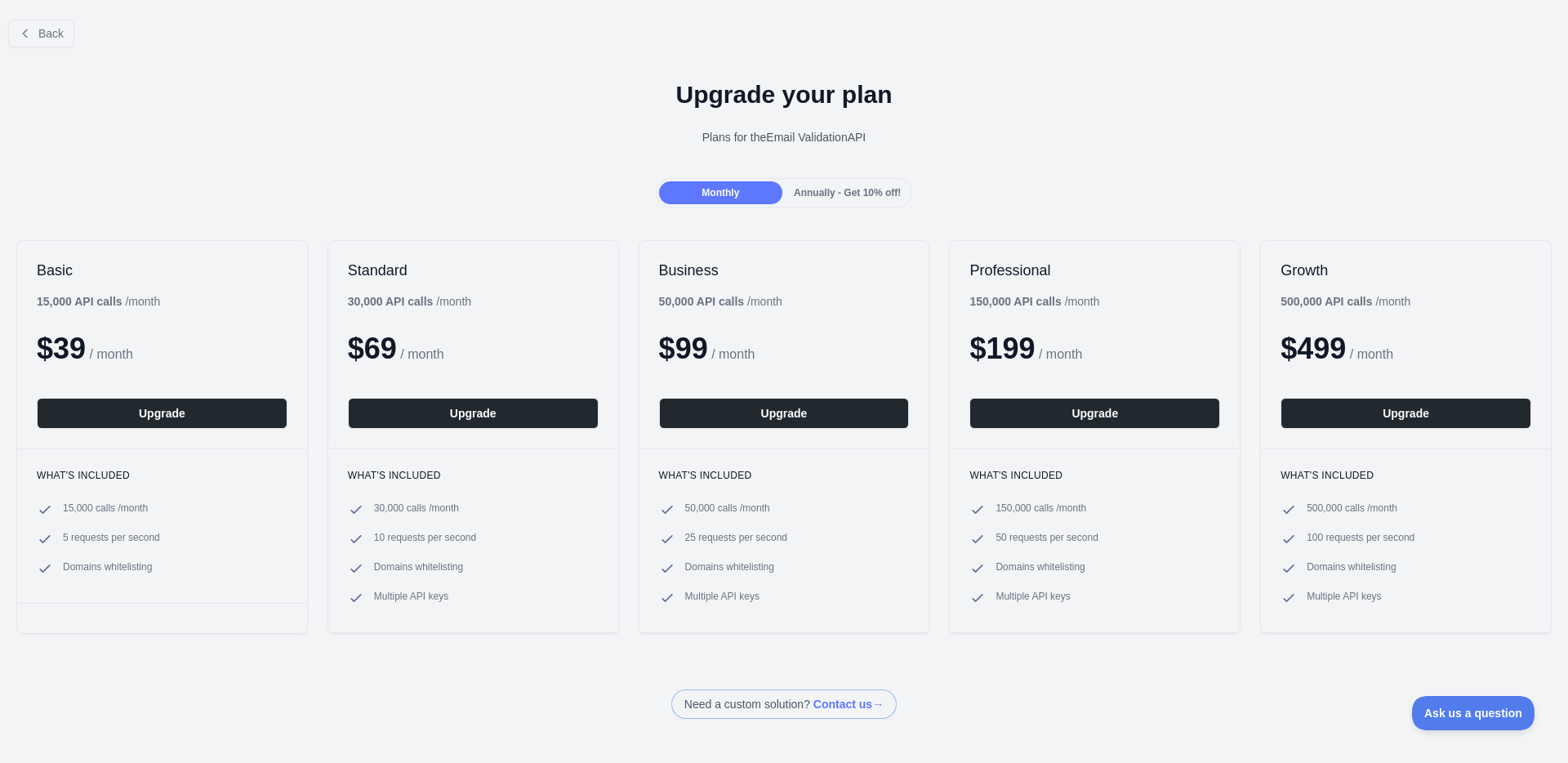
click at [537, 156] on div "Upgrade your plan Plans for the Email Validation API" at bounding box center [784, 119] width 1568 height 118
click at [542, 224] on div "Basic 15,000 API calls / month $ 39 / month Upgrade What's included 15,000 call…" at bounding box center [784, 437] width 1568 height 426
click at [227, 110] on div "Upgrade your plan Plans for the Email Validation API" at bounding box center [784, 119] width 1568 height 118
click at [237, 130] on div "Plans for the Email Validation API" at bounding box center [784, 137] width 1542 height 17
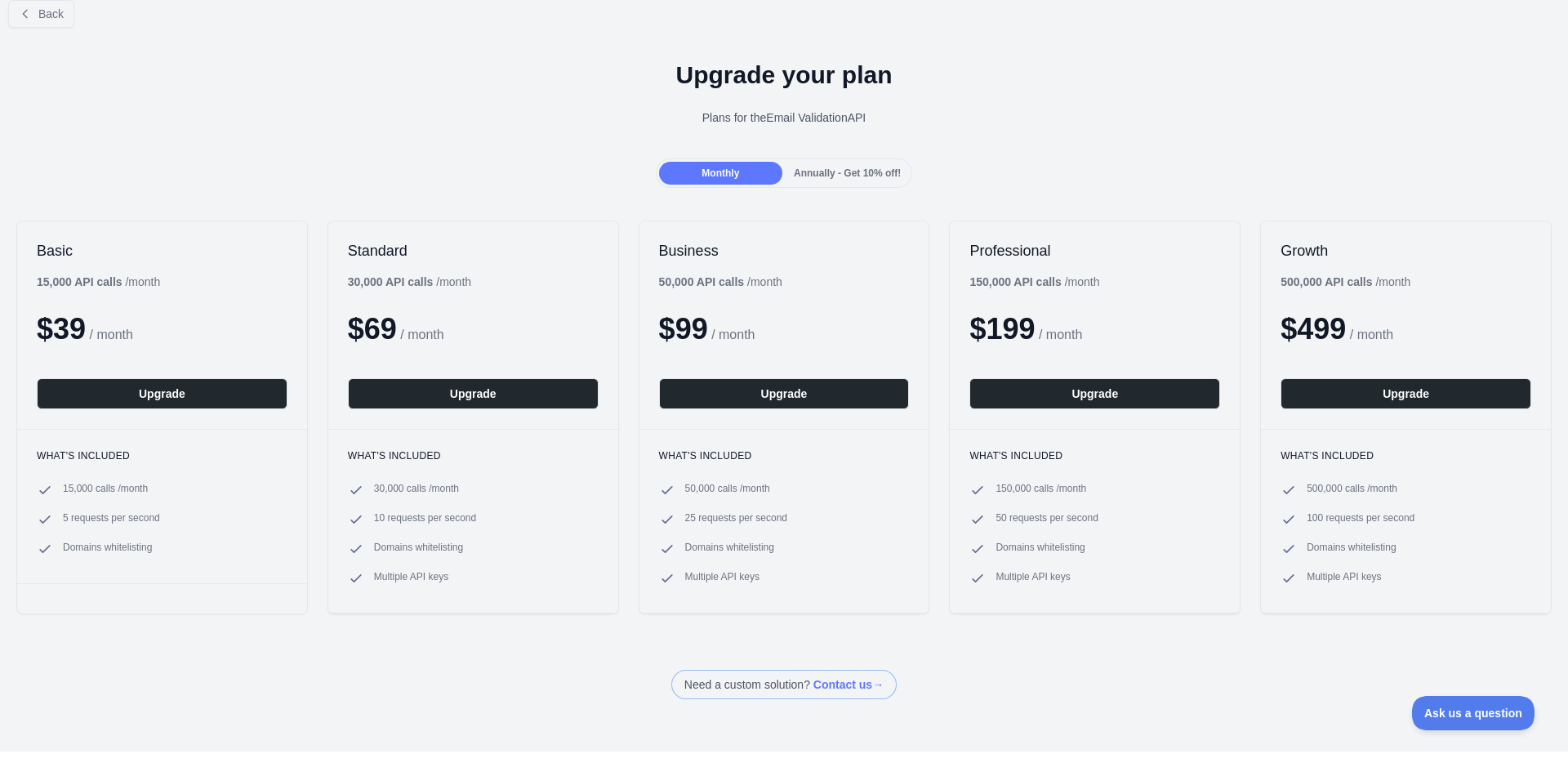
scroll to position [30, 0]
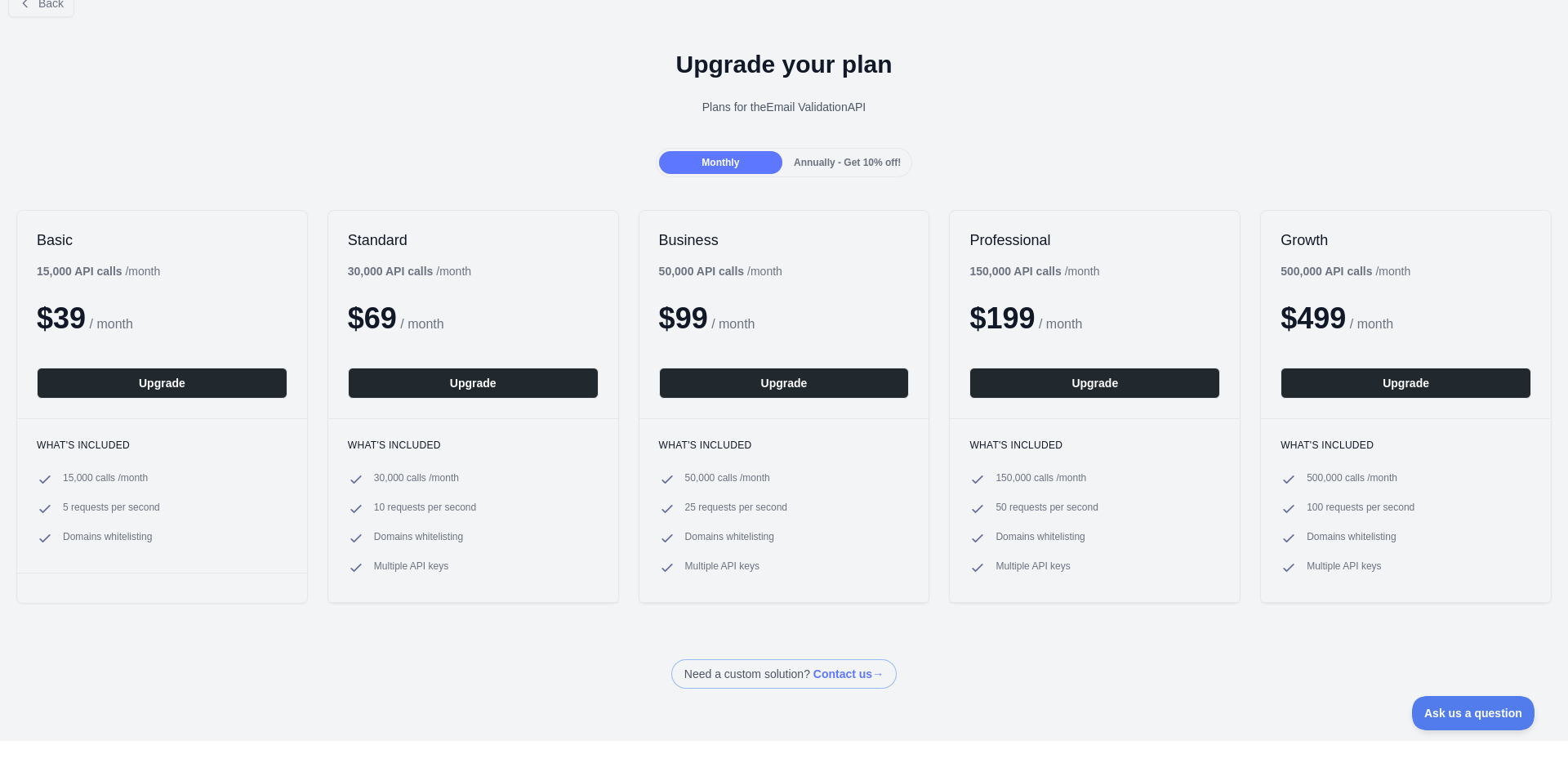
click at [404, 160] on div "Monthly Annually - Get 10% off!" at bounding box center [784, 162] width 1568 height 29
click at [392, 74] on h1 "Upgrade your plan" at bounding box center [784, 64] width 1542 height 29
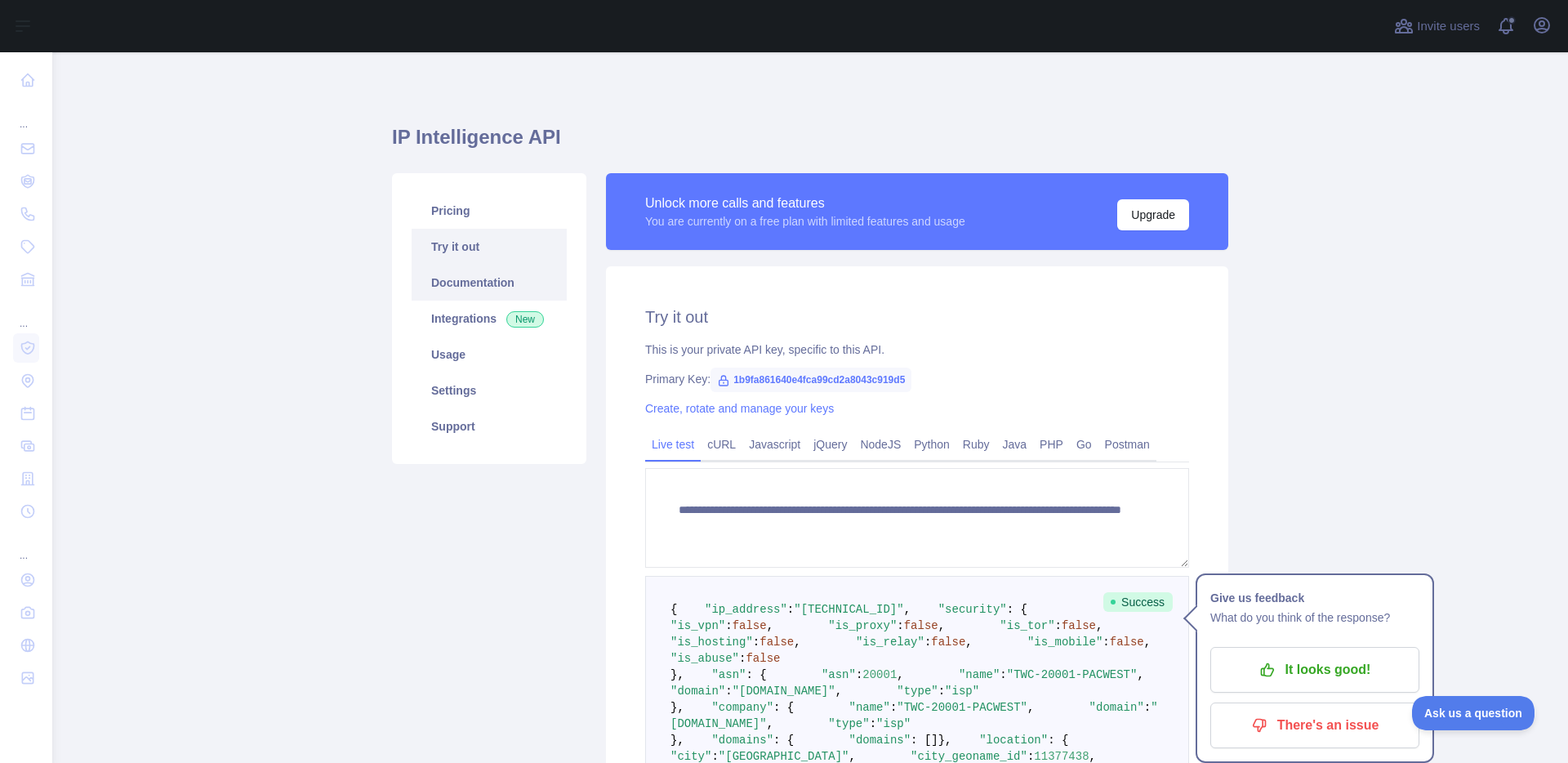
click at [492, 287] on link "Documentation" at bounding box center [490, 282] width 155 height 36
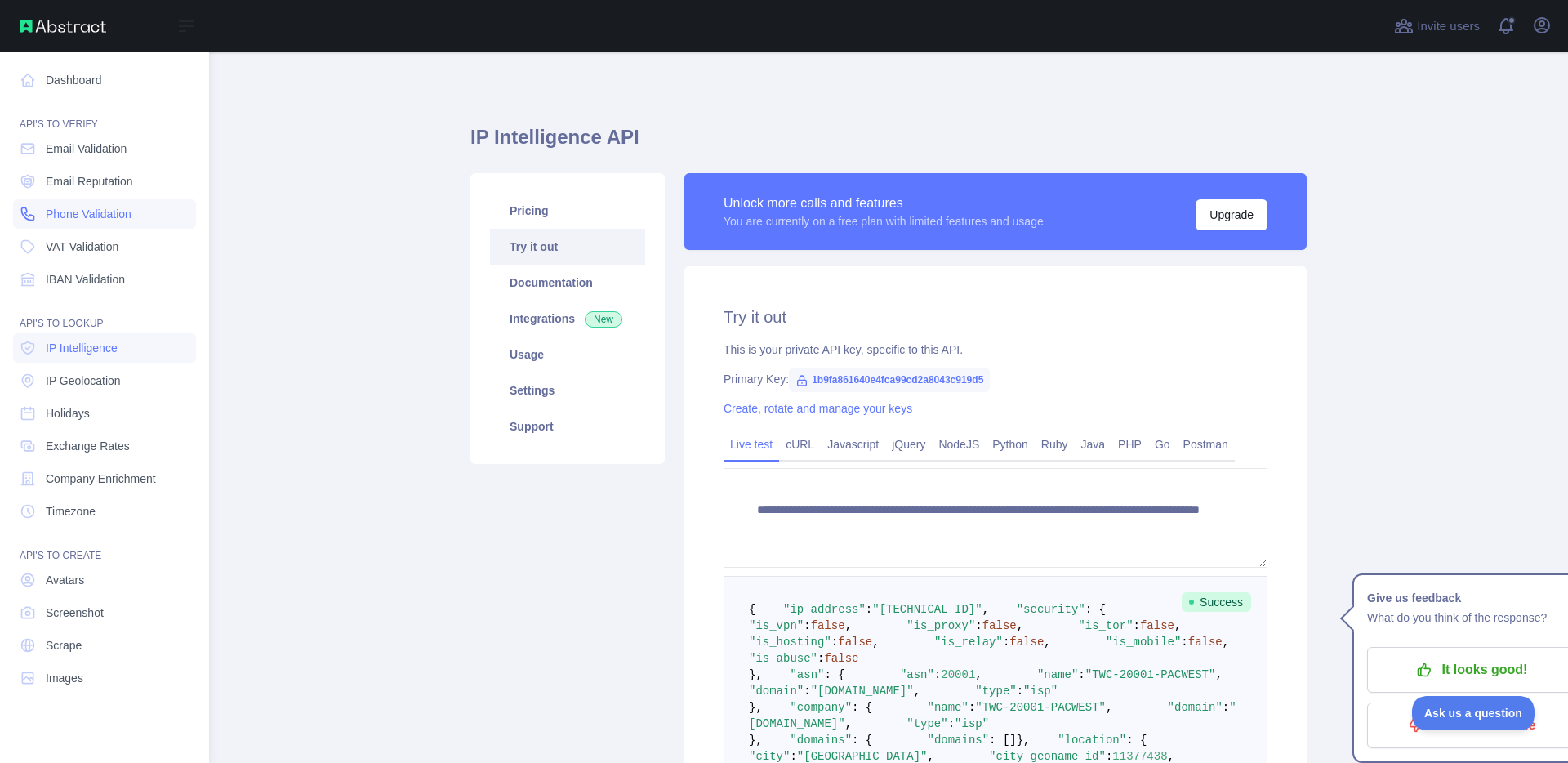
click at [59, 216] on span "Phone Validation" at bounding box center [89, 214] width 86 height 17
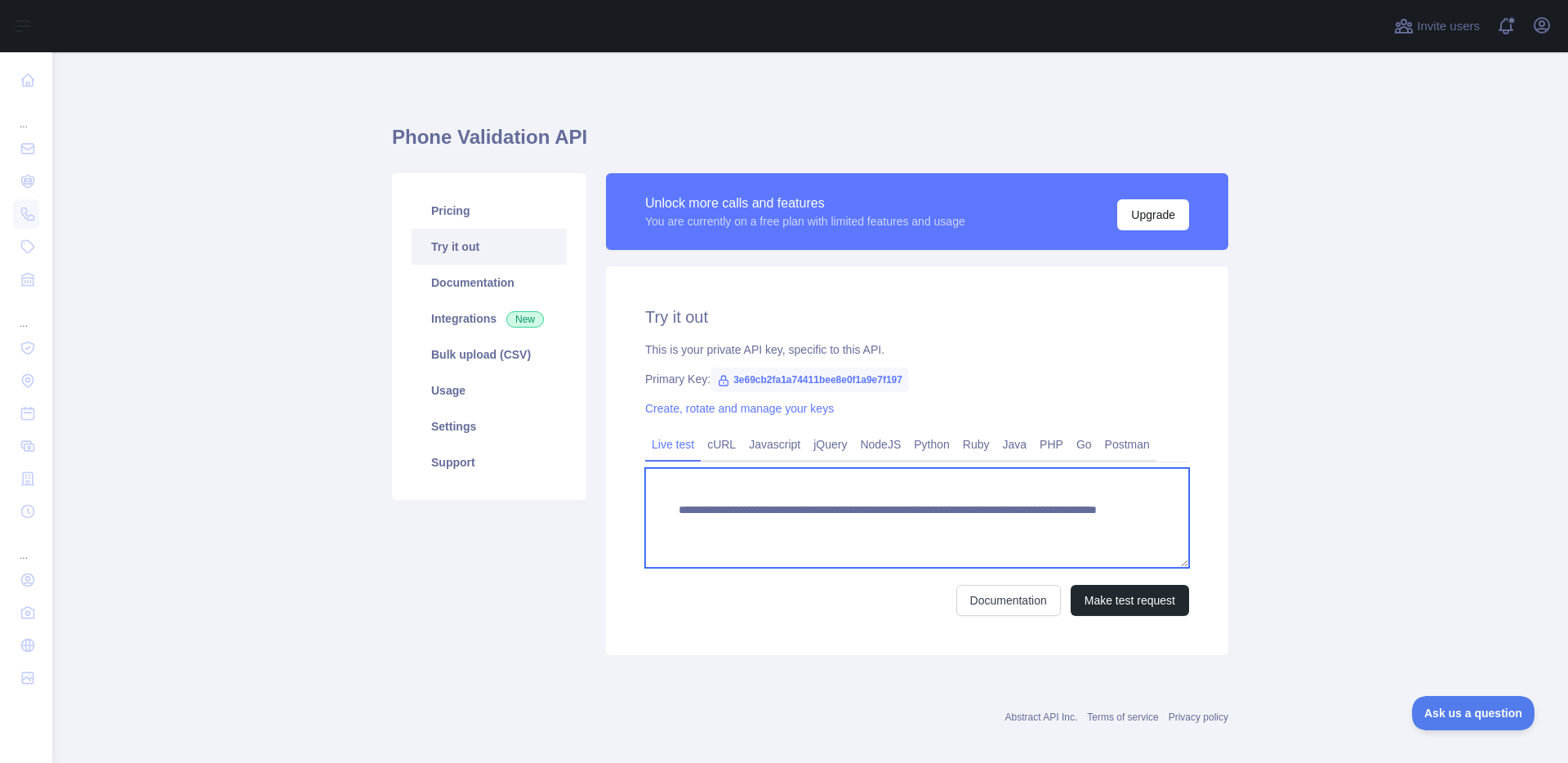
drag, startPoint x: 1039, startPoint y: 525, endPoint x: 970, endPoint y: 529, distance: 69.1
click at [970, 529] on textarea "**********" at bounding box center [917, 517] width 544 height 99
type textarea "**********"
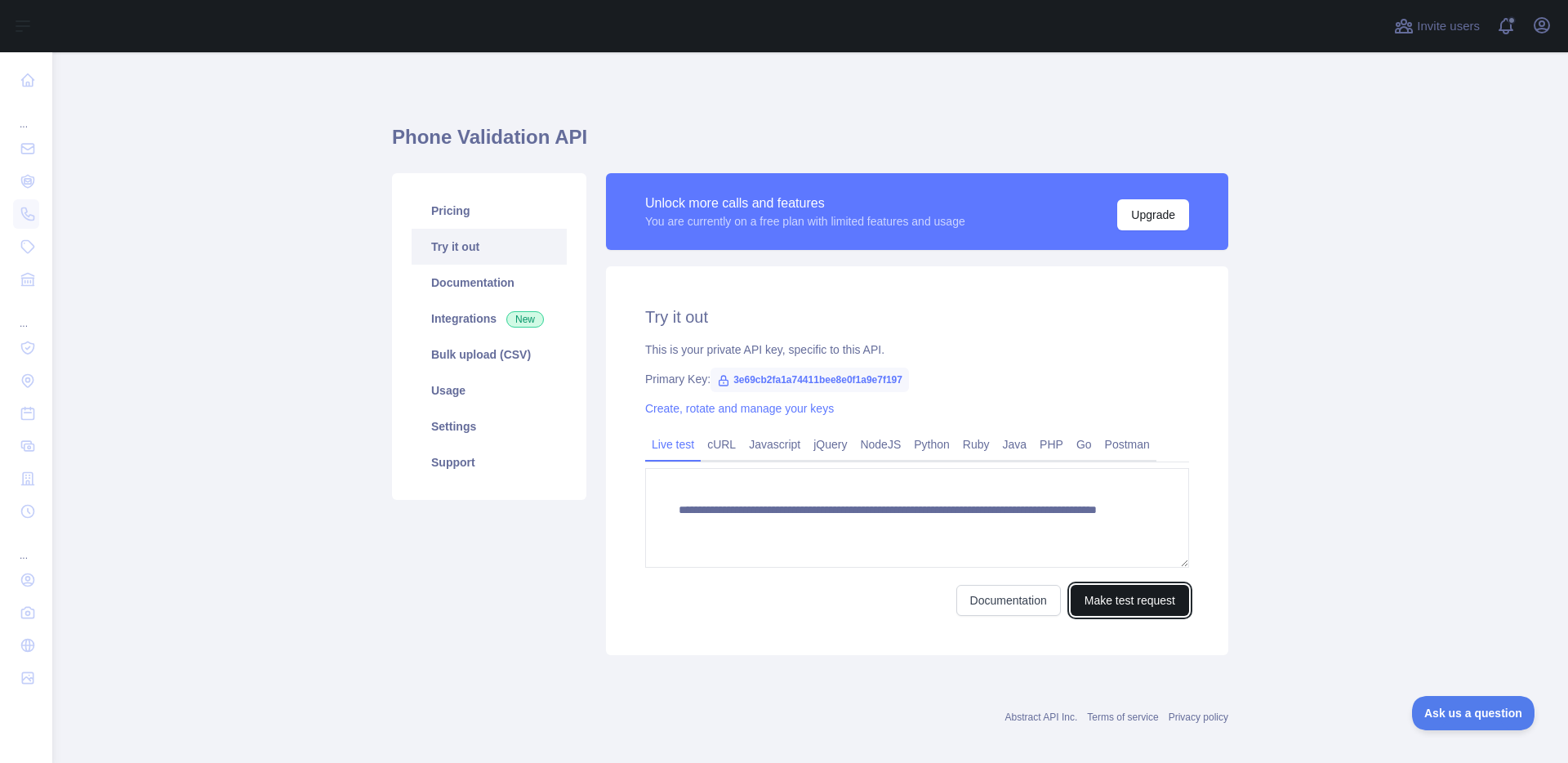
click at [1099, 612] on button "Make test request" at bounding box center [1130, 600] width 119 height 31
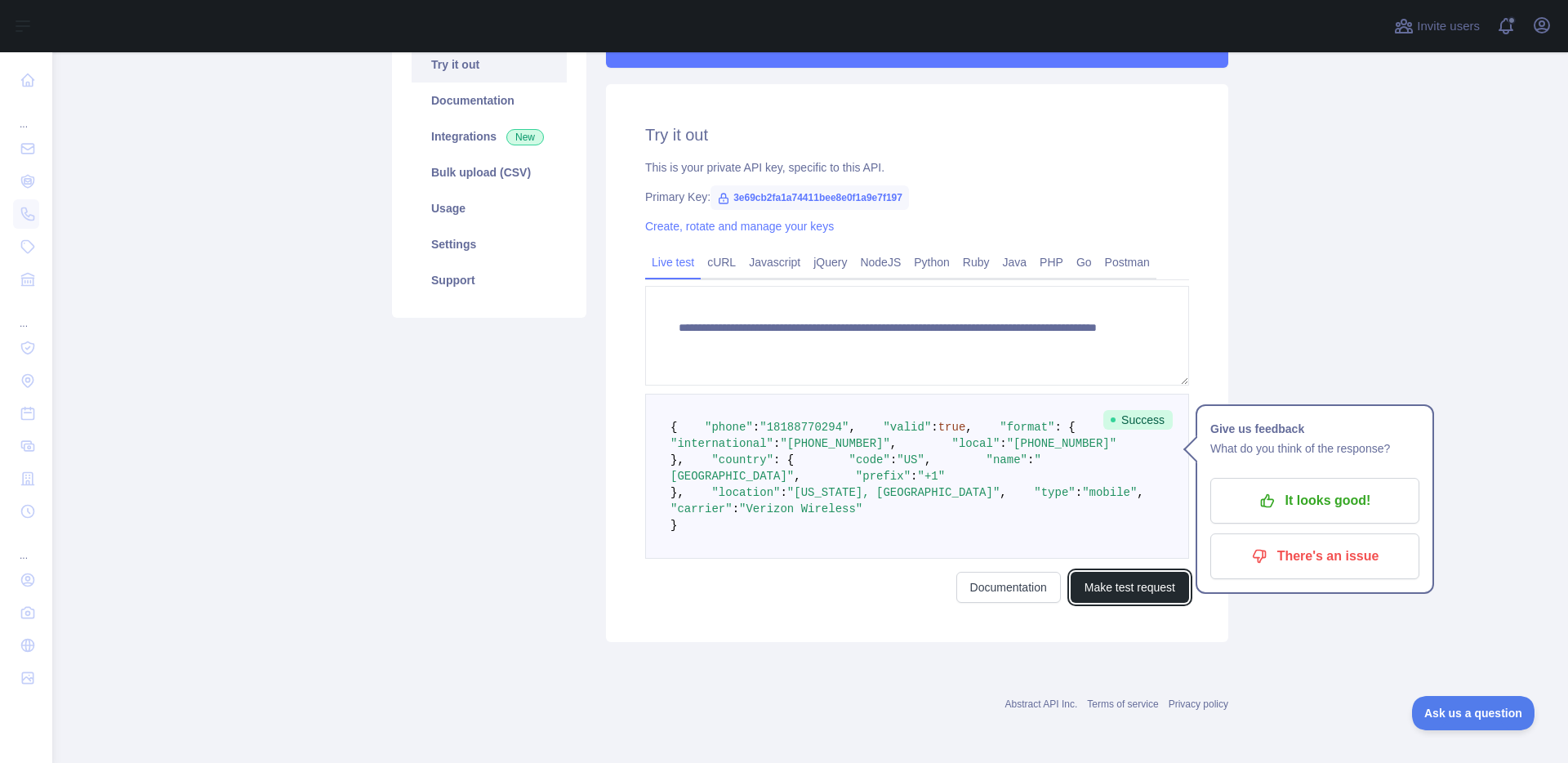
scroll to position [318, 0]
click at [422, 259] on div "Pricing Try it out Documentation Integrations New Bulk upload (CSV) Usage Setti…" at bounding box center [489, 316] width 214 height 651
click at [552, 292] on div "Pricing Try it out Documentation Integrations New Bulk upload (CSV) Usage Setti…" at bounding box center [489, 316] width 214 height 651
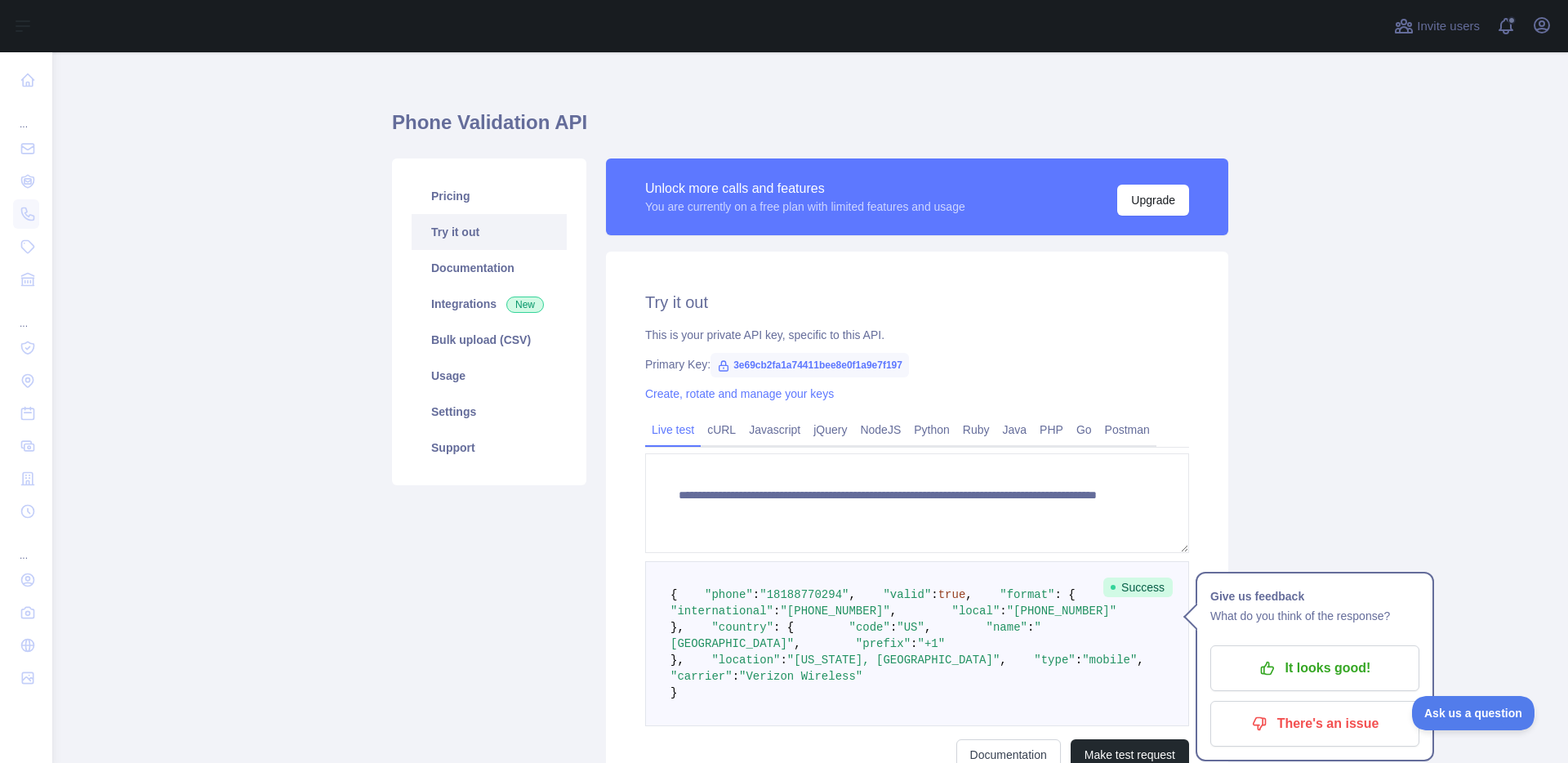
click at [348, 336] on main "**********" at bounding box center [811, 408] width 1516 height 710
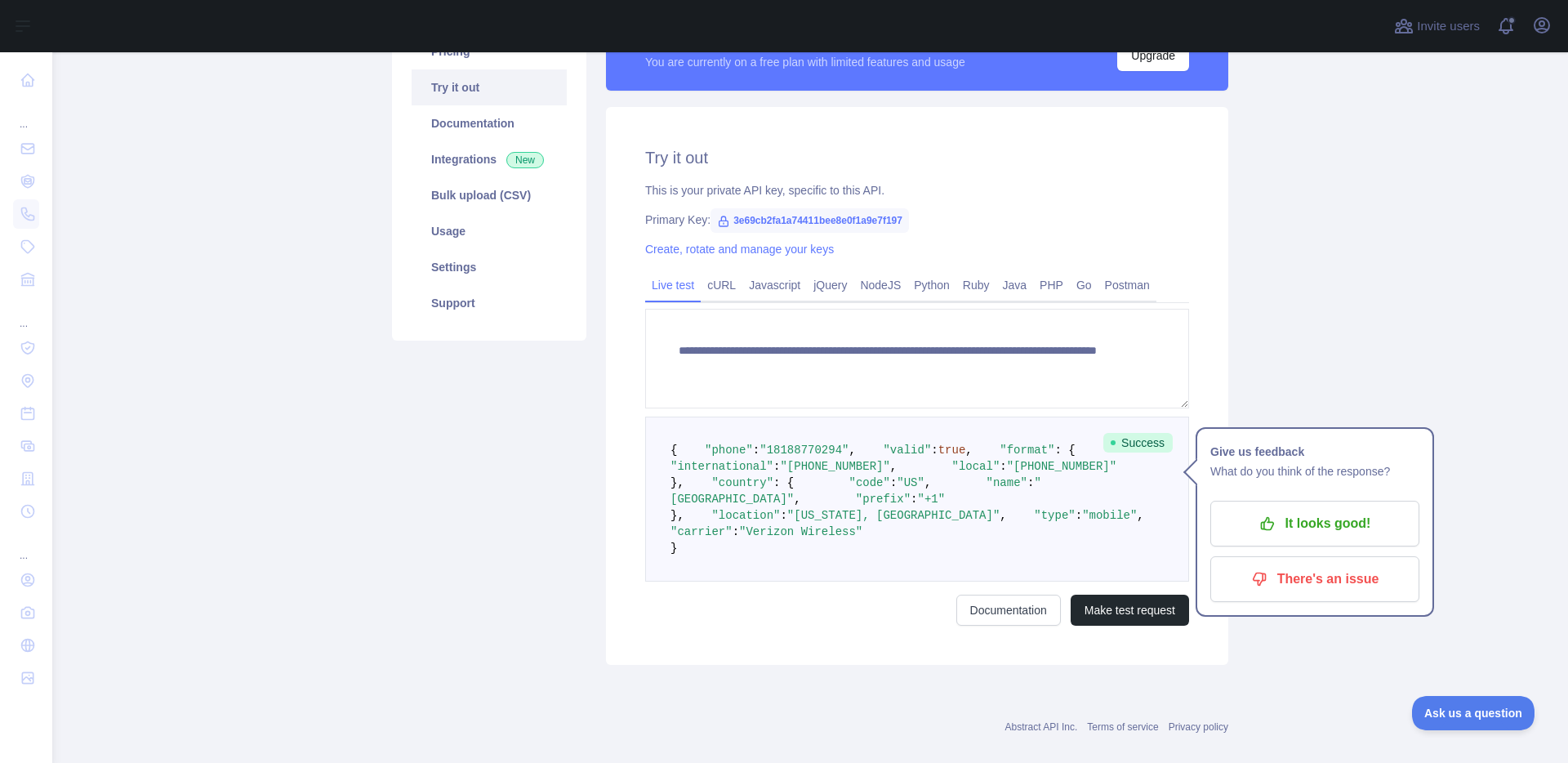
click at [348, 336] on main "**********" at bounding box center [811, 408] width 1516 height 710
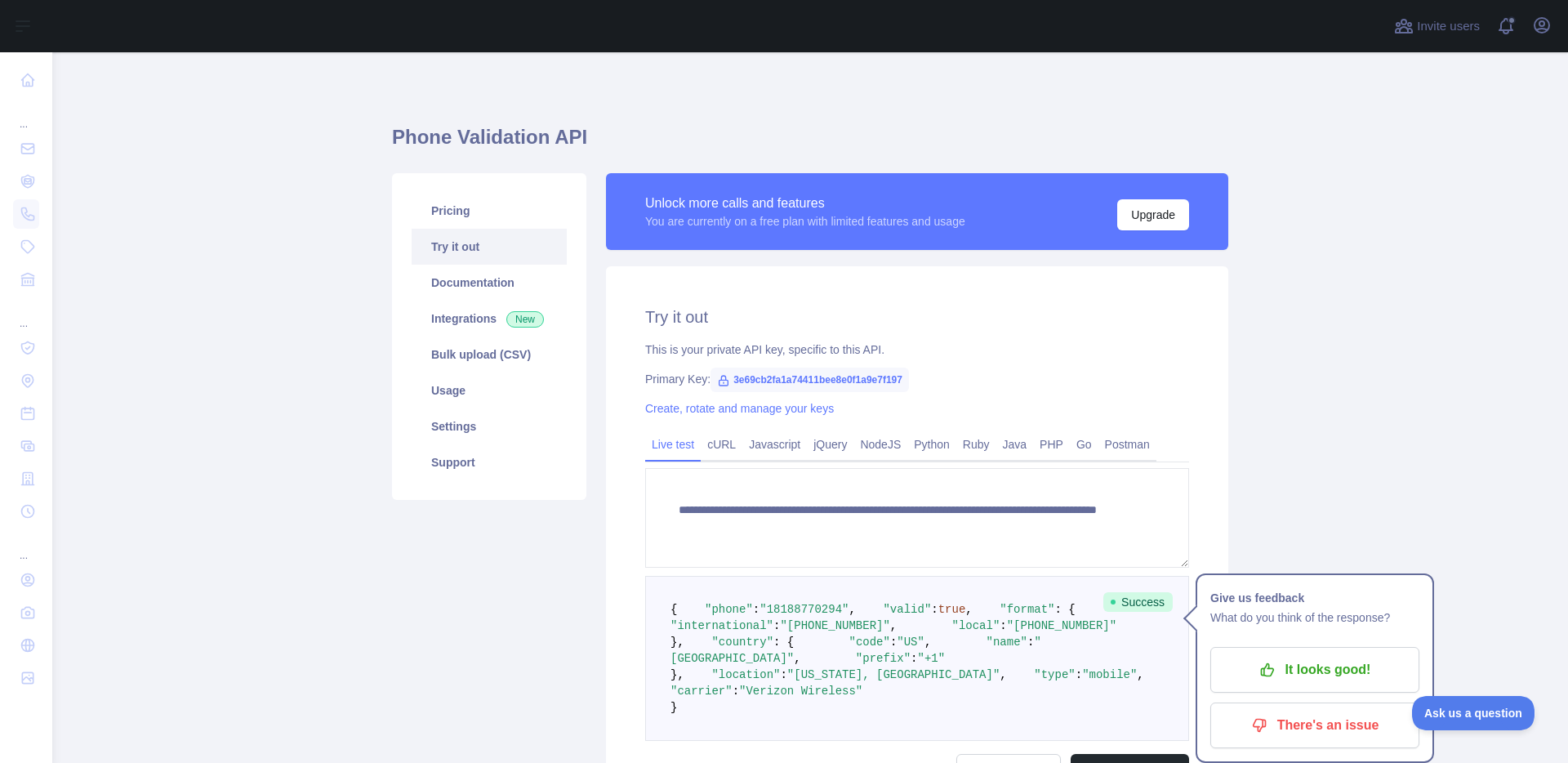
click at [311, 369] on main "**********" at bounding box center [811, 408] width 1516 height 710
click at [854, 65] on div "**********" at bounding box center [810, 499] width 837 height 893
click at [853, 65] on div "**********" at bounding box center [810, 499] width 837 height 893
click at [276, 178] on main "**********" at bounding box center [811, 408] width 1516 height 710
click at [140, 88] on main "**********" at bounding box center [811, 408] width 1516 height 710
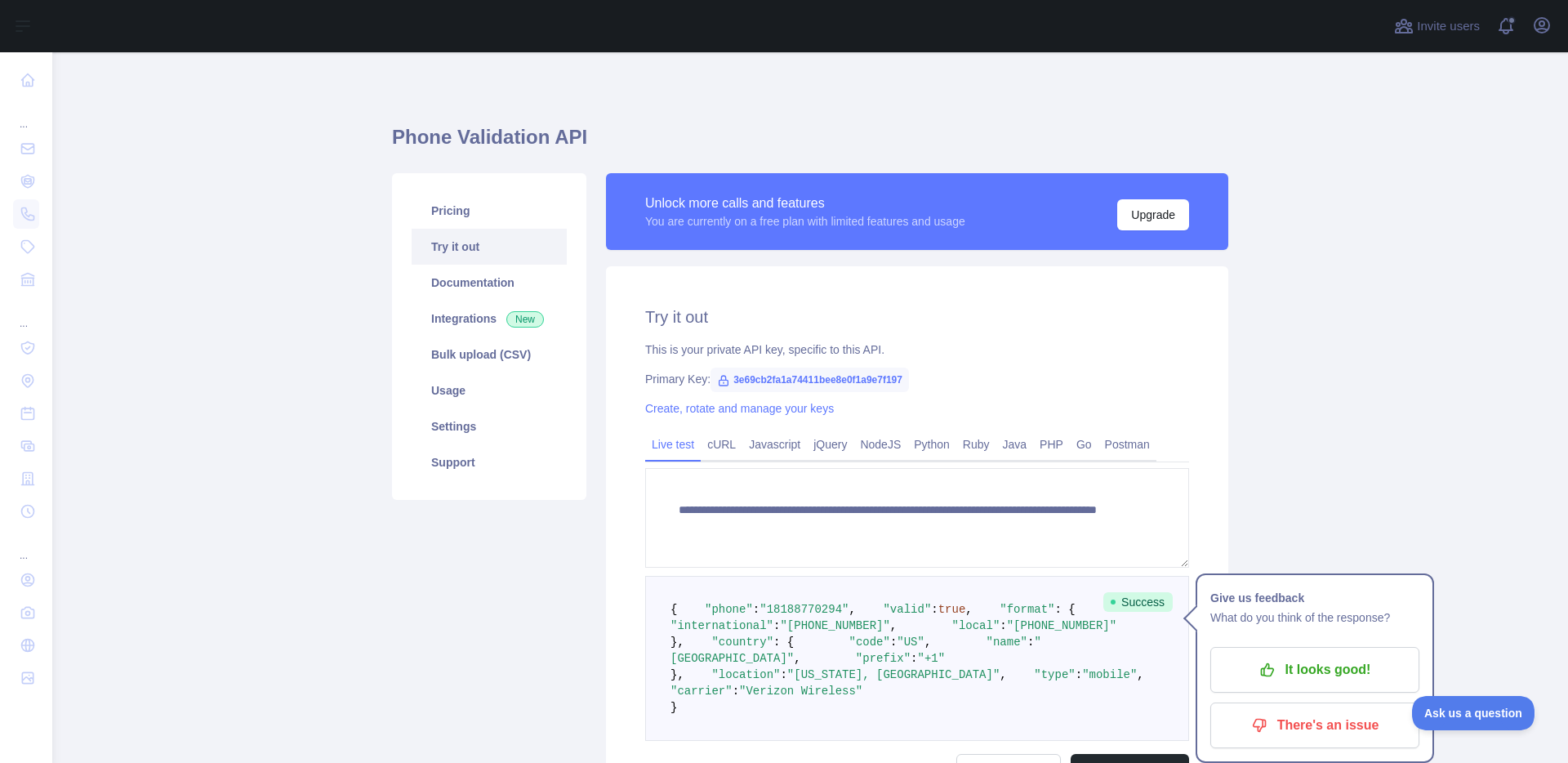
drag, startPoint x: 140, startPoint y: 88, endPoint x: 312, endPoint y: 38, distance: 179.1
click at [140, 88] on main "**********" at bounding box center [811, 408] width 1516 height 710
click at [1168, 136] on h1 "Phone Validation API" at bounding box center [810, 144] width 837 height 39
click at [1367, 155] on main "**********" at bounding box center [811, 408] width 1516 height 710
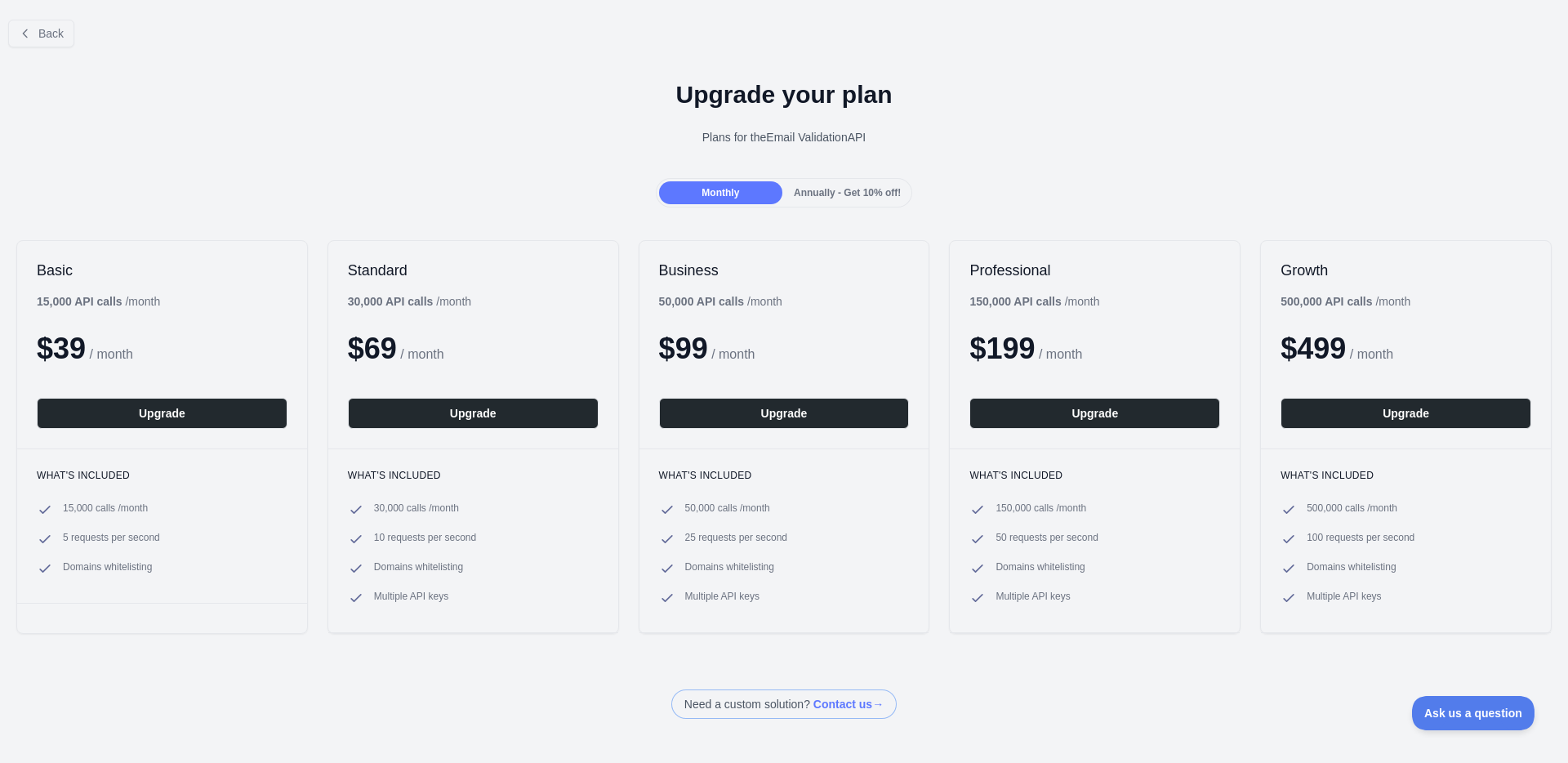
scroll to position [30, 0]
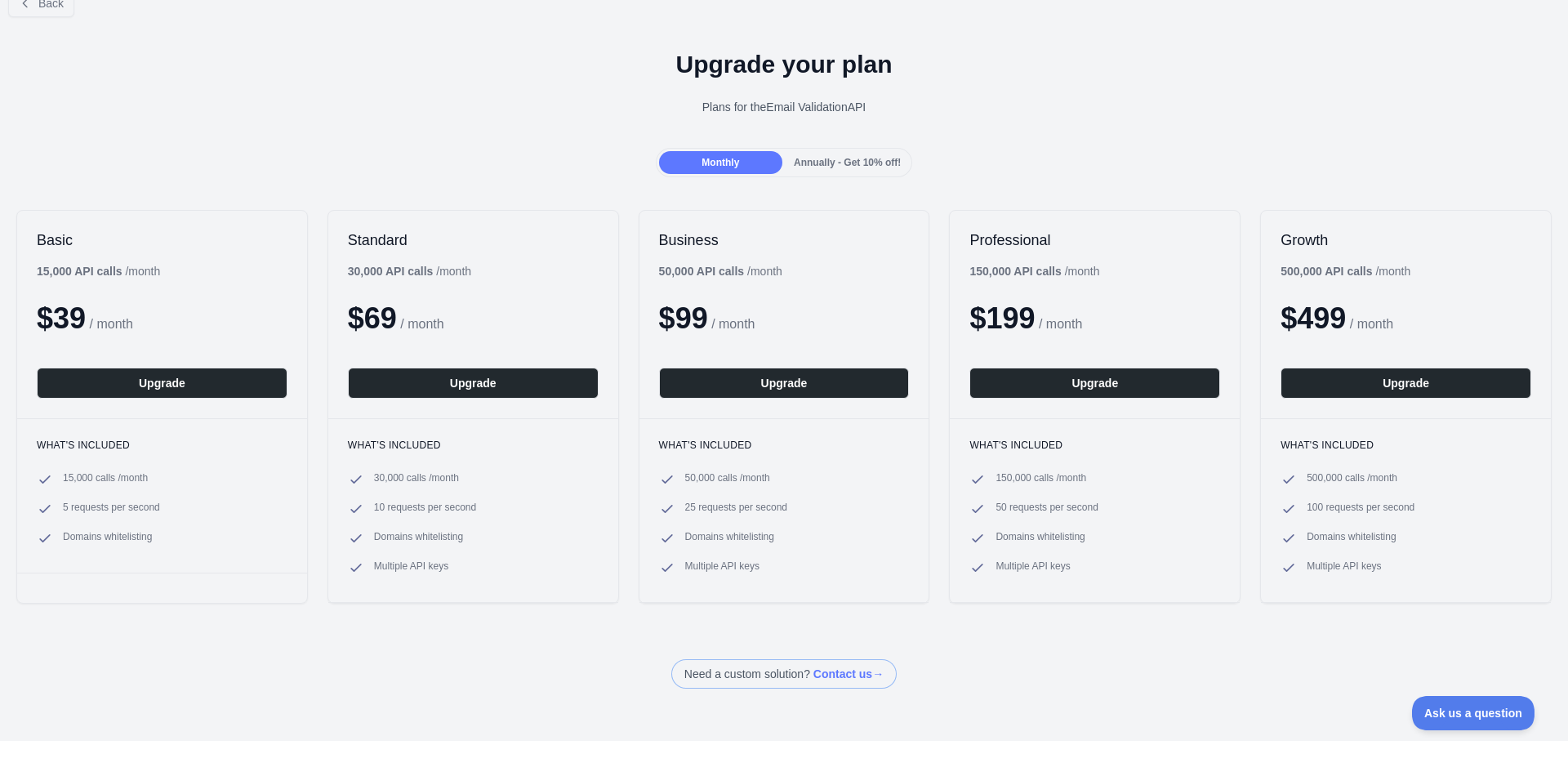
click at [437, 115] on div "Upgrade your plan Plans for the Email Validation API" at bounding box center [784, 89] width 1568 height 118
click at [850, 151] on div "Annually - Get 10% off!" at bounding box center [848, 162] width 124 height 23
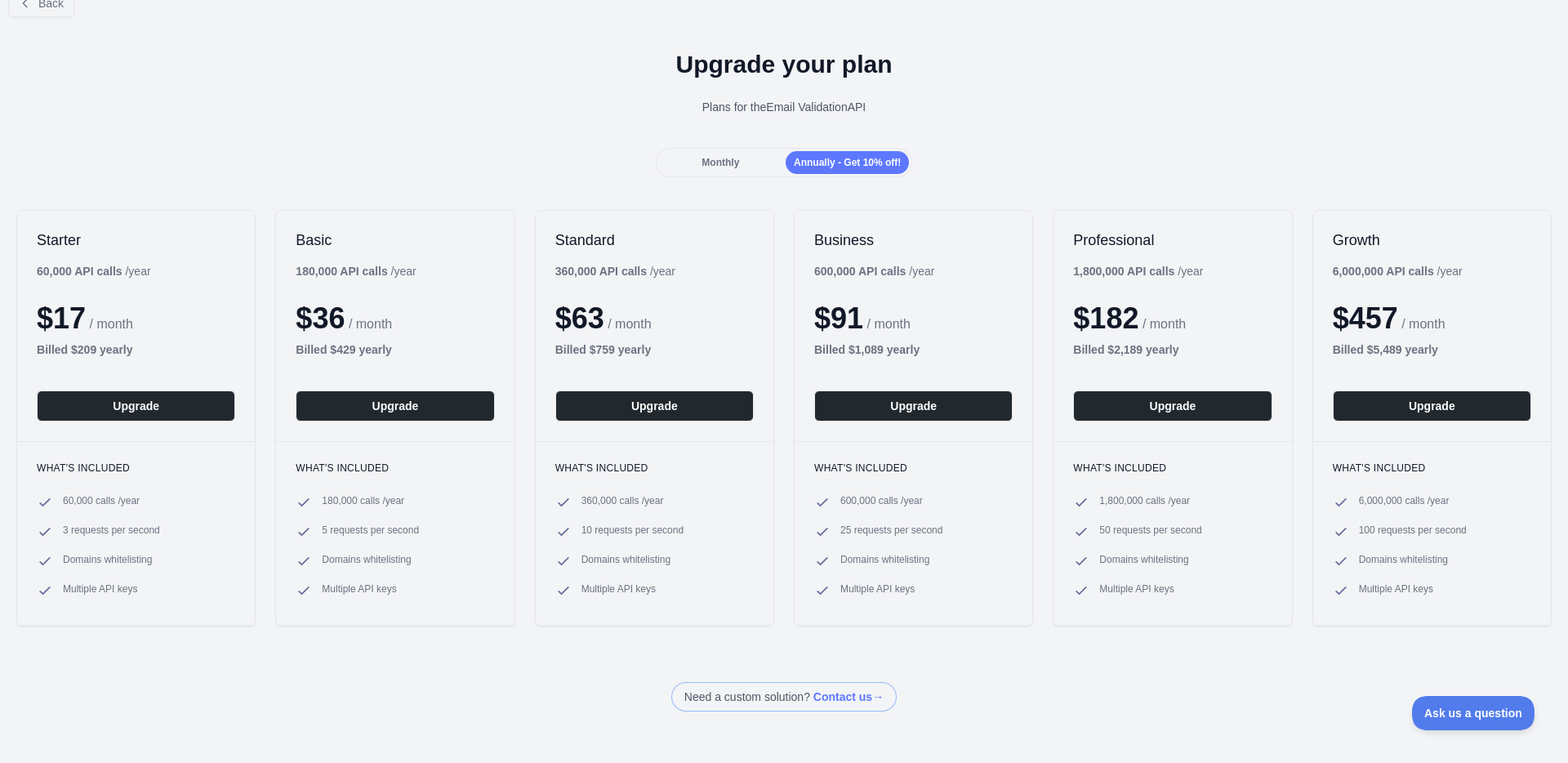
click at [752, 159] on div "Monthly" at bounding box center [721, 162] width 124 height 23
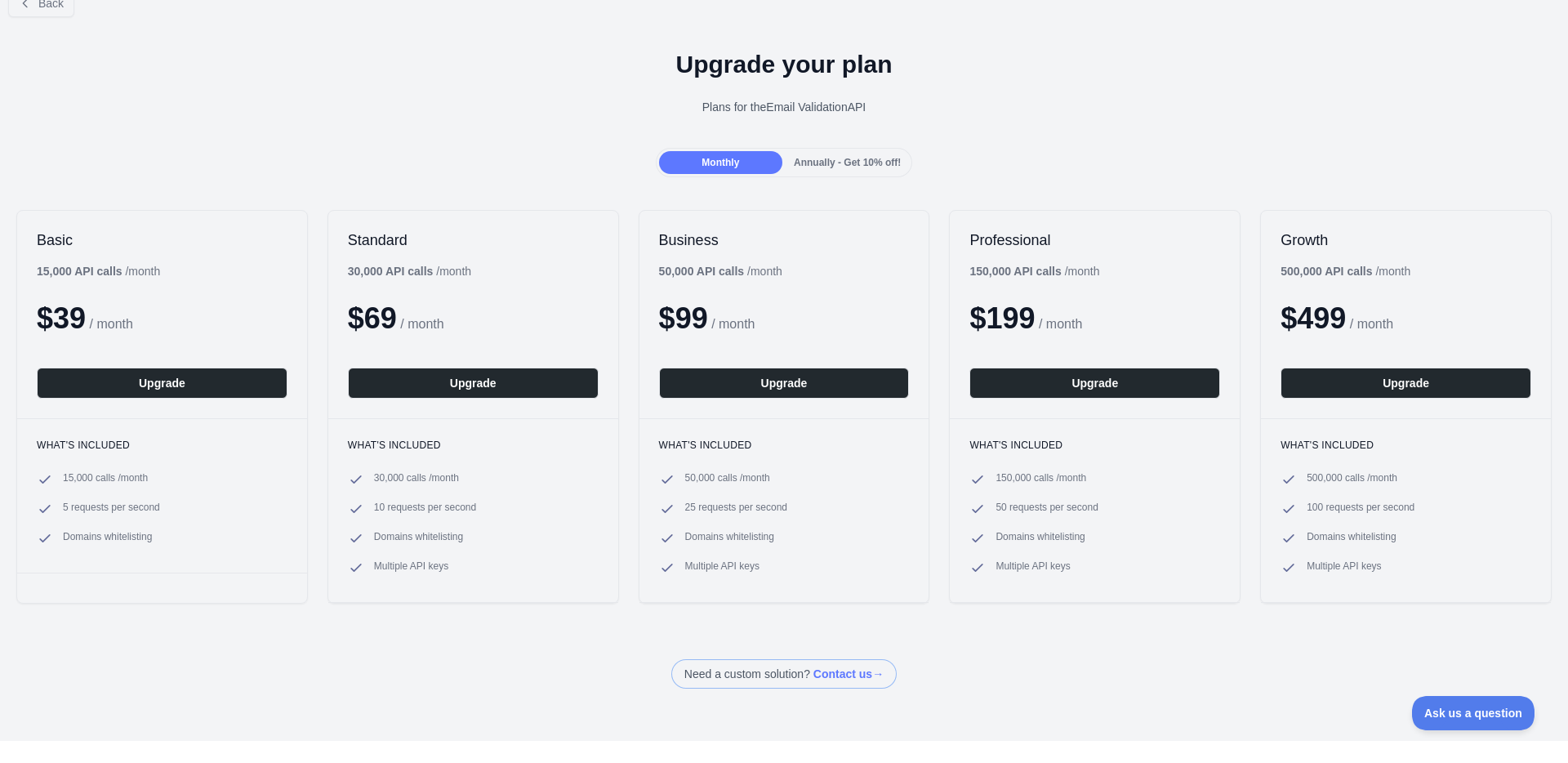
click at [834, 162] on span "Annually - Get 10% off!" at bounding box center [848, 163] width 107 height 12
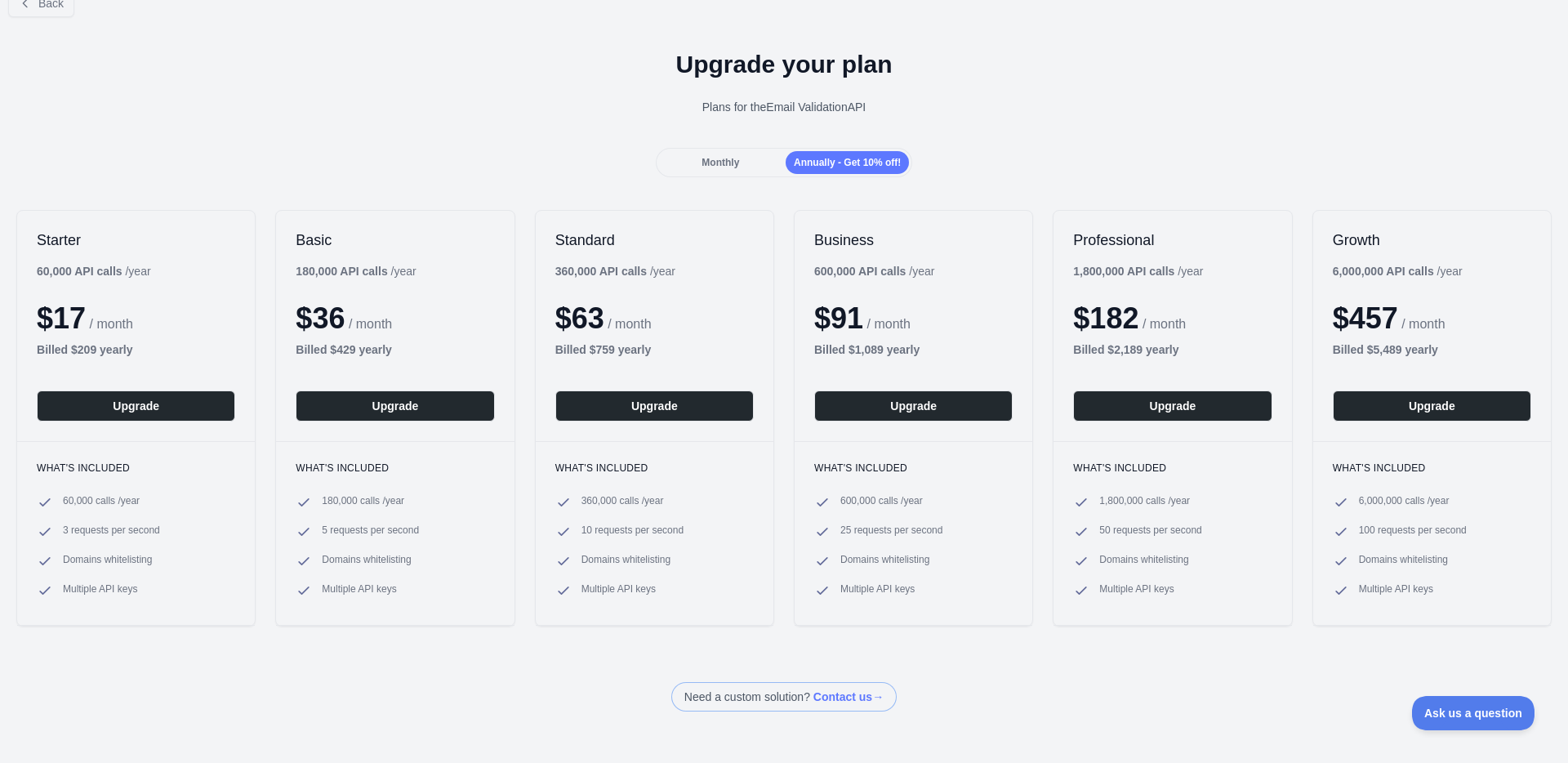
click at [736, 154] on div "Monthly" at bounding box center [721, 162] width 124 height 23
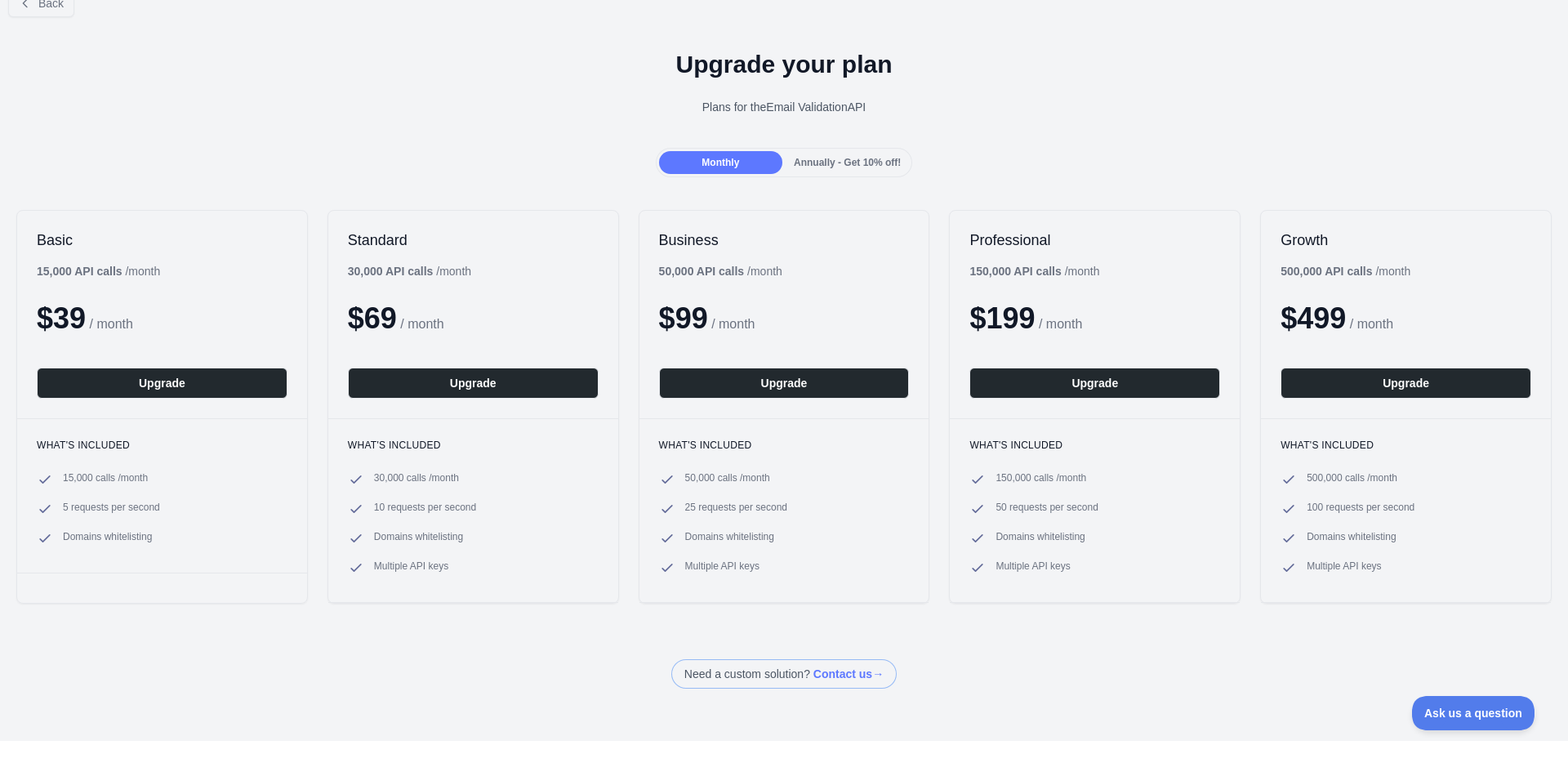
click at [802, 157] on span "Annually - Get 10% off!" at bounding box center [848, 163] width 107 height 12
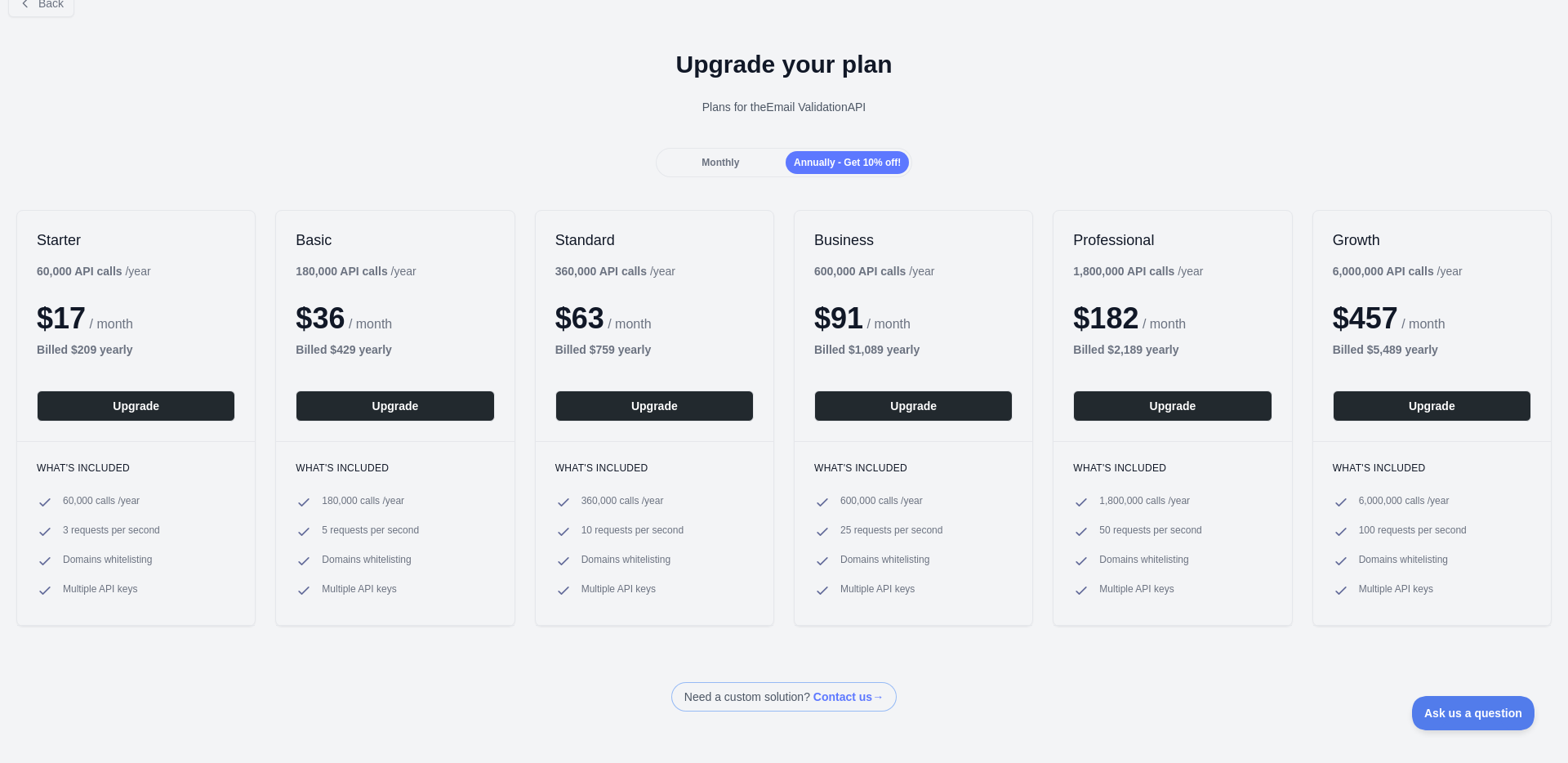
click at [748, 164] on div "Monthly" at bounding box center [721, 162] width 124 height 23
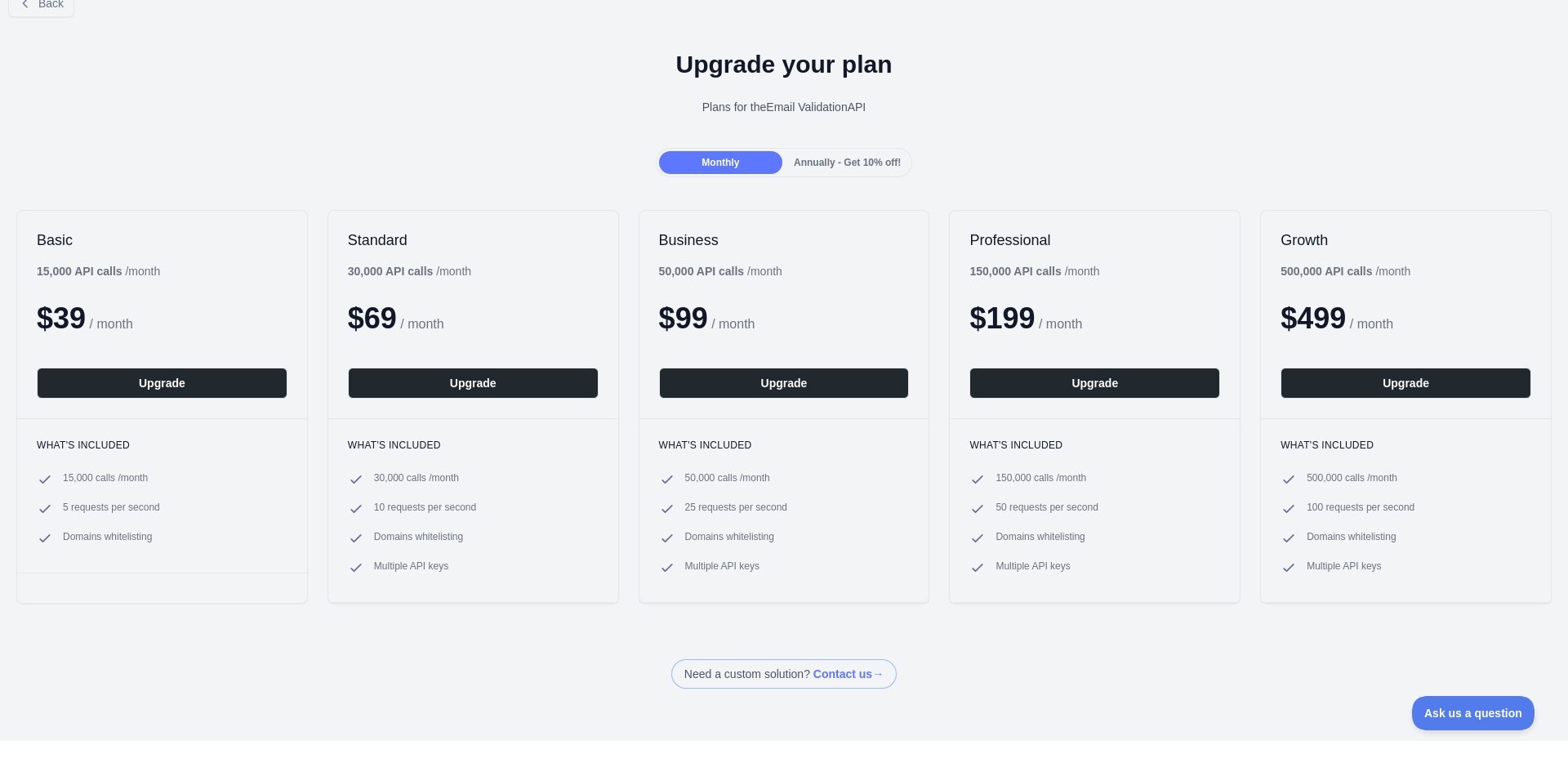
click at [853, 159] on span "Annually - Get 10% off!" at bounding box center [848, 163] width 107 height 12
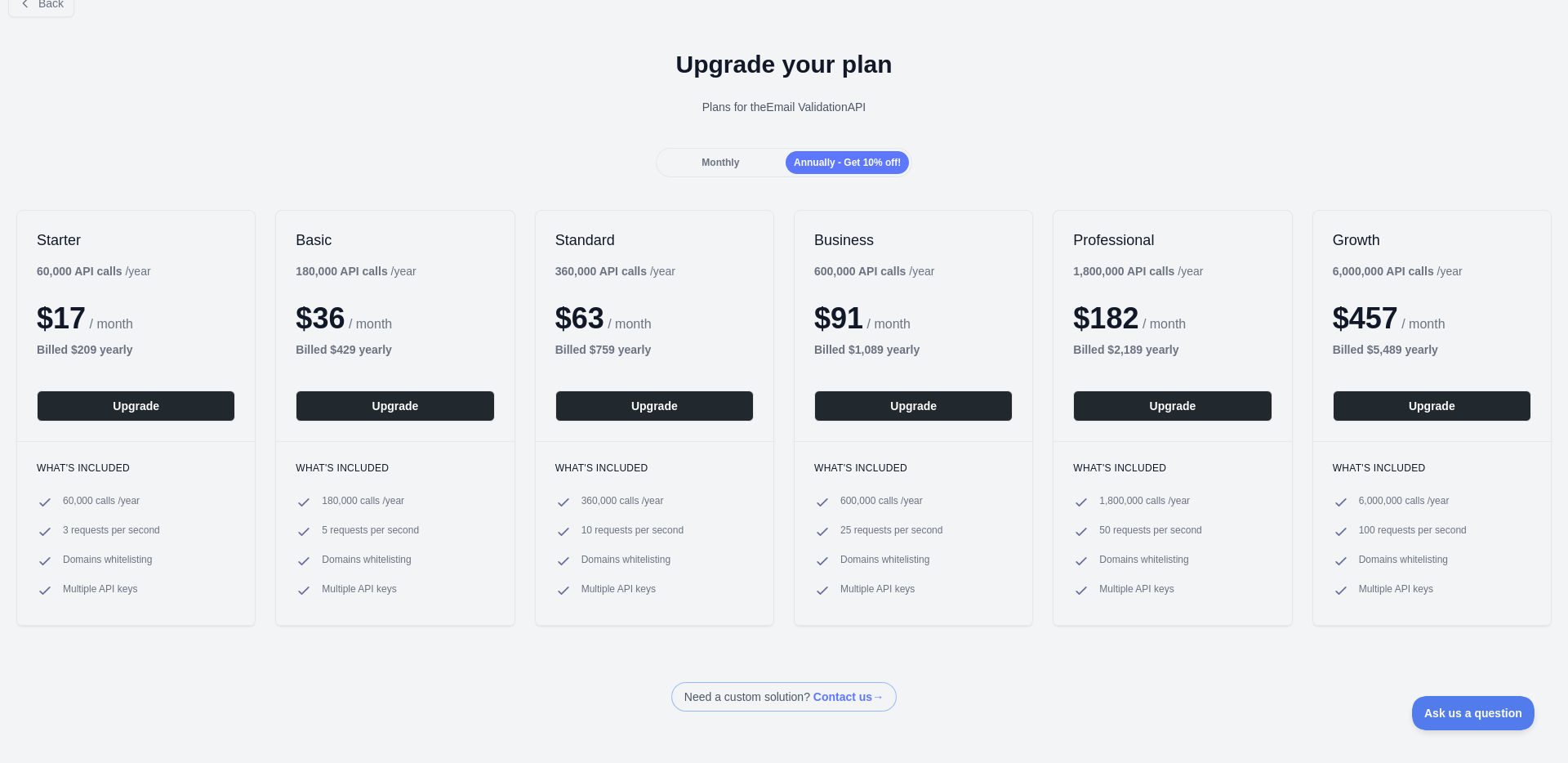
click at [766, 157] on div "Monthly" at bounding box center [721, 162] width 124 height 23
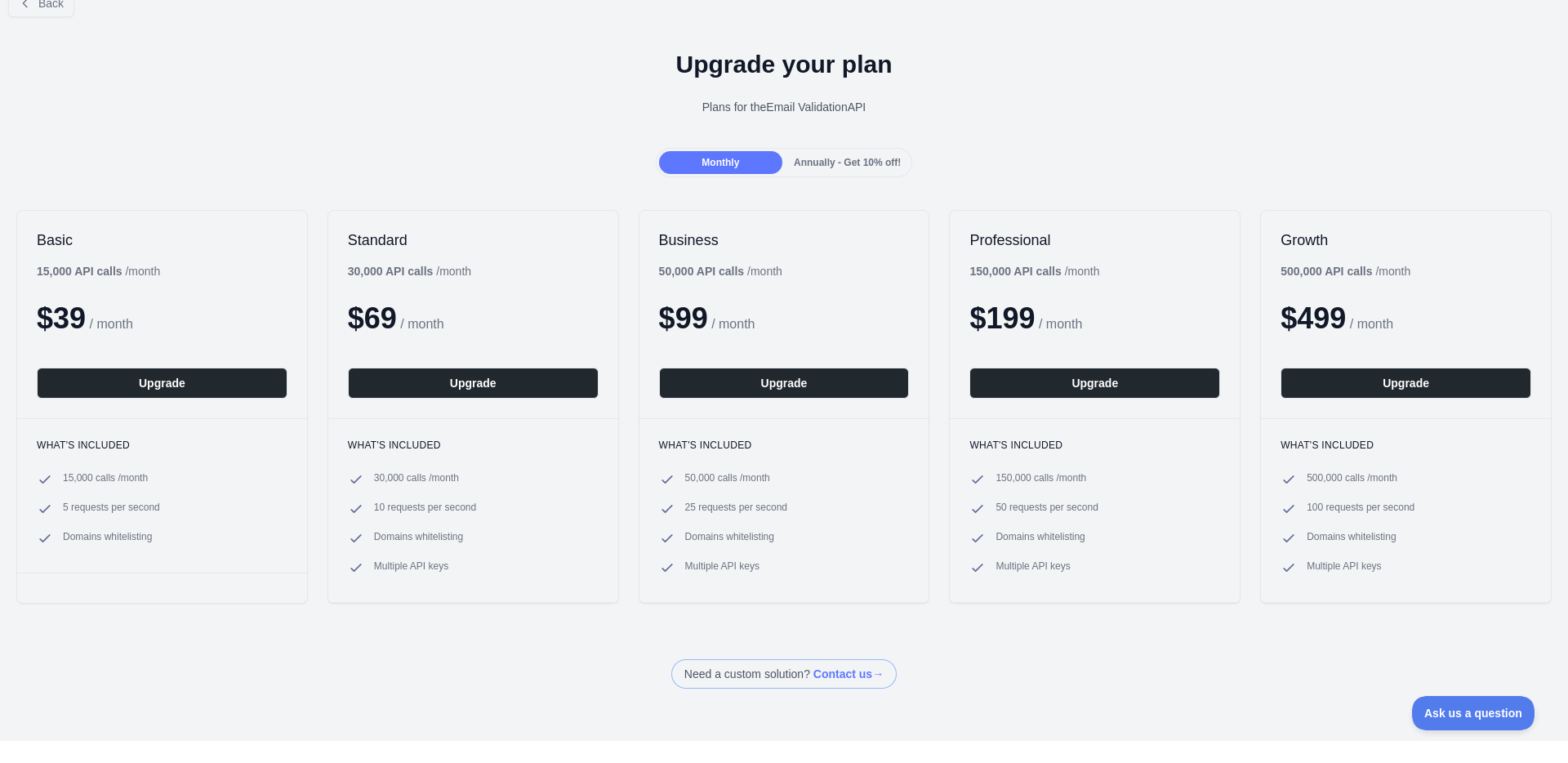
click at [853, 160] on span "Annually - Get 10% off!" at bounding box center [848, 163] width 107 height 12
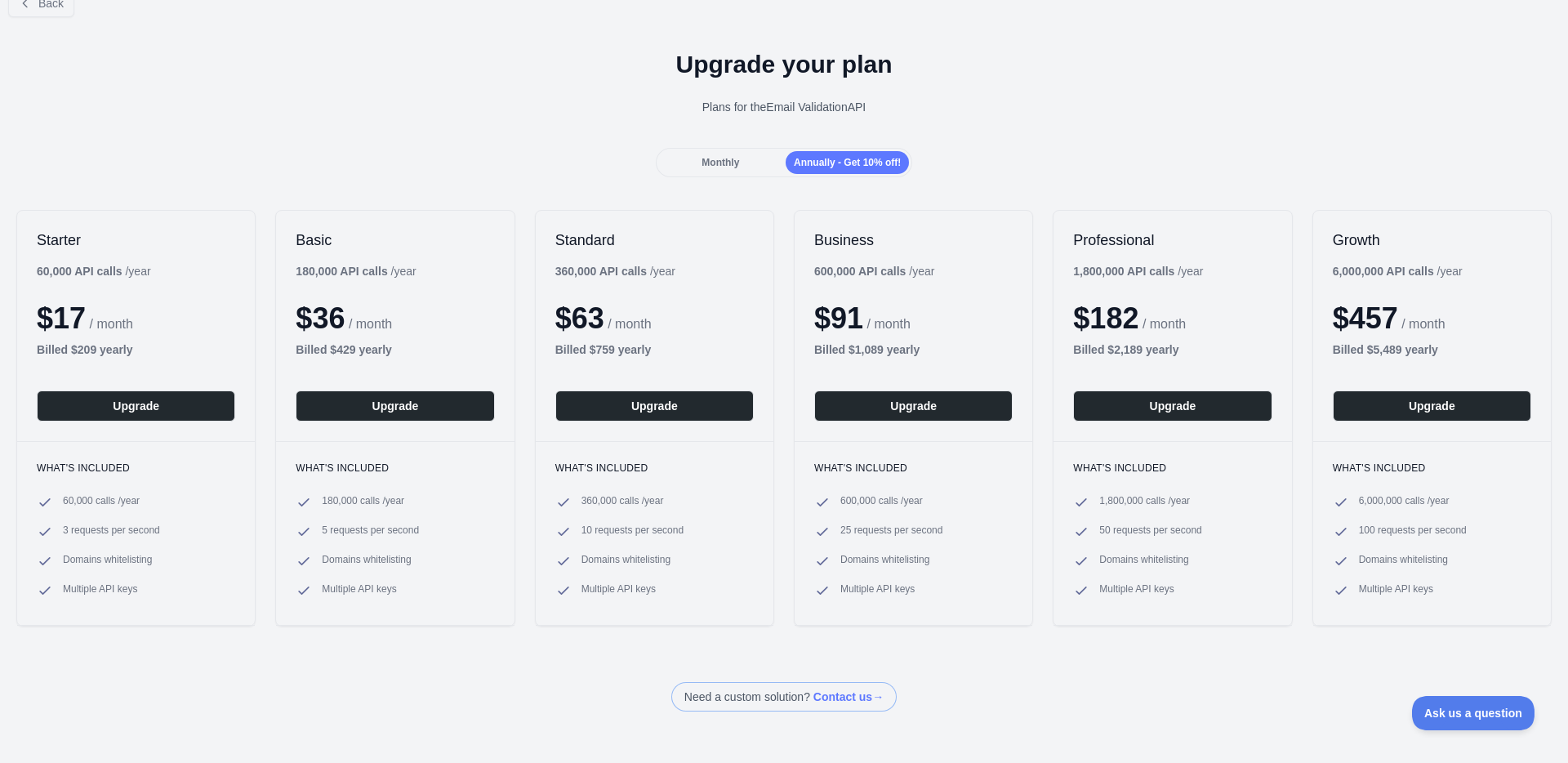
click at [741, 160] on div "Monthly" at bounding box center [721, 162] width 124 height 23
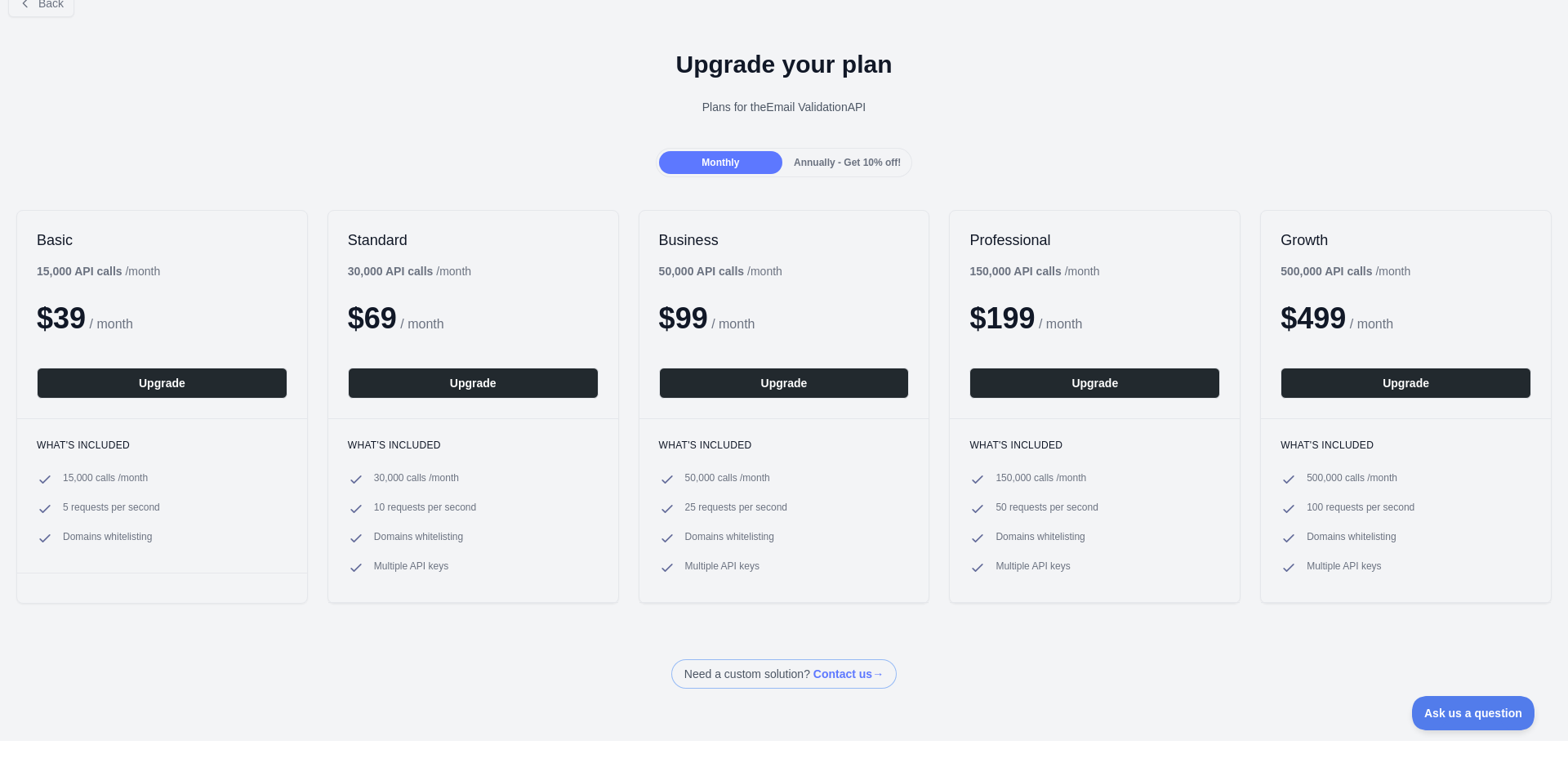
click at [832, 159] on span "Annually - Get 10% off!" at bounding box center [848, 163] width 107 height 12
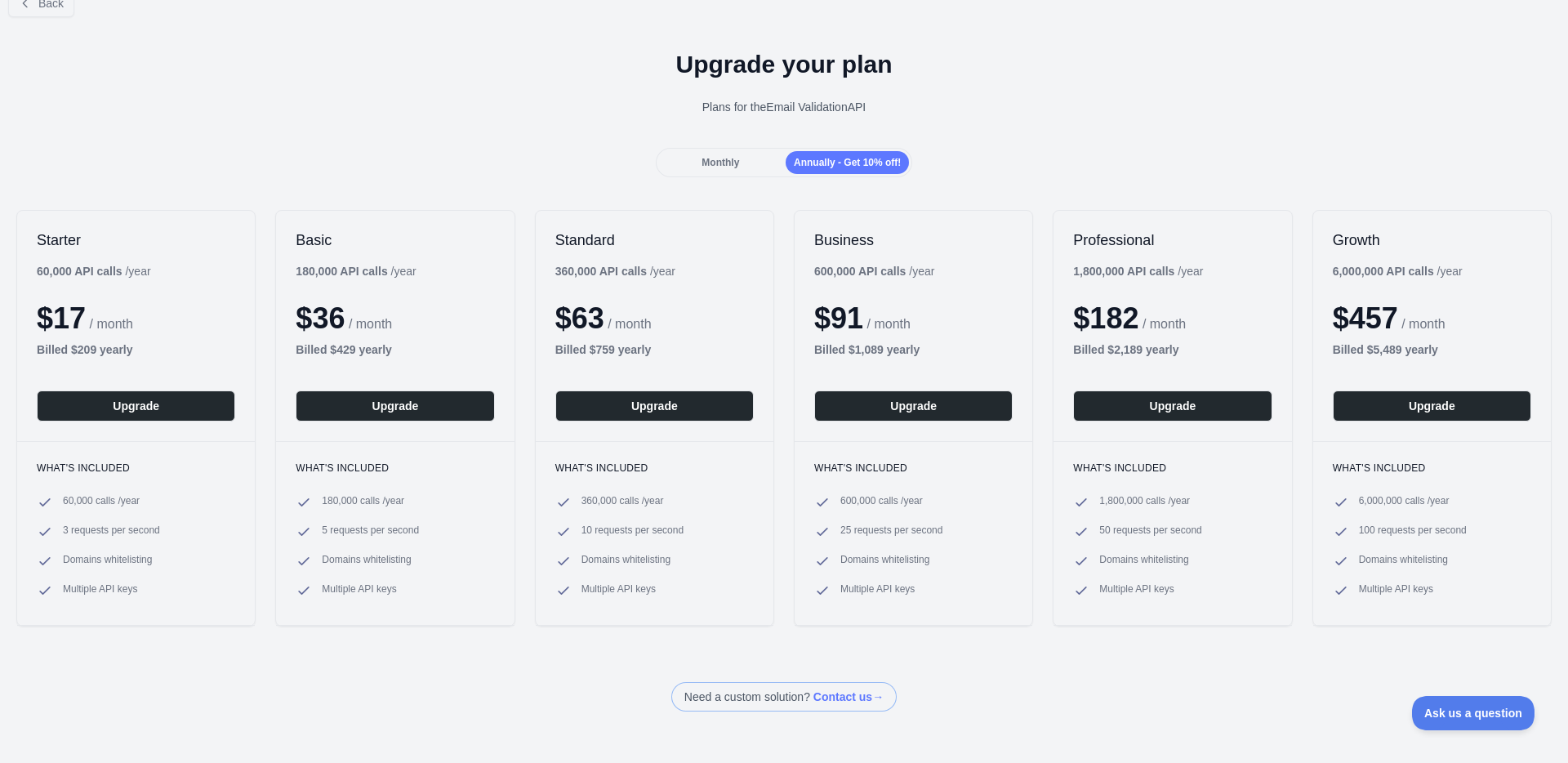
click at [745, 157] on div "Monthly" at bounding box center [721, 162] width 124 height 23
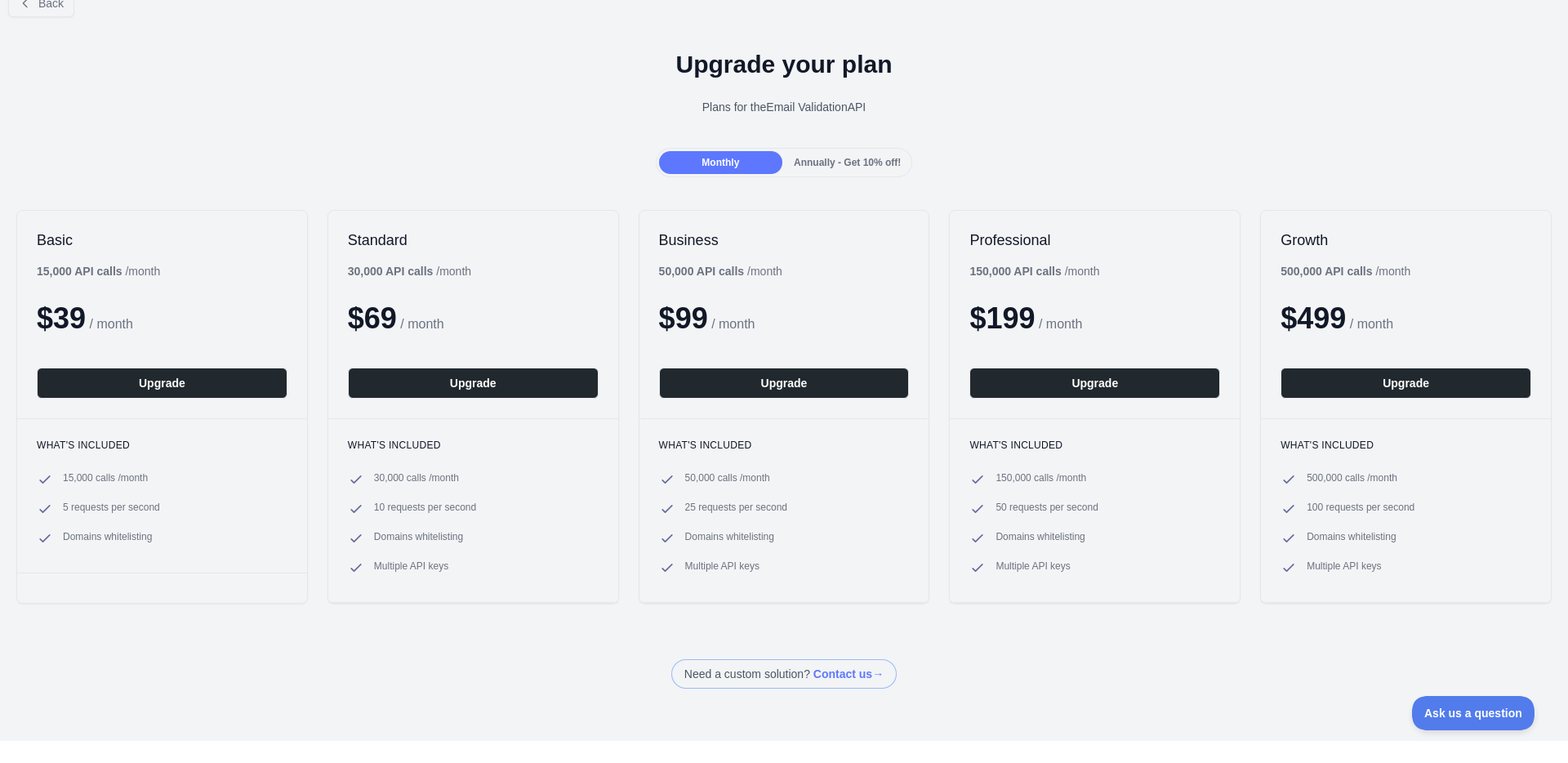
click at [803, 164] on span "Annually - Get 10% off!" at bounding box center [848, 163] width 107 height 12
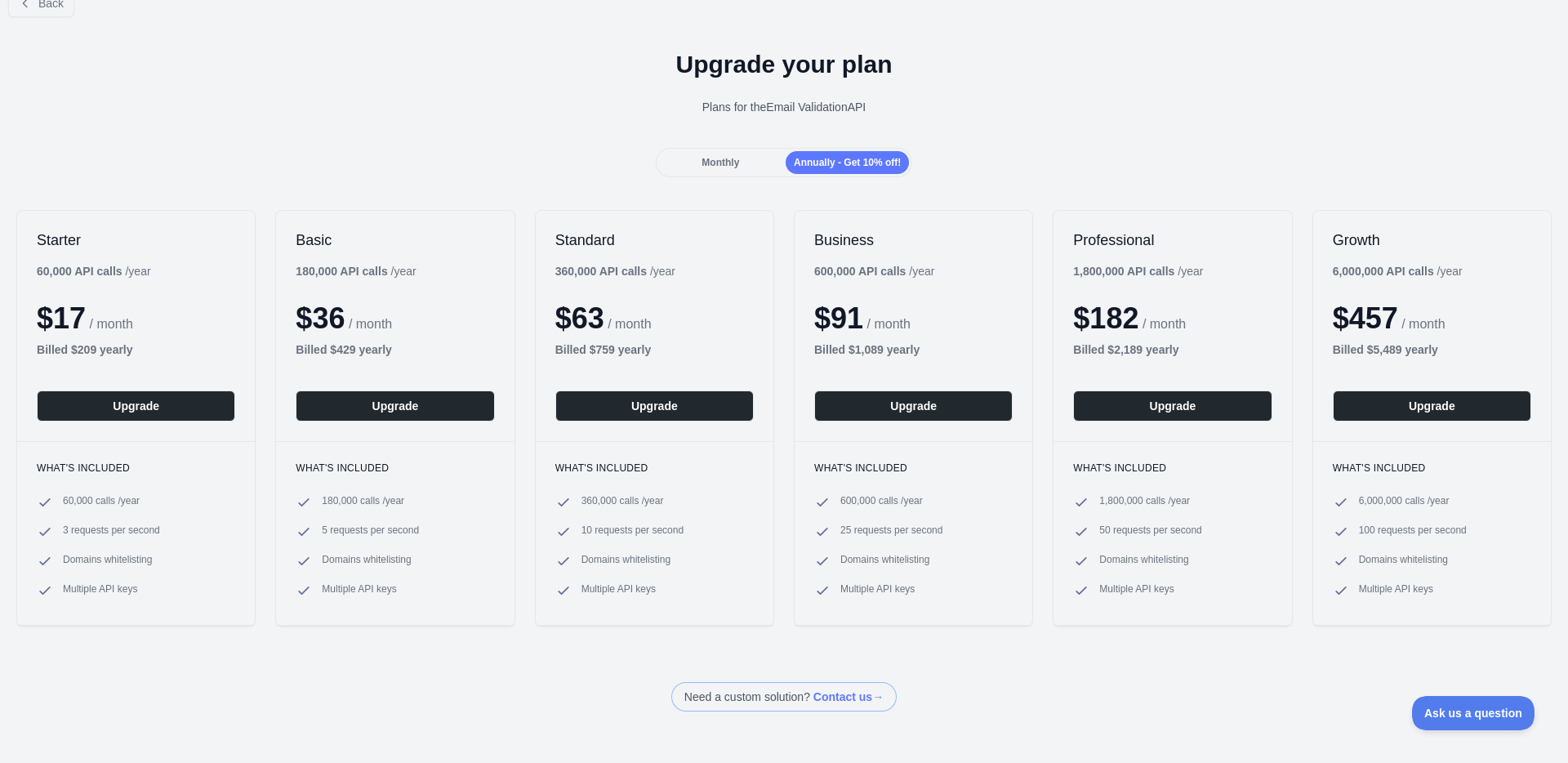
click at [743, 164] on div "Monthly" at bounding box center [721, 162] width 124 height 23
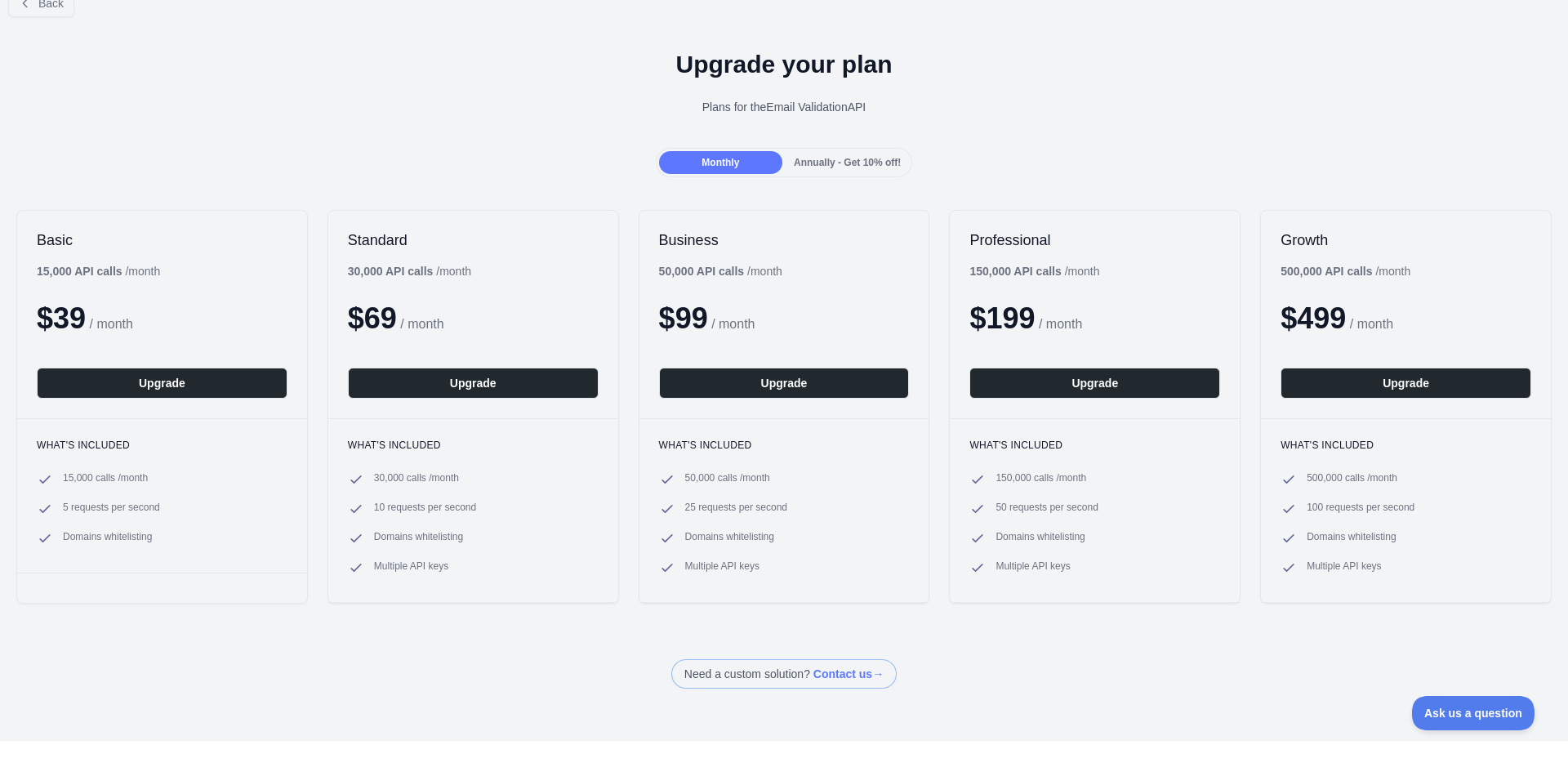
click at [809, 164] on span "Annually - Get 10% off!" at bounding box center [848, 163] width 107 height 12
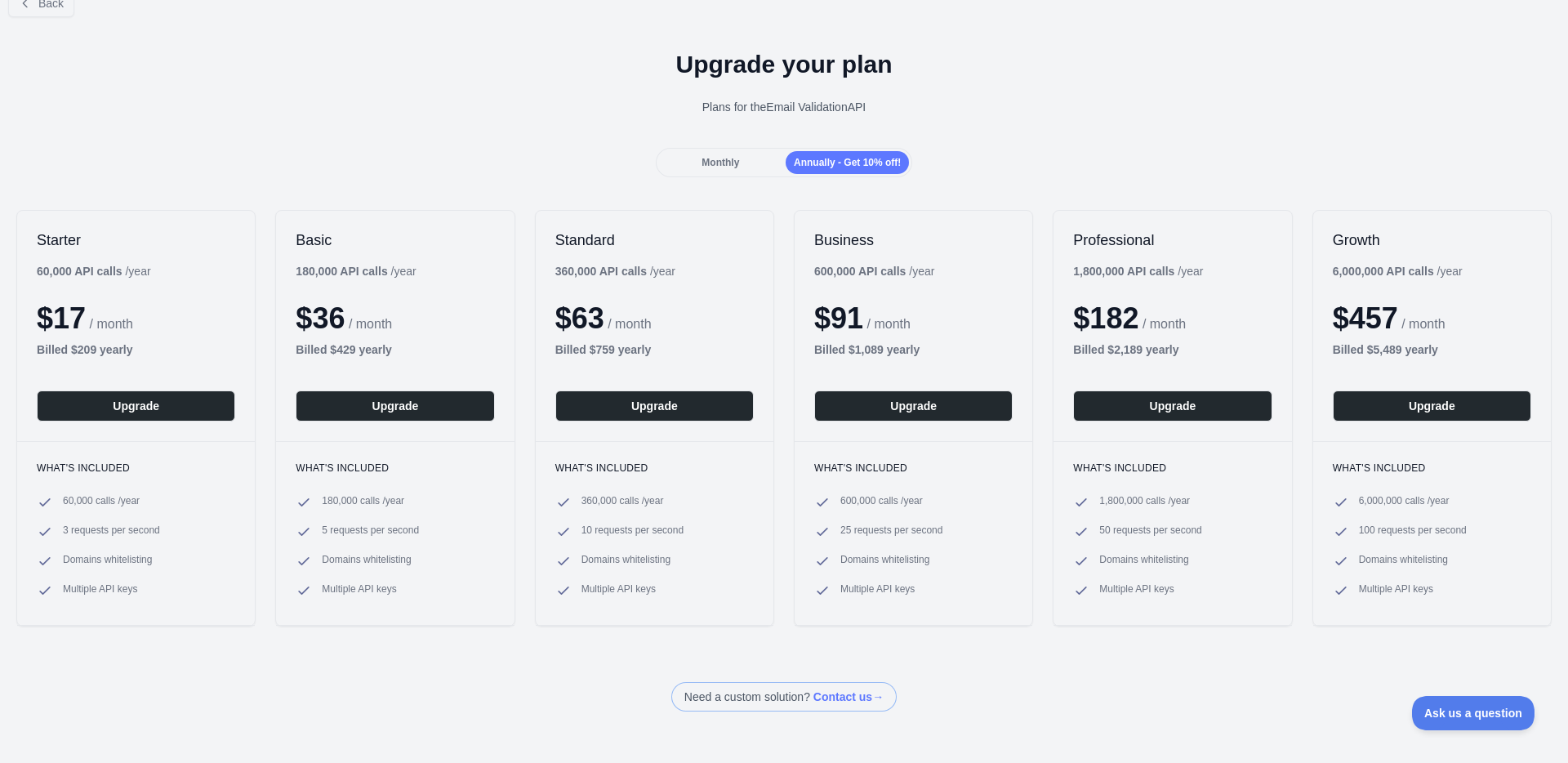
click at [730, 164] on span "Monthly" at bounding box center [720, 163] width 38 height 12
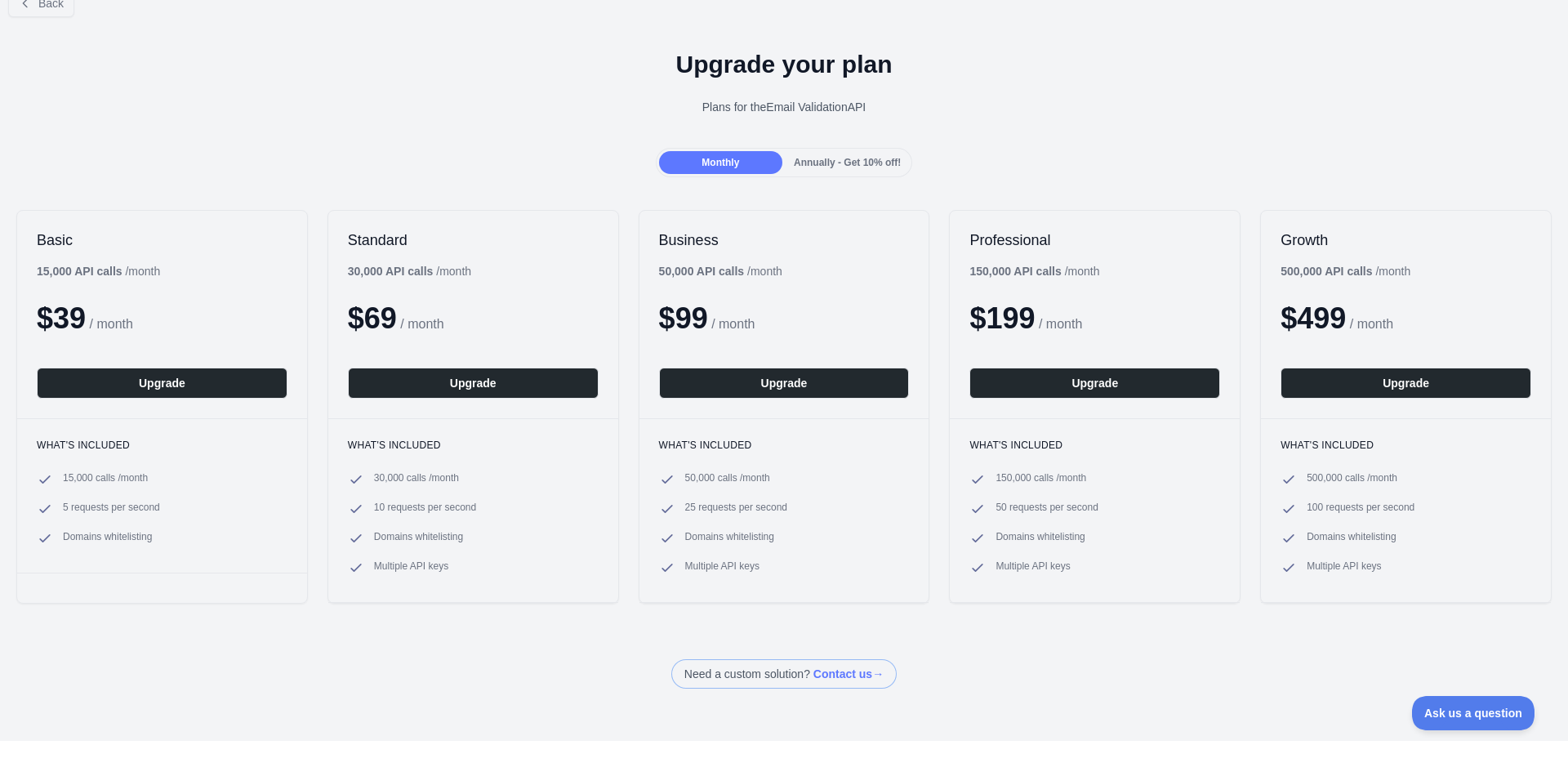
click at [807, 165] on span "Annually - Get 10% off!" at bounding box center [848, 163] width 107 height 12
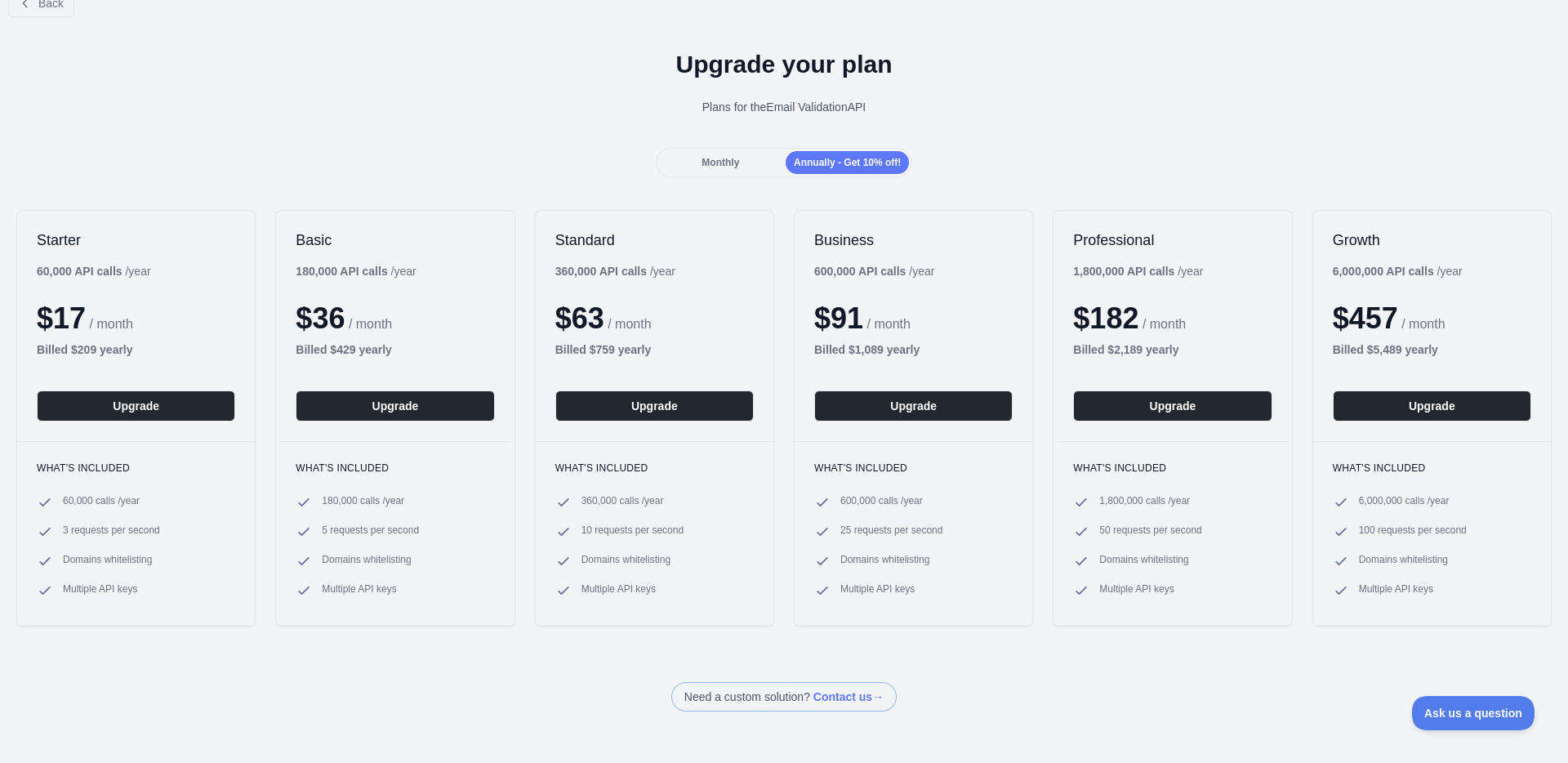
click at [724, 163] on span "Monthly" at bounding box center [720, 163] width 38 height 12
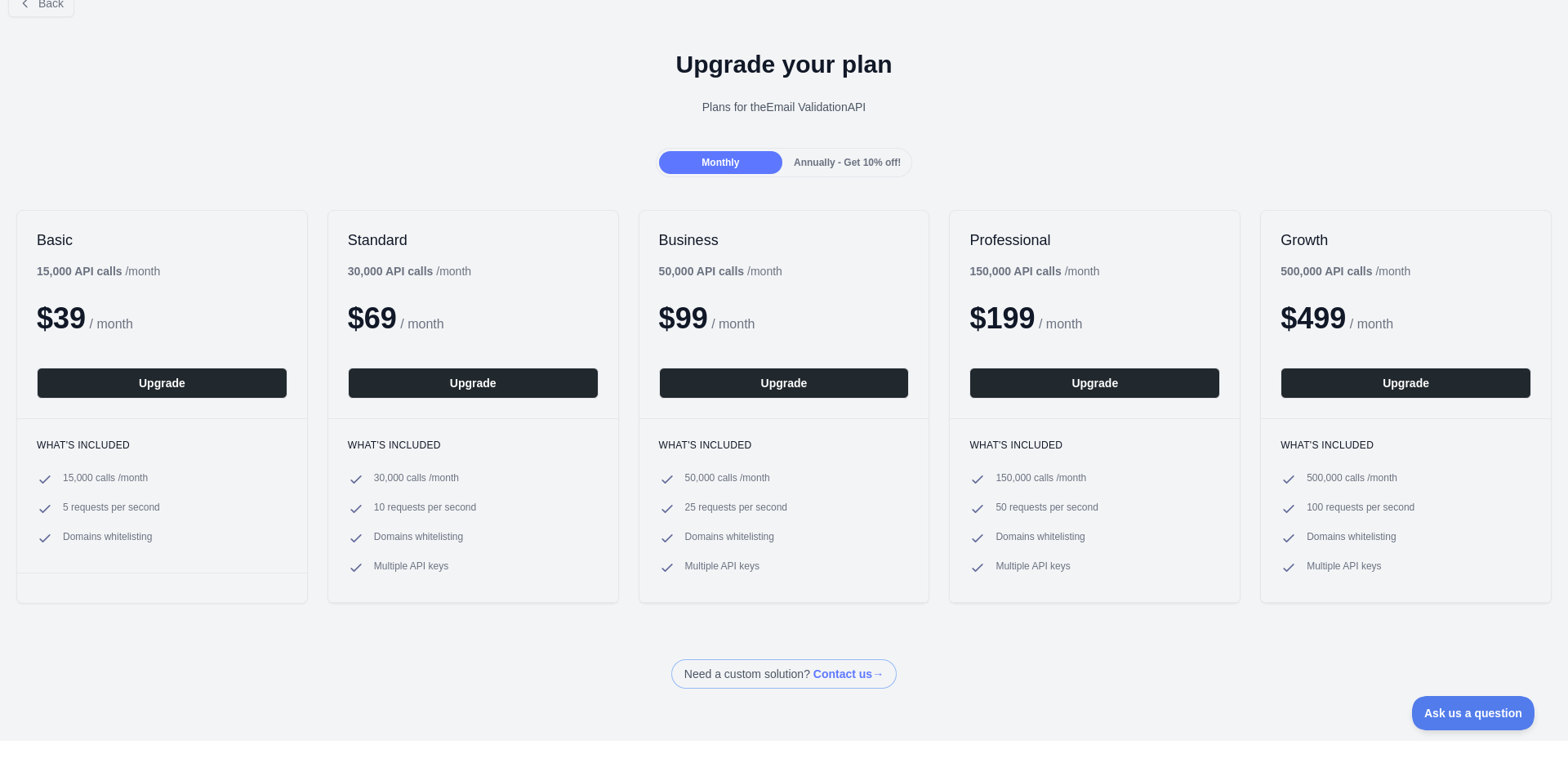
click at [493, 145] on div "Upgrade your plan Plans for the Email Validation API" at bounding box center [784, 89] width 1568 height 118
click at [823, 160] on span "Annually - Get 10% off!" at bounding box center [848, 163] width 107 height 12
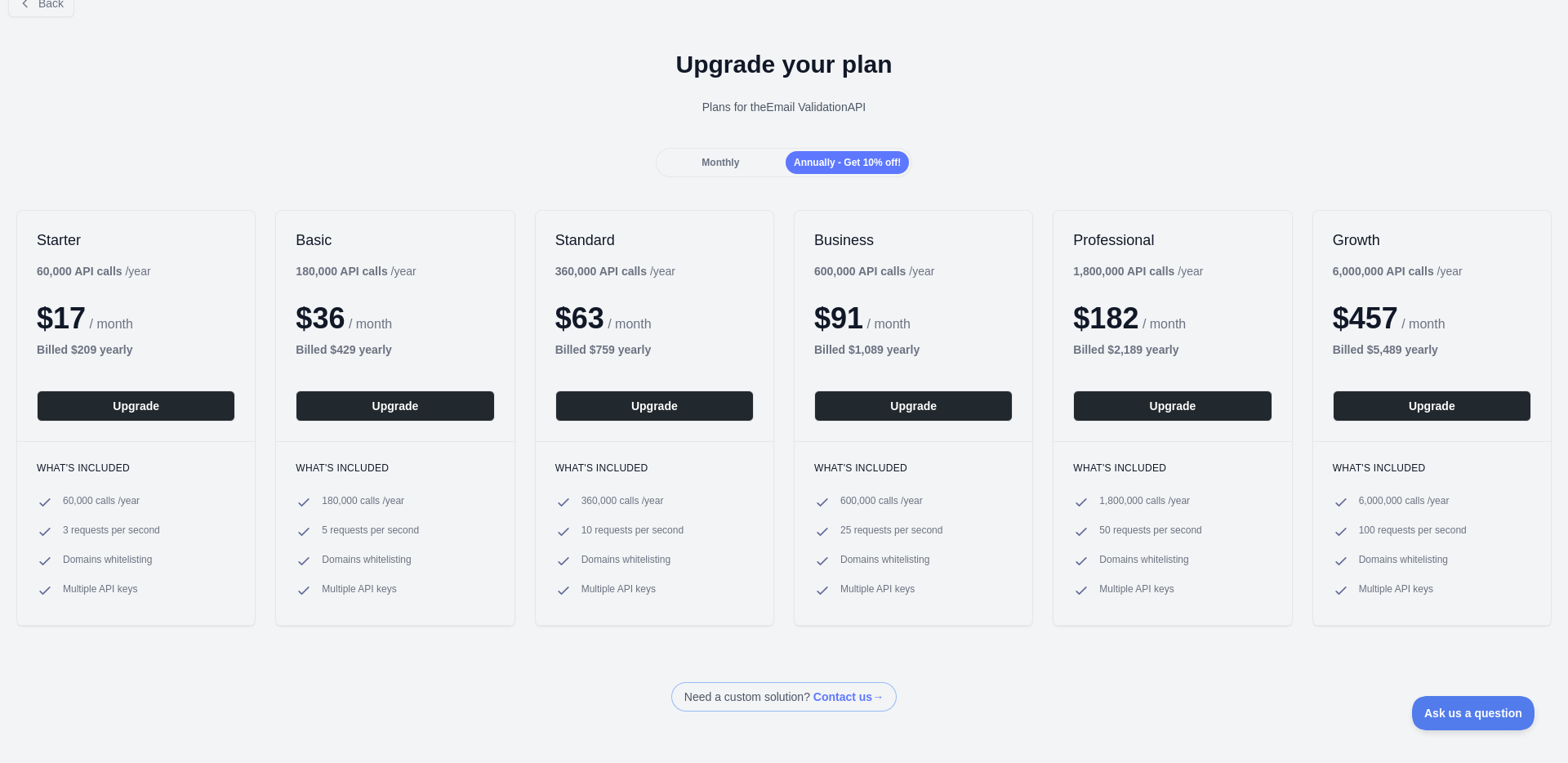
click at [731, 157] on span "Monthly" at bounding box center [720, 163] width 38 height 12
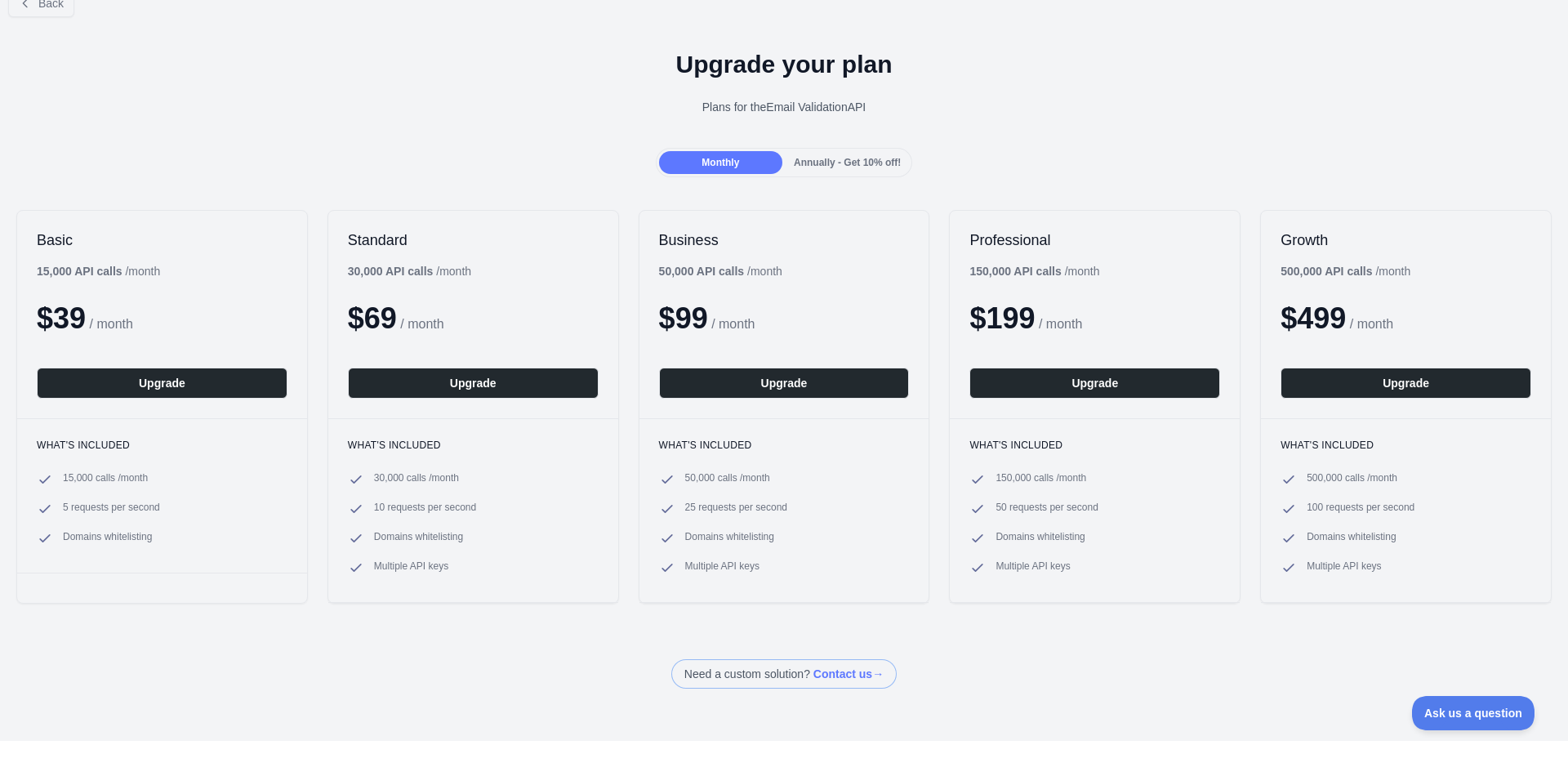
click at [458, 154] on div "Monthly Annually - Get 10% off!" at bounding box center [784, 162] width 1568 height 29
click at [455, 154] on div "Monthly Annually - Get 10% off!" at bounding box center [784, 162] width 1568 height 29
